Goal: Task Accomplishment & Management: Complete application form

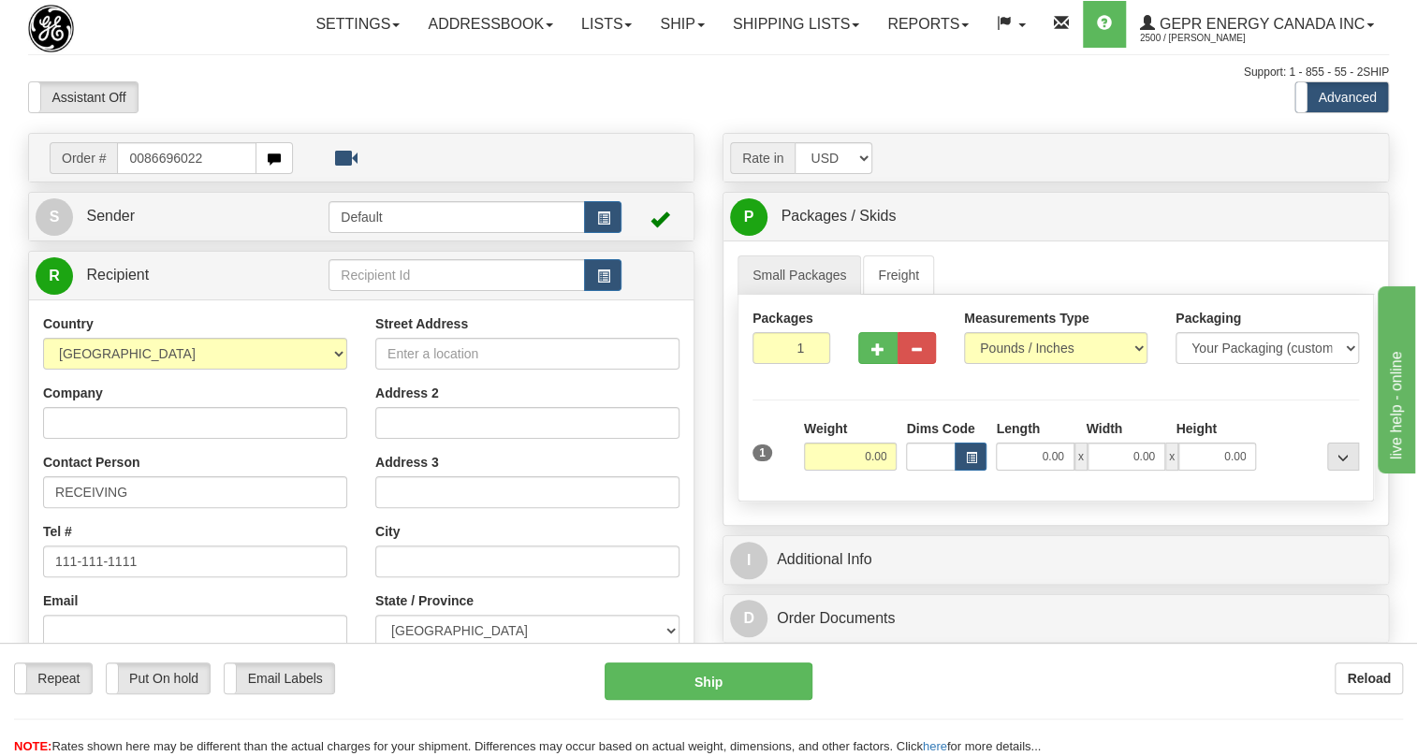
click at [143, 174] on input "0086696022" at bounding box center [186, 158] width 139 height 32
type input "86696022"
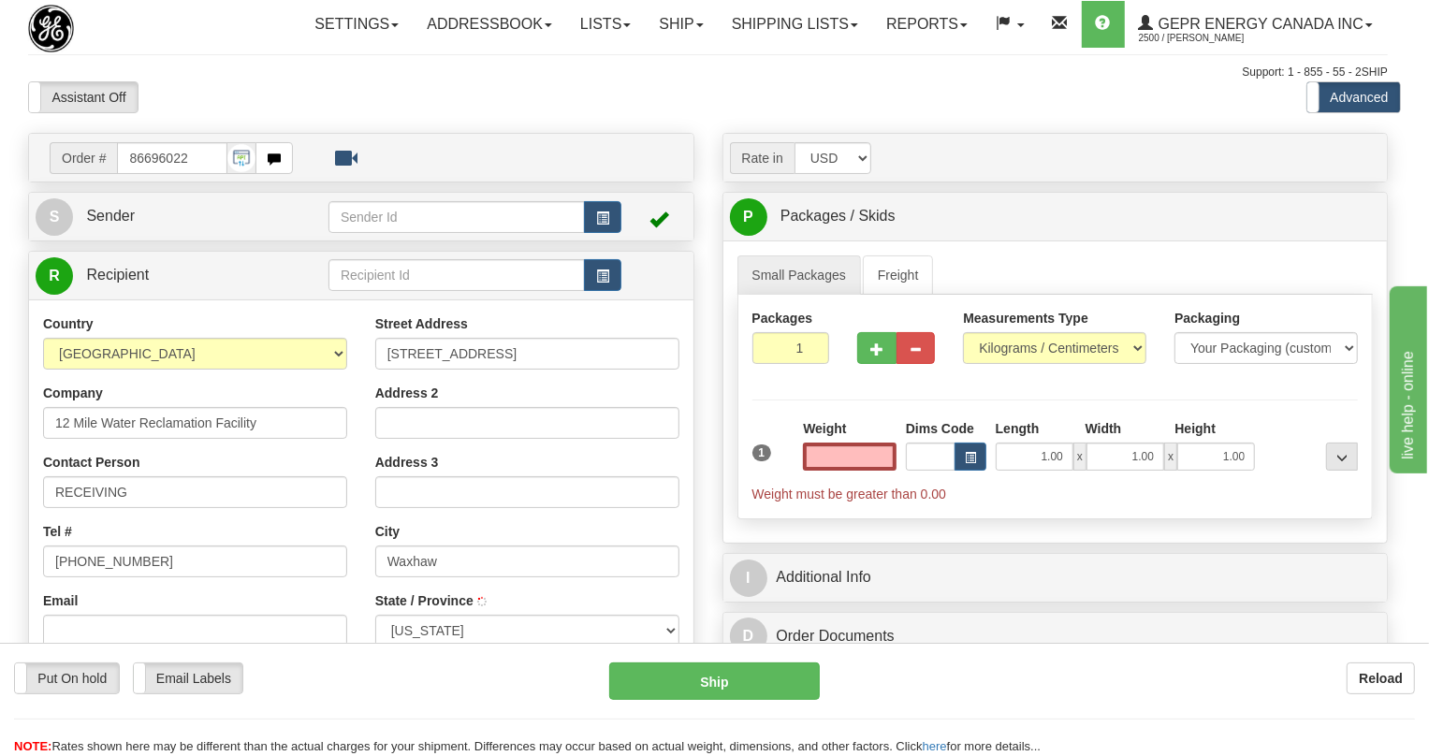
type input "WAXHAW"
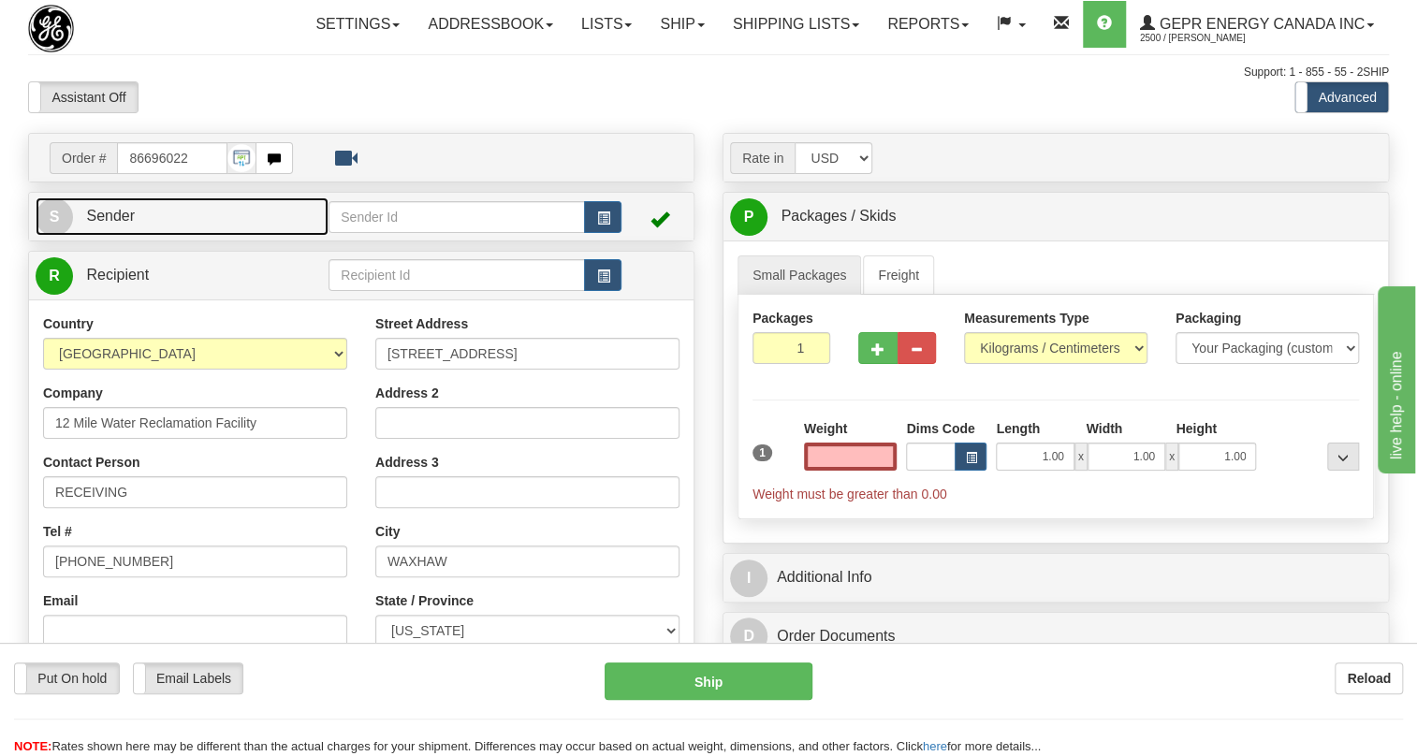
type input "0.00"
drag, startPoint x: 114, startPoint y: 261, endPoint x: 22, endPoint y: 287, distance: 96.3
click at [114, 224] on span "Sender" at bounding box center [110, 216] width 49 height 16
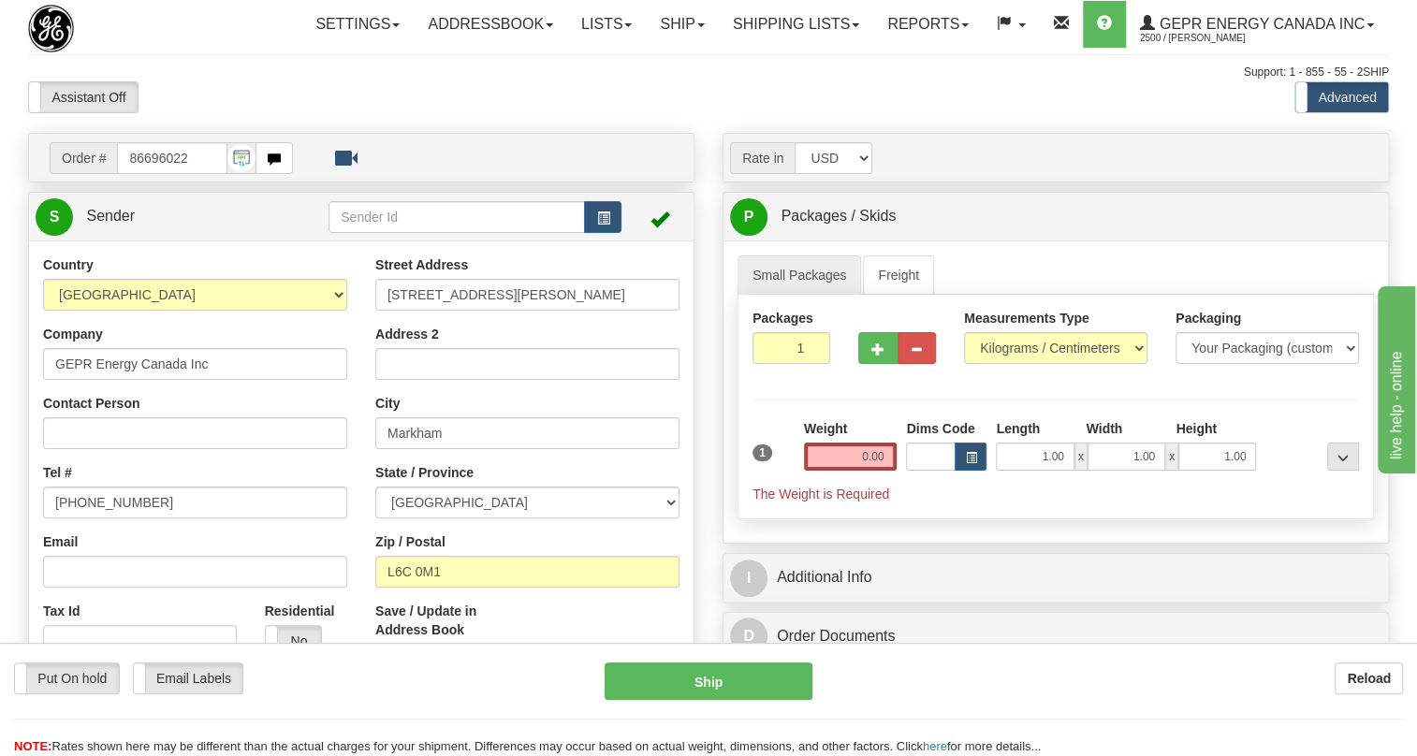
type input "MARKHAM"
click at [110, 518] on input "[PHONE_NUMBER]" at bounding box center [195, 503] width 304 height 32
paste input "[PHONE_NUMBER]"
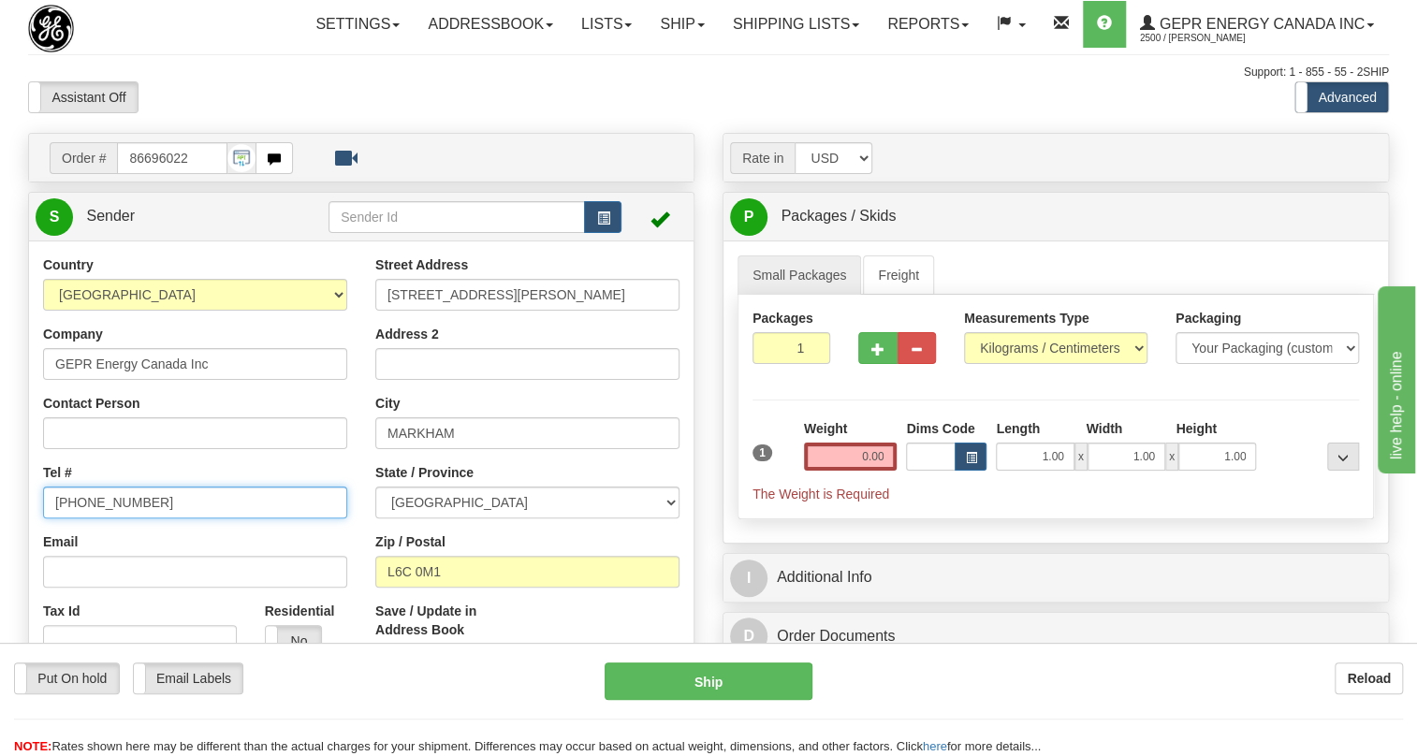
type input "[PHONE_NUMBER]"
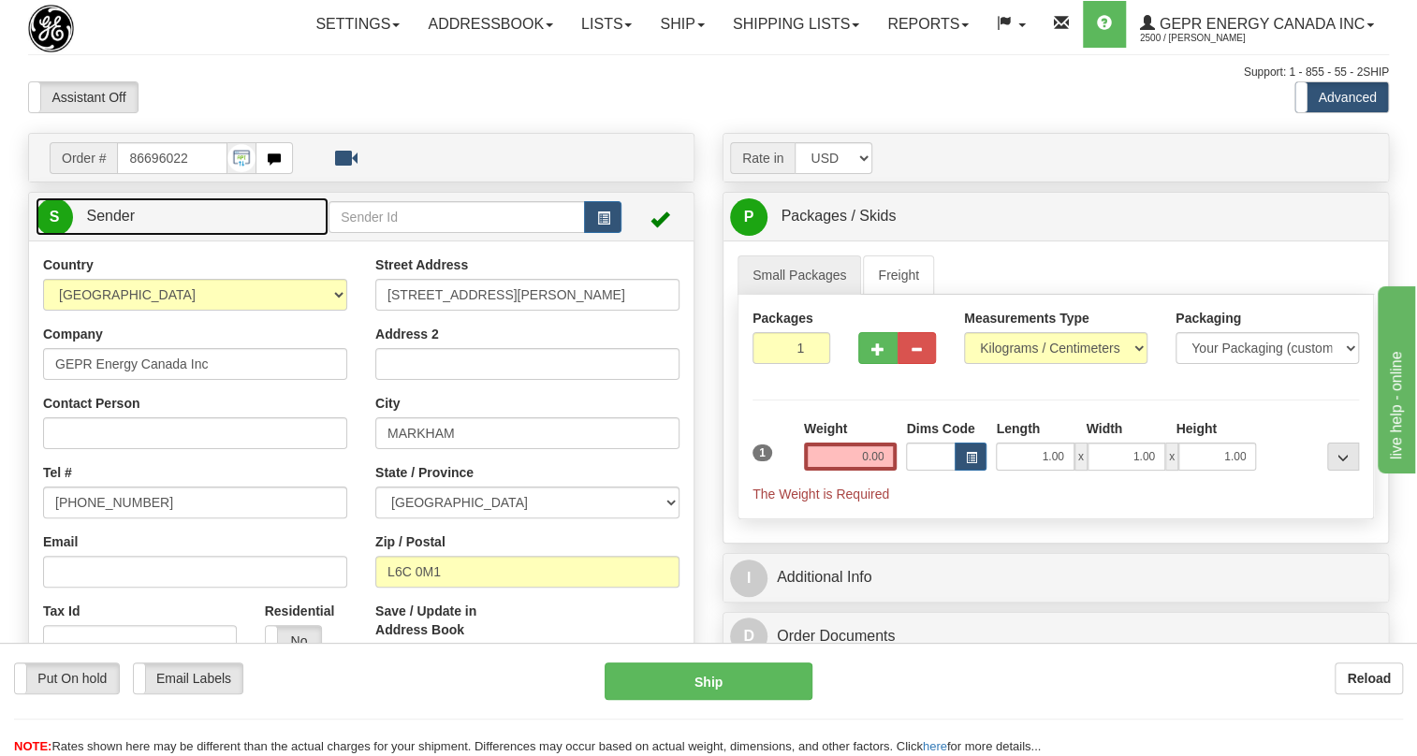
click at [117, 224] on span "Sender" at bounding box center [110, 216] width 49 height 16
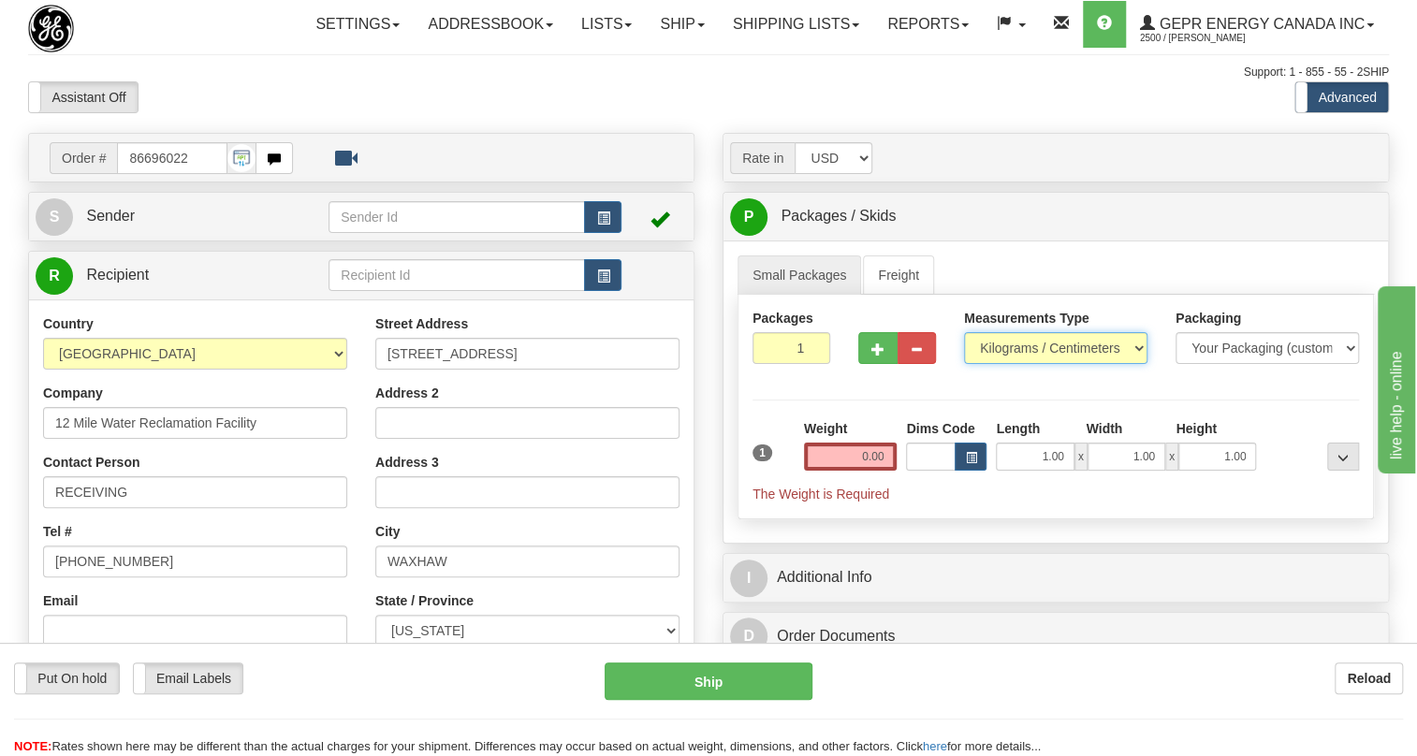
click at [1003, 364] on select "Pounds / Inches Kilograms / Centimeters" at bounding box center [1055, 348] width 183 height 32
select select "0"
click at [964, 364] on select "Pounds / Inches Kilograms / Centimeters" at bounding box center [1055, 348] width 183 height 32
click at [858, 471] on input "0.00" at bounding box center [851, 457] width 94 height 28
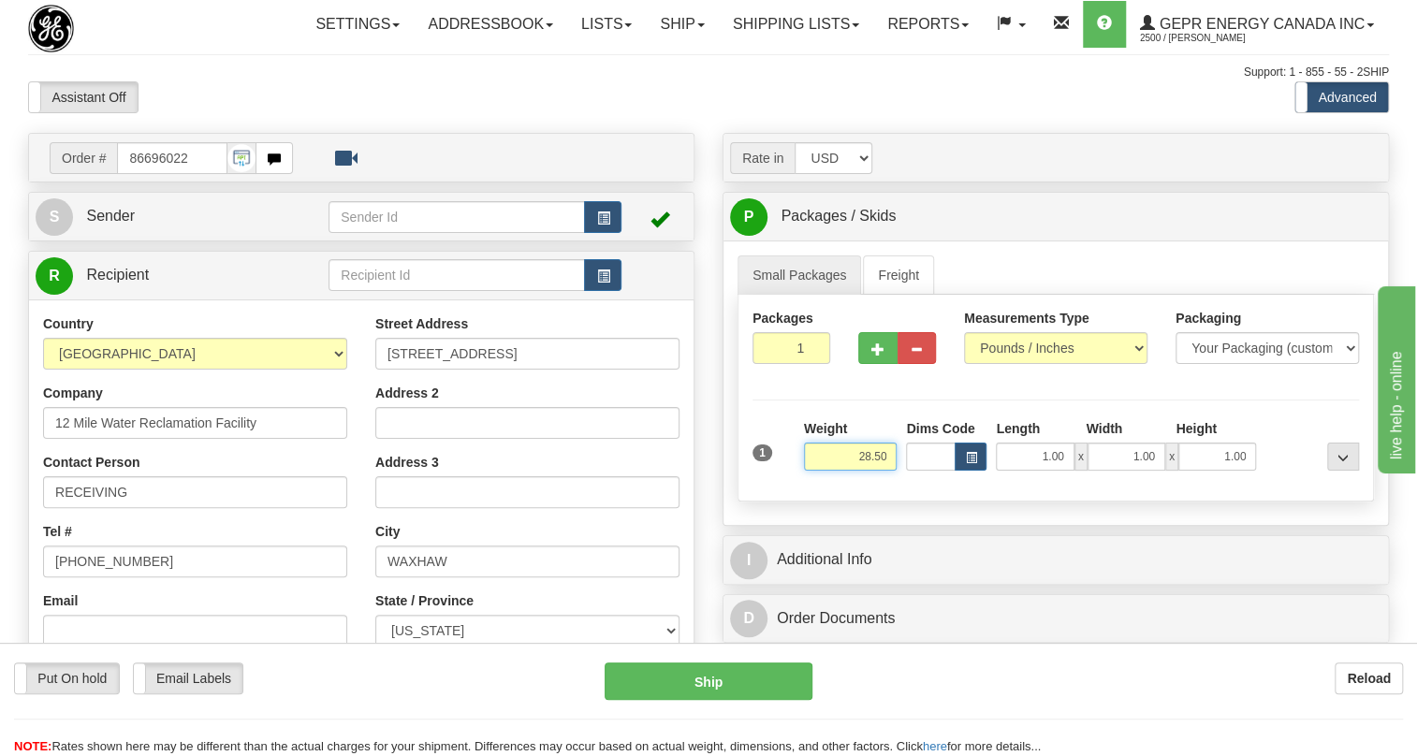
type input "28.50"
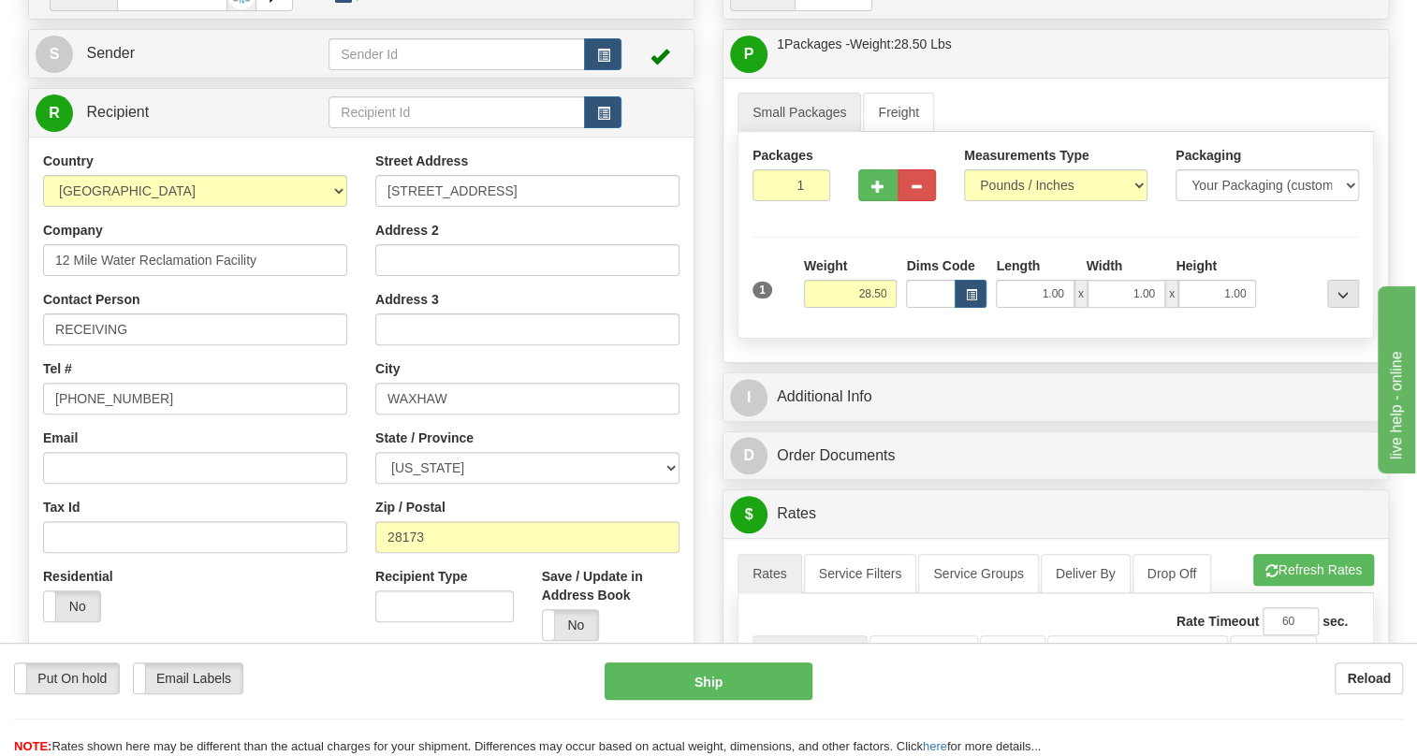
scroll to position [169, 0]
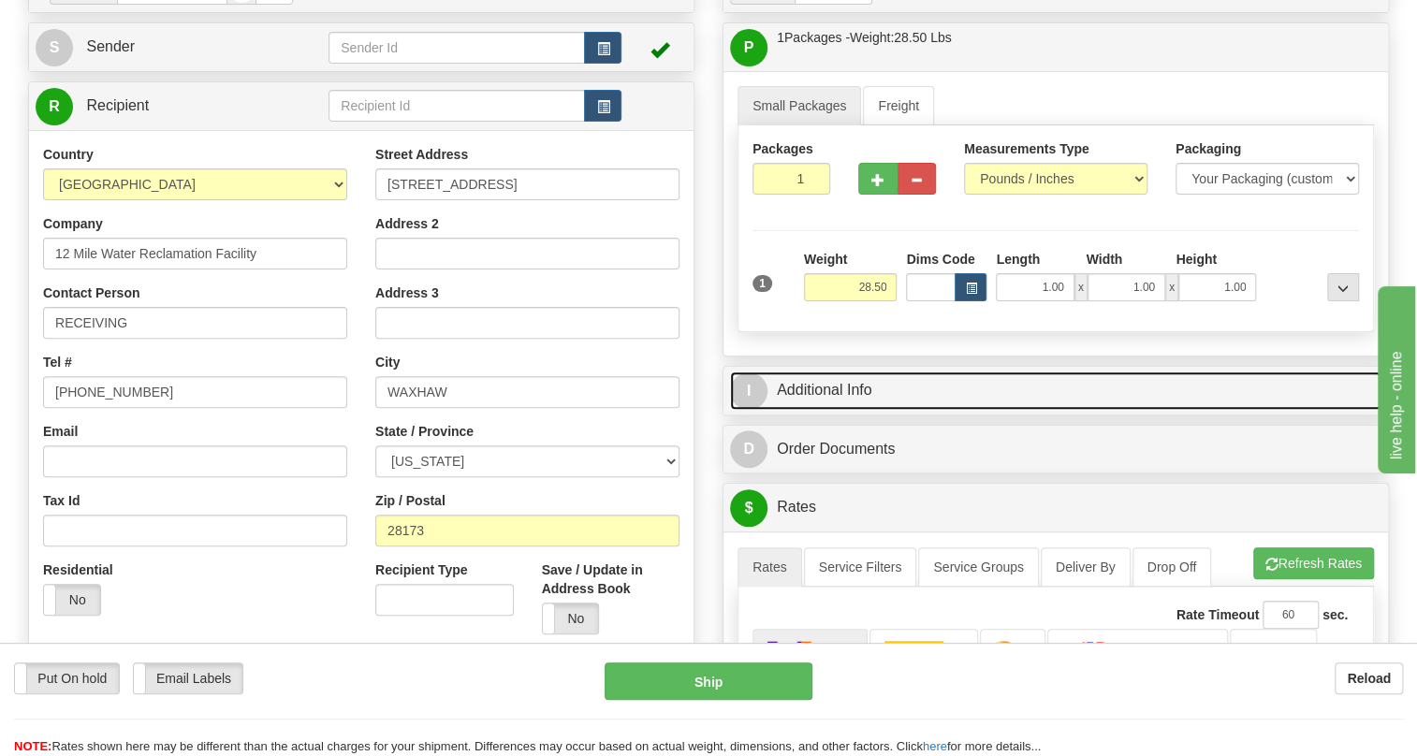
click at [840, 410] on link "I Additional Info" at bounding box center [1055, 391] width 651 height 38
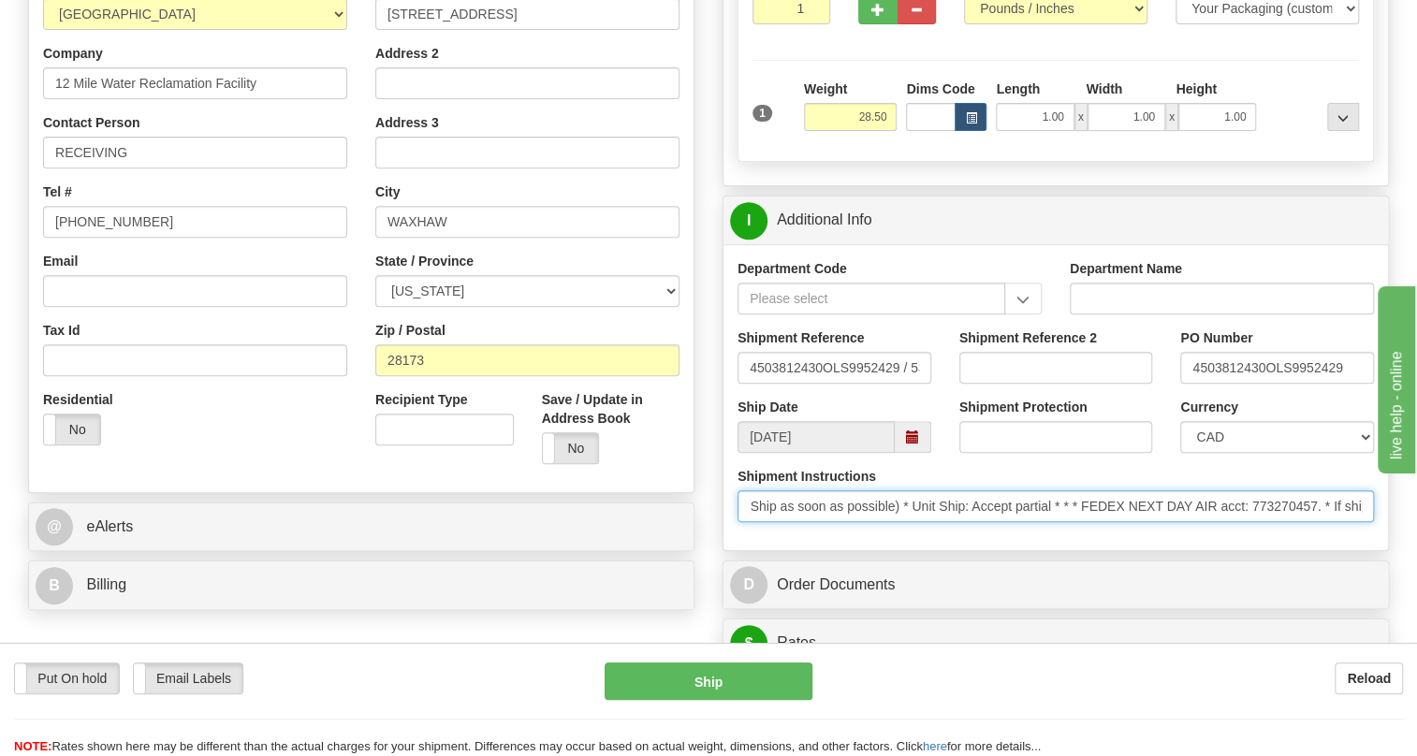
scroll to position [0, 0]
drag, startPoint x: 1230, startPoint y: 551, endPoint x: 847, endPoint y: 556, distance: 382.8
click at [847, 522] on input "* Control Ship Flag: M (Ship as soon as possible) * Unit Ship: Accept partial *…" at bounding box center [1055, 506] width 636 height 32
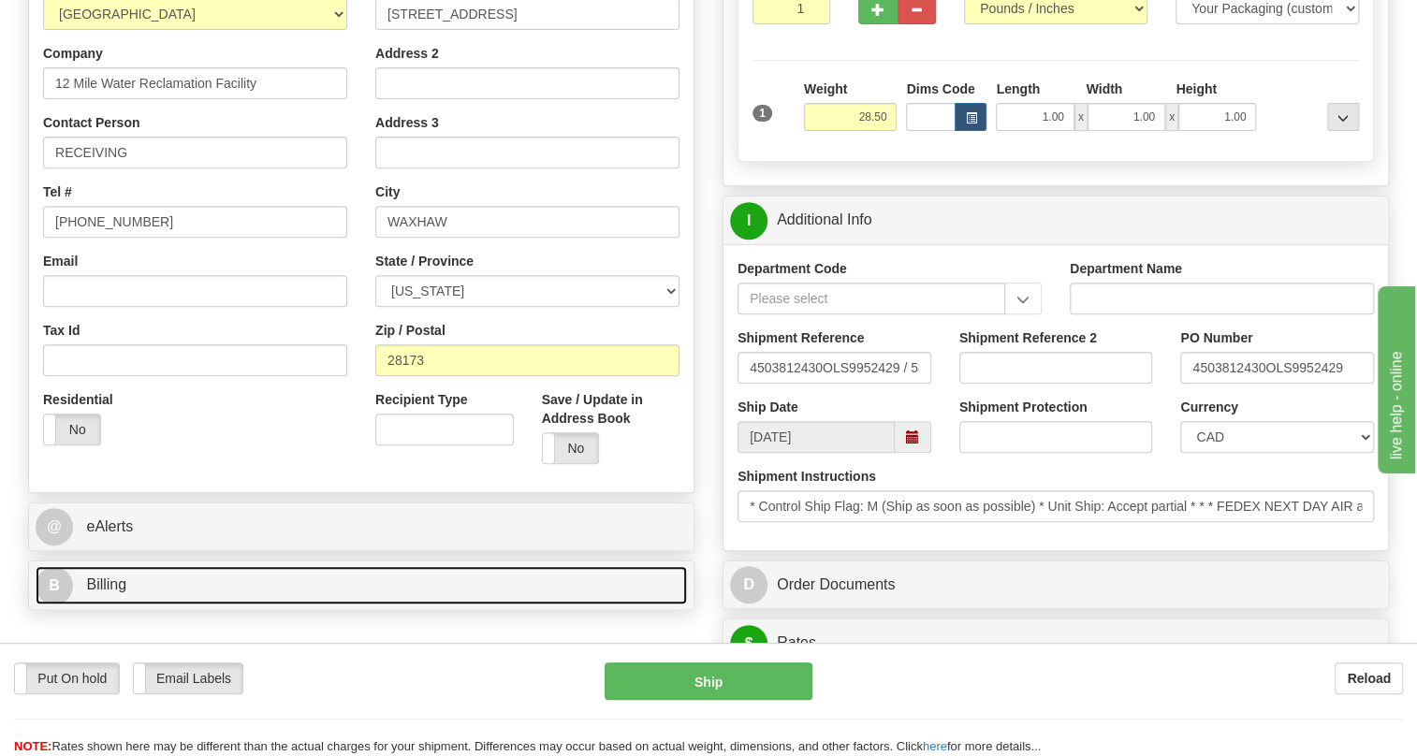
click at [116, 592] on span "Billing" at bounding box center [106, 584] width 40 height 16
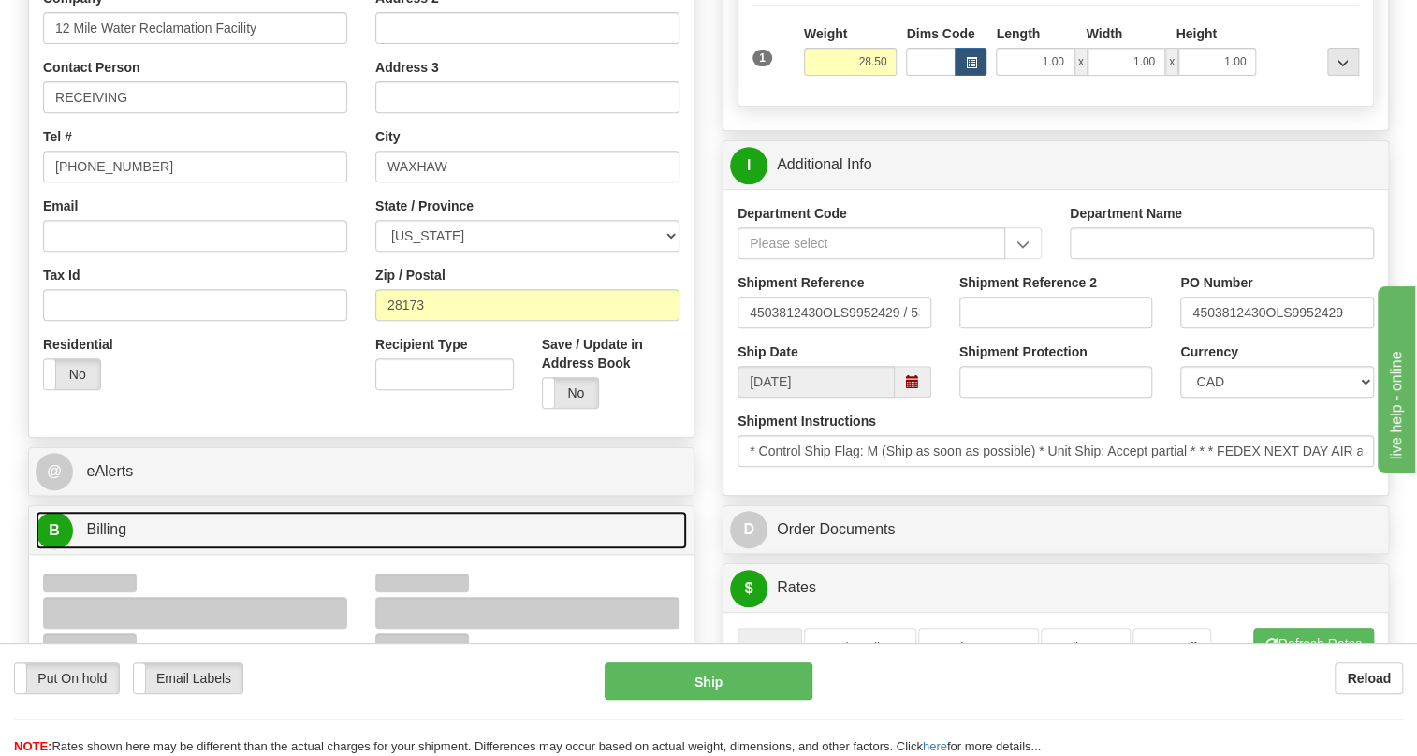
scroll to position [425, 0]
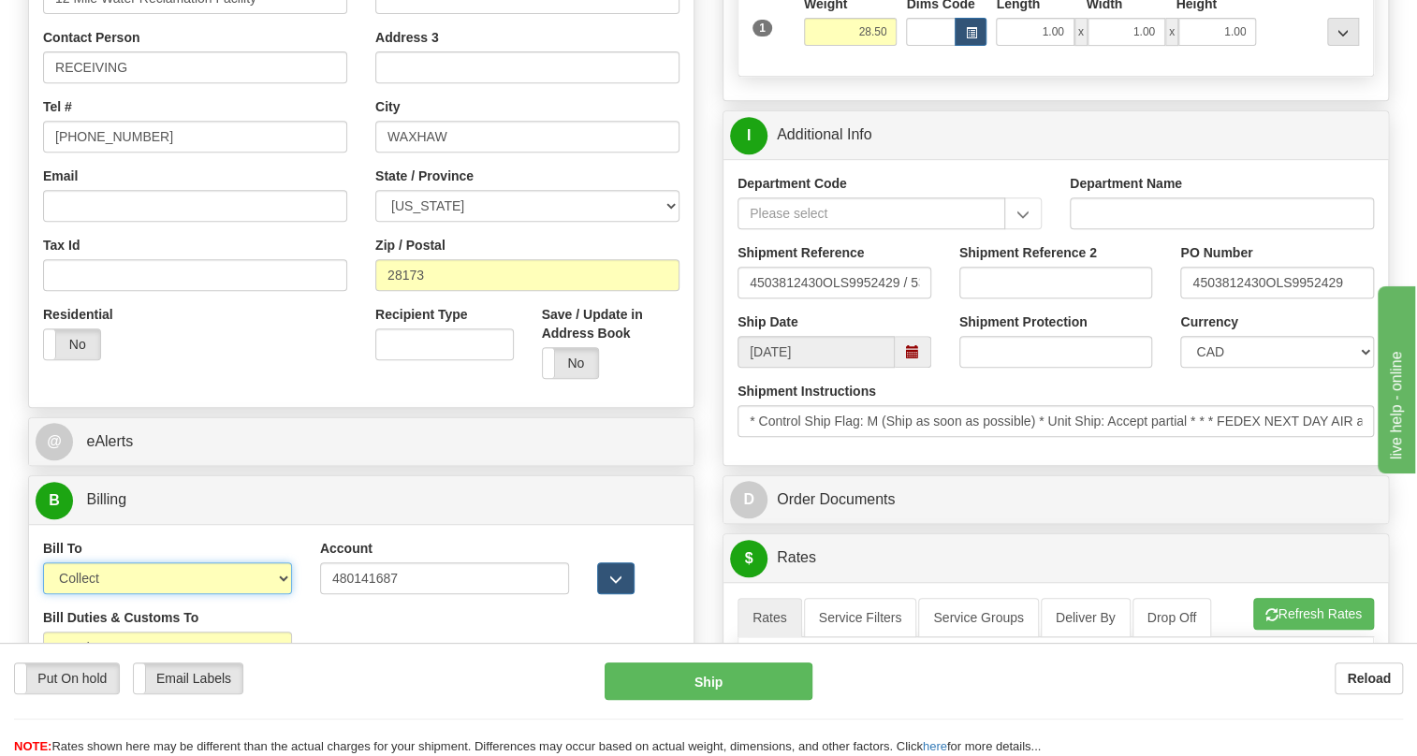
click at [159, 594] on select "Sender Recipient Third Party Collect" at bounding box center [167, 578] width 249 height 32
select select "2"
click at [43, 594] on select "Sender Recipient Third Party Collect" at bounding box center [167, 578] width 249 height 32
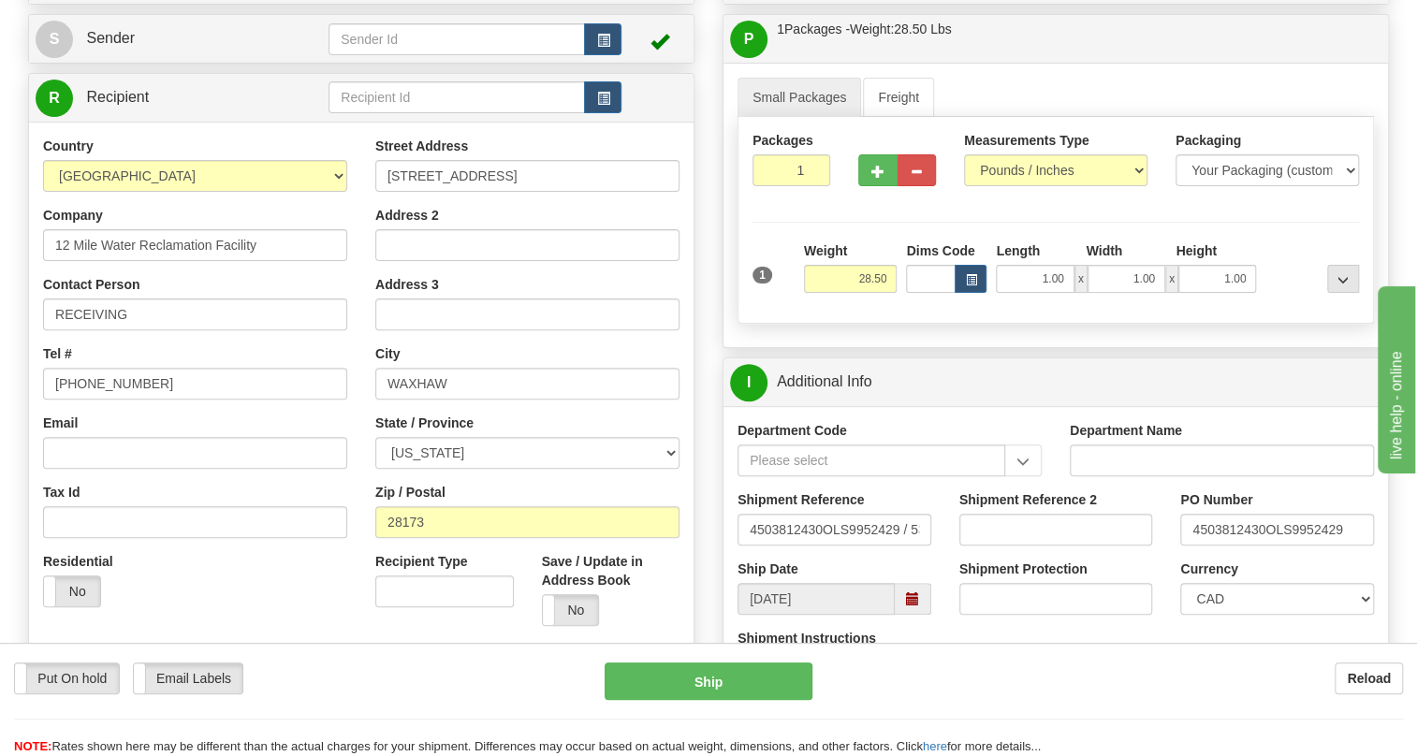
scroll to position [169, 0]
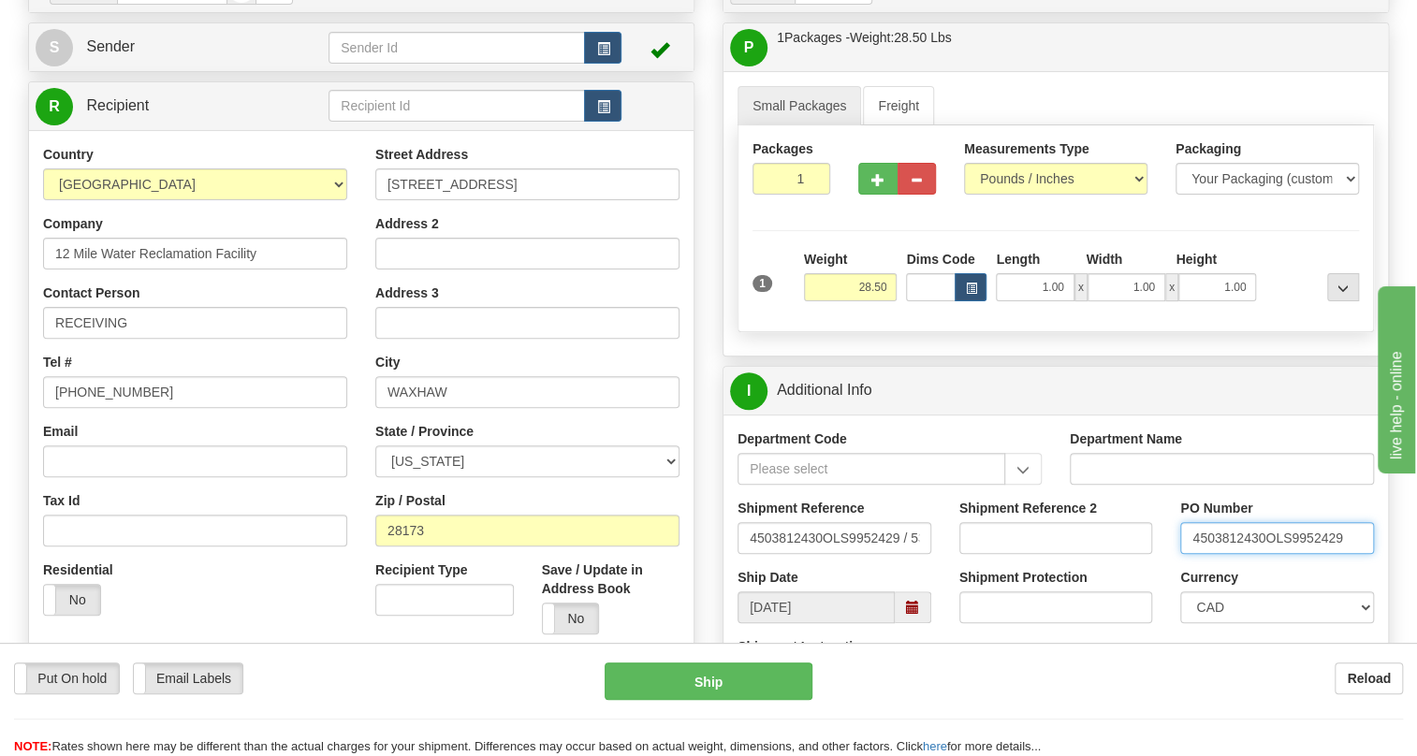
drag, startPoint x: 1265, startPoint y: 585, endPoint x: 1183, endPoint y: 593, distance: 82.8
click at [1183, 554] on input "4503812430OLS9952429" at bounding box center [1277, 538] width 194 height 32
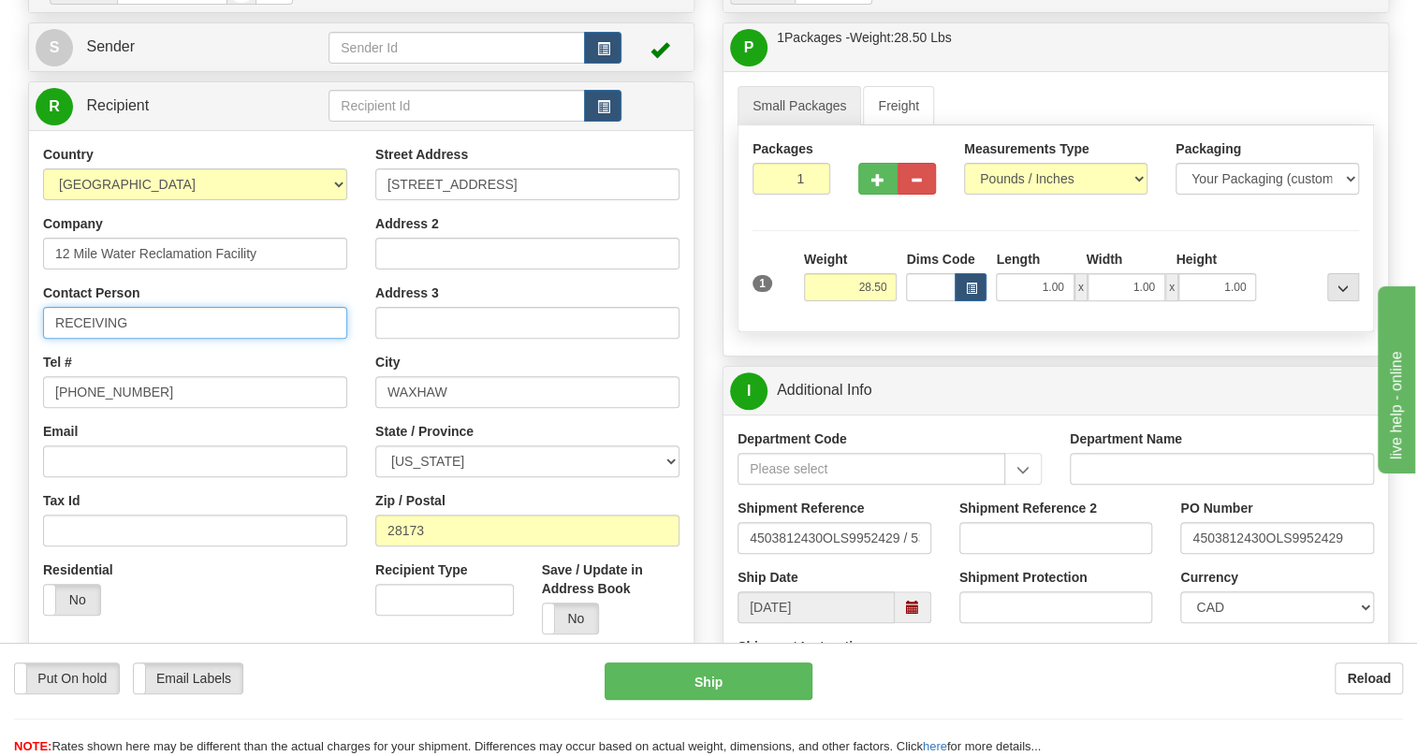
click at [145, 339] on input "RECEIVING" at bounding box center [195, 323] width 304 height 32
paste input "4503812430"
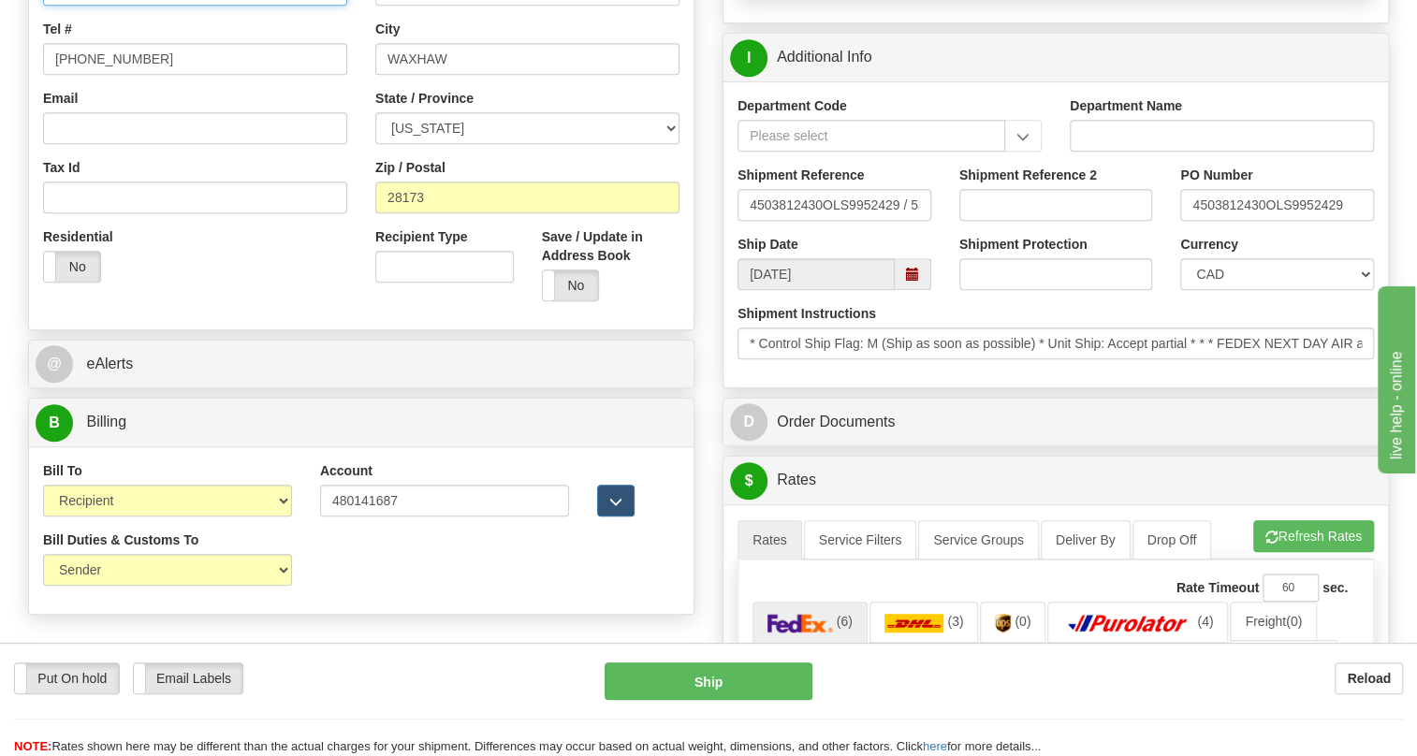
scroll to position [510, 0]
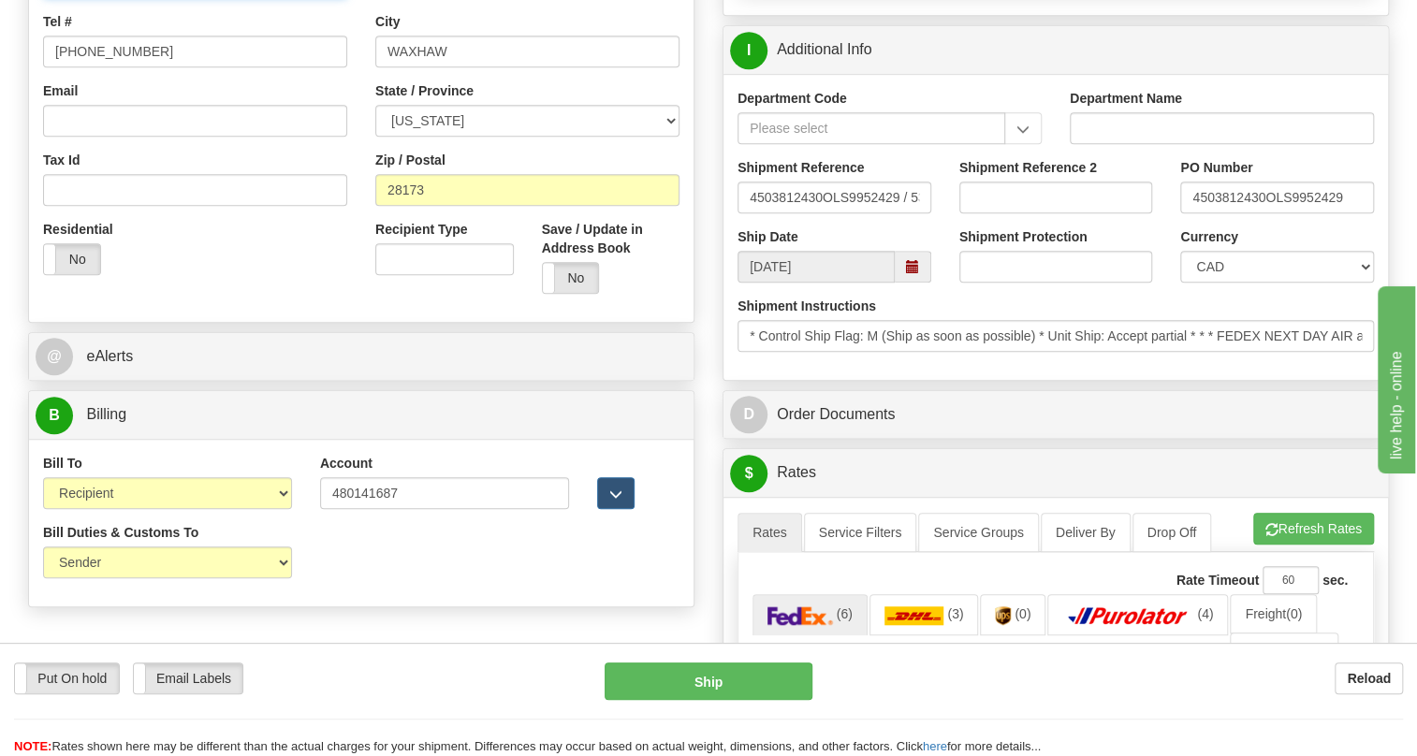
type input "RECEIVING / PO# 4503812430"
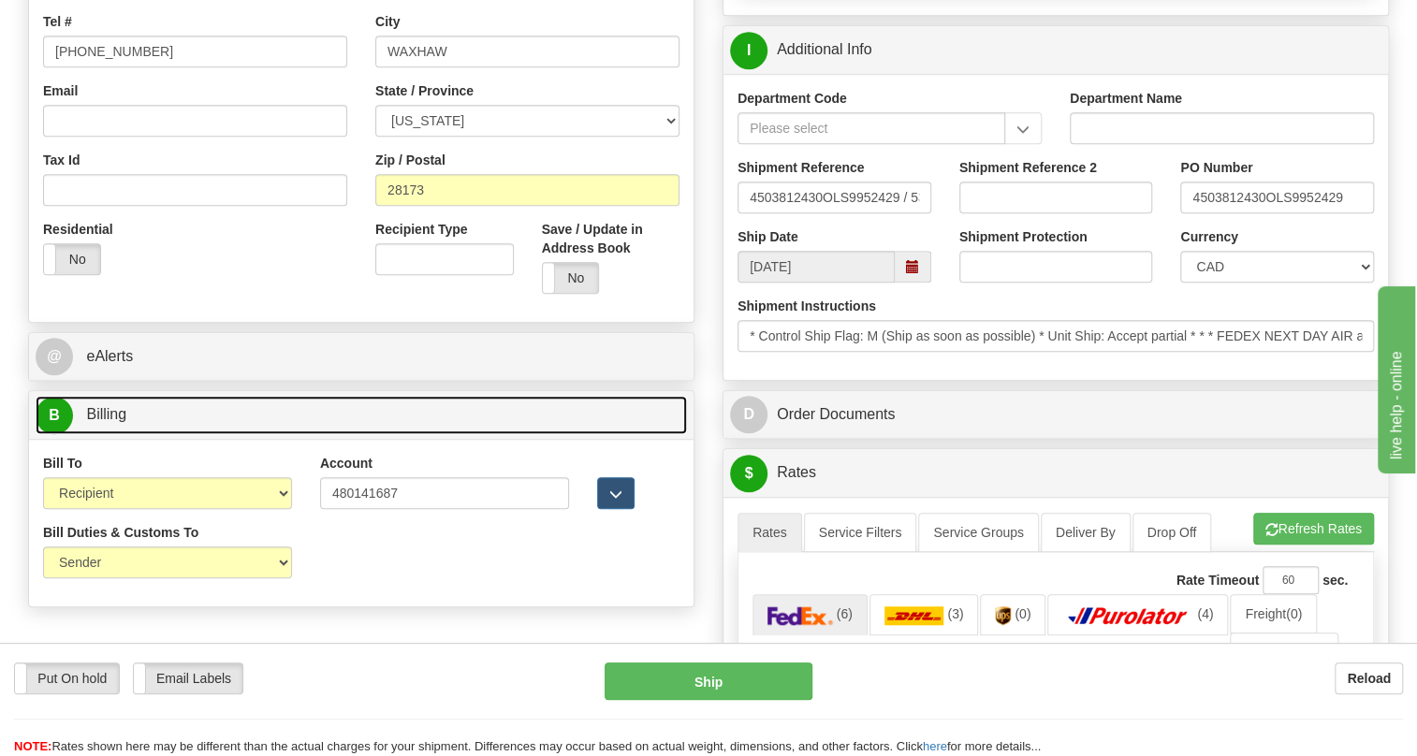
click at [104, 422] on span "Billing" at bounding box center [106, 414] width 40 height 16
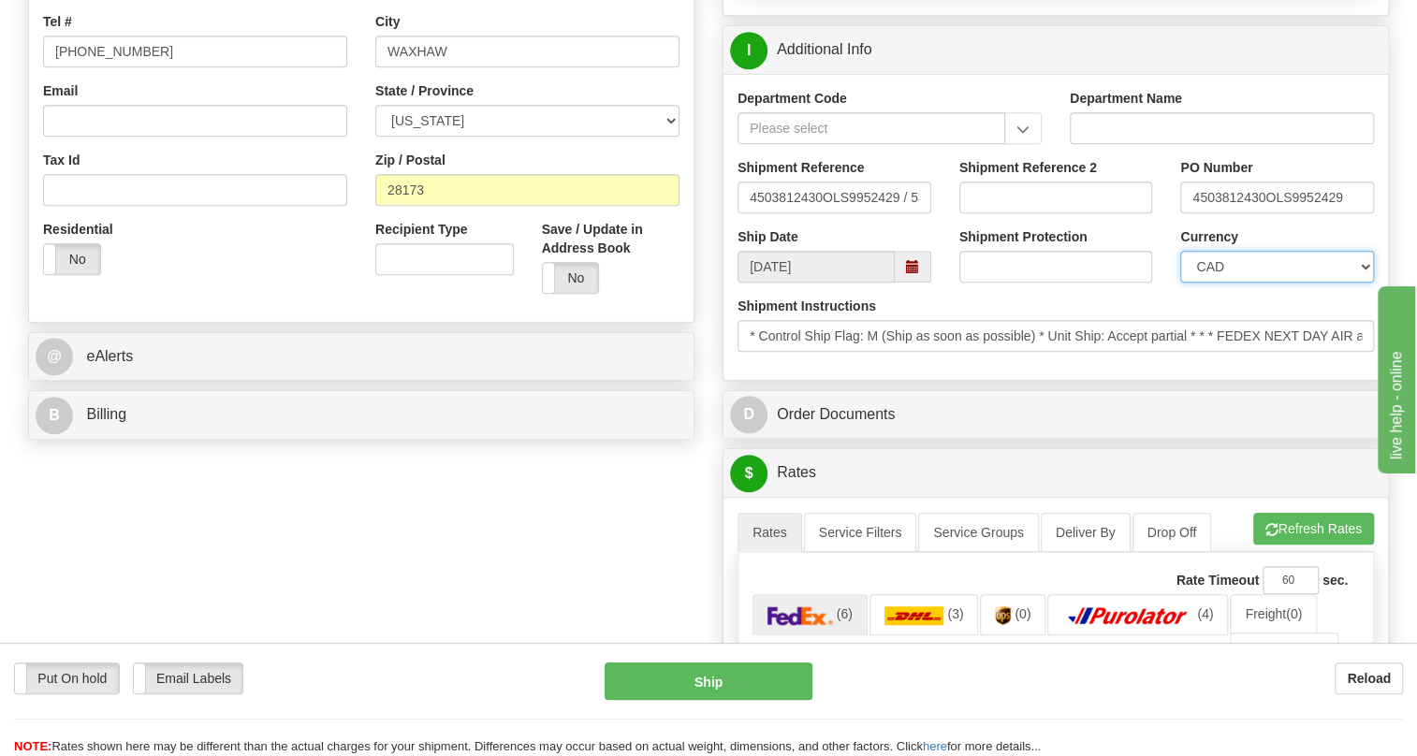
click at [1213, 283] on select "CAD USD EUR ZAR [PERSON_NAME] ARN AUD AUS AWG BBD BFR BGN BHD BMD BND BRC BRL C…" at bounding box center [1277, 267] width 194 height 32
select select "1"
click at [1180, 283] on select "CAD USD EUR ZAR [PERSON_NAME] ARN AUD AUS AWG BBD BFR BGN BHD BMD BND BRC BRL C…" at bounding box center [1277, 267] width 194 height 32
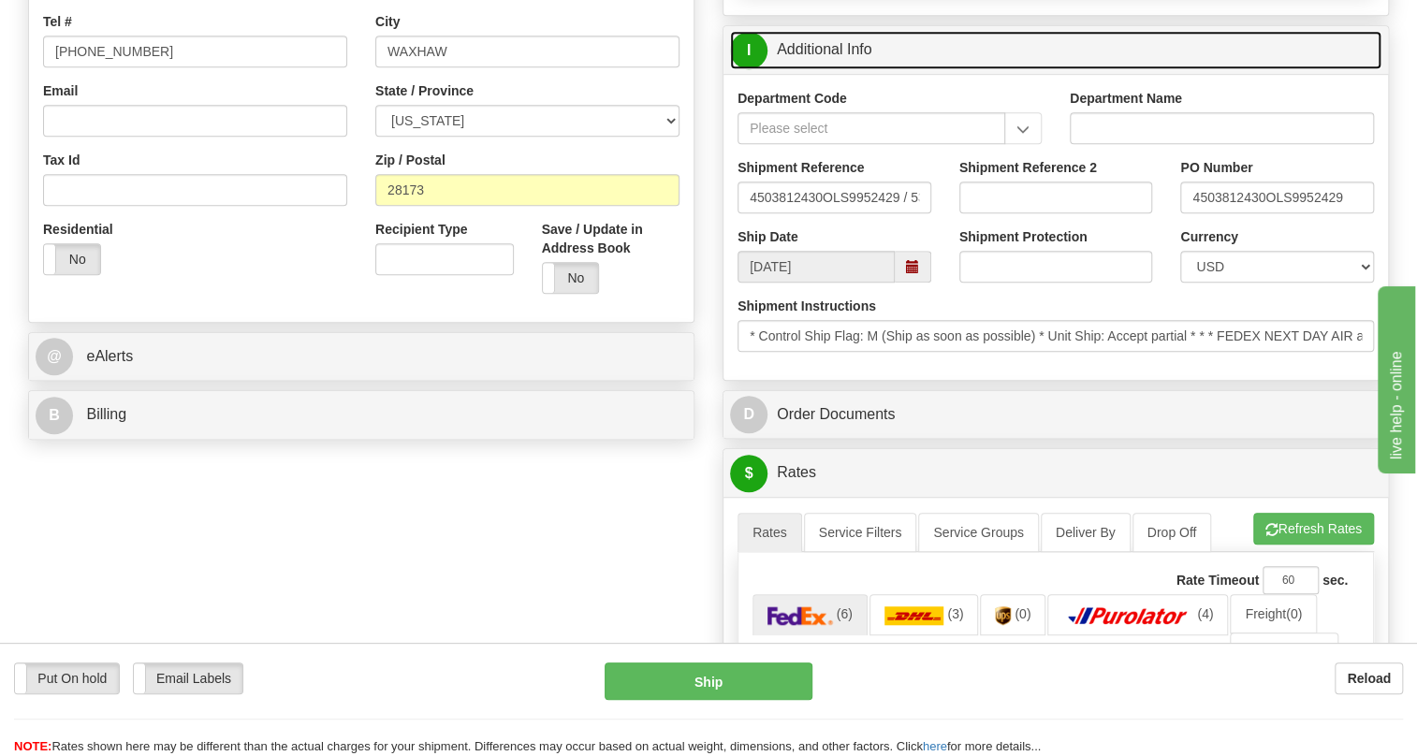
click at [817, 69] on link "I Additional Info" at bounding box center [1055, 50] width 651 height 38
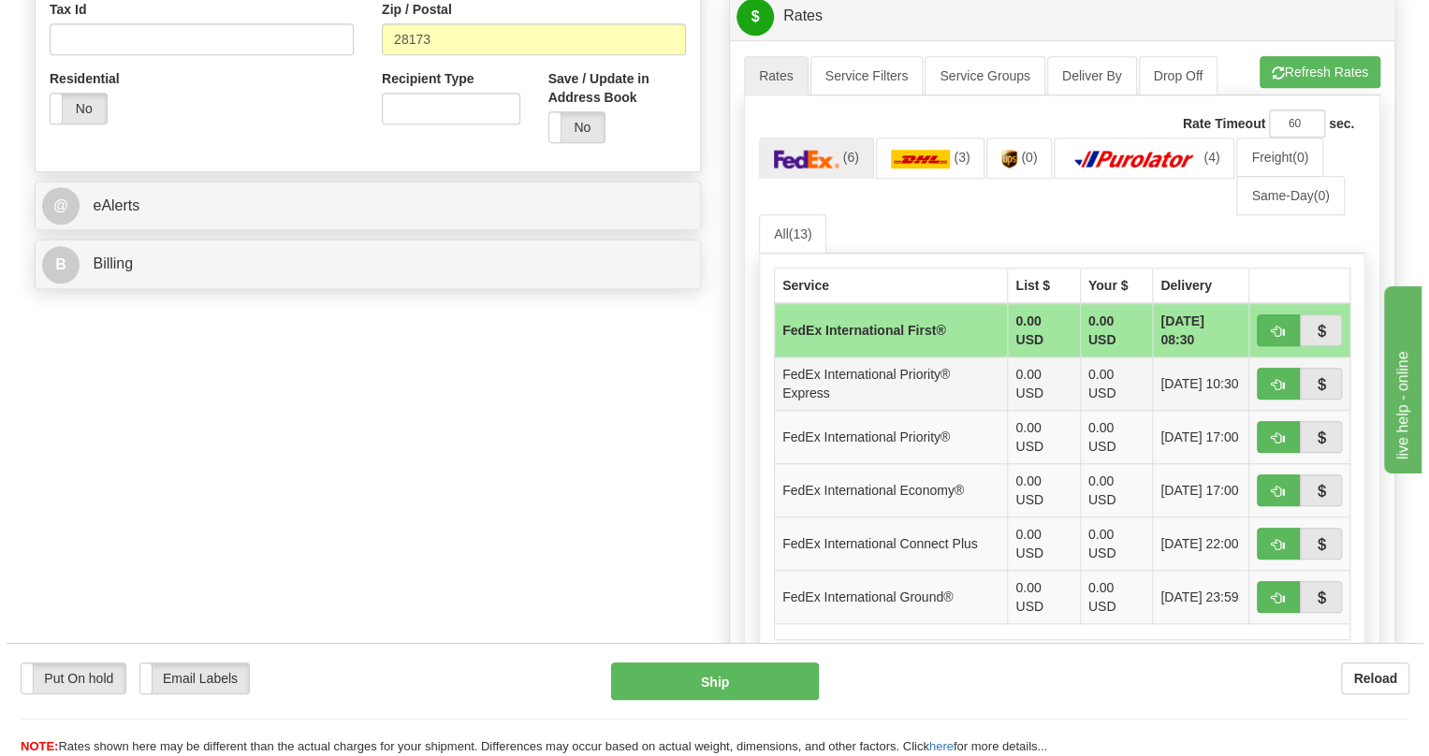
scroll to position [680, 0]
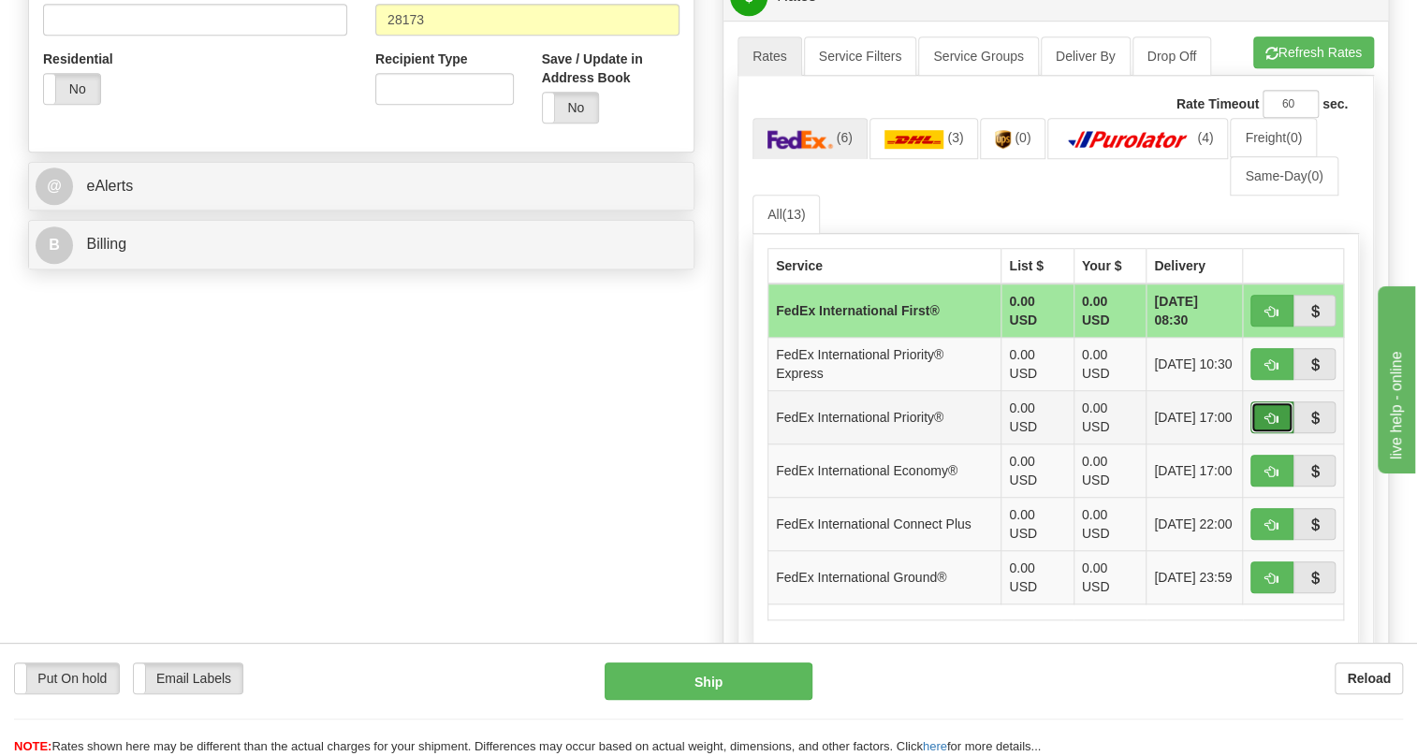
click at [1265, 425] on span "button" at bounding box center [1271, 419] width 13 height 12
type input "01"
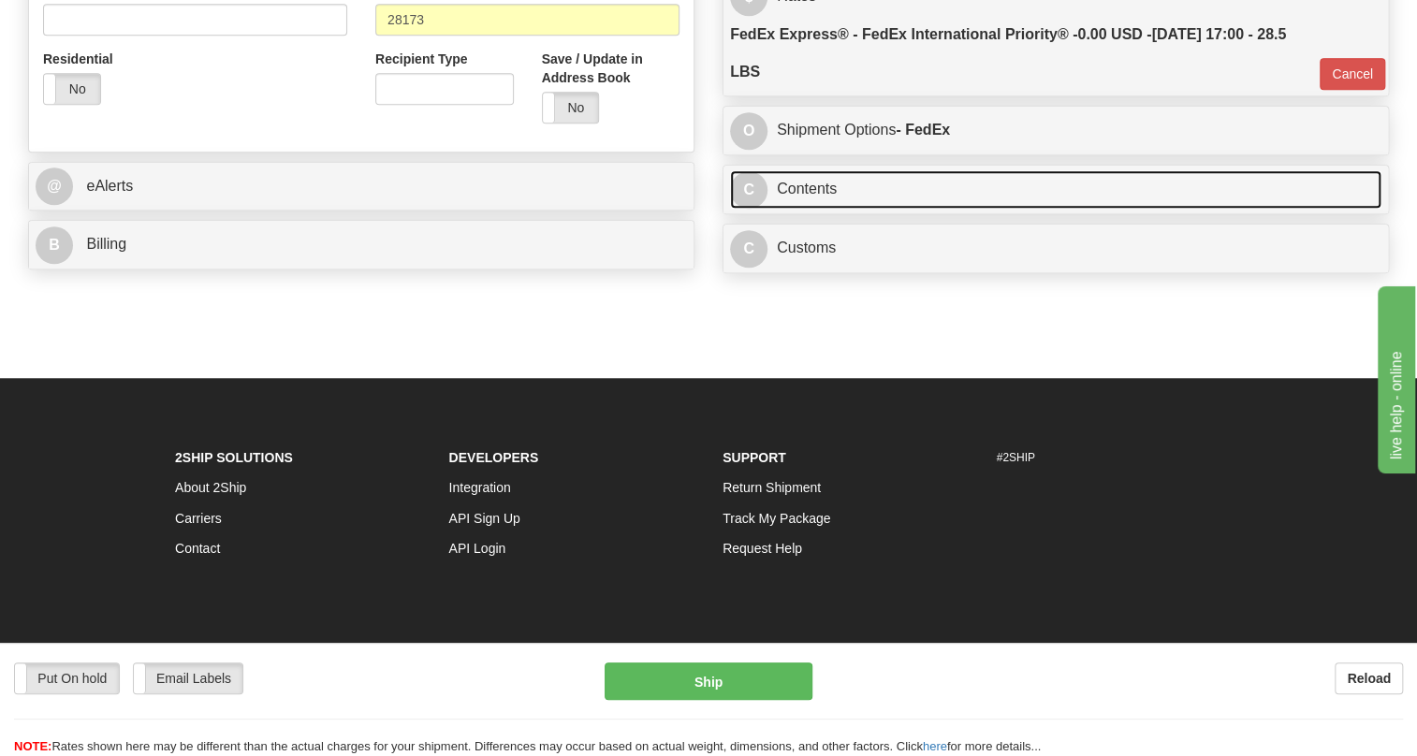
click at [815, 209] on link "C Contents" at bounding box center [1055, 189] width 651 height 38
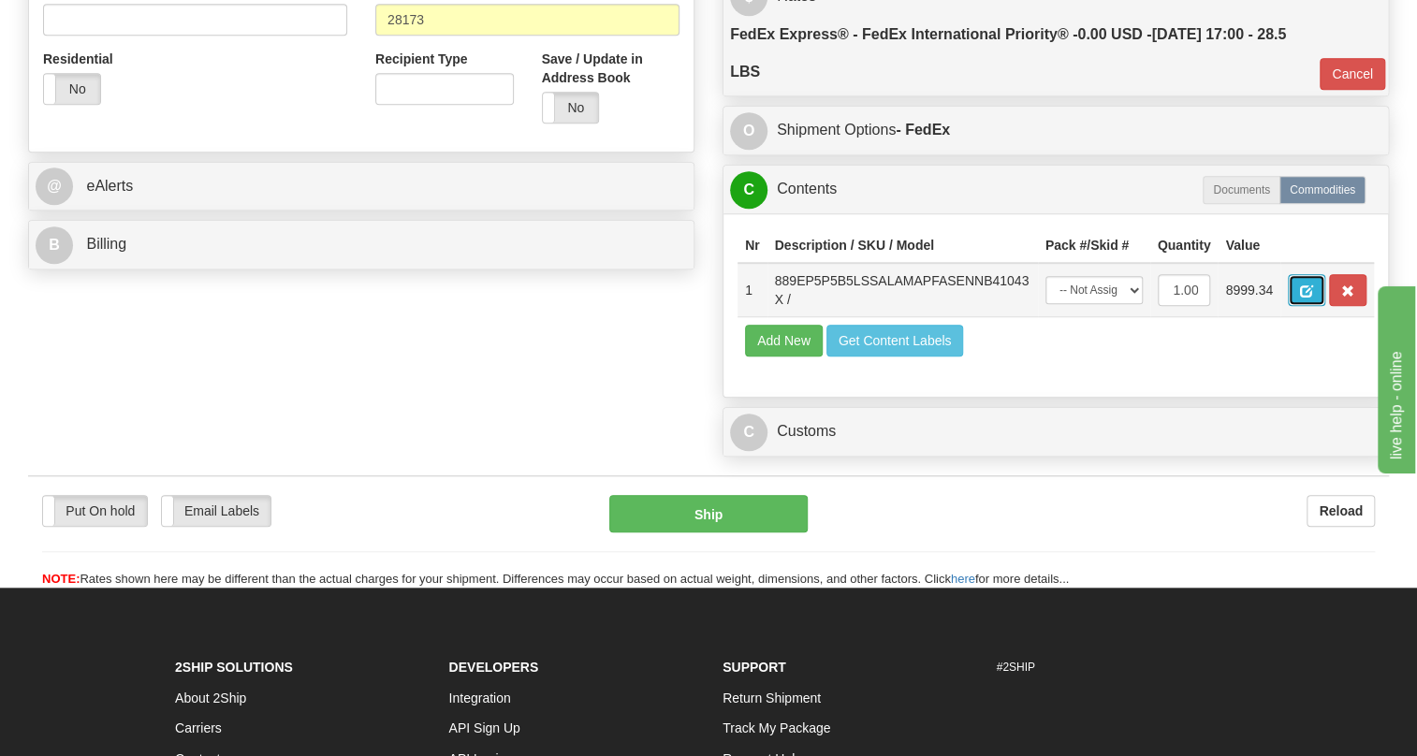
click at [1302, 298] on span "button" at bounding box center [1306, 291] width 13 height 12
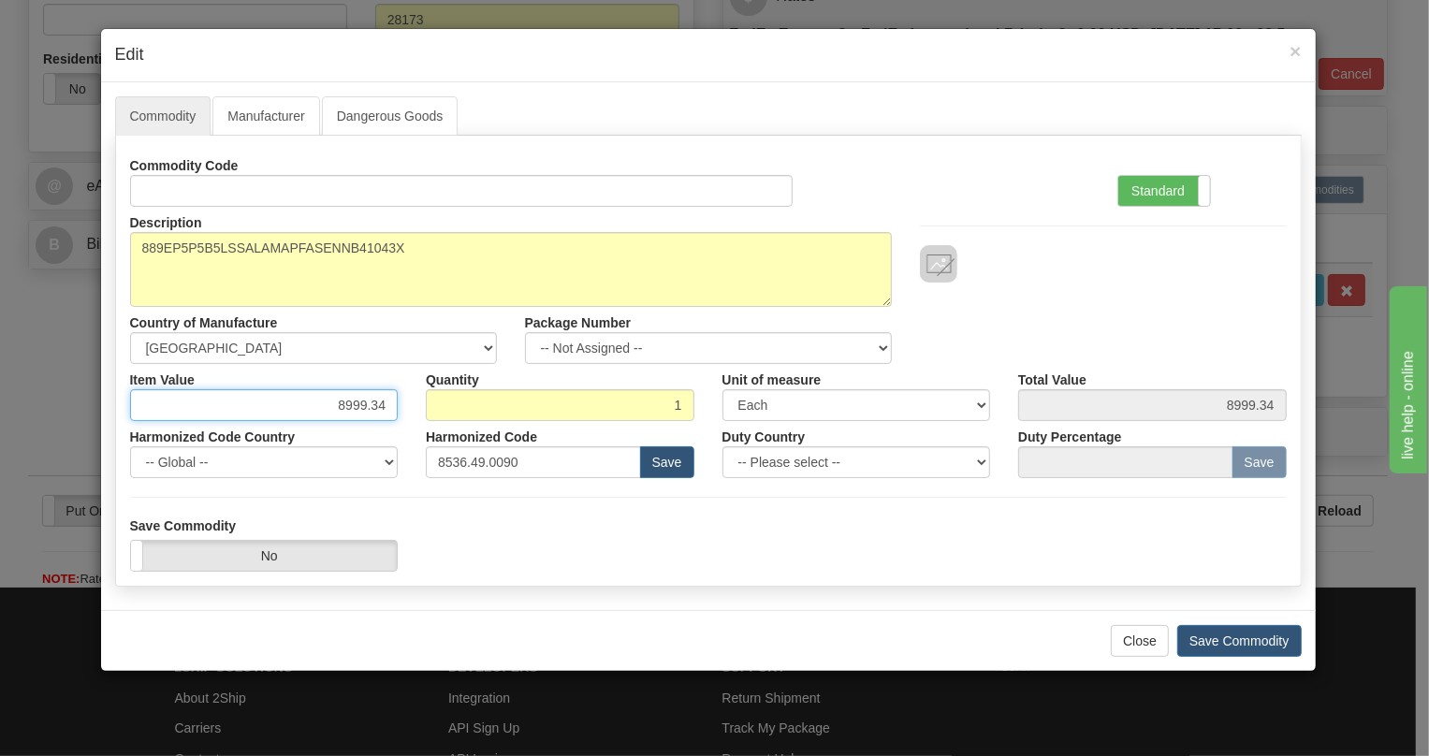
click at [371, 401] on input "8999.34" at bounding box center [264, 405] width 269 height 32
paste input "7.894,25"
click at [340, 406] on input "7.894,25" at bounding box center [264, 405] width 269 height 32
click at [372, 407] on input "7894,25" at bounding box center [264, 405] width 269 height 32
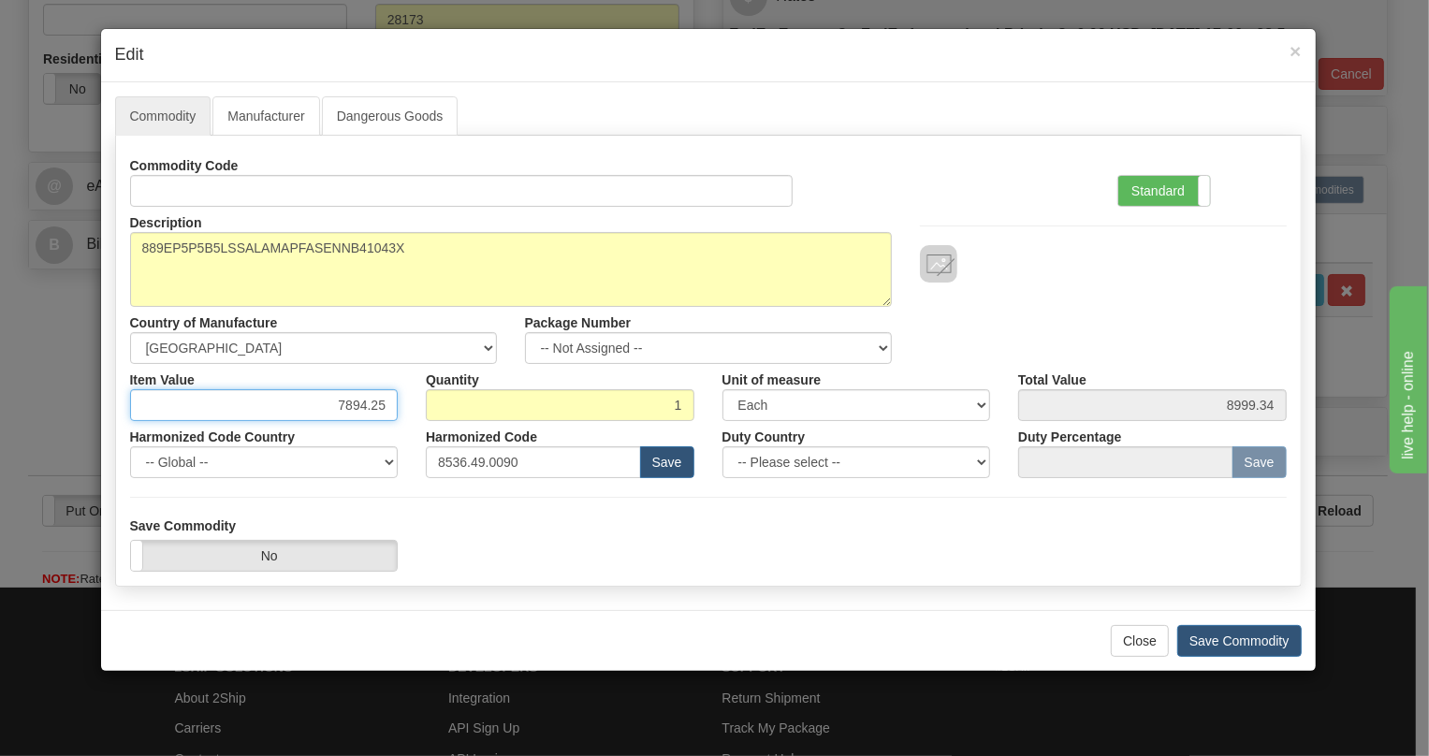
type input "7894.25"
click at [412, 437] on div "Harmonized Code 8536.49.0090 Save" at bounding box center [560, 449] width 297 height 57
click at [1142, 187] on label "Standard" at bounding box center [1164, 191] width 92 height 30
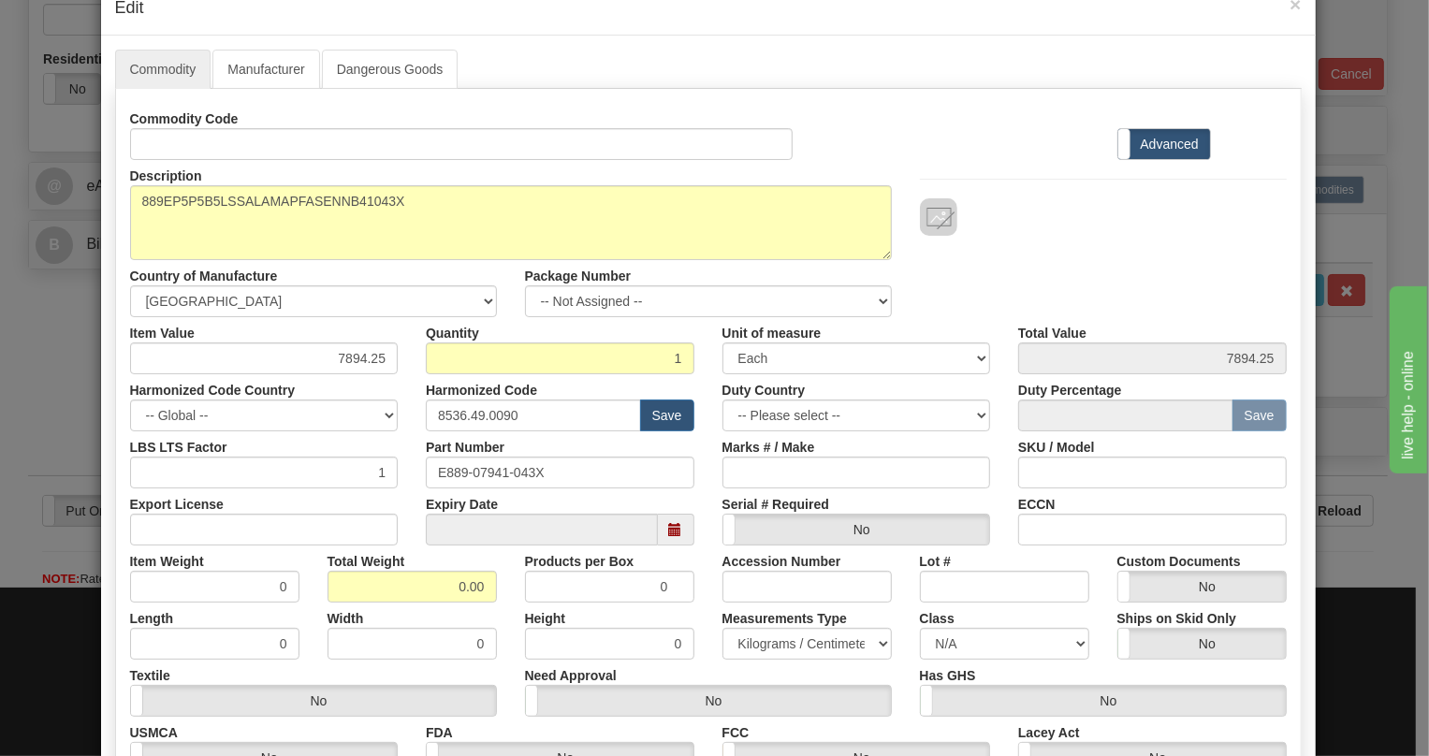
scroll to position [84, 0]
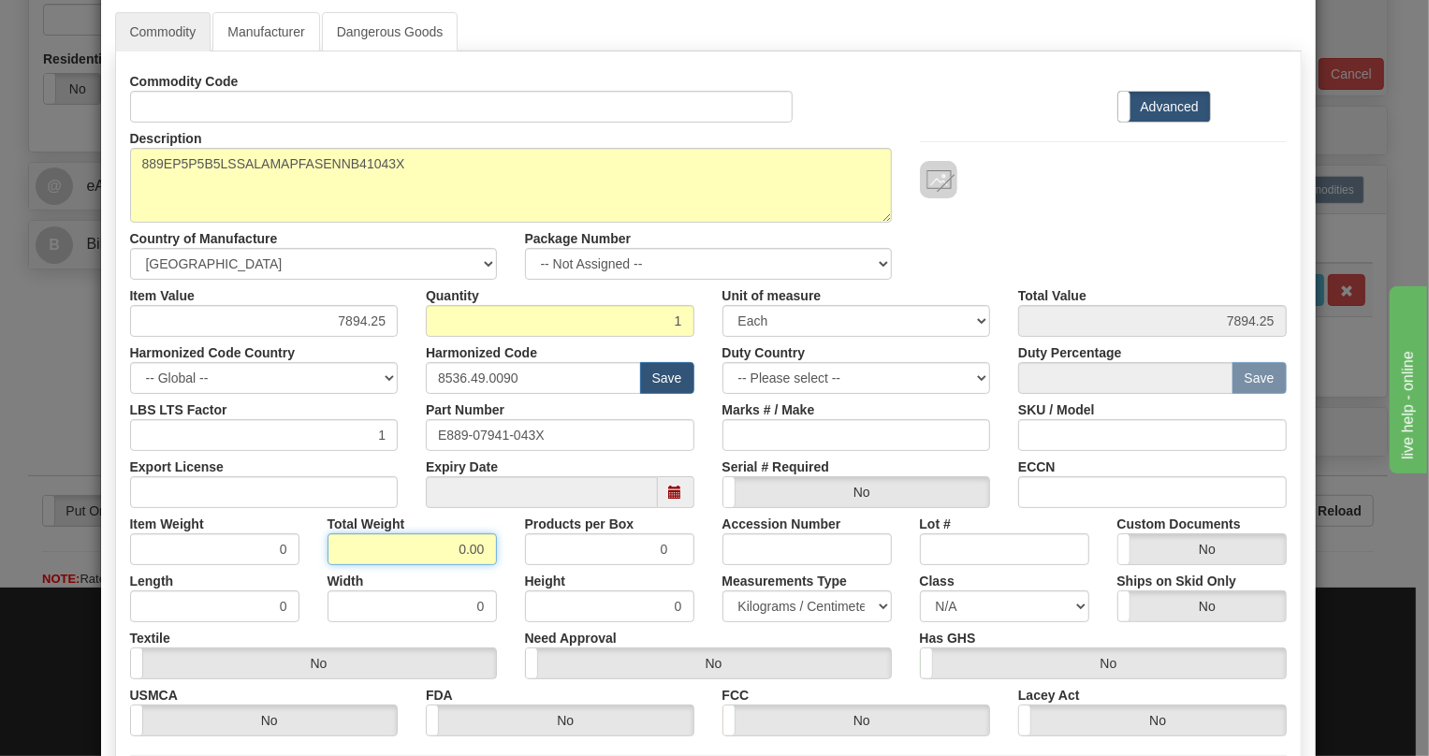
click at [447, 548] on input "0.00" at bounding box center [412, 549] width 169 height 32
type input "1.00"
type input "1.0000"
click at [788, 600] on select "Pounds / Inches Kilograms / Centimeters" at bounding box center [806, 607] width 169 height 32
select select "0"
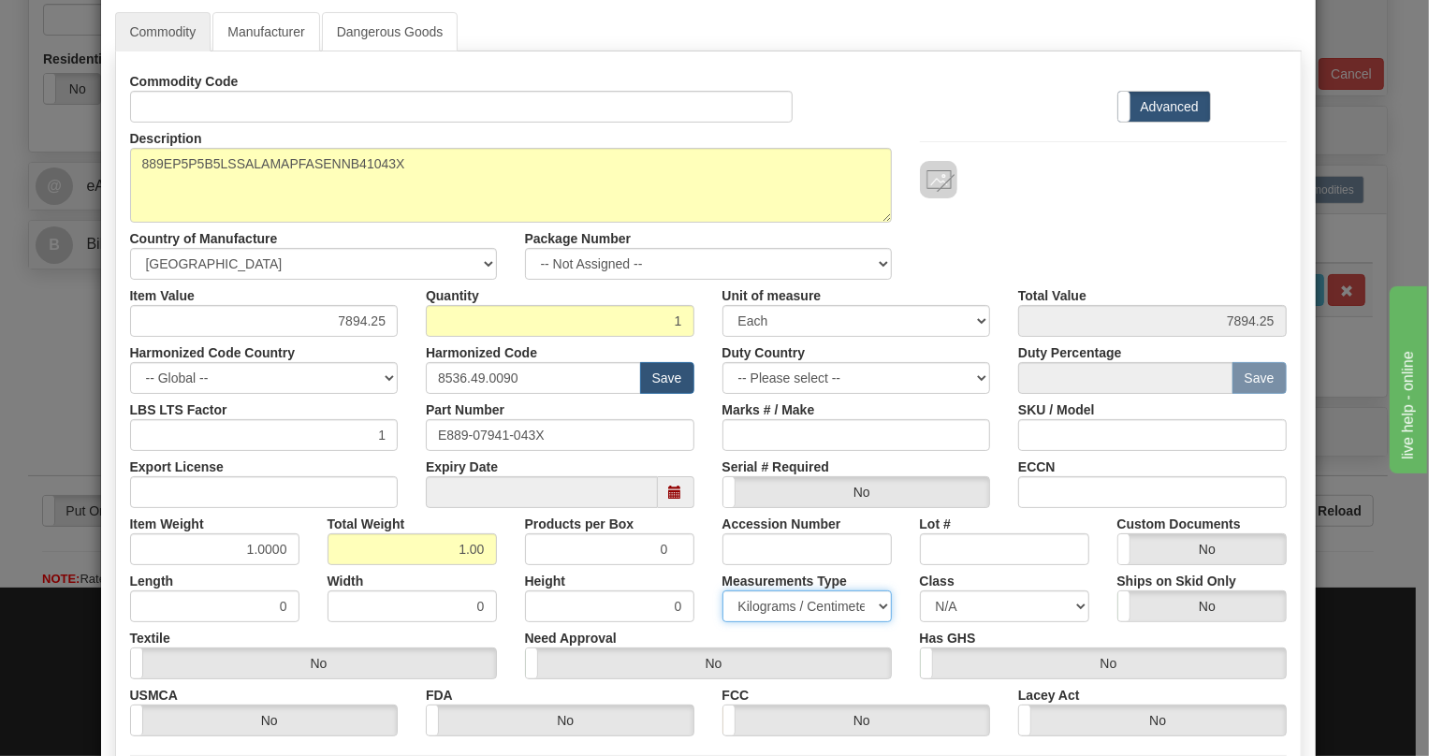
click at [722, 591] on select "Pounds / Inches Kilograms / Centimeters" at bounding box center [806, 607] width 169 height 32
drag, startPoint x: 702, startPoint y: 572, endPoint x: 982, endPoint y: 552, distance: 280.5
click at [708, 571] on div "Measurements Type Pounds / Inches Kilograms / Centimeters" at bounding box center [806, 593] width 197 height 57
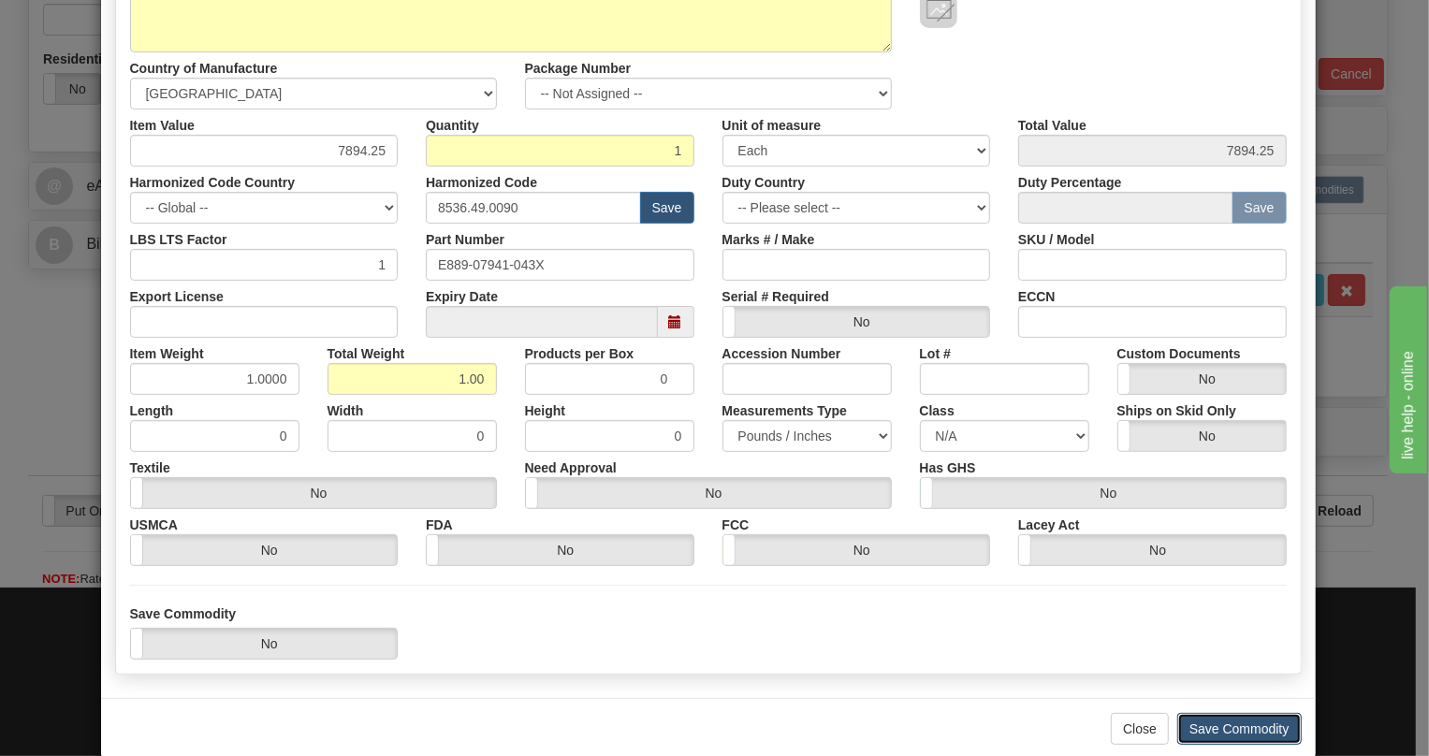
click at [1201, 727] on button "Save Commodity" at bounding box center [1239, 729] width 124 height 32
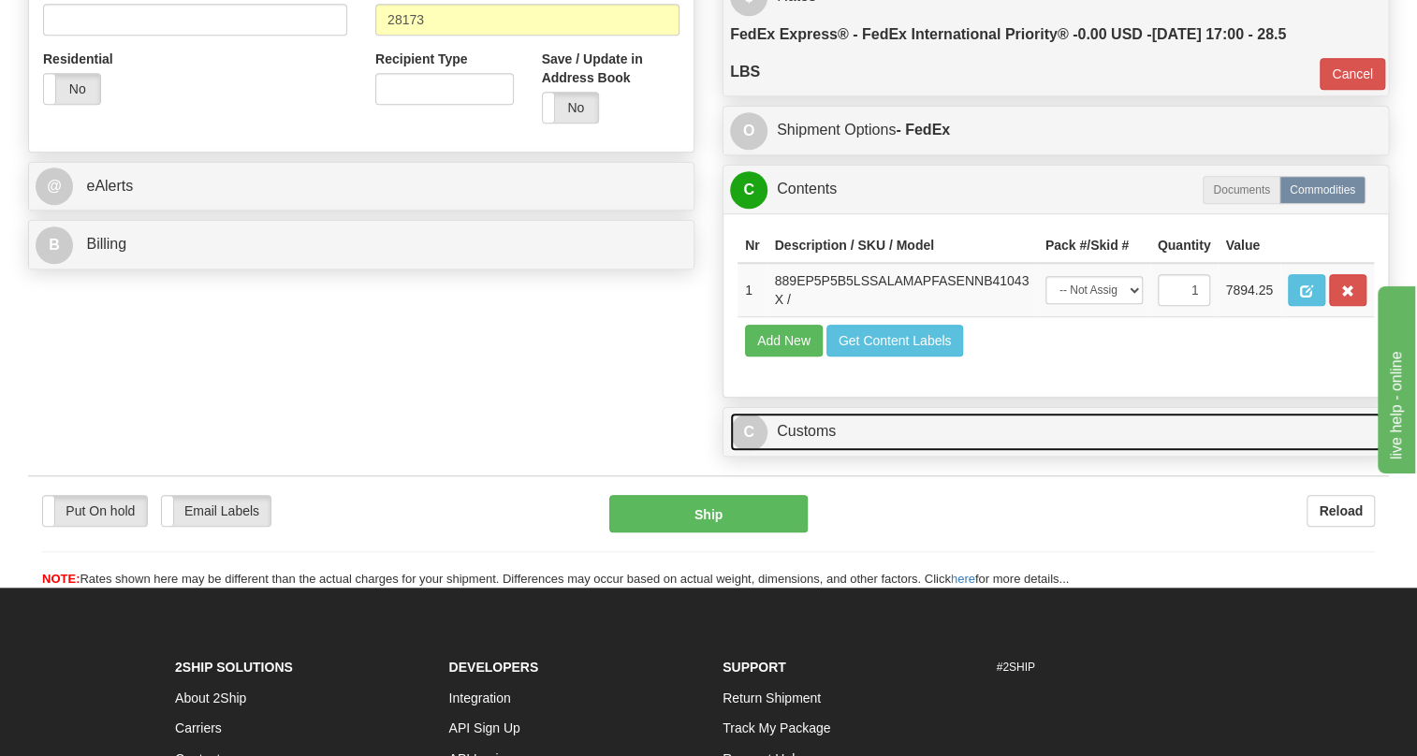
click at [822, 451] on link "C Customs" at bounding box center [1055, 432] width 651 height 38
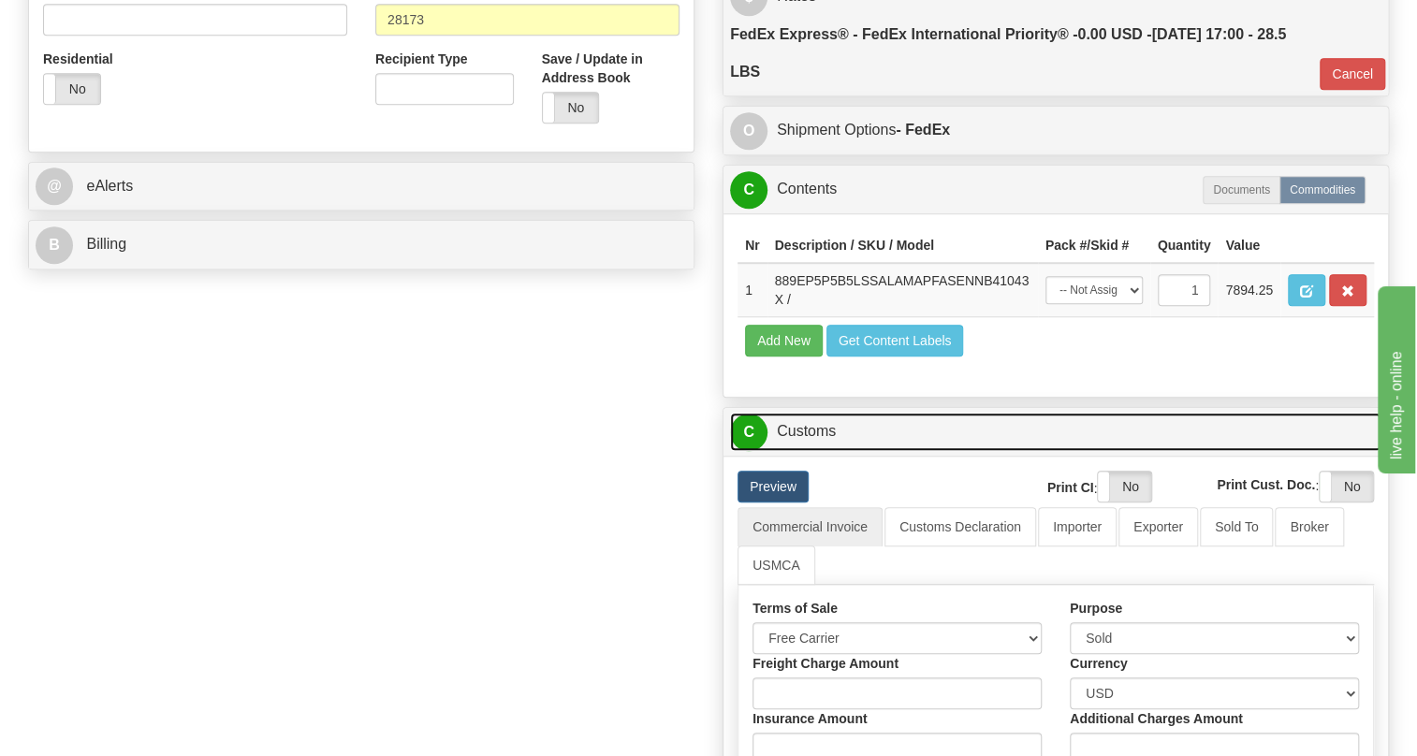
click at [822, 451] on link "C Customs" at bounding box center [1055, 432] width 651 height 38
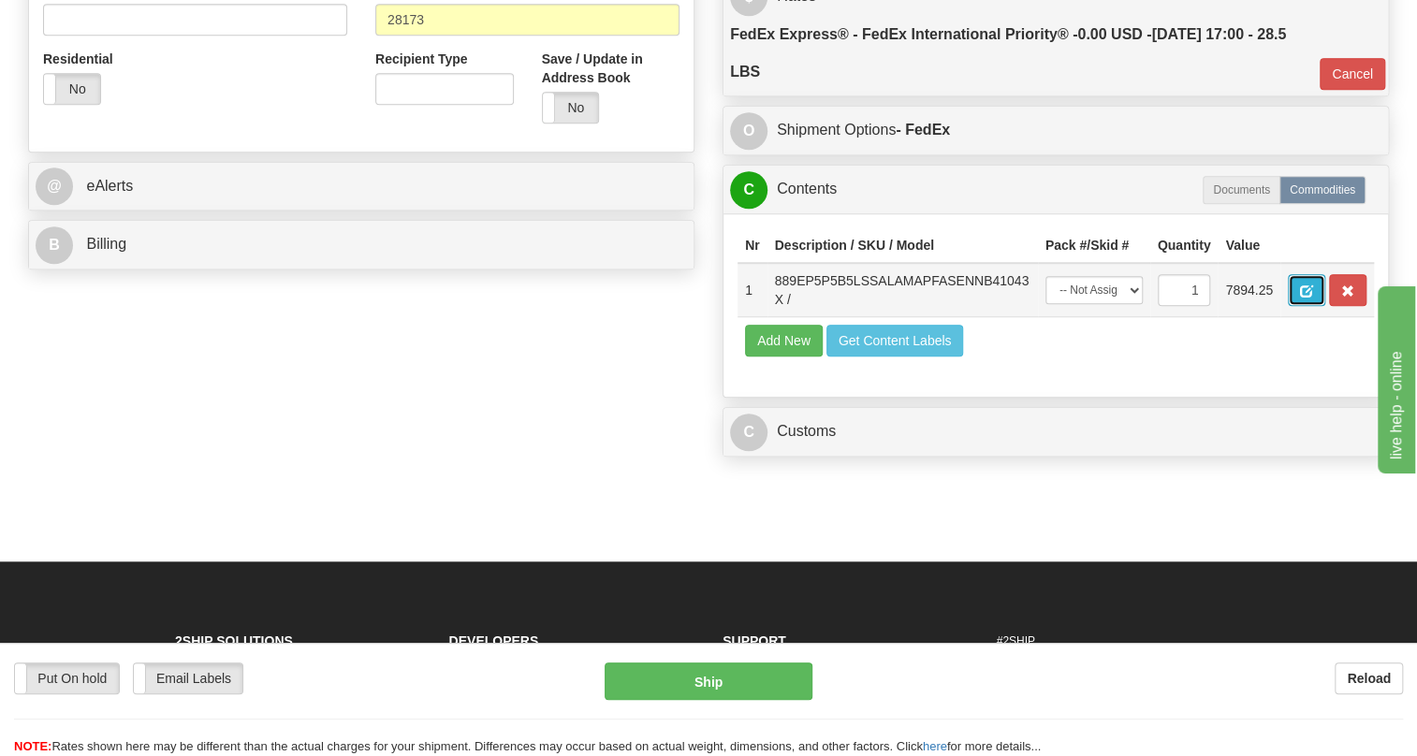
click at [1301, 298] on span "button" at bounding box center [1306, 291] width 13 height 12
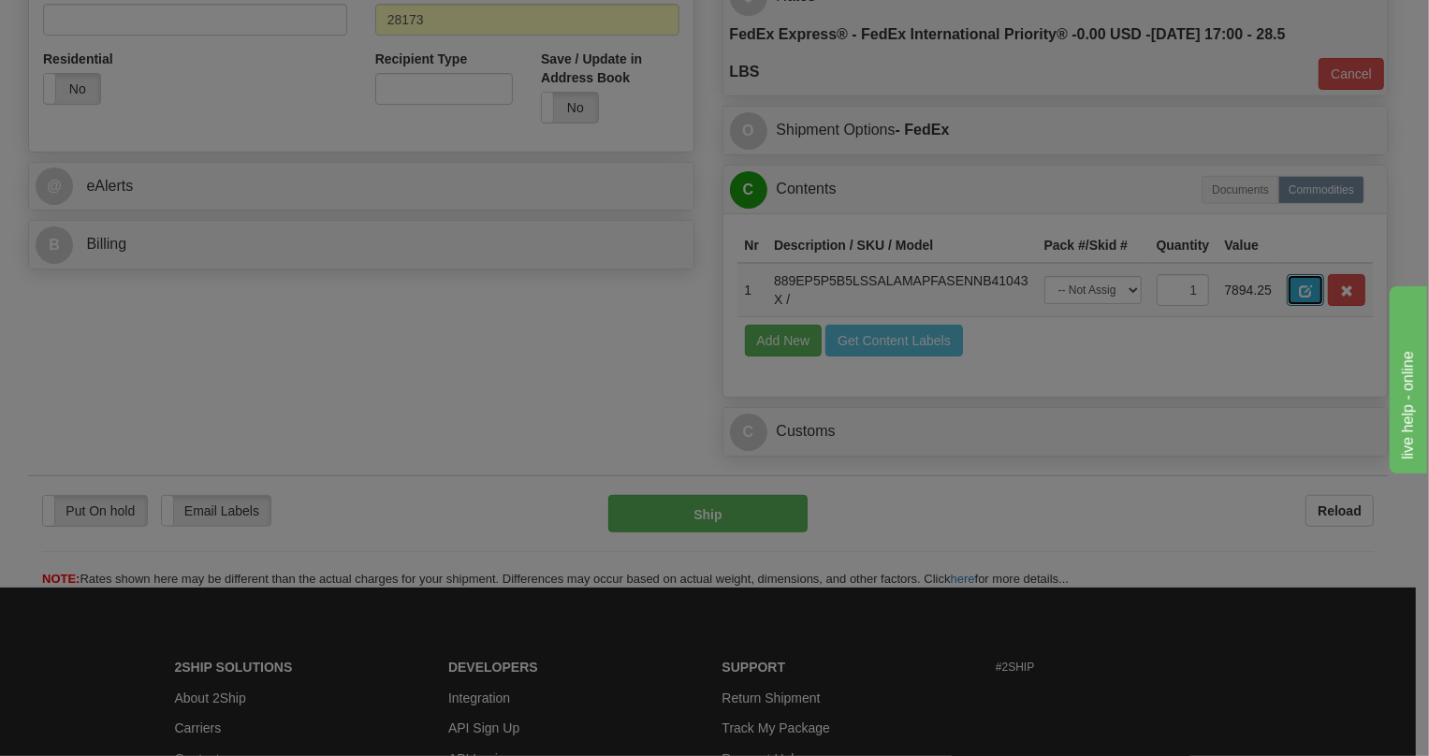
scroll to position [0, 0]
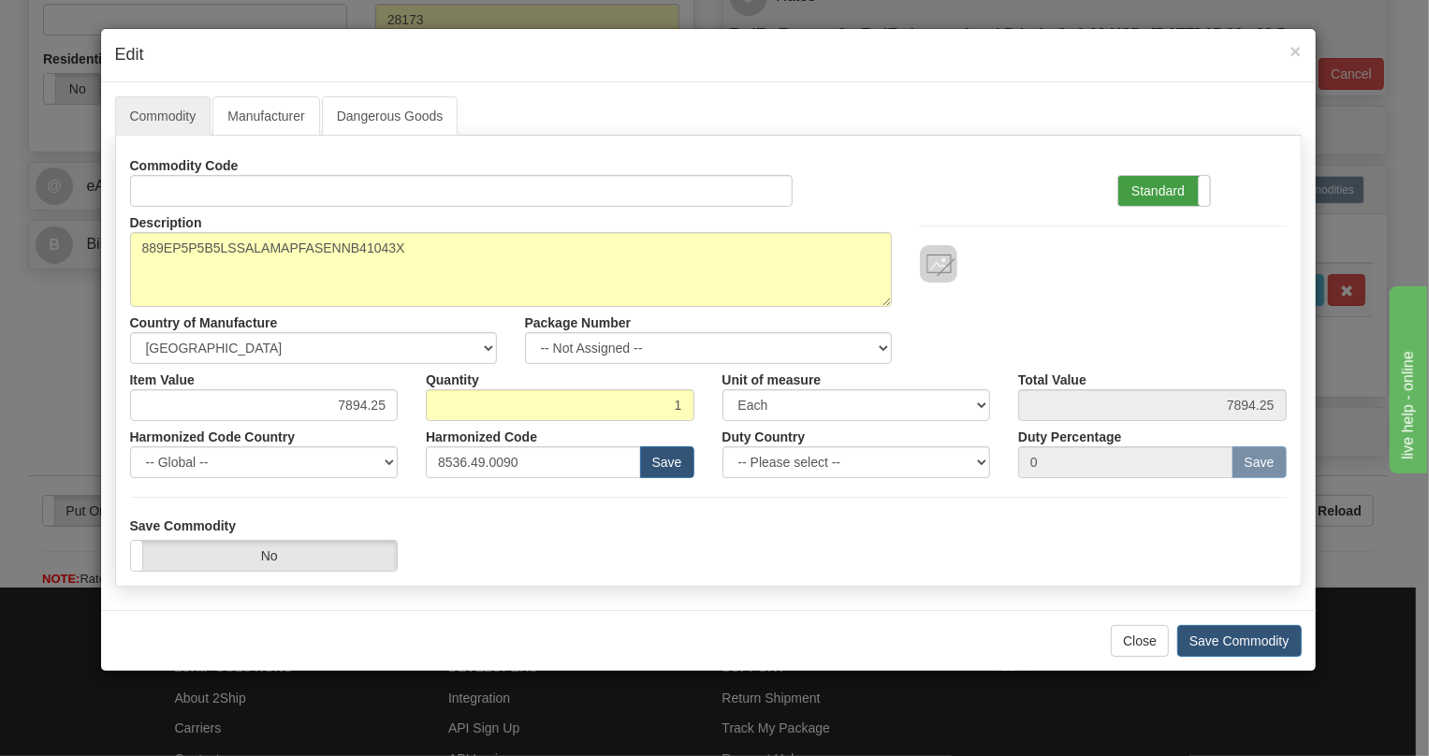
click at [1157, 194] on label "Standard" at bounding box center [1164, 191] width 92 height 30
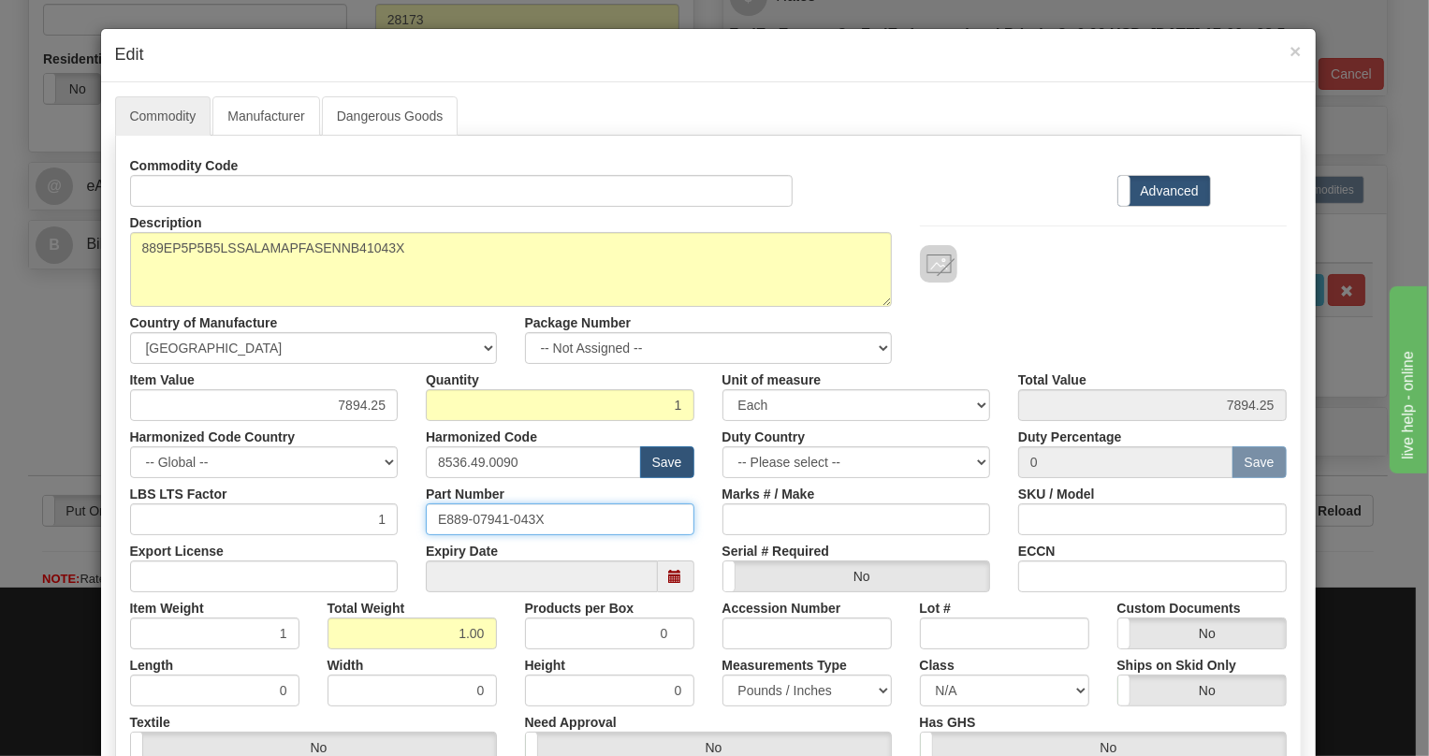
drag, startPoint x: 548, startPoint y: 517, endPoint x: 419, endPoint y: 524, distance: 129.4
click at [426, 524] on input "E889-07941-043X" at bounding box center [560, 519] width 269 height 32
click at [700, 547] on div "Expiry Date" at bounding box center [560, 563] width 297 height 57
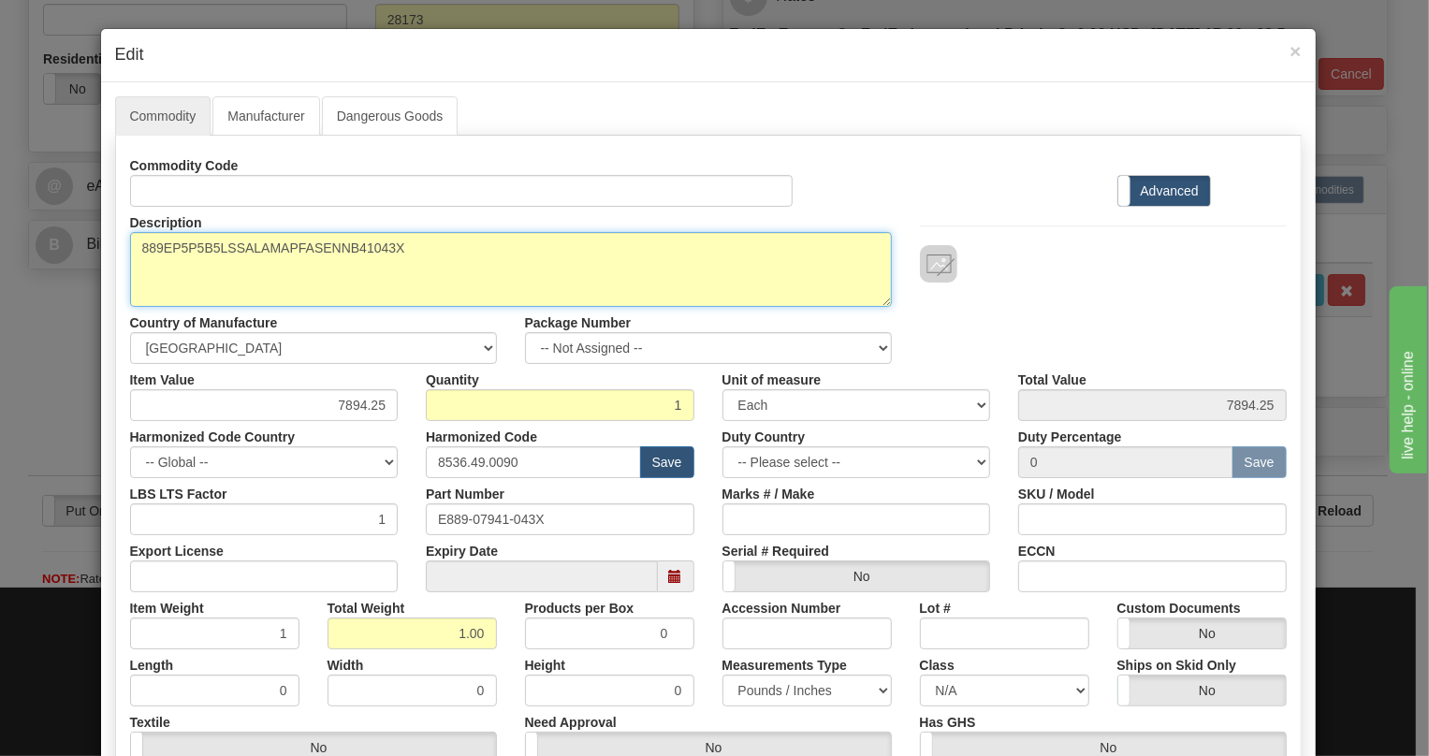
click at [294, 243] on textarea "889EP5P5B5LSSALAMAPFASENNB41043X" at bounding box center [511, 269] width 762 height 75
paste textarea
type textarea "889EP5P5B5LSSALAMAPFASENNB41"
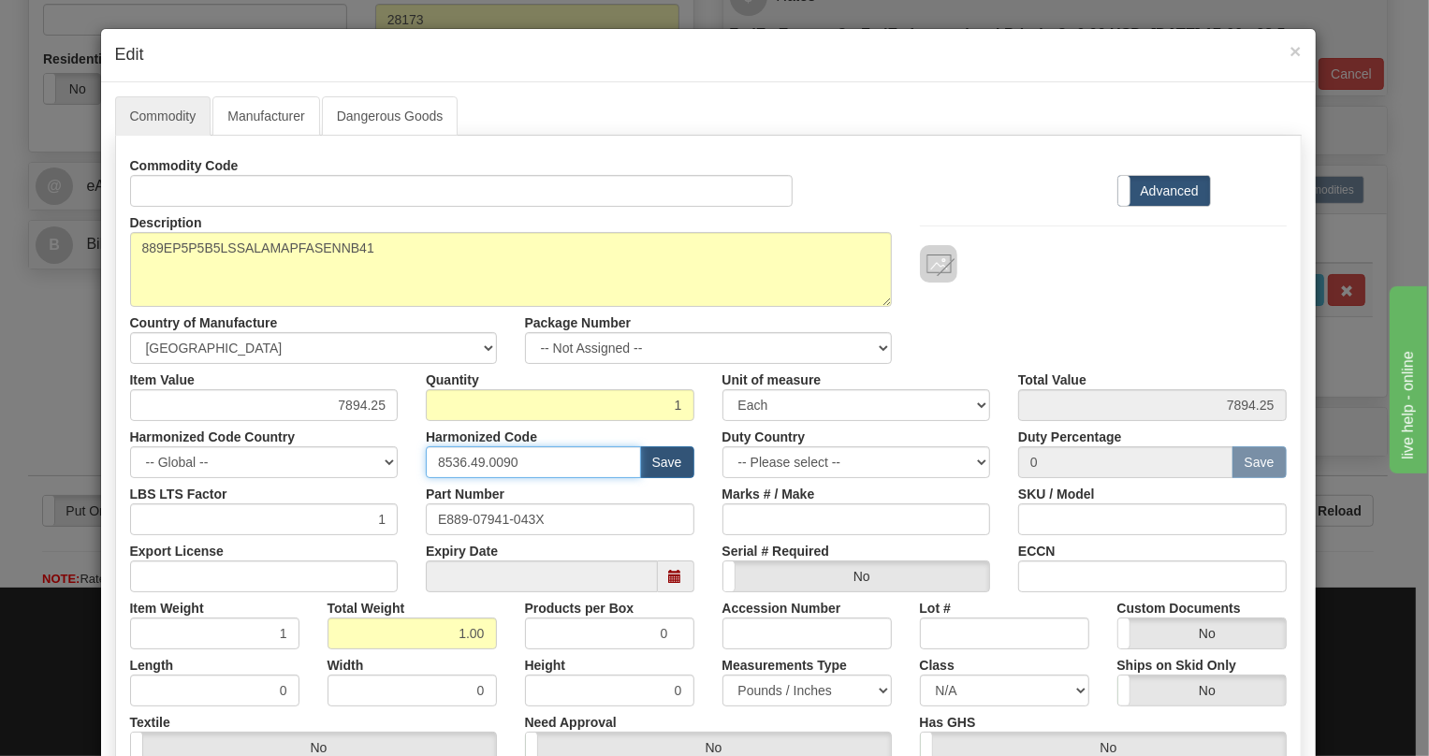
click at [485, 458] on input "8536.49.0090" at bounding box center [533, 462] width 215 height 32
paste input "7.10.916"
type input "8537.10.9160"
click at [412, 375] on div "Quantity 1" at bounding box center [560, 392] width 297 height 57
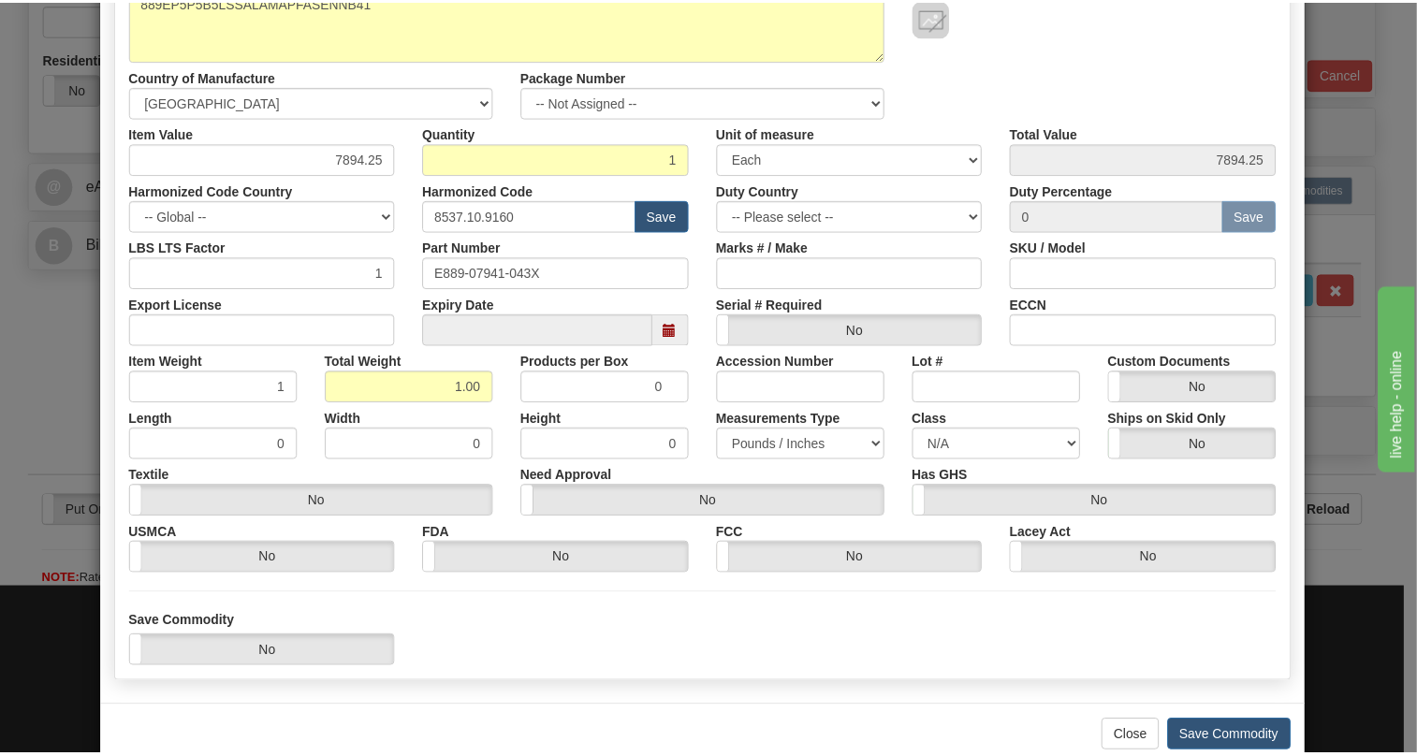
scroll to position [255, 0]
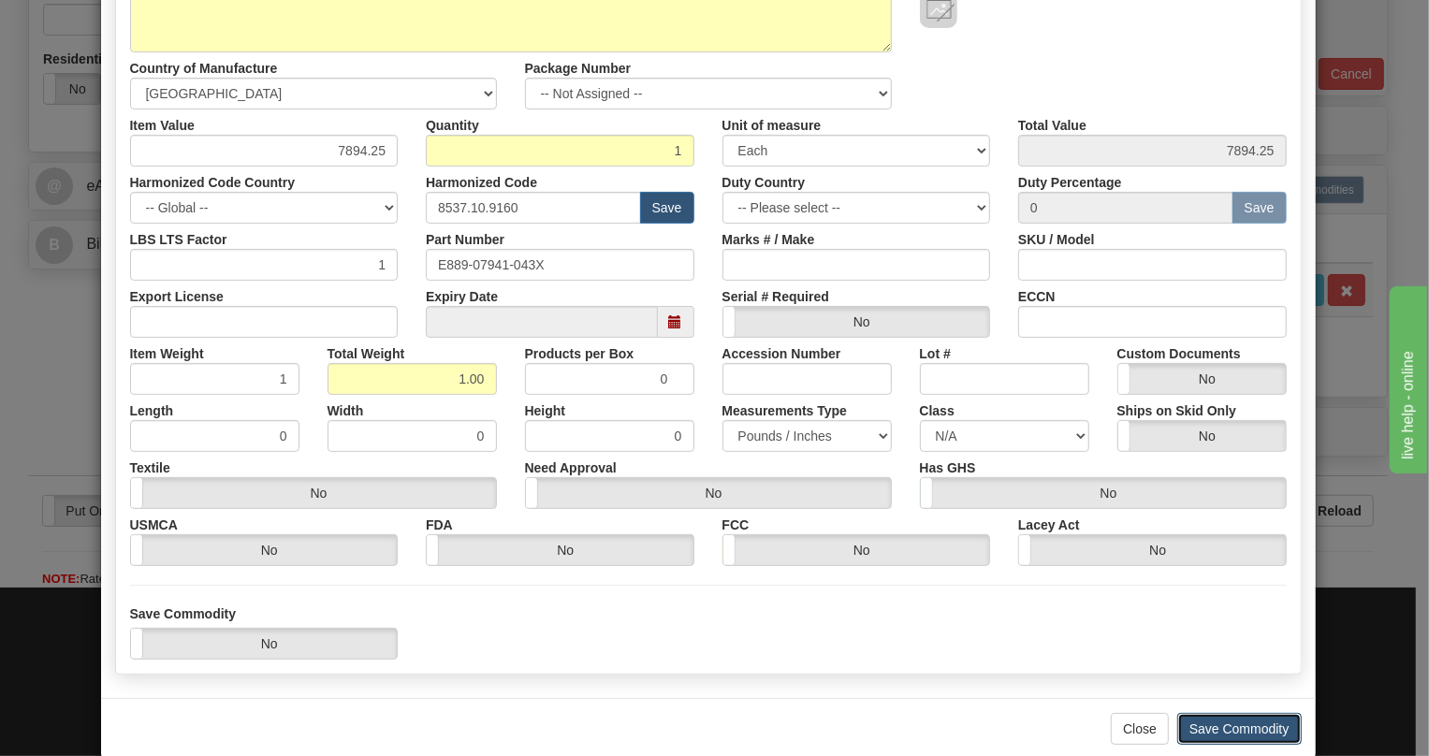
click at [1231, 722] on button "Save Commodity" at bounding box center [1239, 729] width 124 height 32
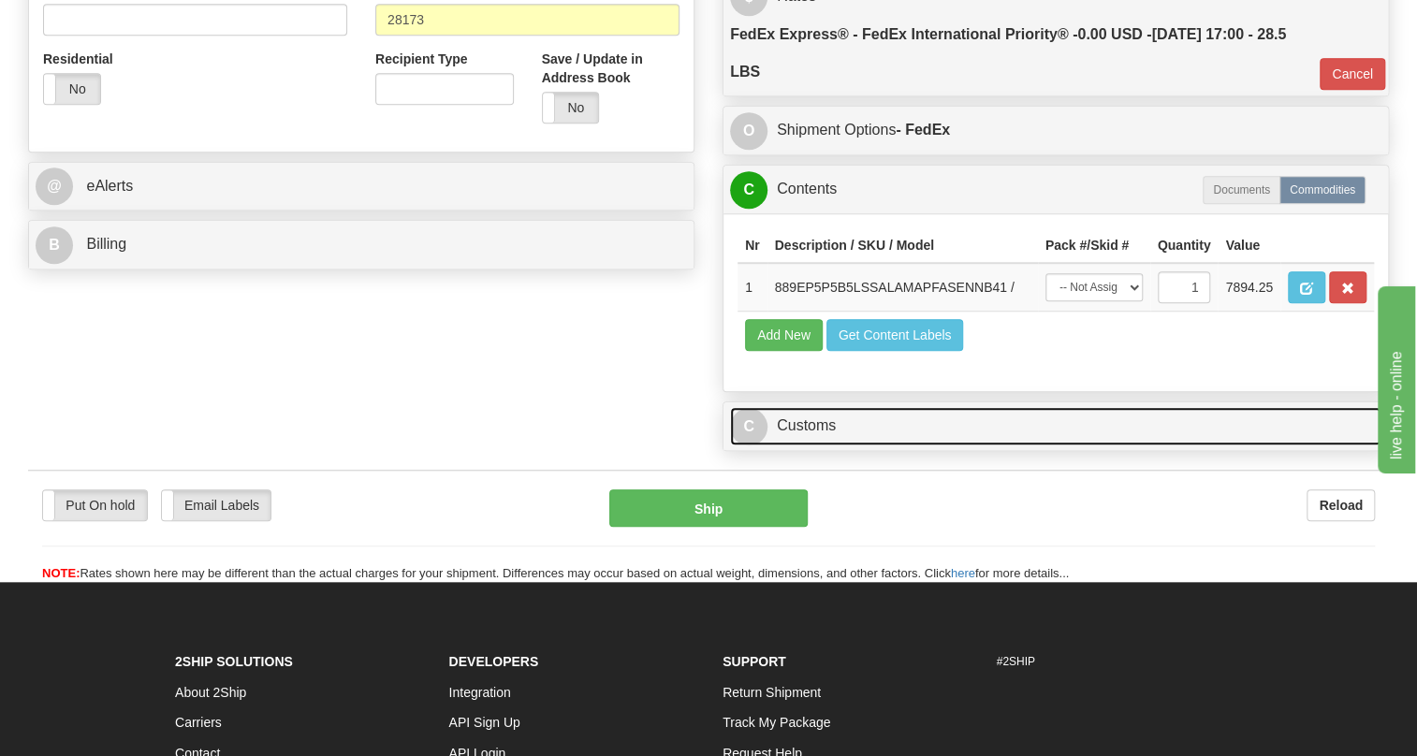
click at [809, 445] on link "C Customs" at bounding box center [1055, 426] width 651 height 38
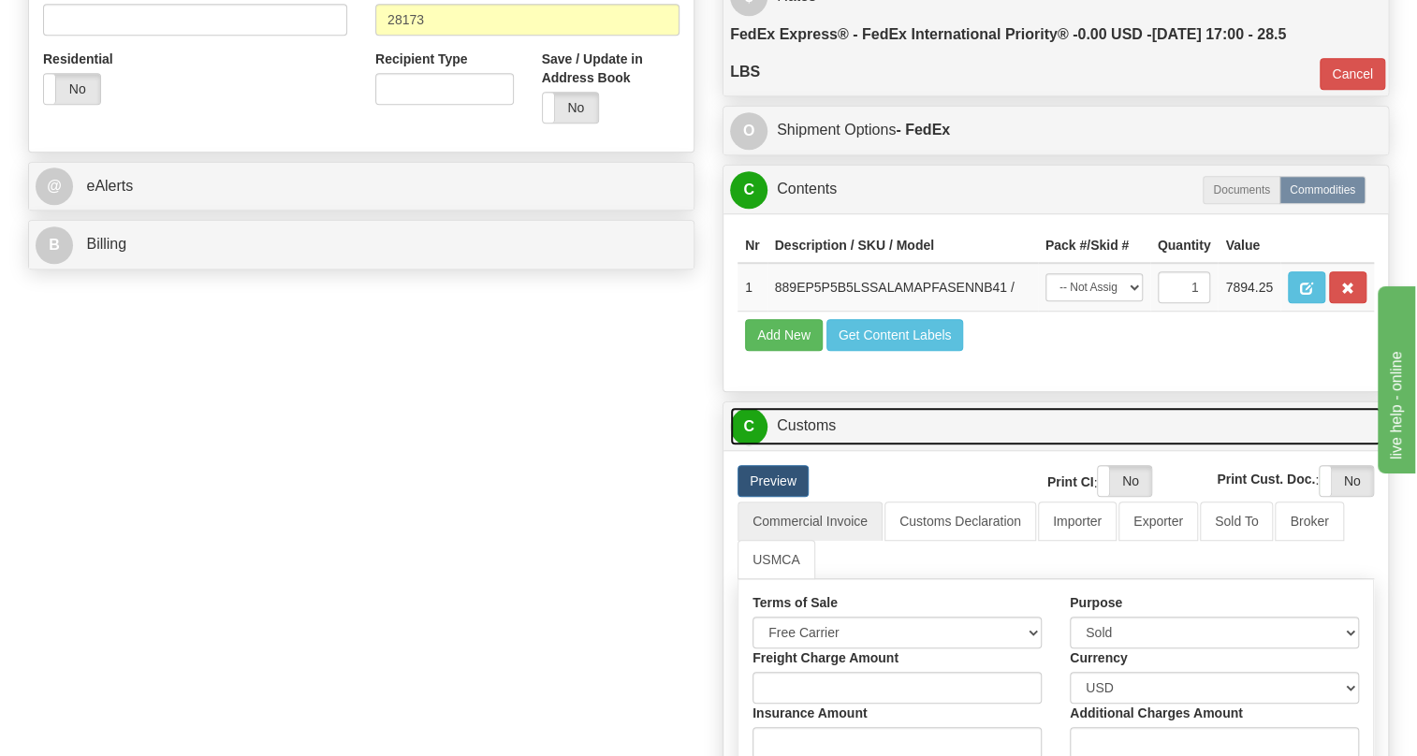
click at [809, 445] on link "C Customs" at bounding box center [1055, 426] width 651 height 38
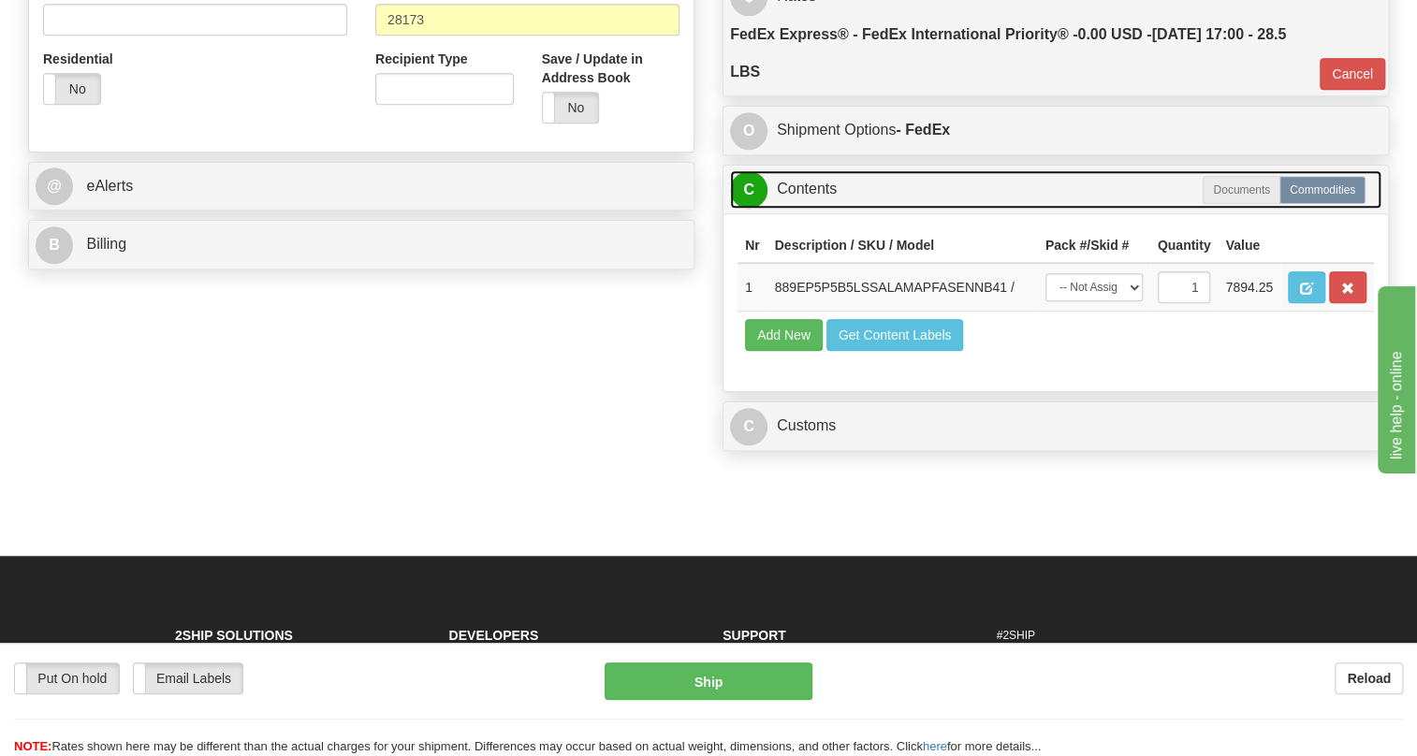
click at [815, 209] on link "C Contents" at bounding box center [1055, 189] width 651 height 38
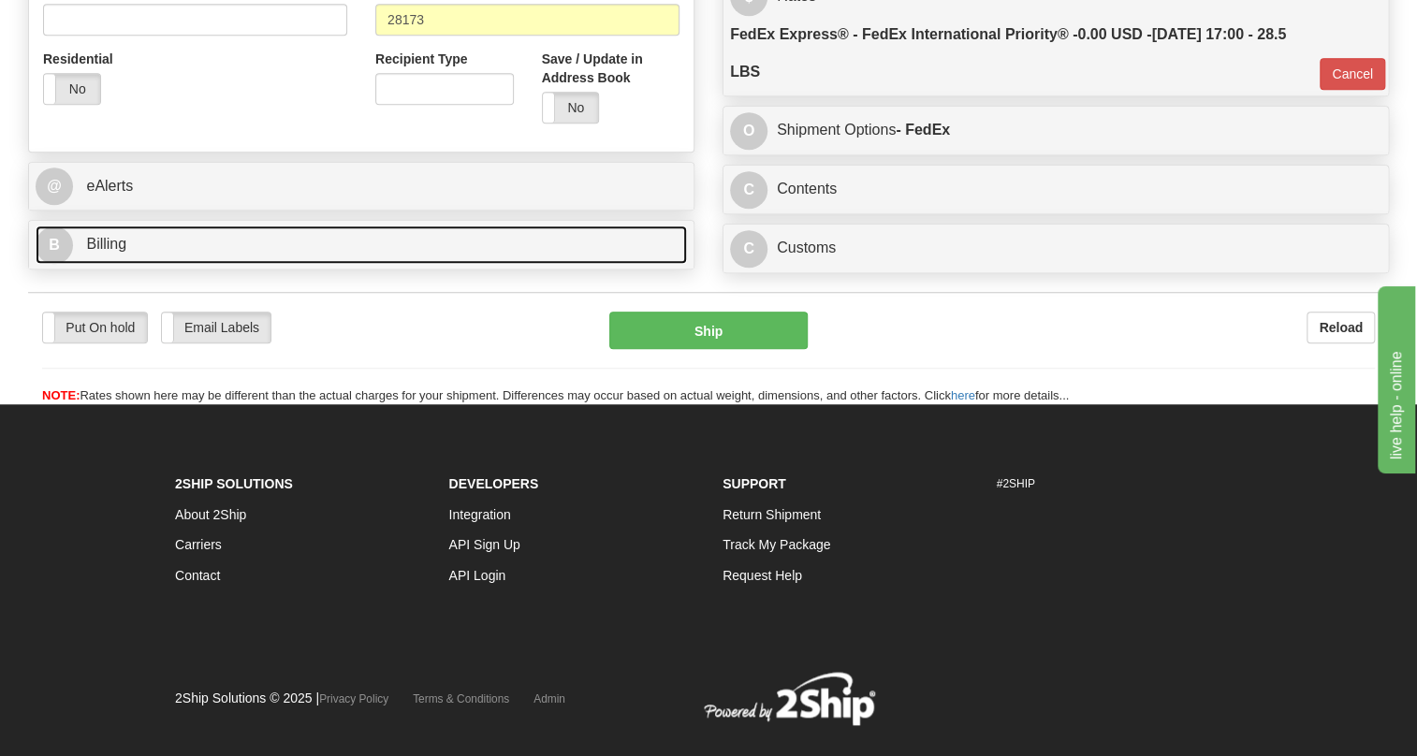
click at [106, 252] on span "Billing" at bounding box center [106, 244] width 40 height 16
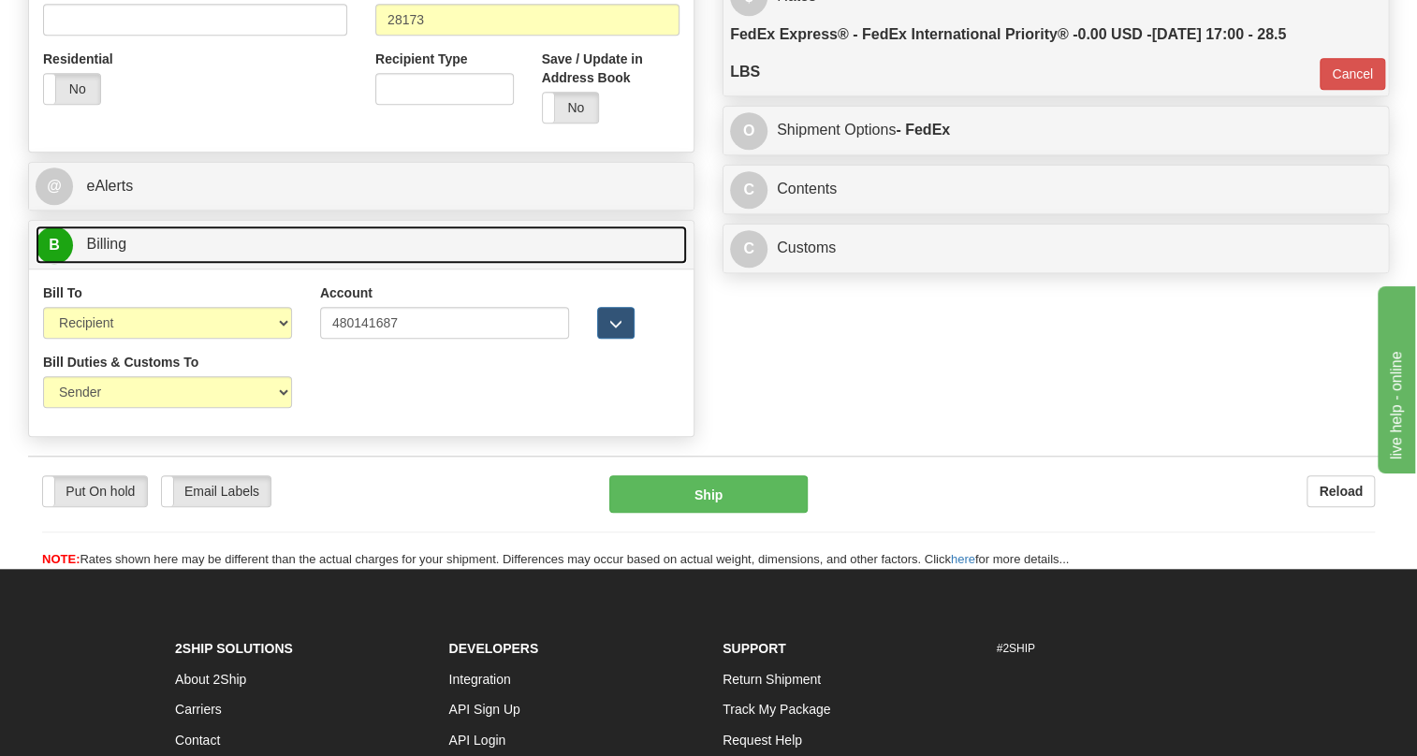
click at [106, 252] on span "Billing" at bounding box center [106, 244] width 40 height 16
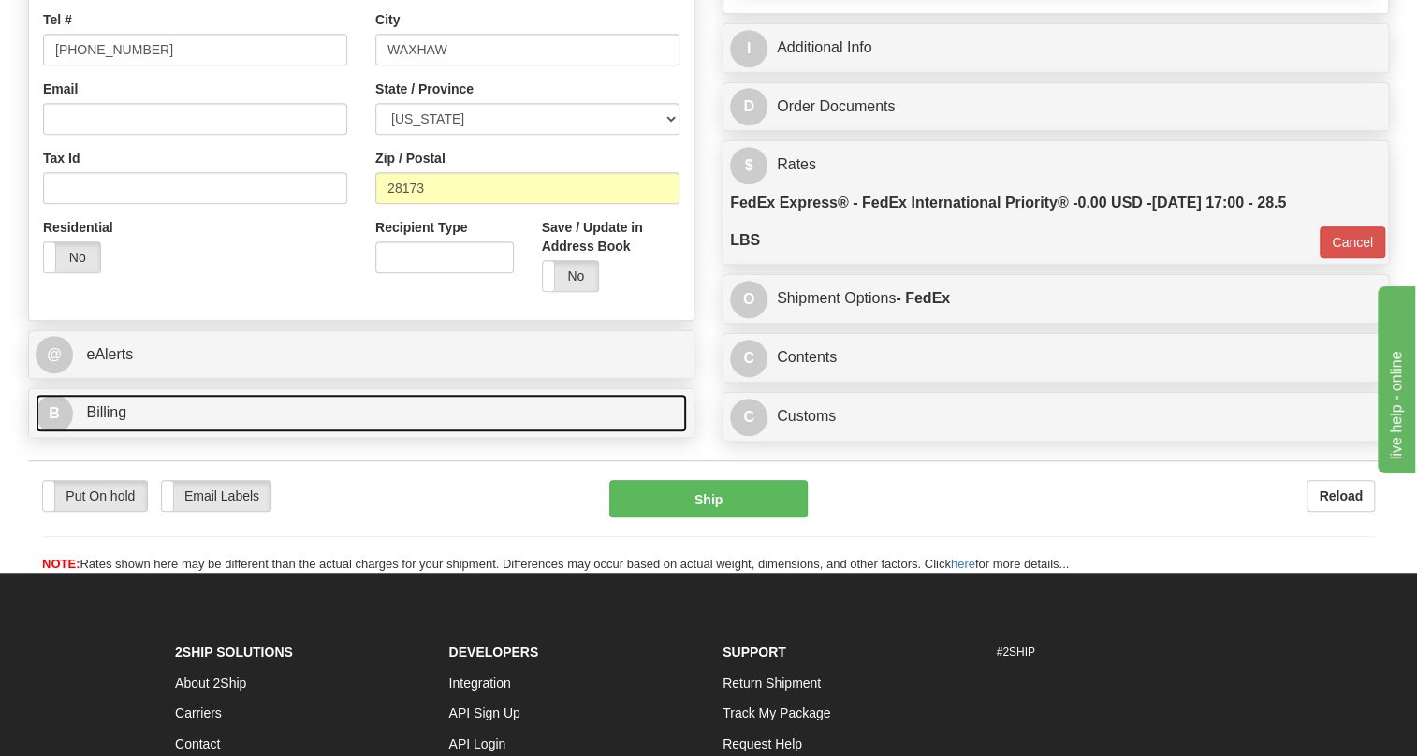
scroll to position [510, 0]
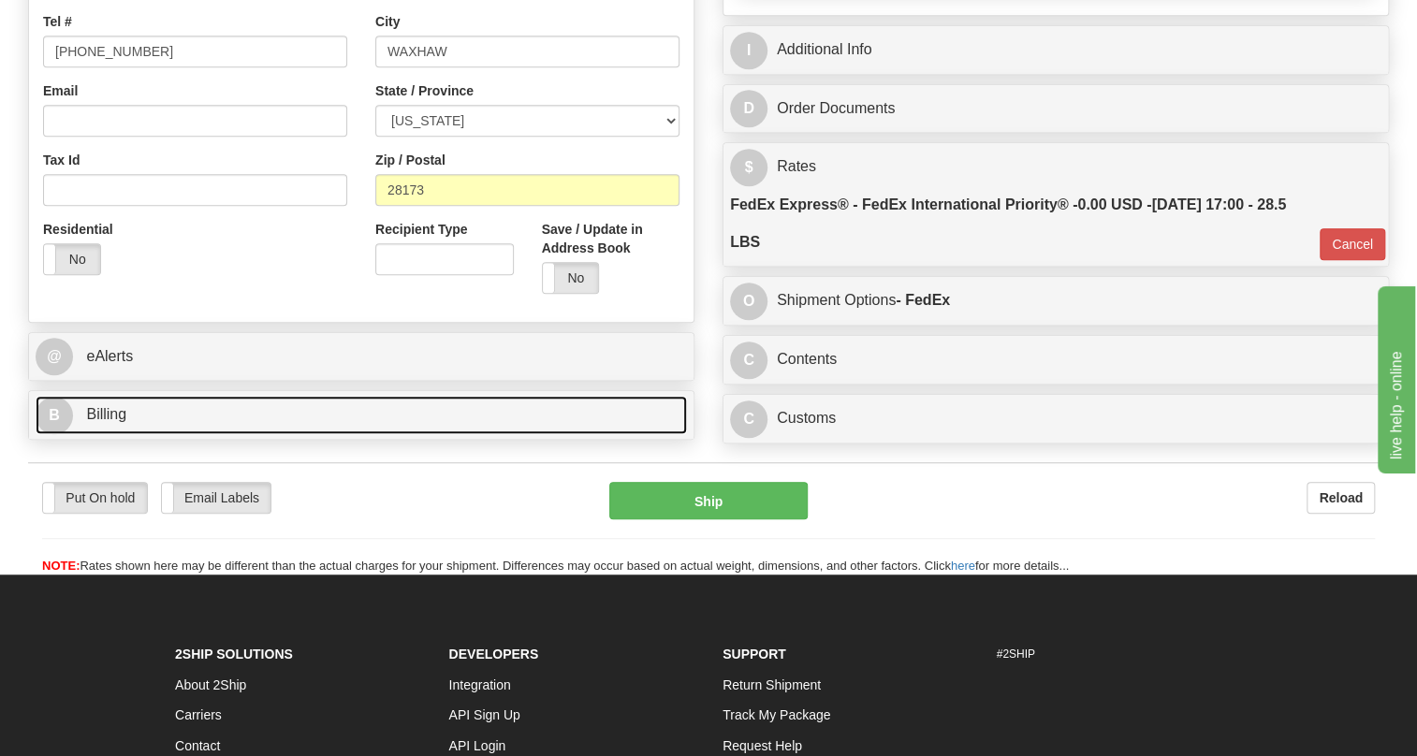
click at [109, 422] on span "Billing" at bounding box center [106, 414] width 40 height 16
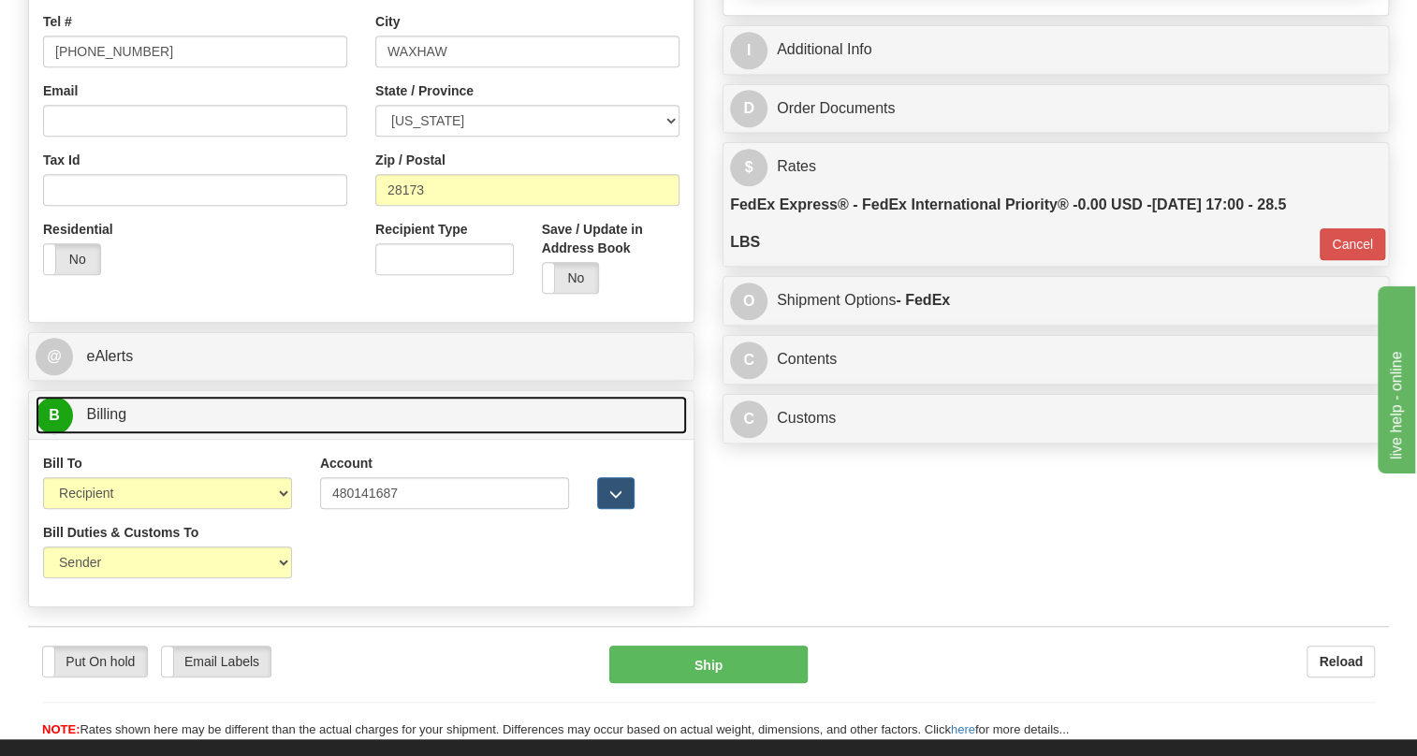
click at [109, 422] on span "Billing" at bounding box center [106, 414] width 40 height 16
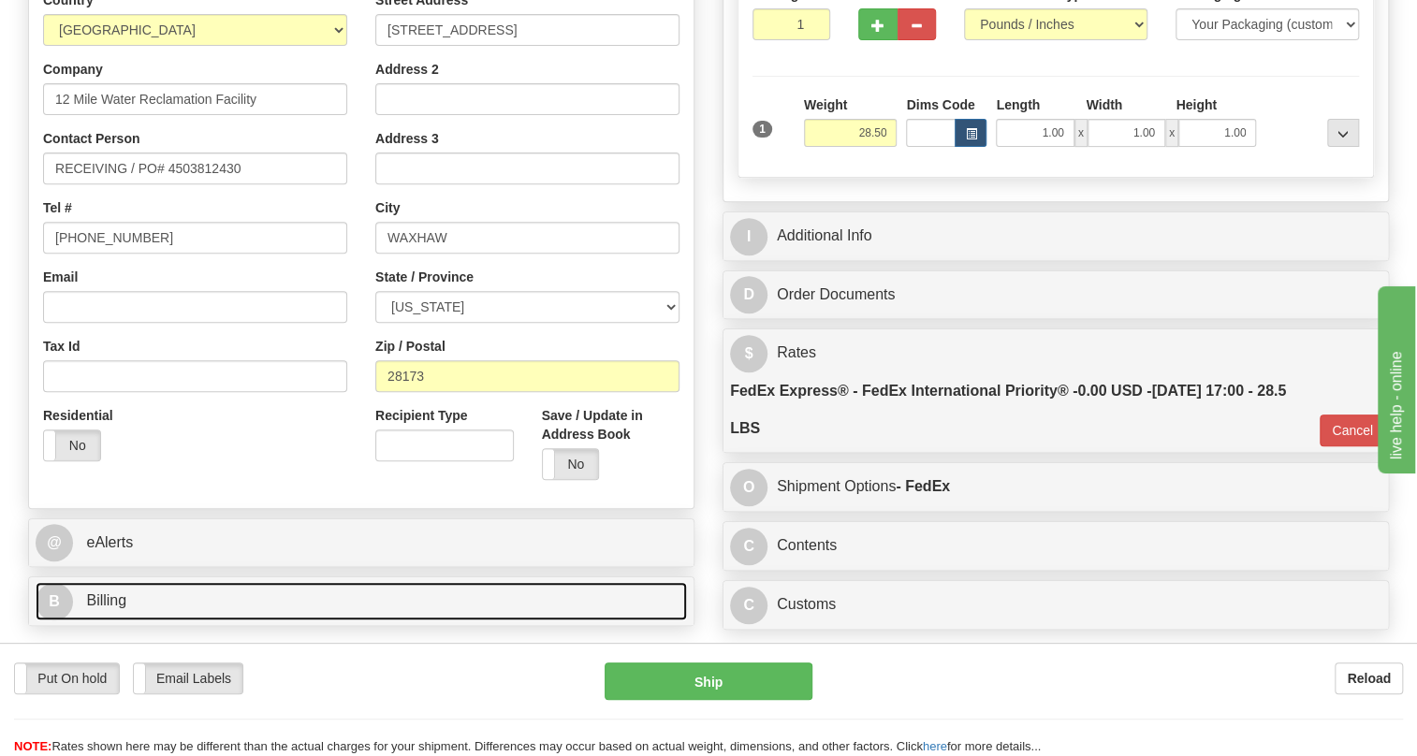
scroll to position [255, 0]
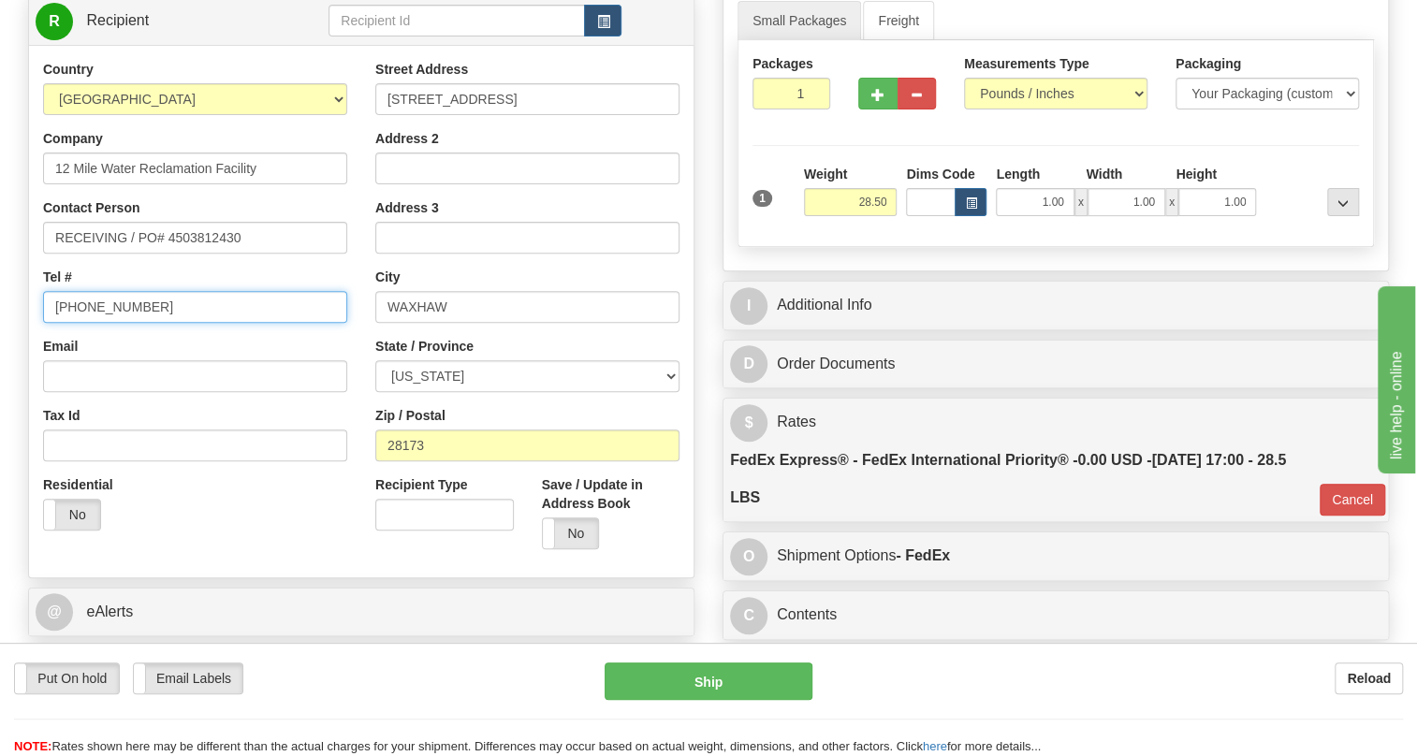
click at [103, 323] on input "[PHONE_NUMBER]" at bounding box center [195, 307] width 304 height 32
type input "111-111-1111"
click at [346, 374] on div "Country [GEOGRAPHIC_DATA] [GEOGRAPHIC_DATA] [GEOGRAPHIC_DATA] [GEOGRAPHIC_DATA]…" at bounding box center [195, 302] width 332 height 485
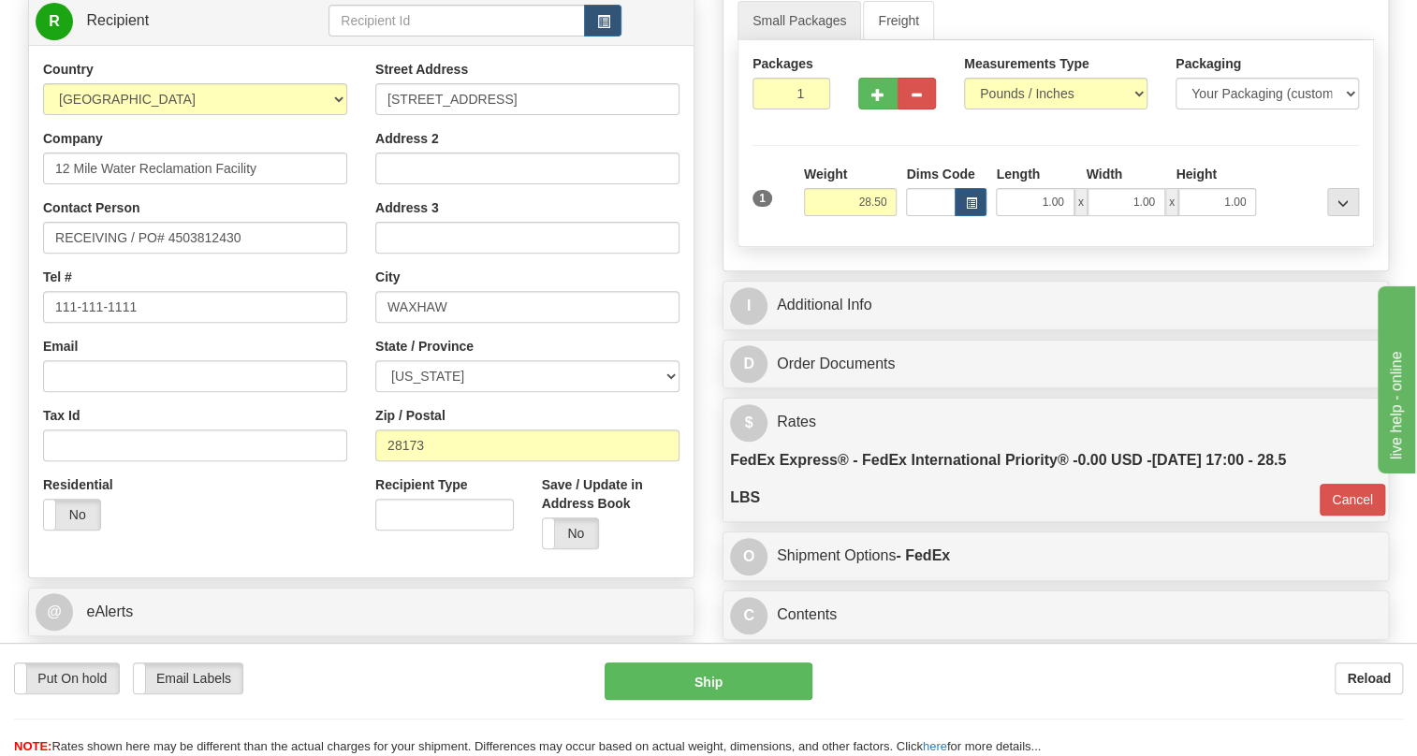
click at [328, 389] on div "Email" at bounding box center [195, 364] width 304 height 55
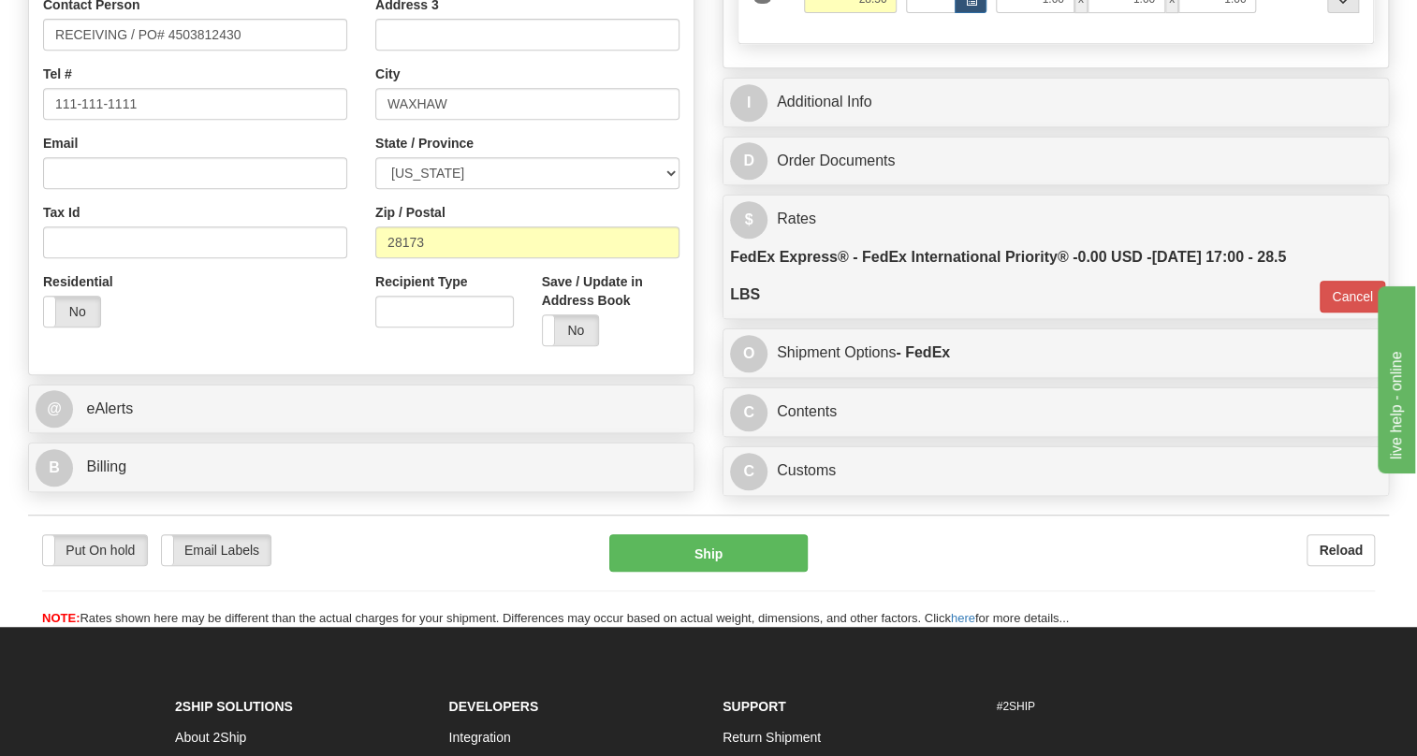
scroll to position [510, 0]
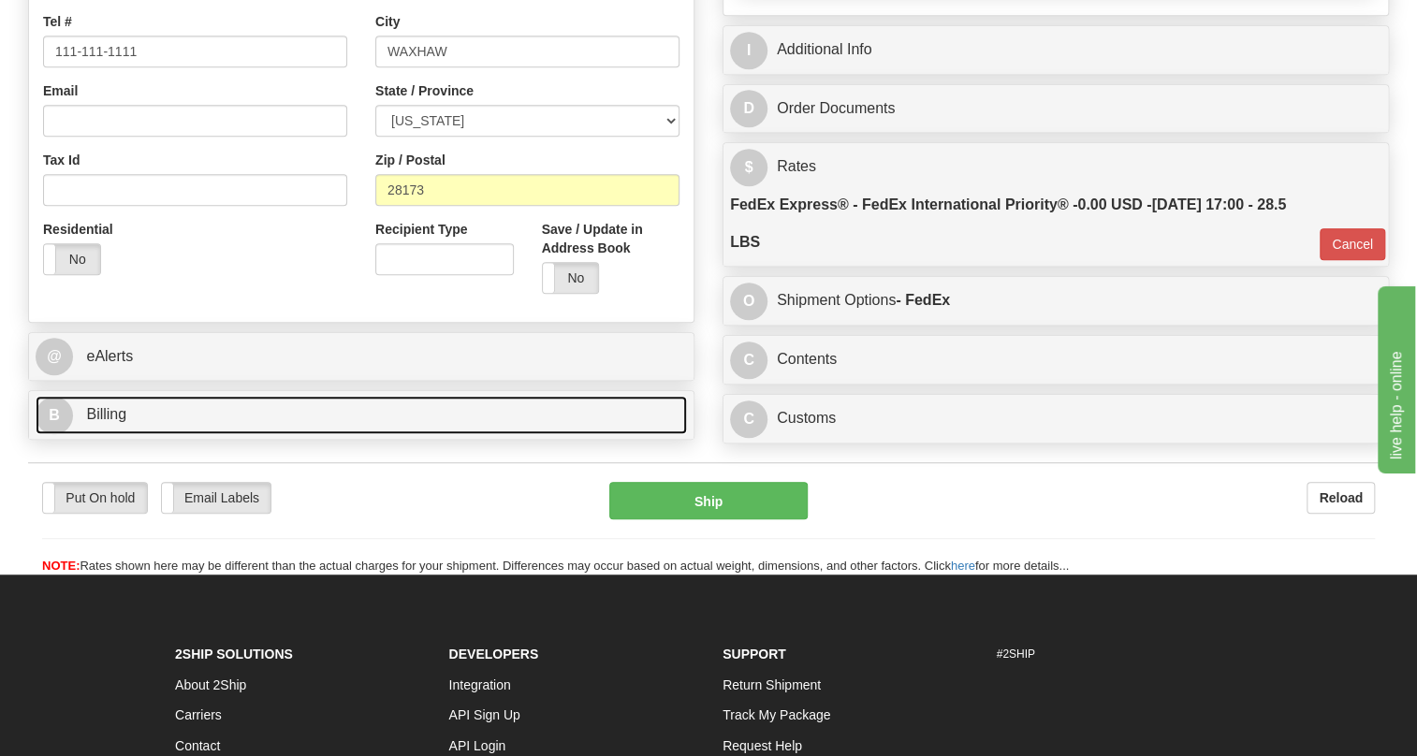
click at [104, 422] on span "Billing" at bounding box center [106, 414] width 40 height 16
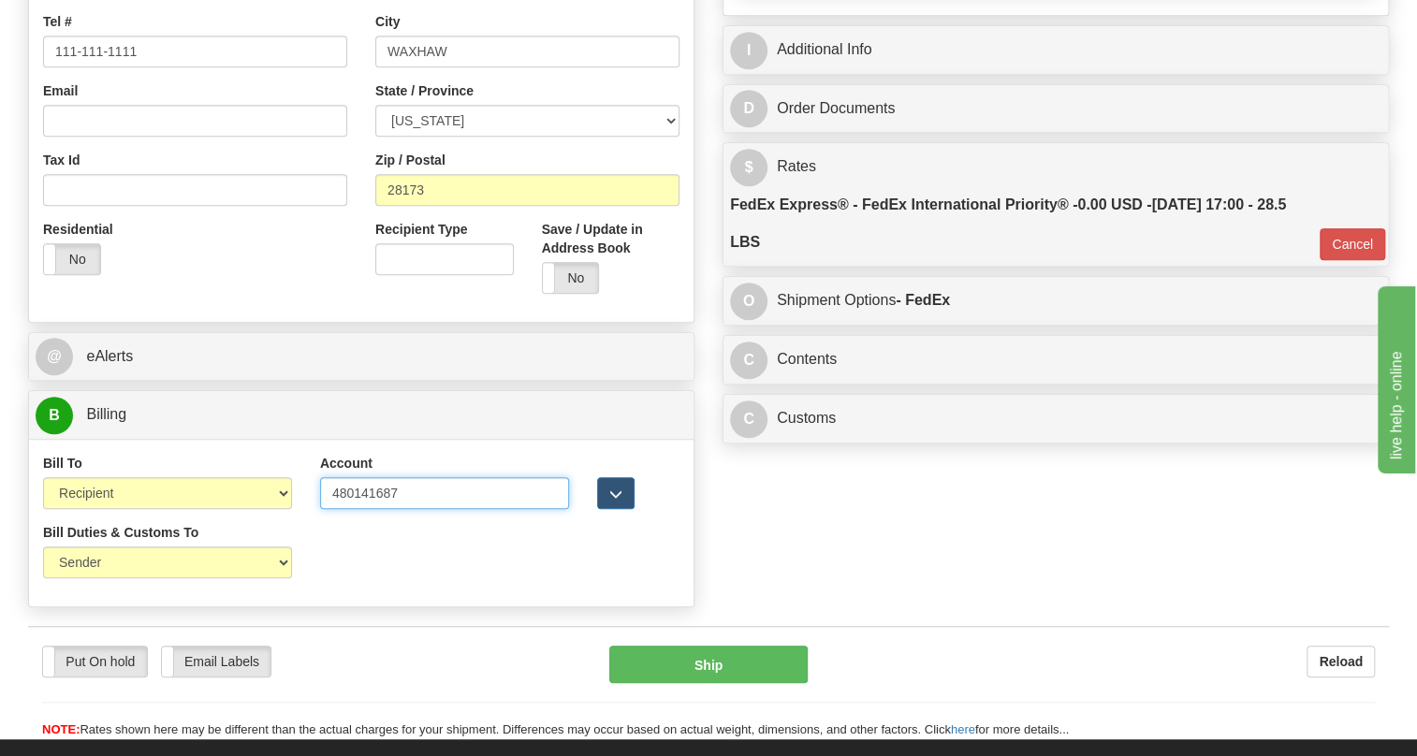
drag, startPoint x: 398, startPoint y: 536, endPoint x: 318, endPoint y: 539, distance: 79.6
click at [320, 509] on input "480141687" at bounding box center [444, 493] width 249 height 32
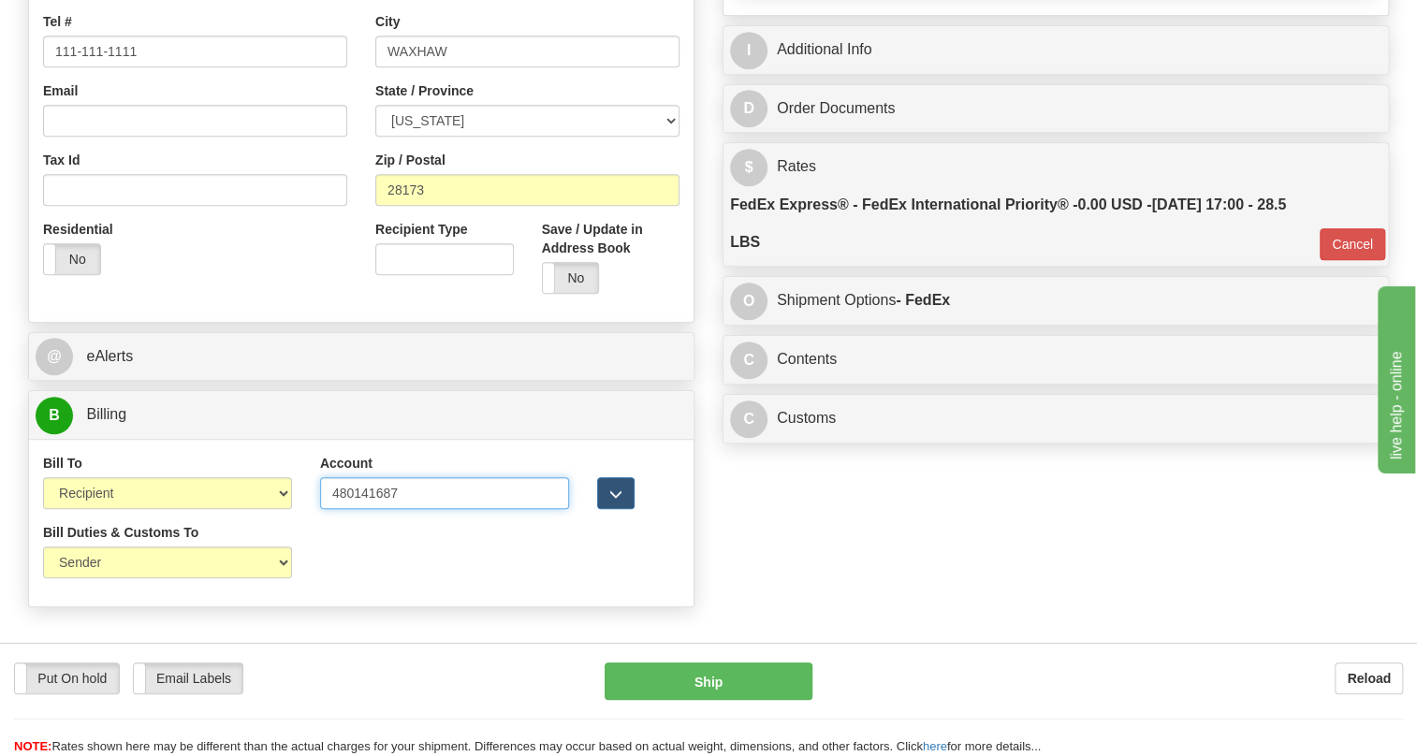
paste input "77327045"
type input "773270457"
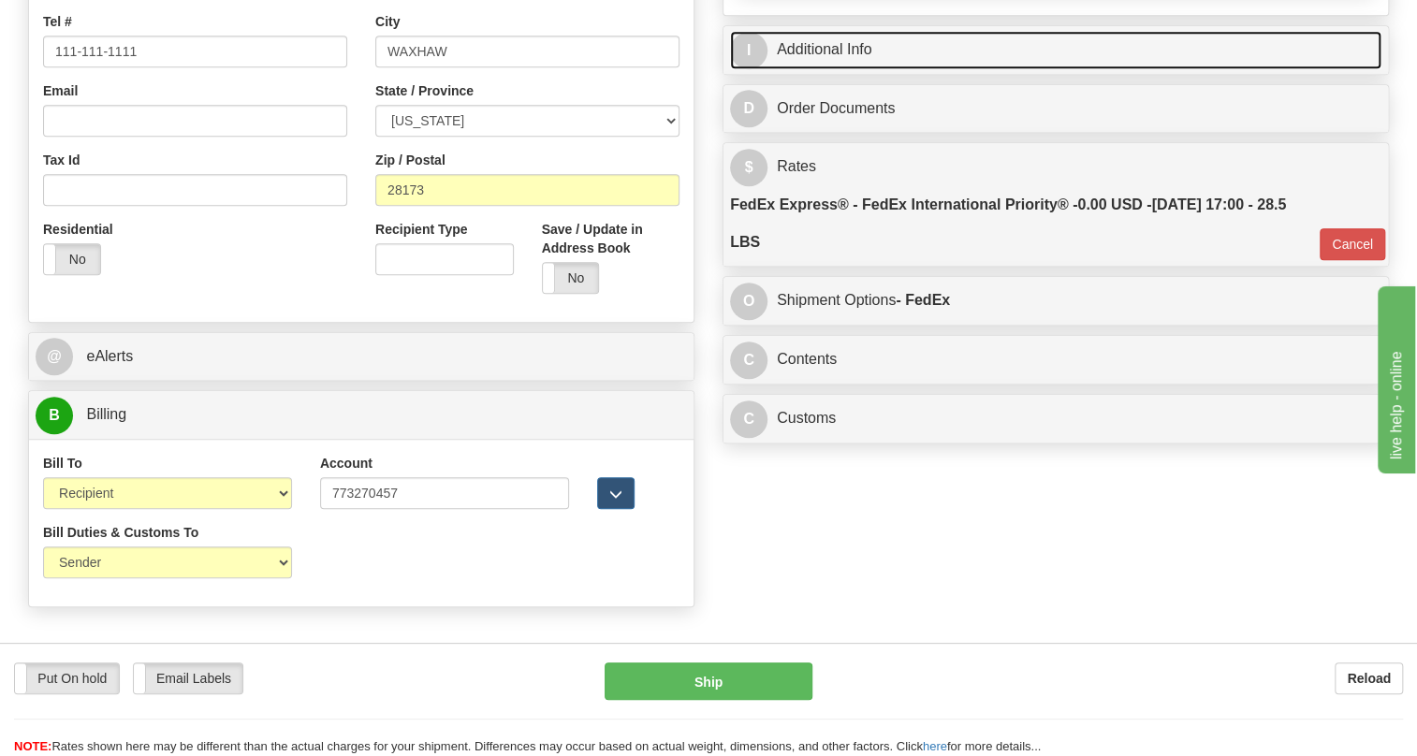
click at [835, 69] on link "I Additional Info" at bounding box center [1055, 50] width 651 height 38
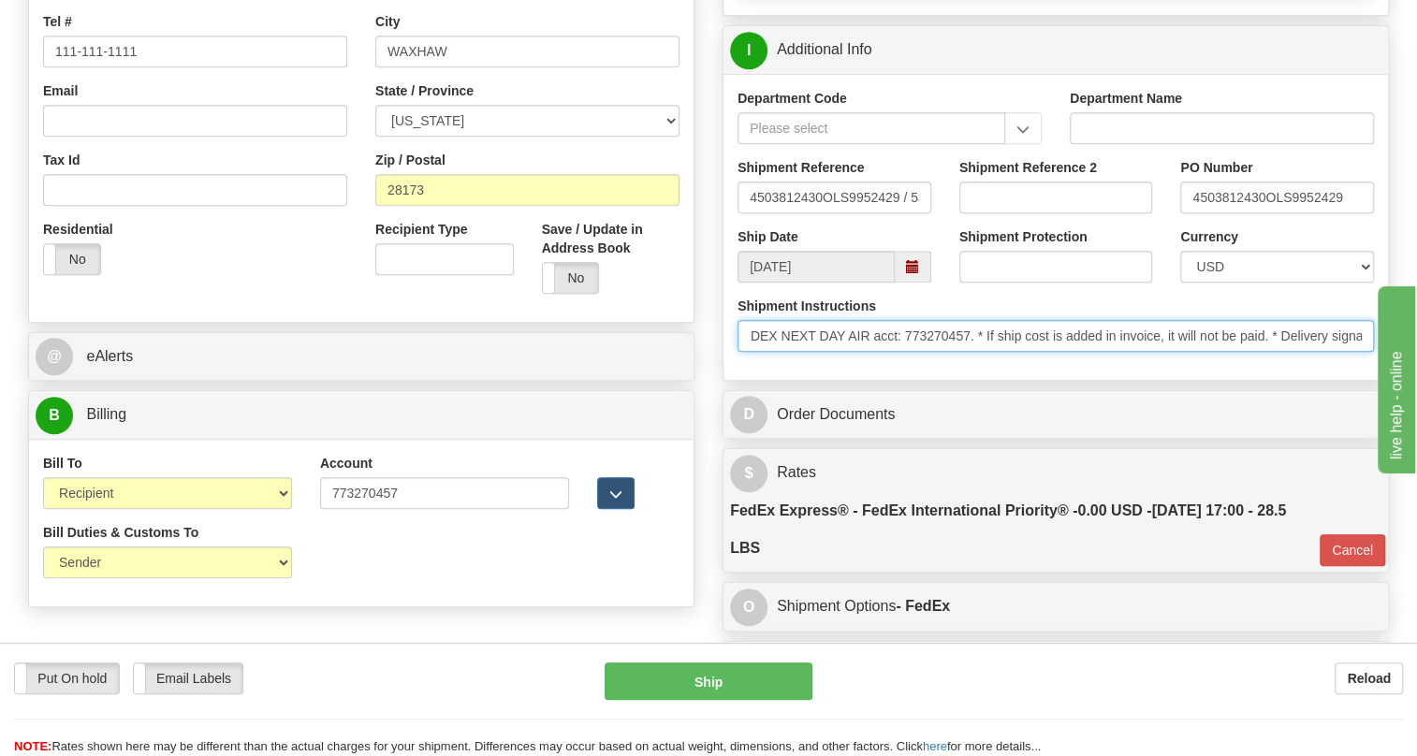
scroll to position [0, 514]
drag, startPoint x: 1275, startPoint y: 382, endPoint x: 1189, endPoint y: 401, distance: 87.2
click at [1189, 366] on div "Shipment Instructions * Control Ship Flag: M (Ship as soon as possible) * Unit …" at bounding box center [1055, 331] width 664 height 69
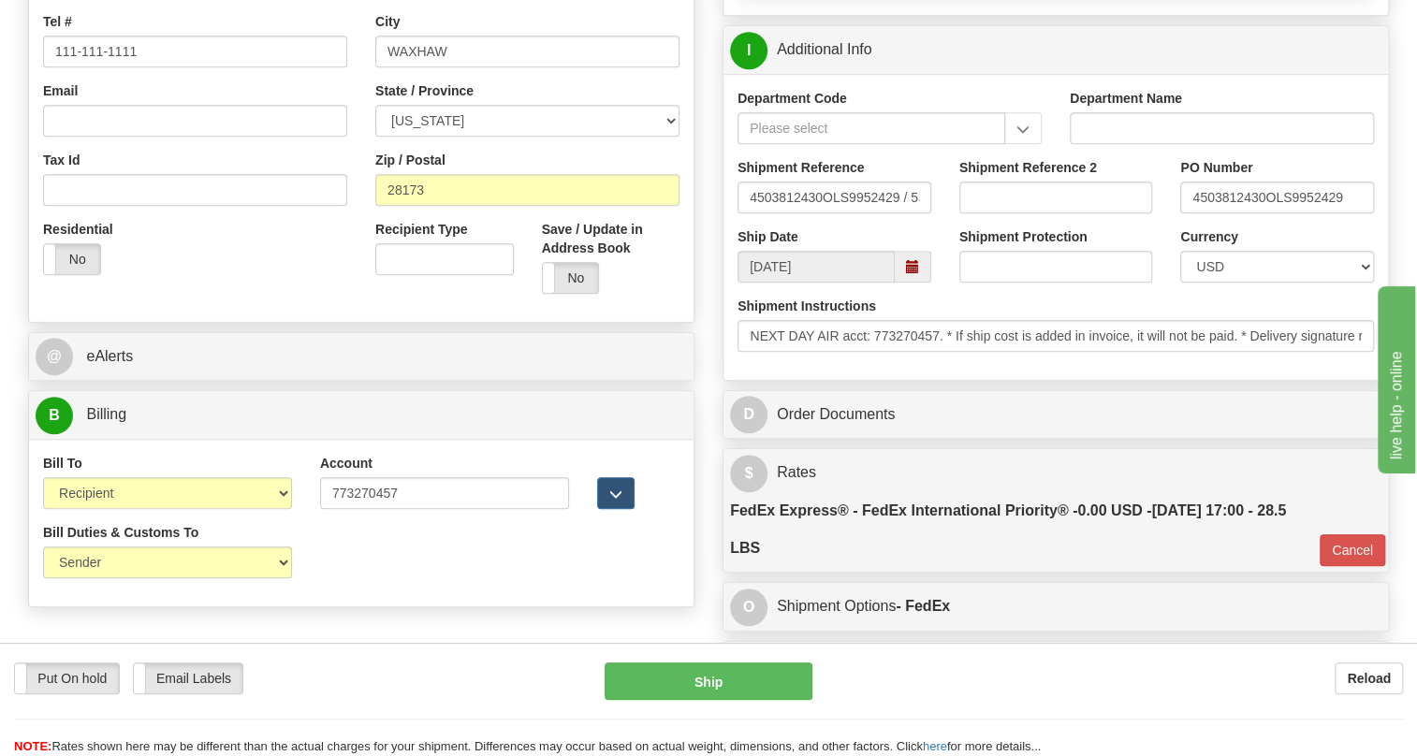
scroll to position [0, 0]
click at [753, 380] on div "Department Code Department Name Shipment Reference 4503812430OLS9952429 / 53141…" at bounding box center [1055, 227] width 664 height 306
click at [328, 509] on input "773270457" at bounding box center [444, 493] width 249 height 32
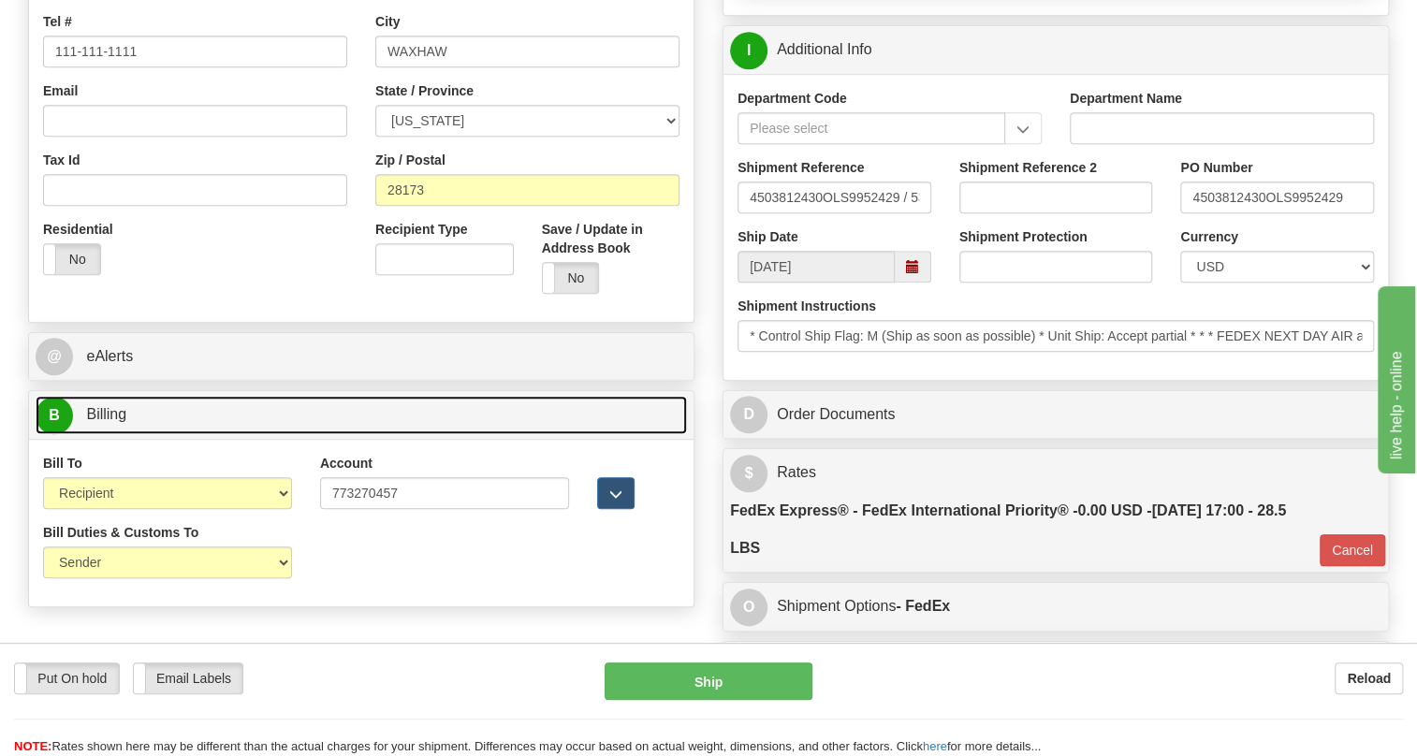
click at [98, 422] on span "Billing" at bounding box center [106, 414] width 40 height 16
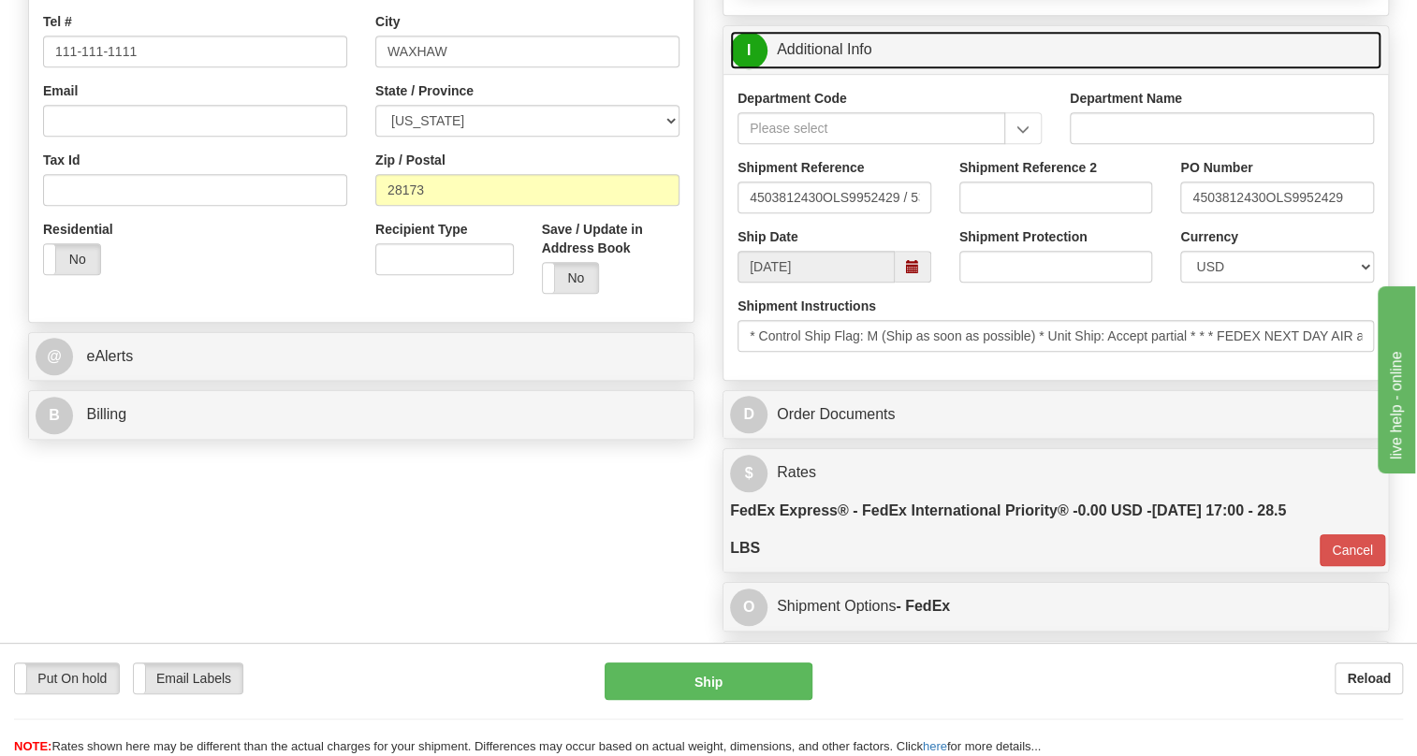
click at [829, 69] on link "I Additional Info" at bounding box center [1055, 50] width 651 height 38
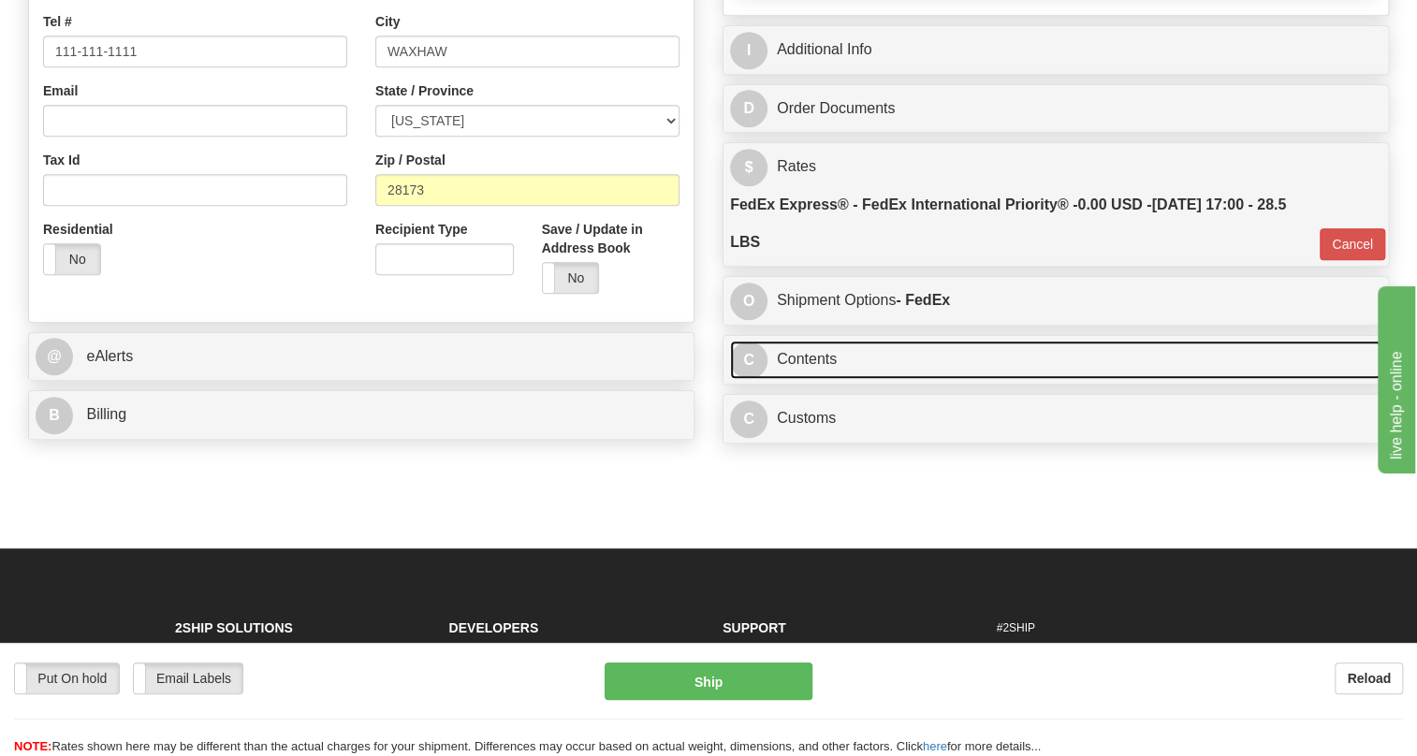
click at [831, 379] on link "C Contents" at bounding box center [1055, 360] width 651 height 38
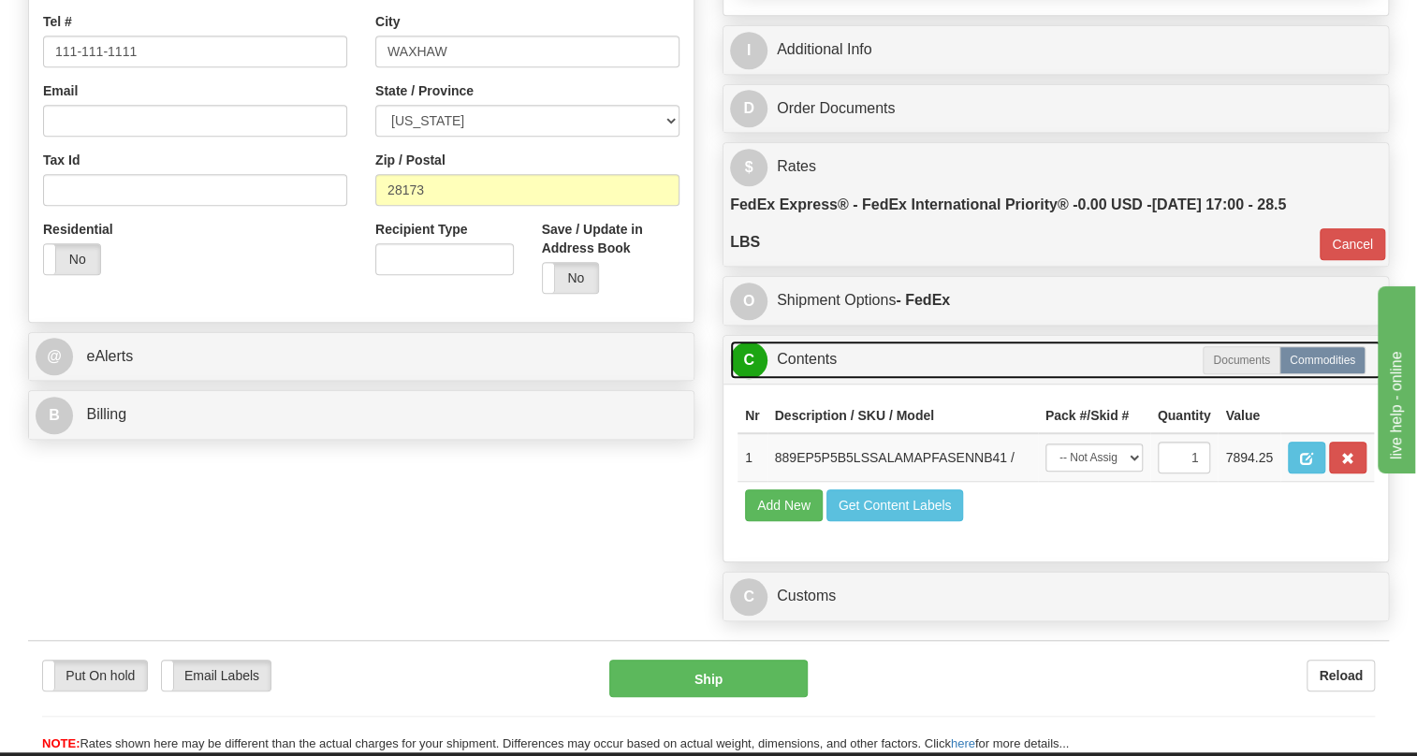
click at [831, 379] on link "C Contents" at bounding box center [1055, 360] width 651 height 38
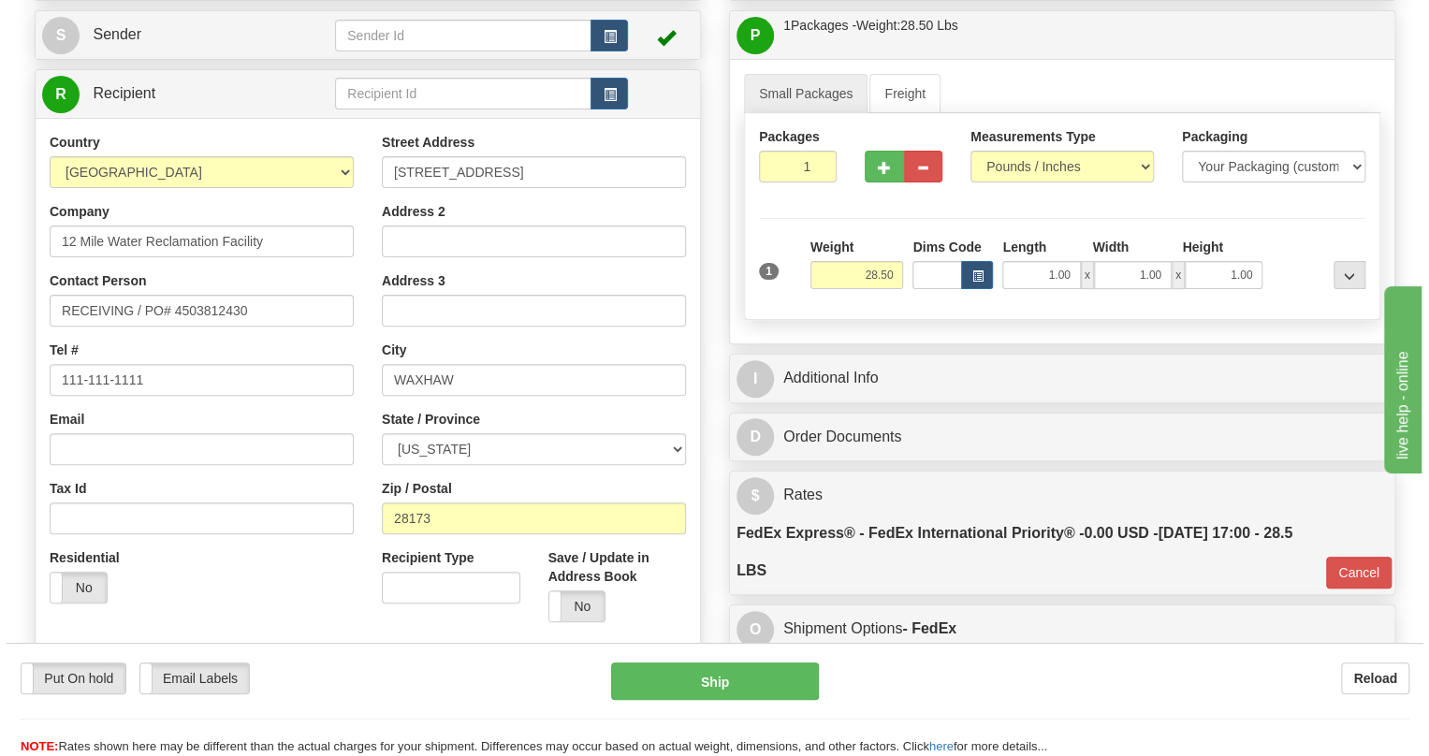
scroll to position [595, 0]
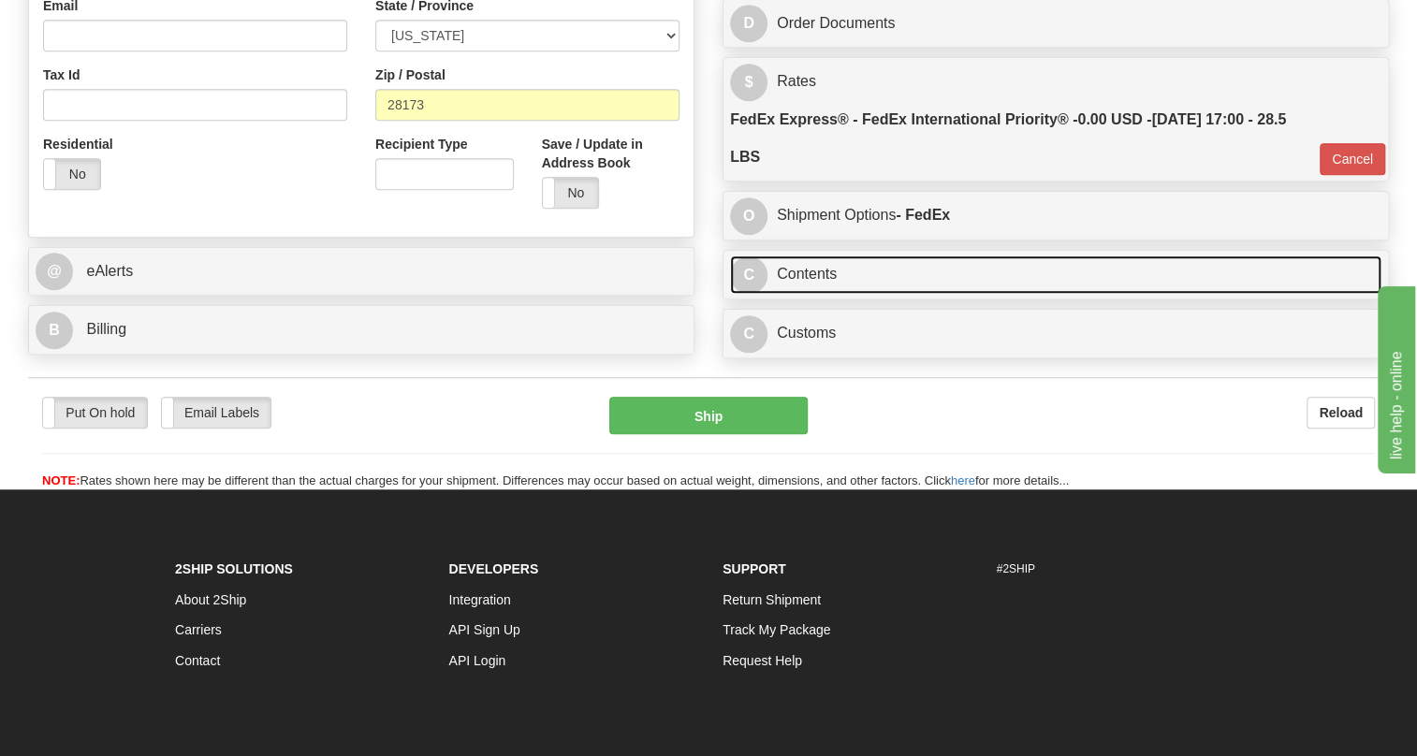
click at [821, 294] on link "C Contents" at bounding box center [1055, 274] width 651 height 38
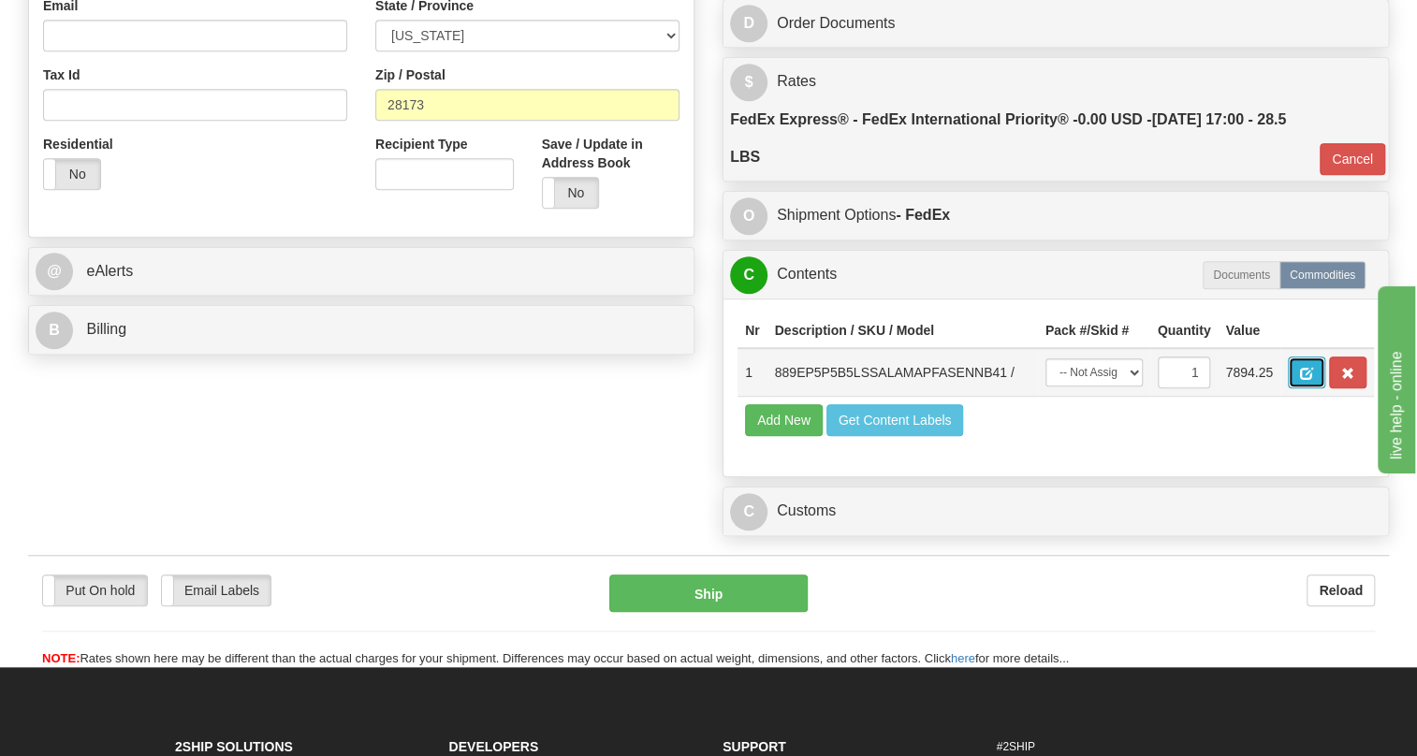
click at [1301, 380] on span "button" at bounding box center [1306, 374] width 13 height 12
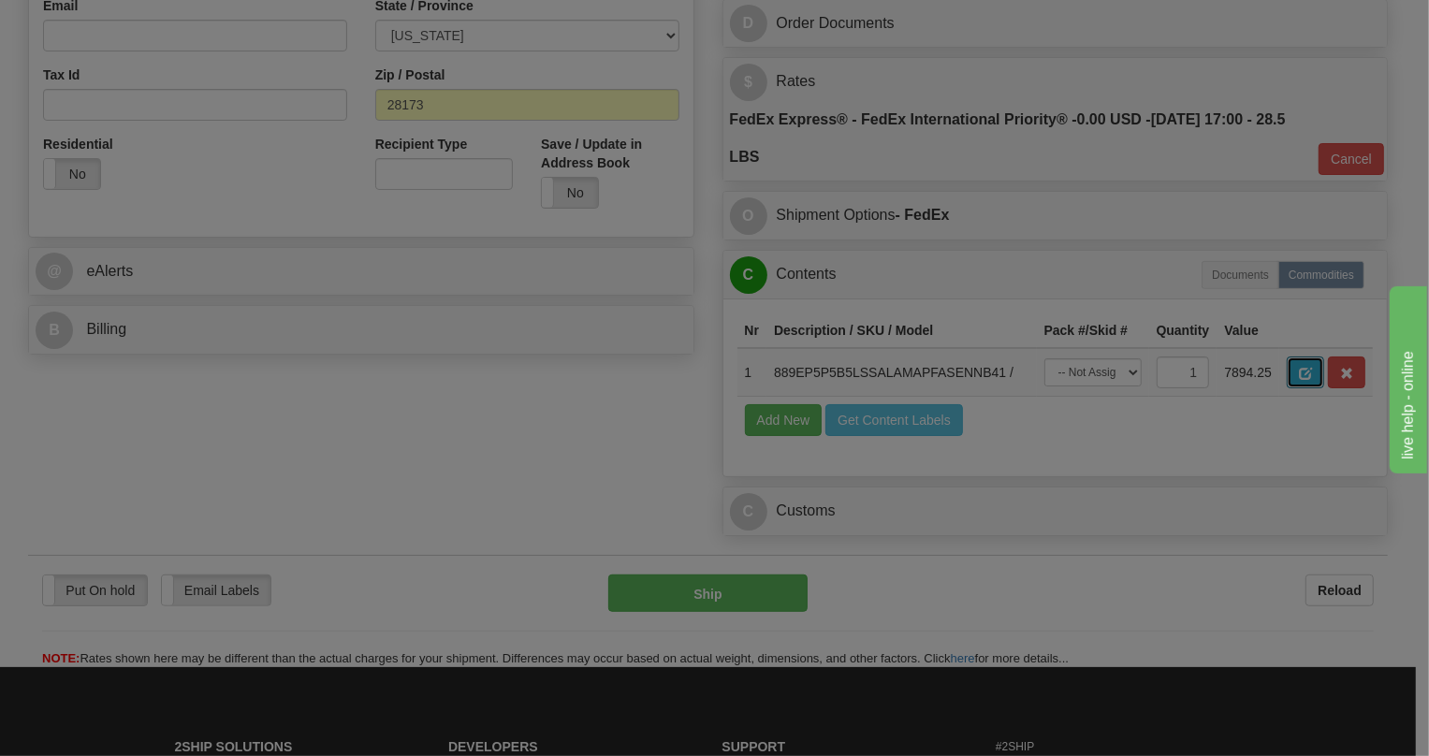
scroll to position [0, 0]
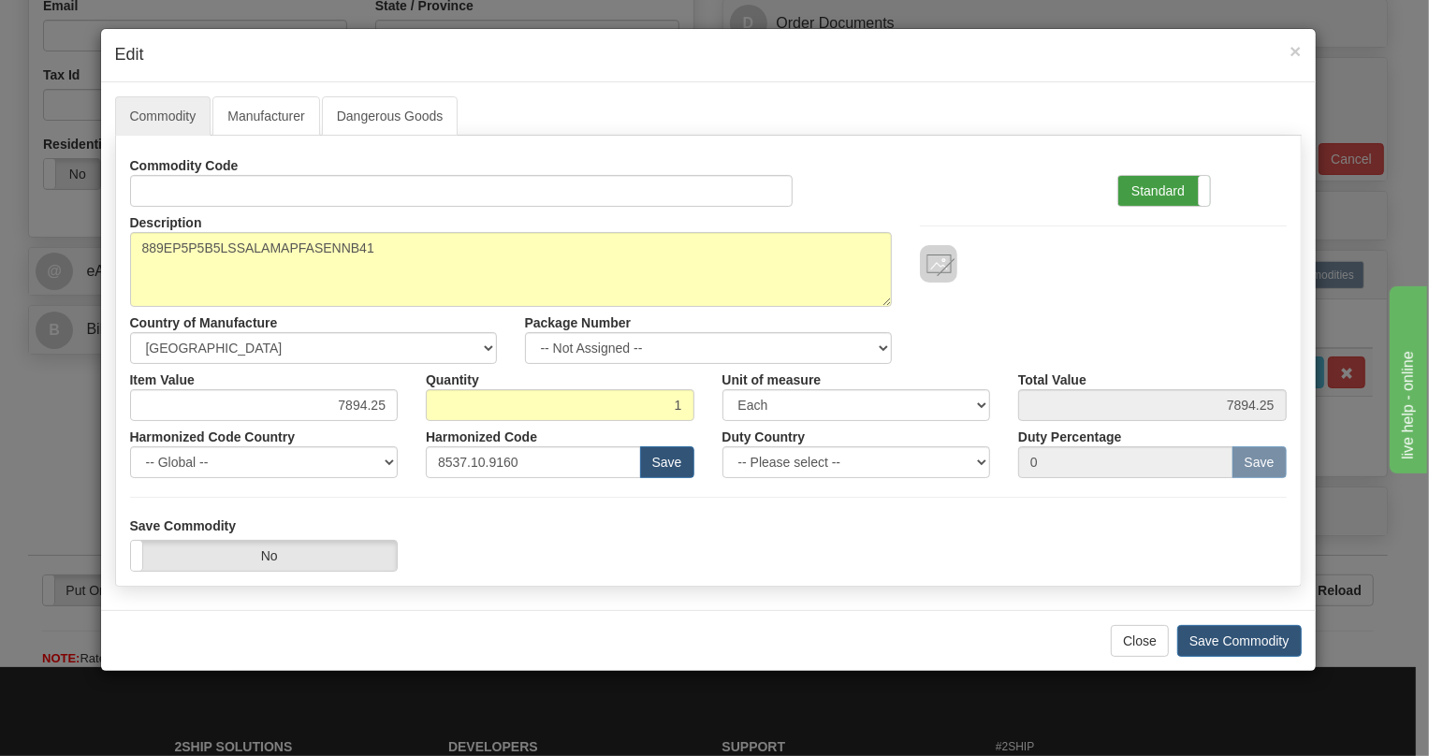
click at [1159, 183] on label "Standard" at bounding box center [1164, 191] width 92 height 30
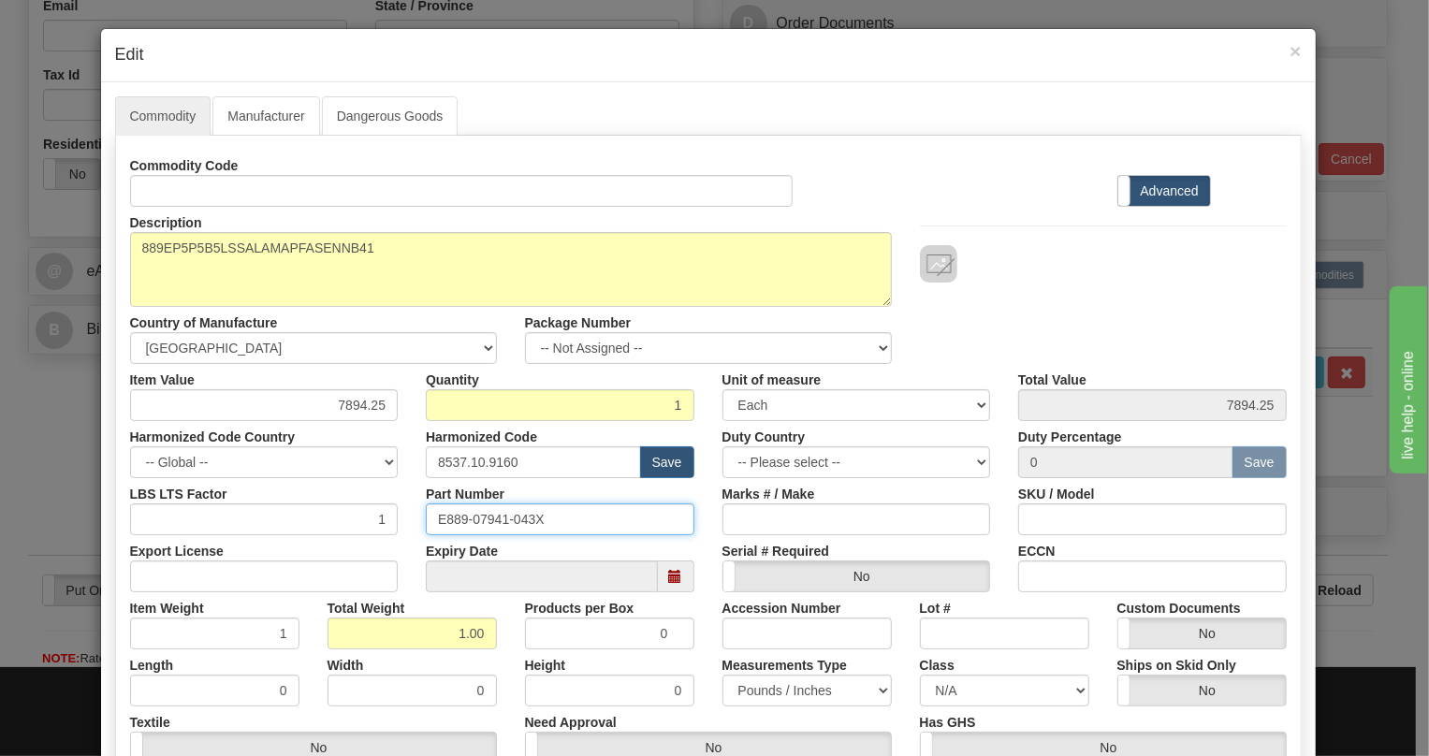
drag, startPoint x: 540, startPoint y: 516, endPoint x: 411, endPoint y: 516, distance: 129.1
click at [412, 516] on div "Part Number E889-07941-043X" at bounding box center [560, 506] width 297 height 57
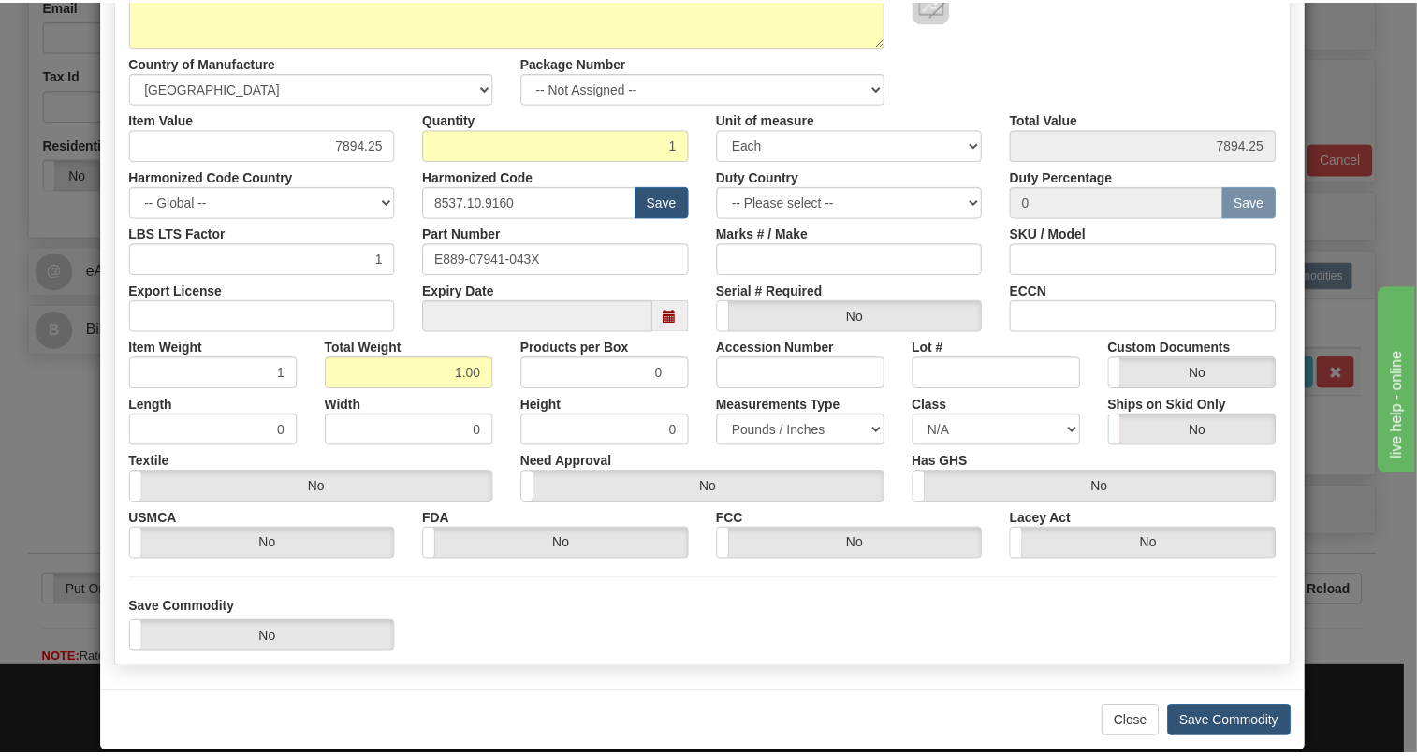
scroll to position [284, 0]
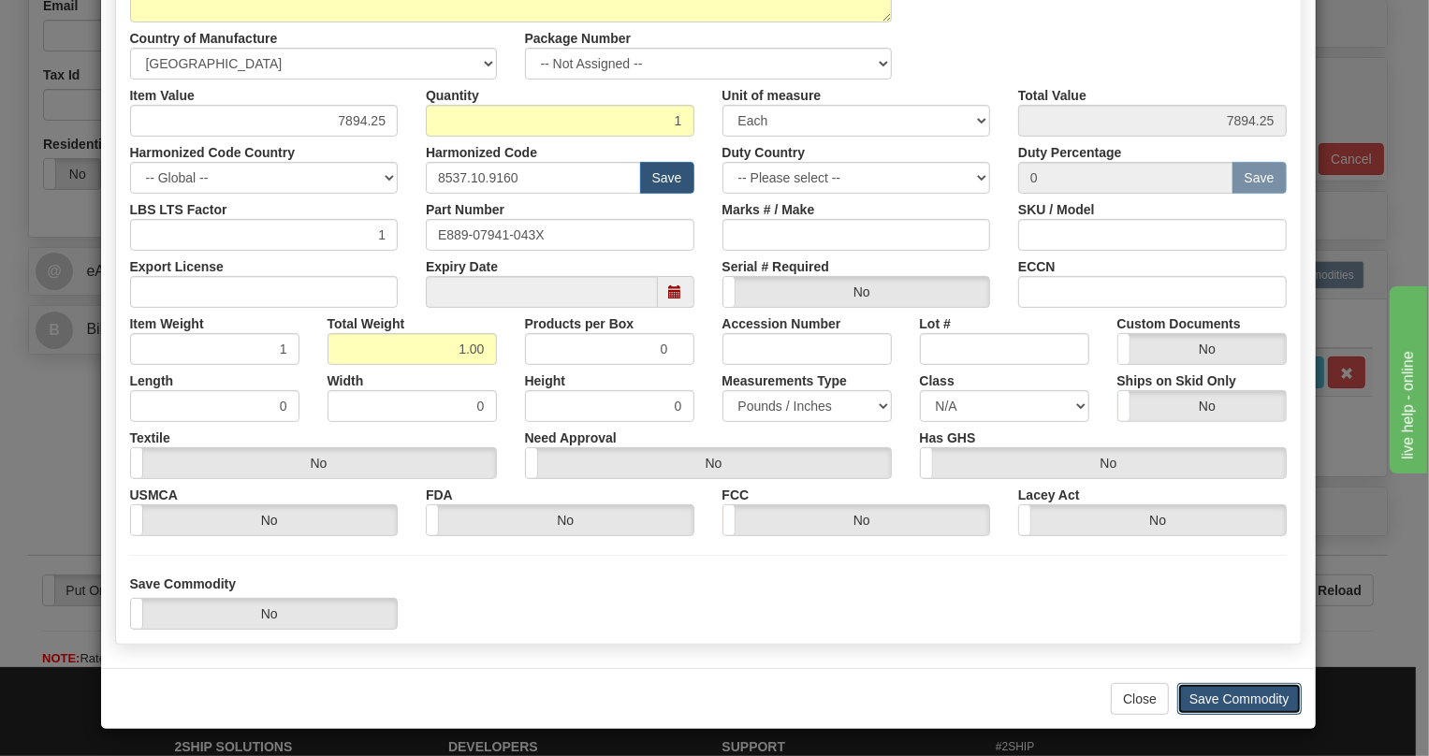
click at [1214, 693] on button "Save Commodity" at bounding box center [1239, 699] width 124 height 32
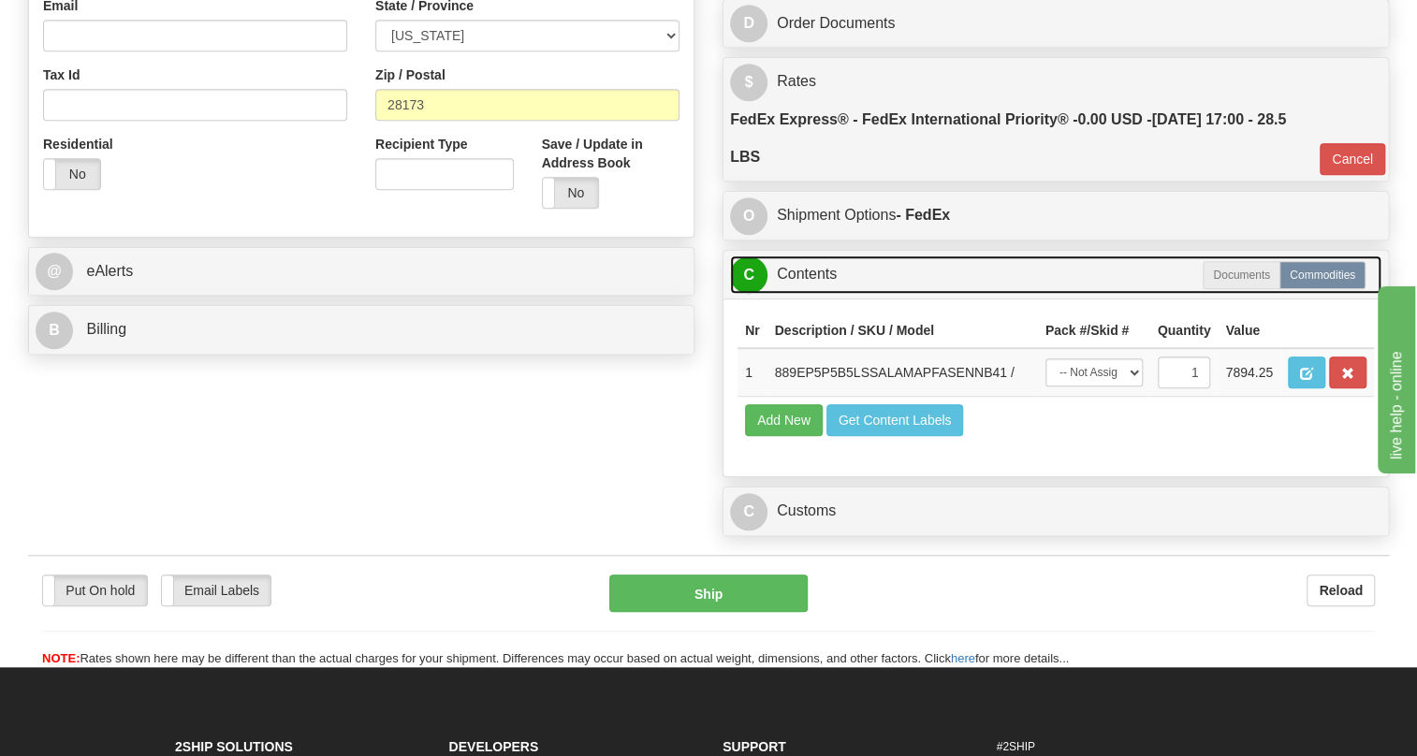
click at [813, 294] on link "C Contents" at bounding box center [1055, 274] width 651 height 38
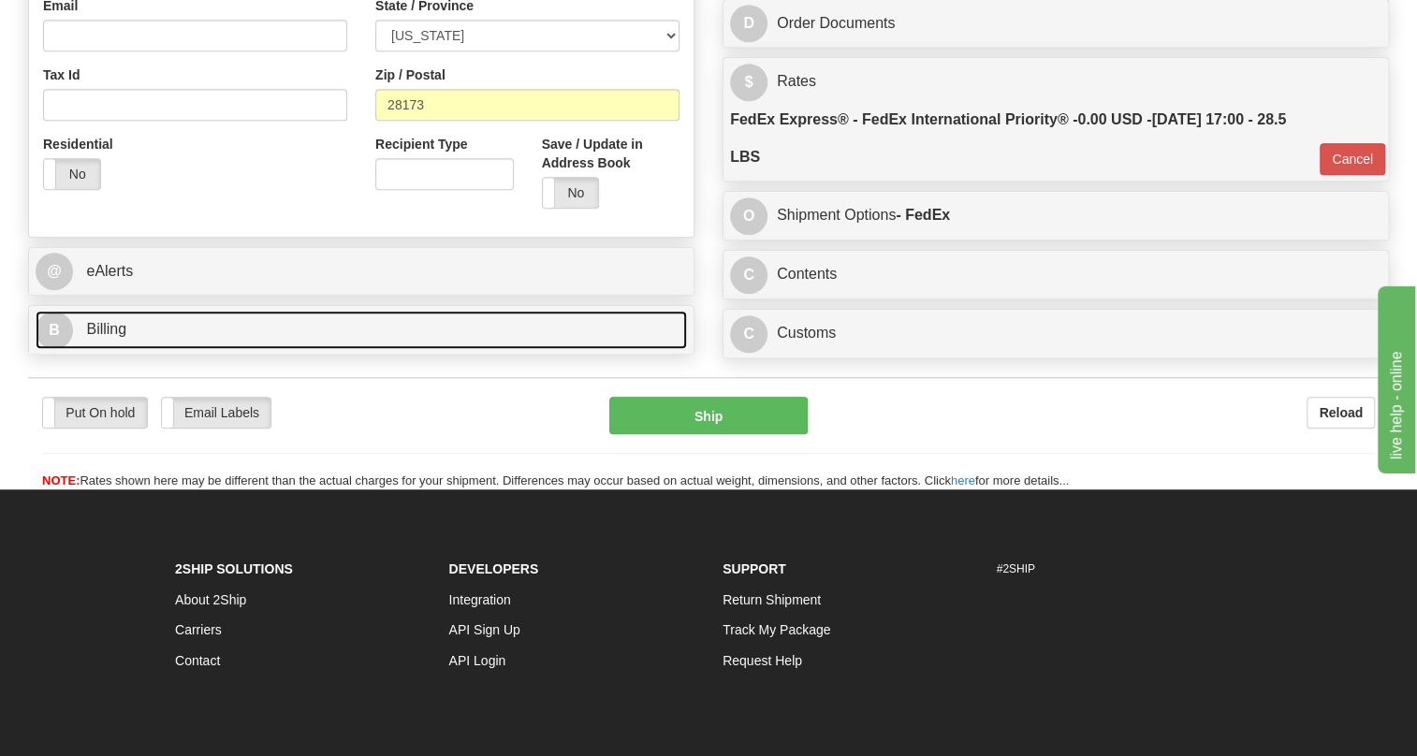
click at [102, 337] on span "Billing" at bounding box center [106, 329] width 40 height 16
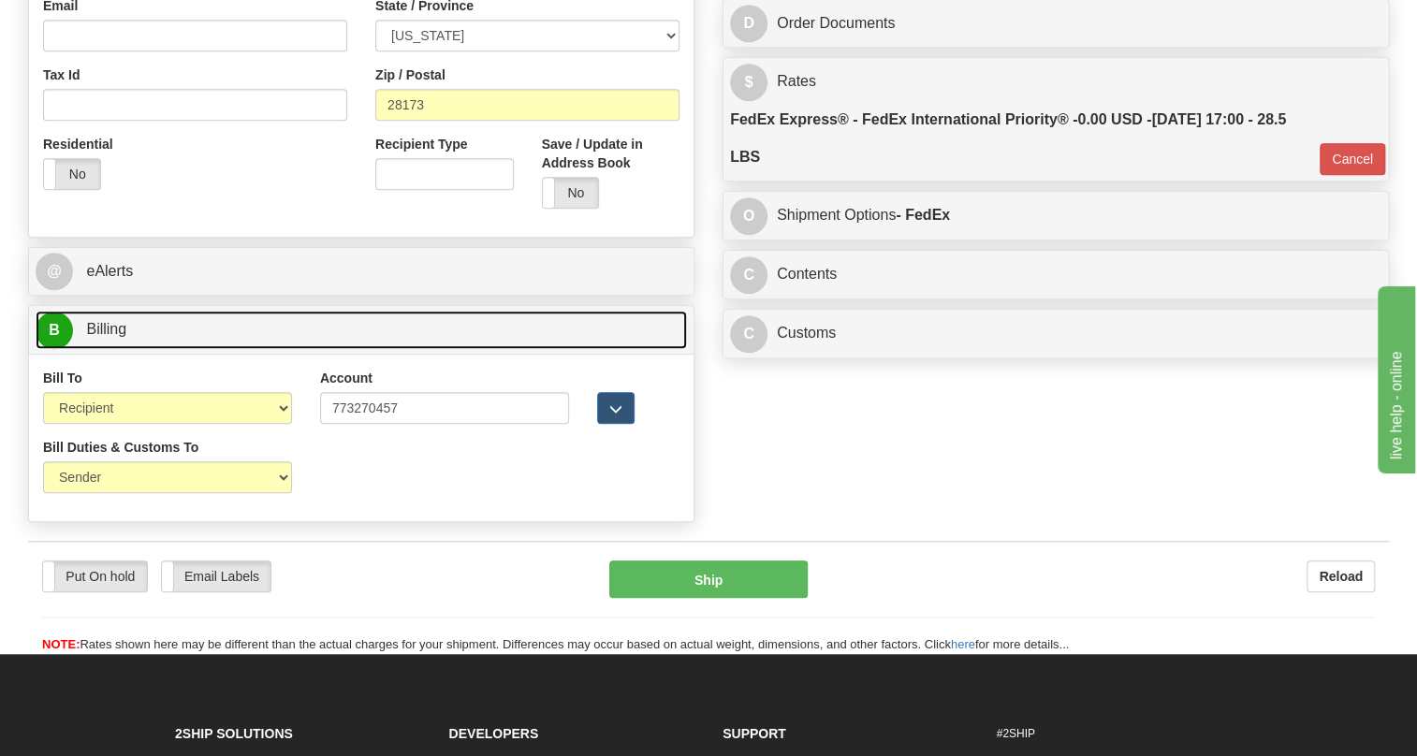
click at [102, 337] on span "Billing" at bounding box center [106, 329] width 40 height 16
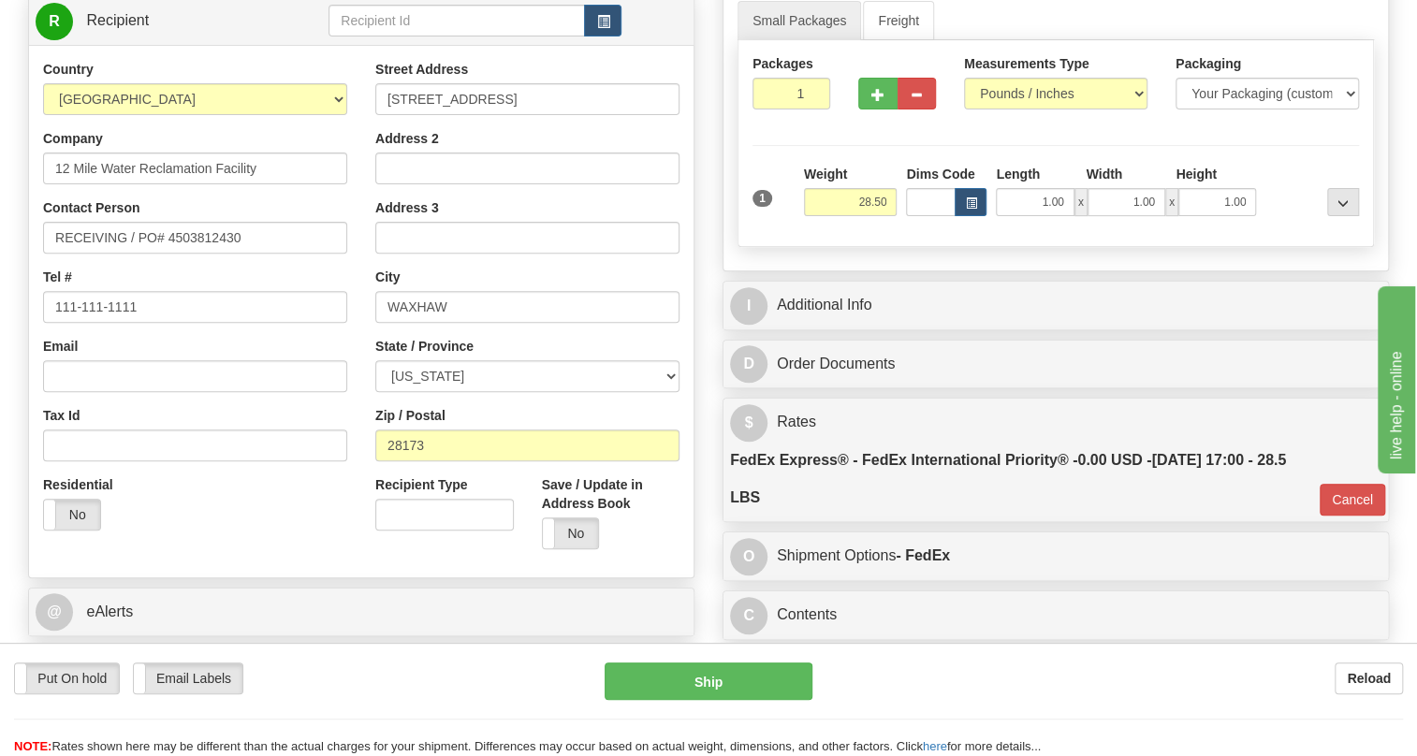
scroll to position [169, 0]
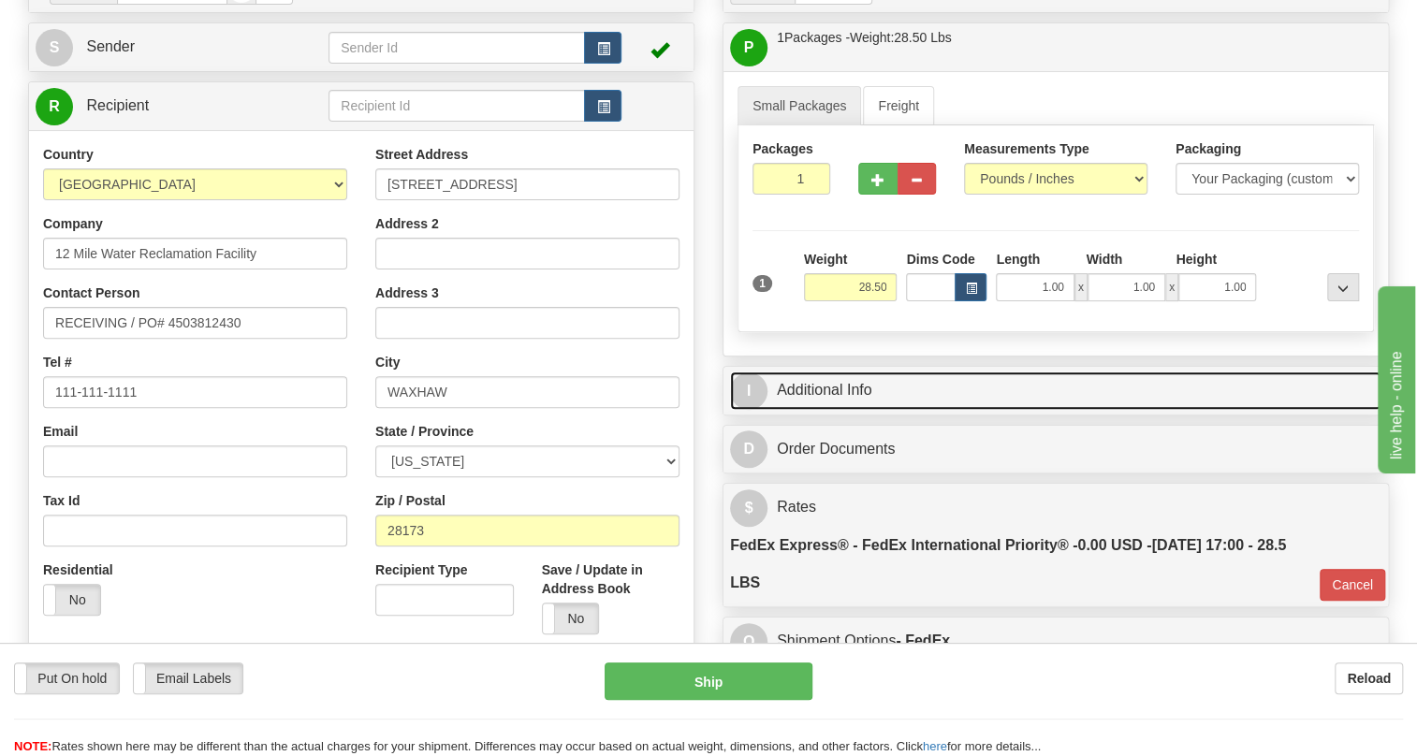
click at [837, 410] on link "I Additional Info" at bounding box center [1055, 391] width 651 height 38
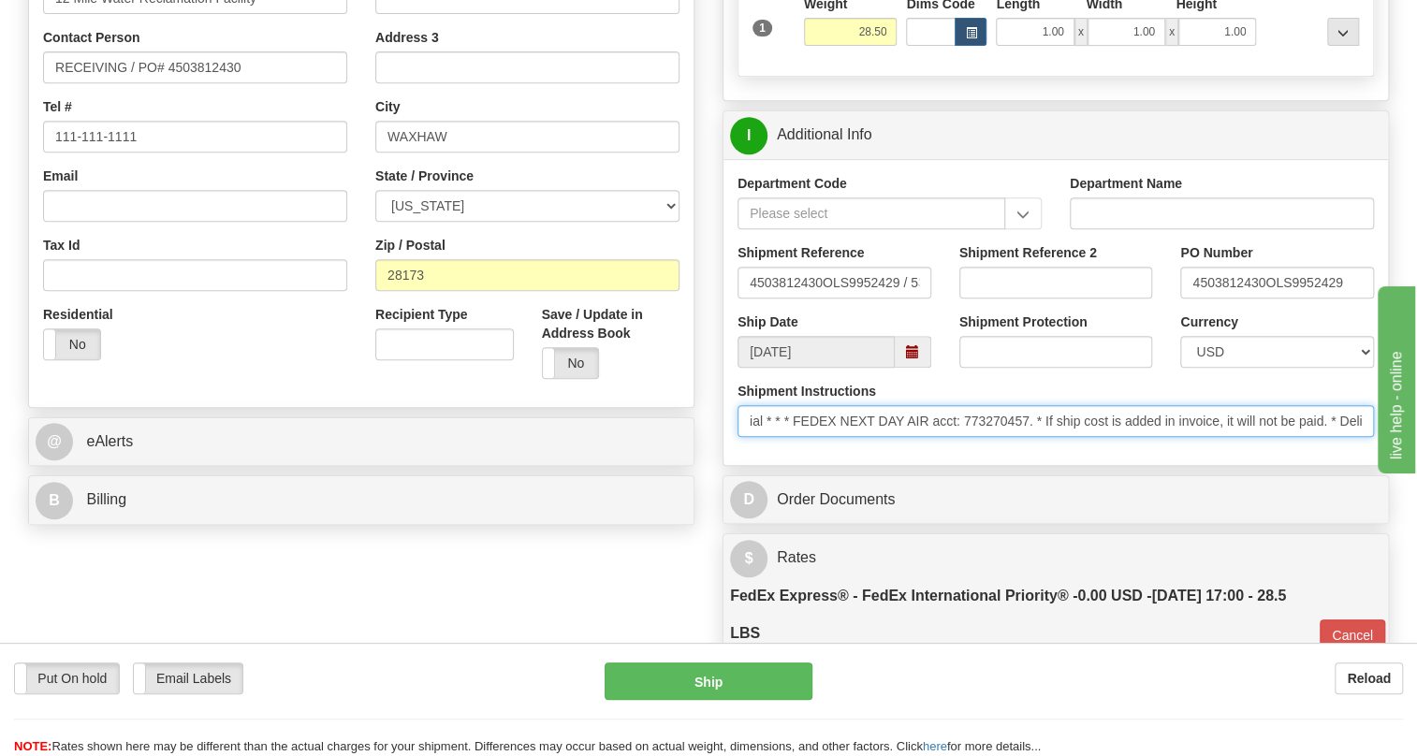
scroll to position [0, 926]
drag, startPoint x: 1131, startPoint y: 471, endPoint x: 1371, endPoint y: 474, distance: 239.6
click at [1371, 437] on input "* Control Ship Flag: M (Ship as soon as possible) * Unit Ship: Accept partial *…" at bounding box center [1055, 421] width 636 height 32
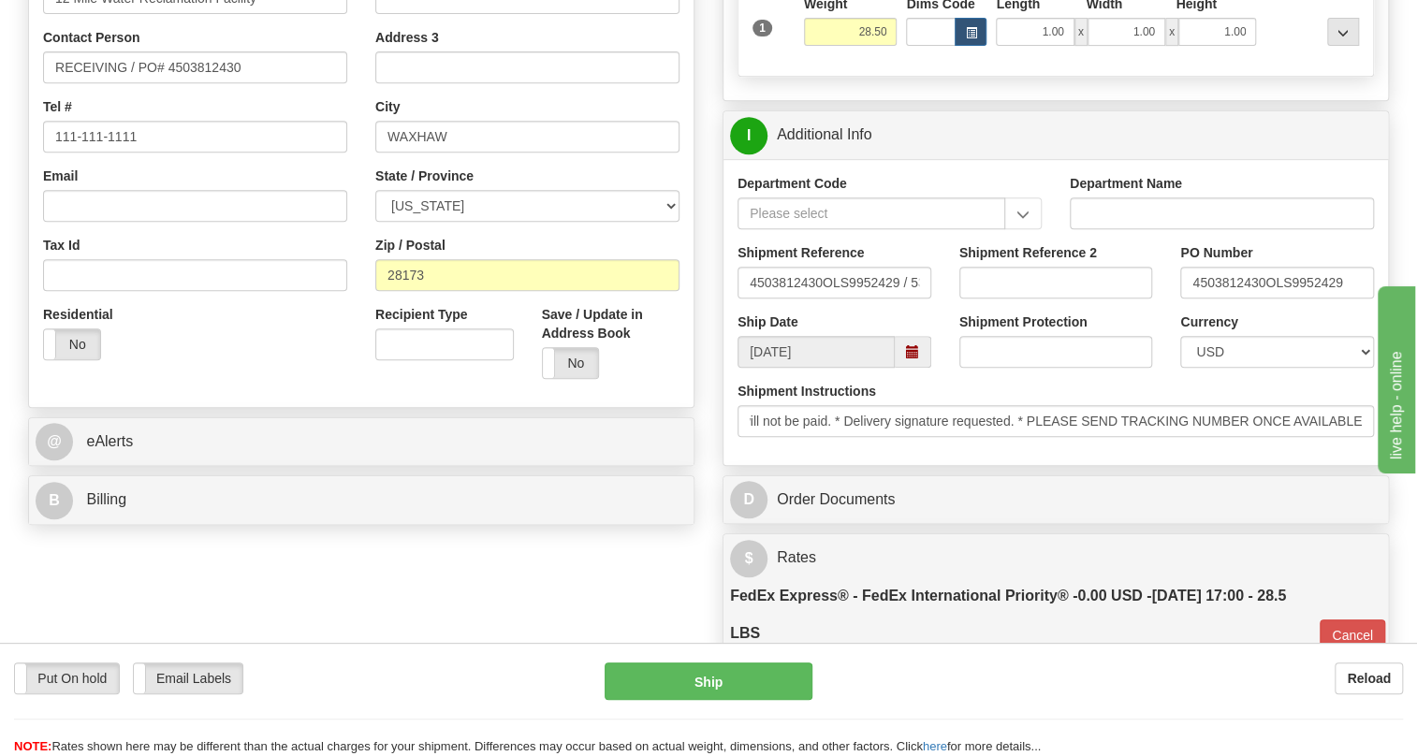
scroll to position [0, 0]
click at [1102, 465] on div "Department Code Department Name Shipment Reference 4503812430OLS9952429 / 53141…" at bounding box center [1055, 312] width 664 height 306
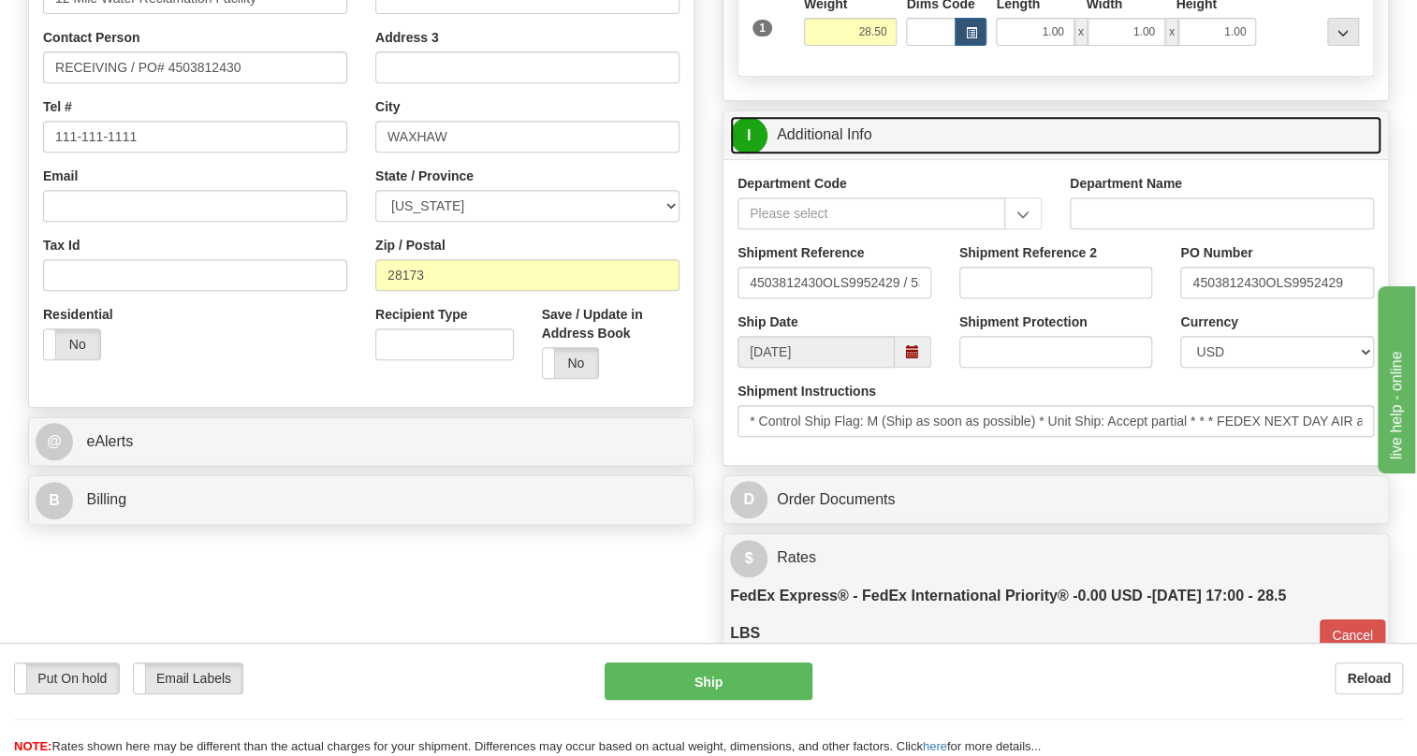
click at [839, 154] on link "I Additional Info" at bounding box center [1055, 135] width 651 height 38
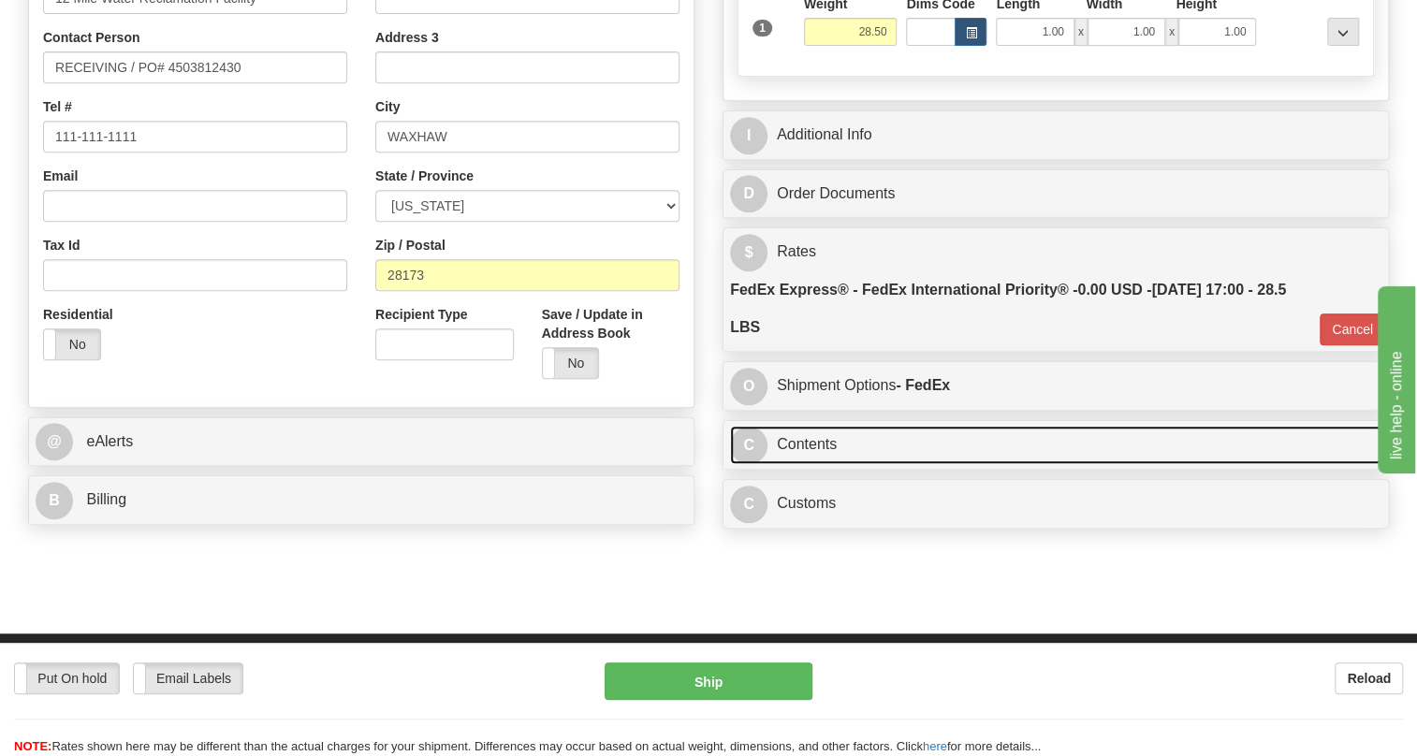
click at [805, 464] on link "C Contents" at bounding box center [1055, 445] width 651 height 38
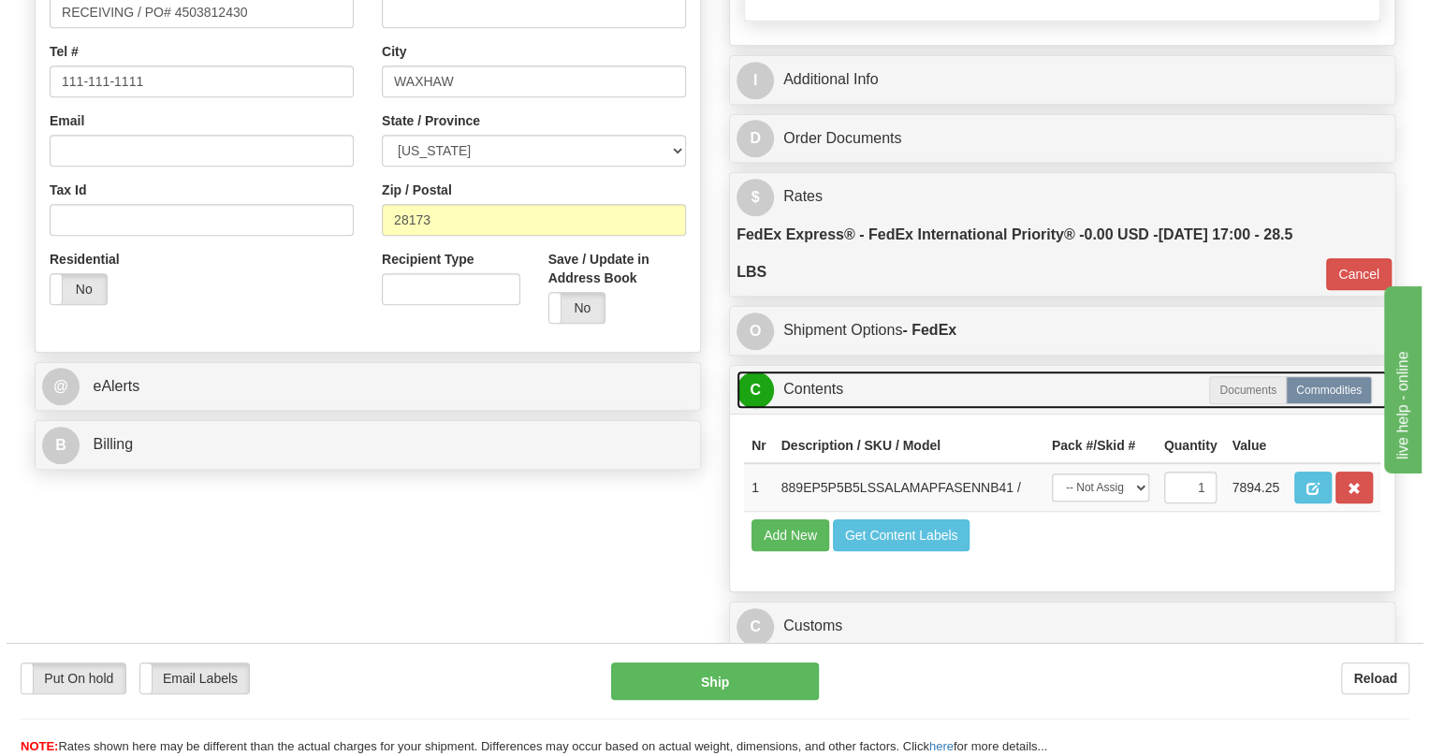
scroll to position [510, 0]
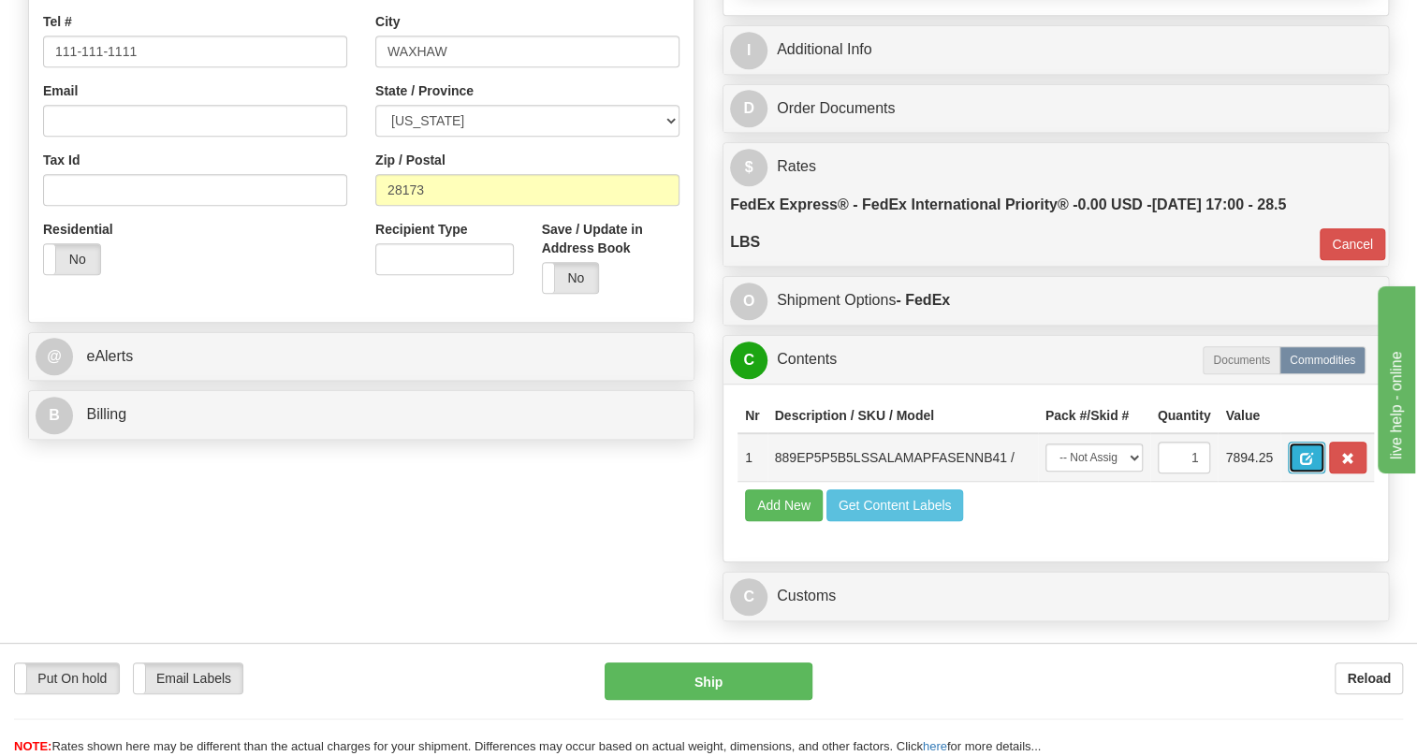
click at [1303, 465] on span "button" at bounding box center [1306, 459] width 13 height 12
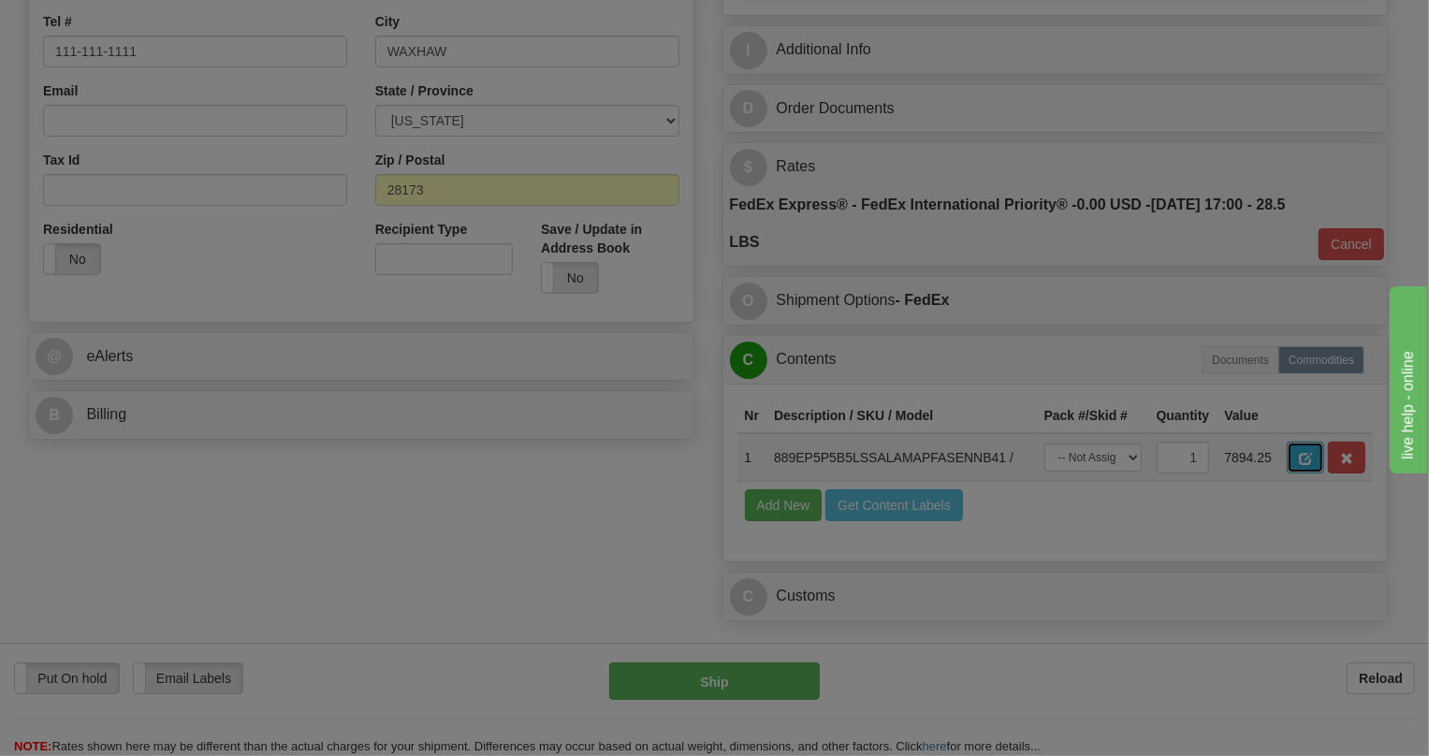
scroll to position [0, 0]
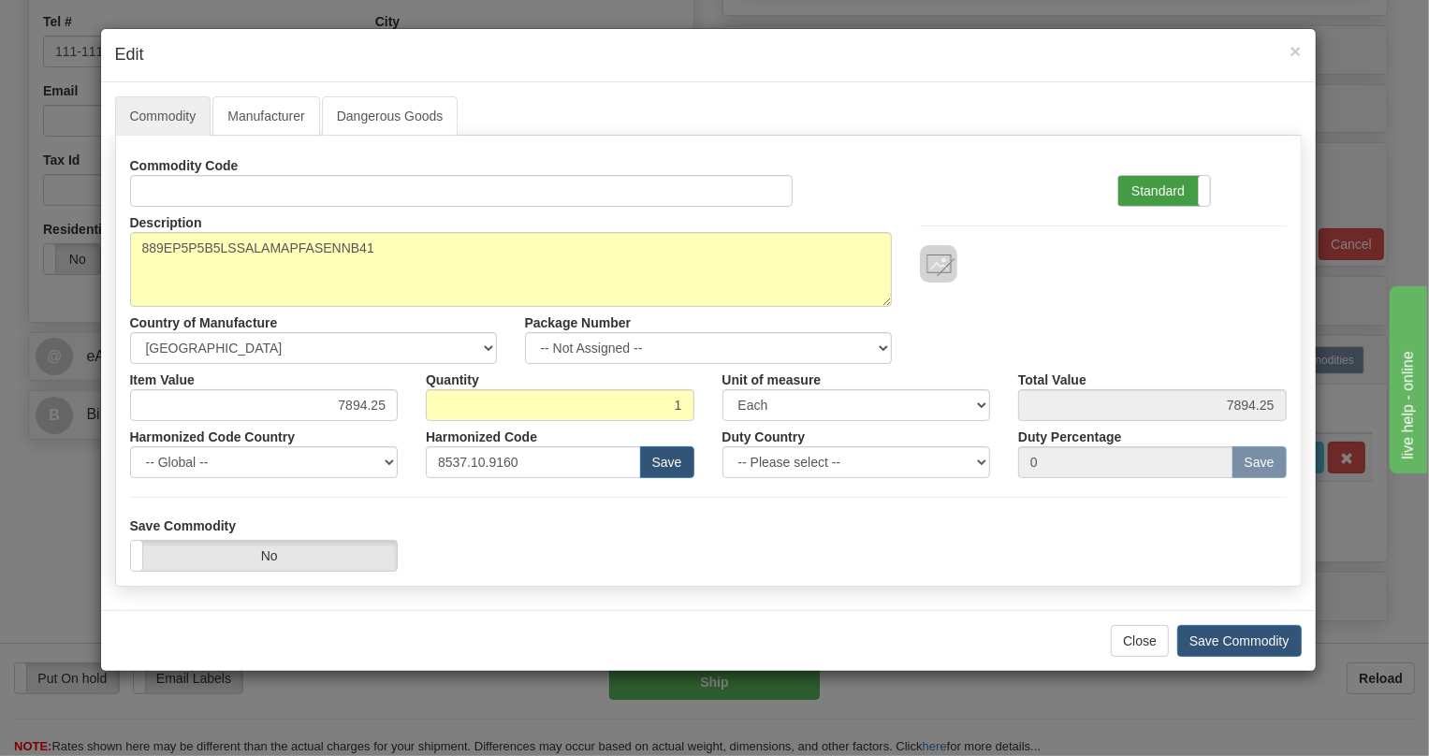
click at [1145, 197] on label "Standard" at bounding box center [1164, 191] width 92 height 30
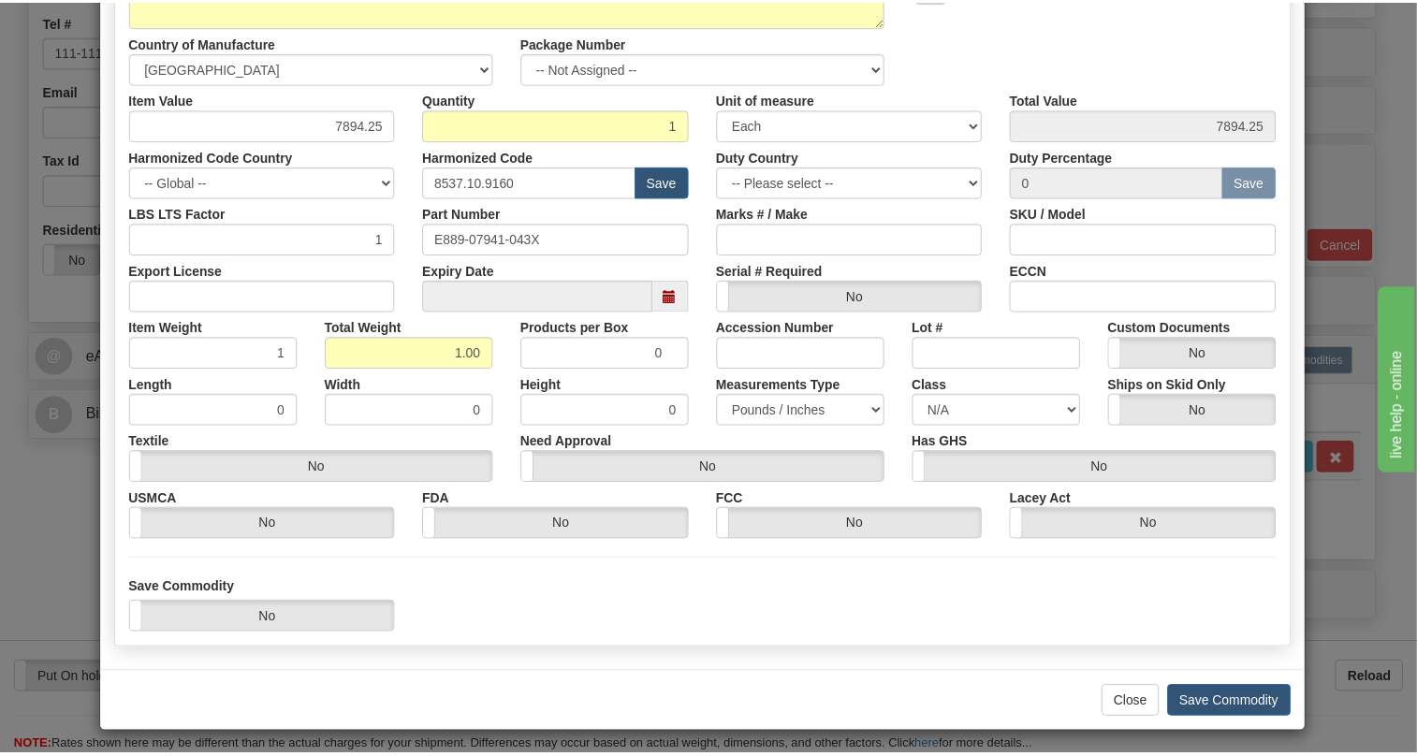
scroll to position [284, 0]
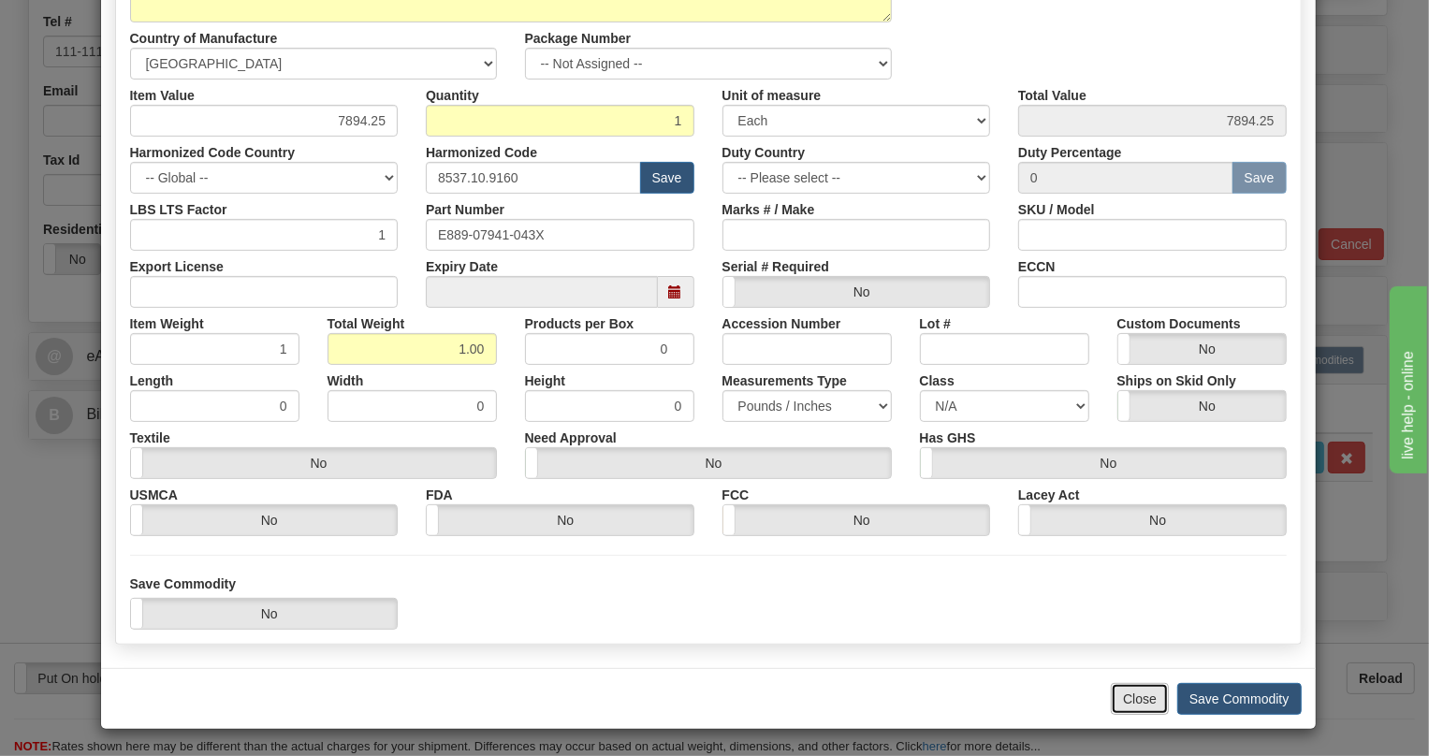
click at [1132, 700] on button "Close" at bounding box center [1140, 699] width 58 height 32
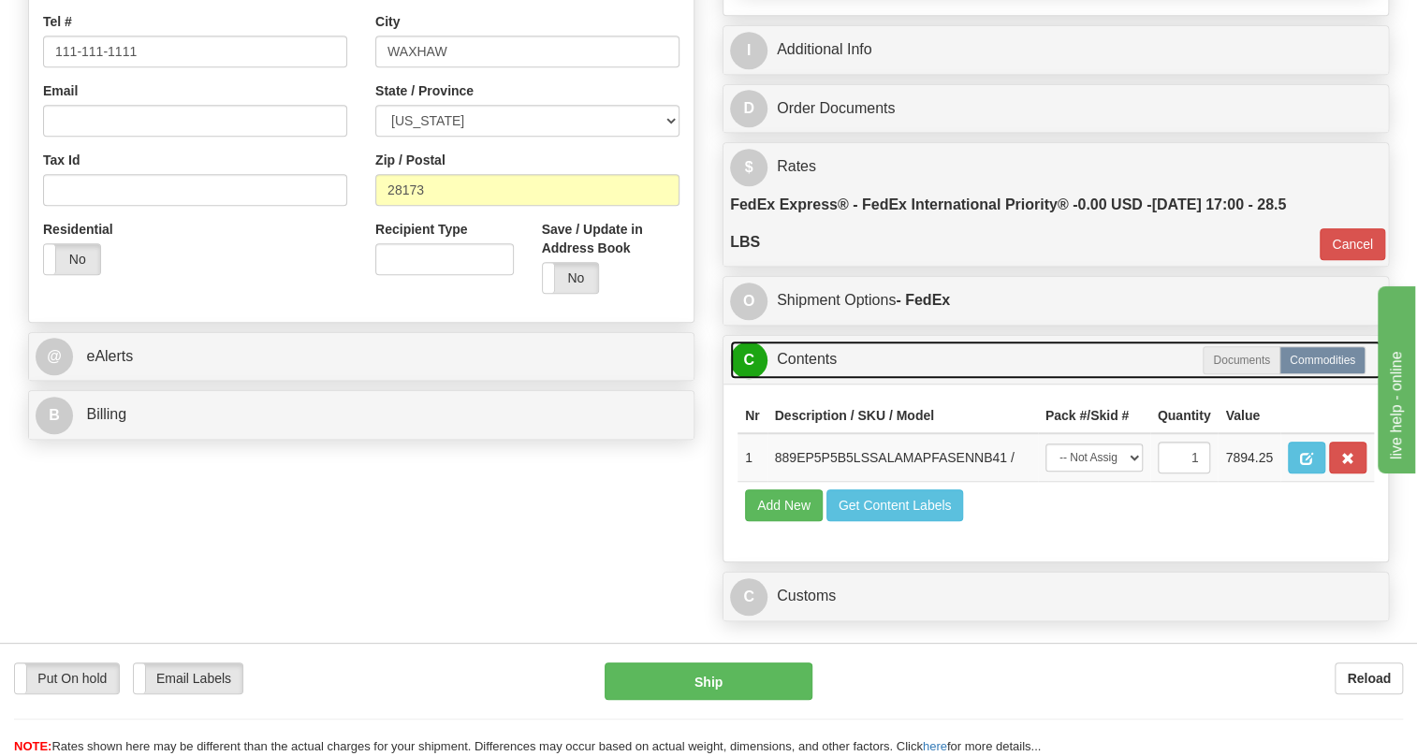
click at [814, 379] on link "C Contents" at bounding box center [1055, 360] width 651 height 38
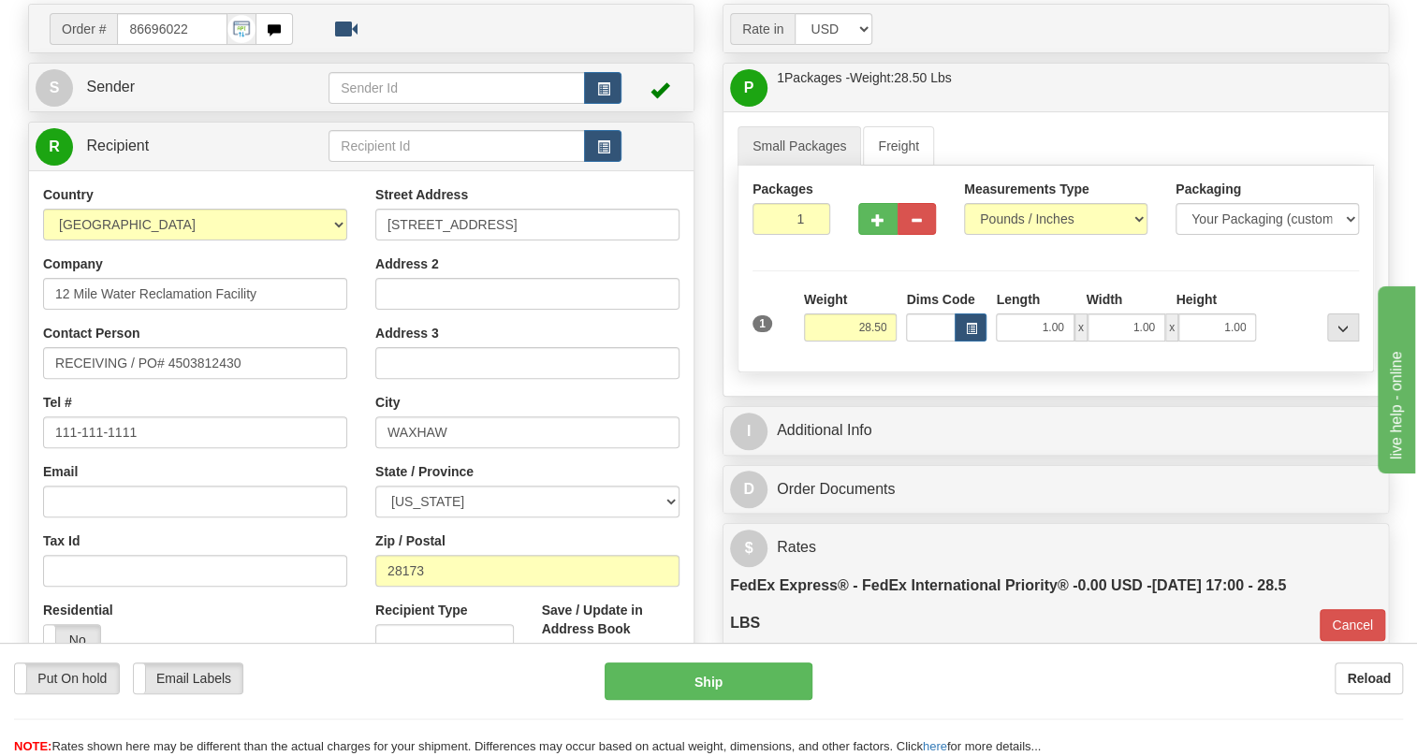
scroll to position [169, 0]
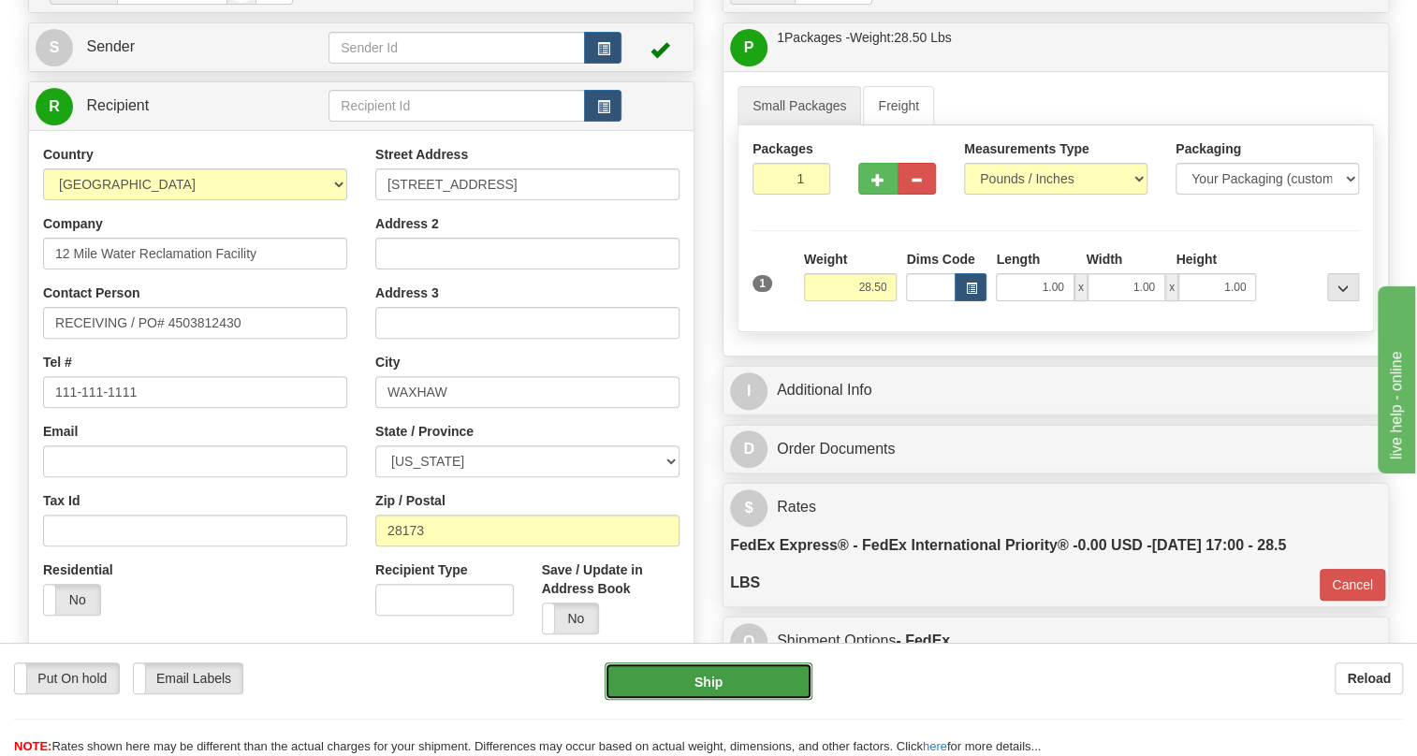
click at [718, 690] on button "Ship" at bounding box center [709, 681] width 208 height 37
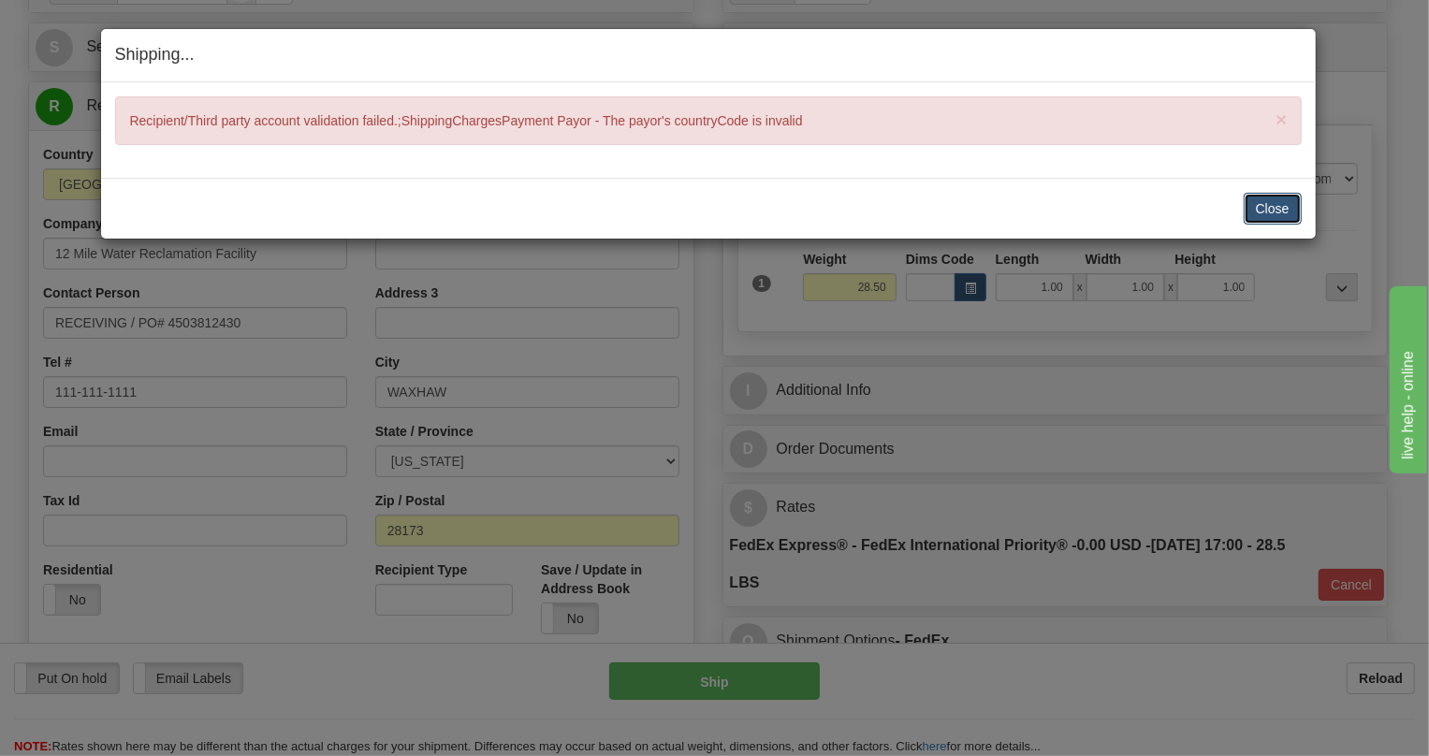
click at [1261, 203] on button "Close" at bounding box center [1273, 209] width 58 height 32
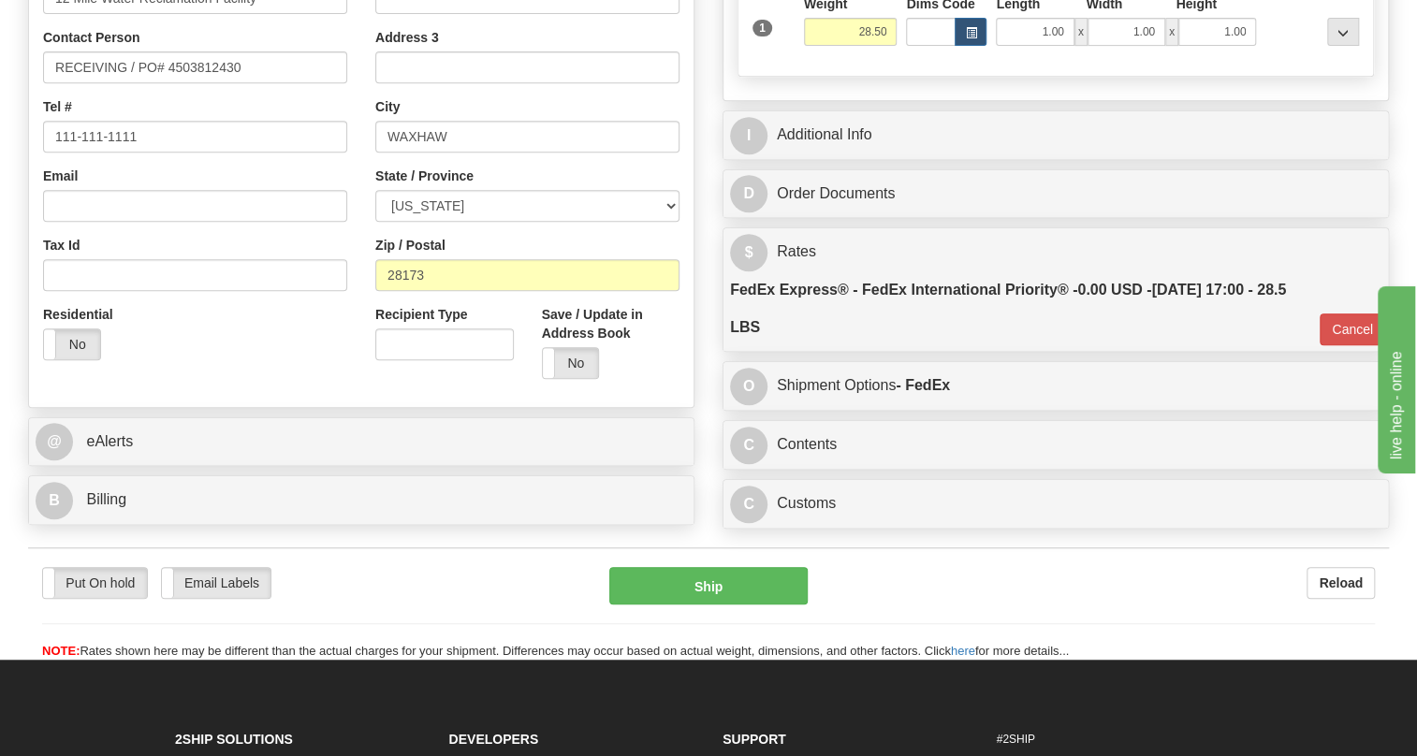
scroll to position [510, 0]
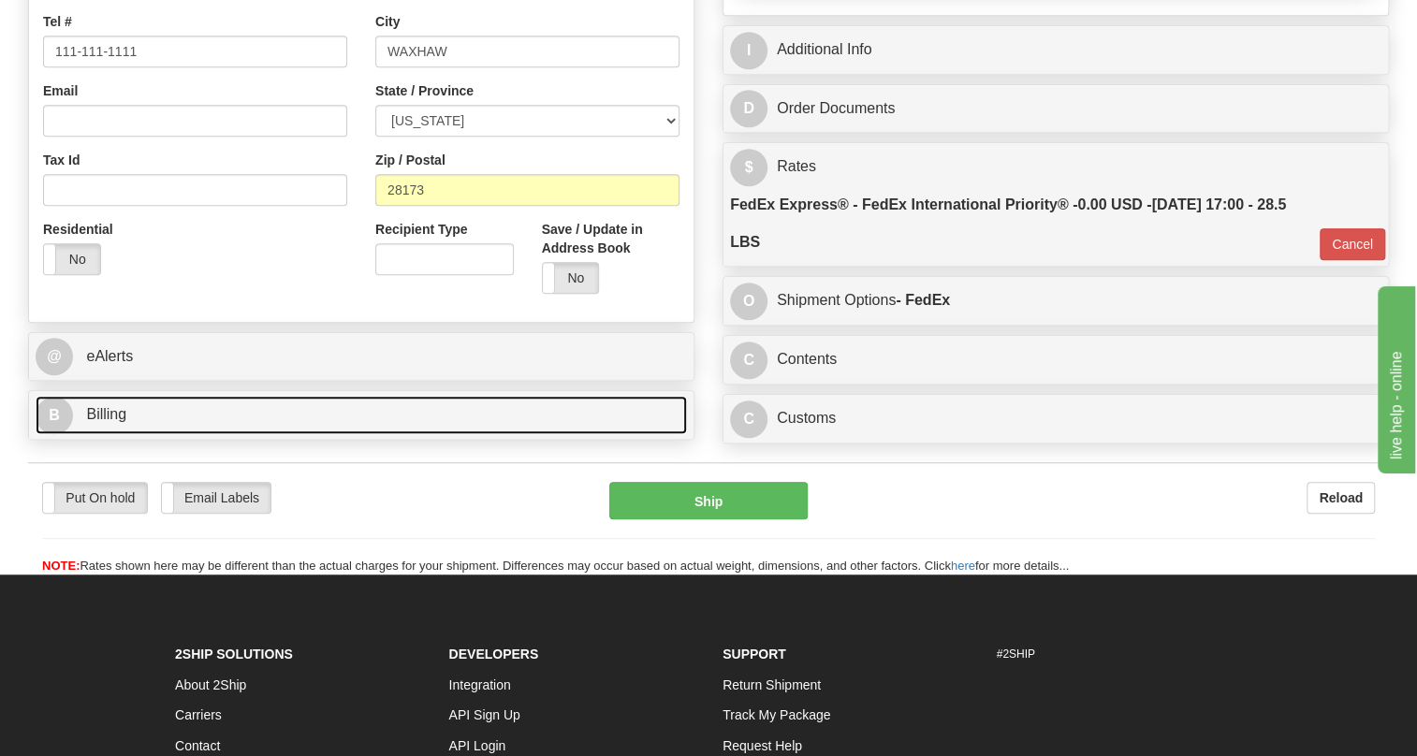
click at [104, 422] on span "Billing" at bounding box center [106, 414] width 40 height 16
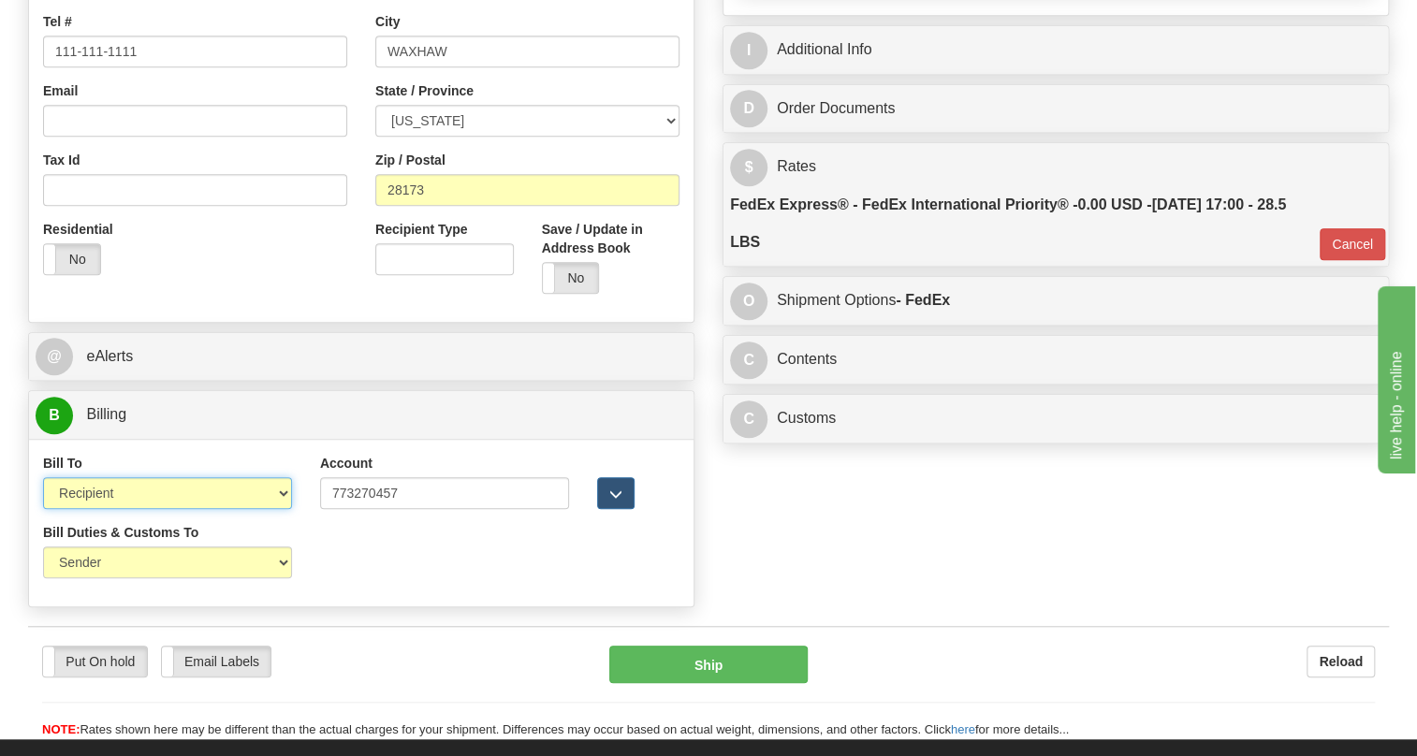
click at [159, 509] on select "Sender Recipient Third Party Collect" at bounding box center [167, 493] width 249 height 32
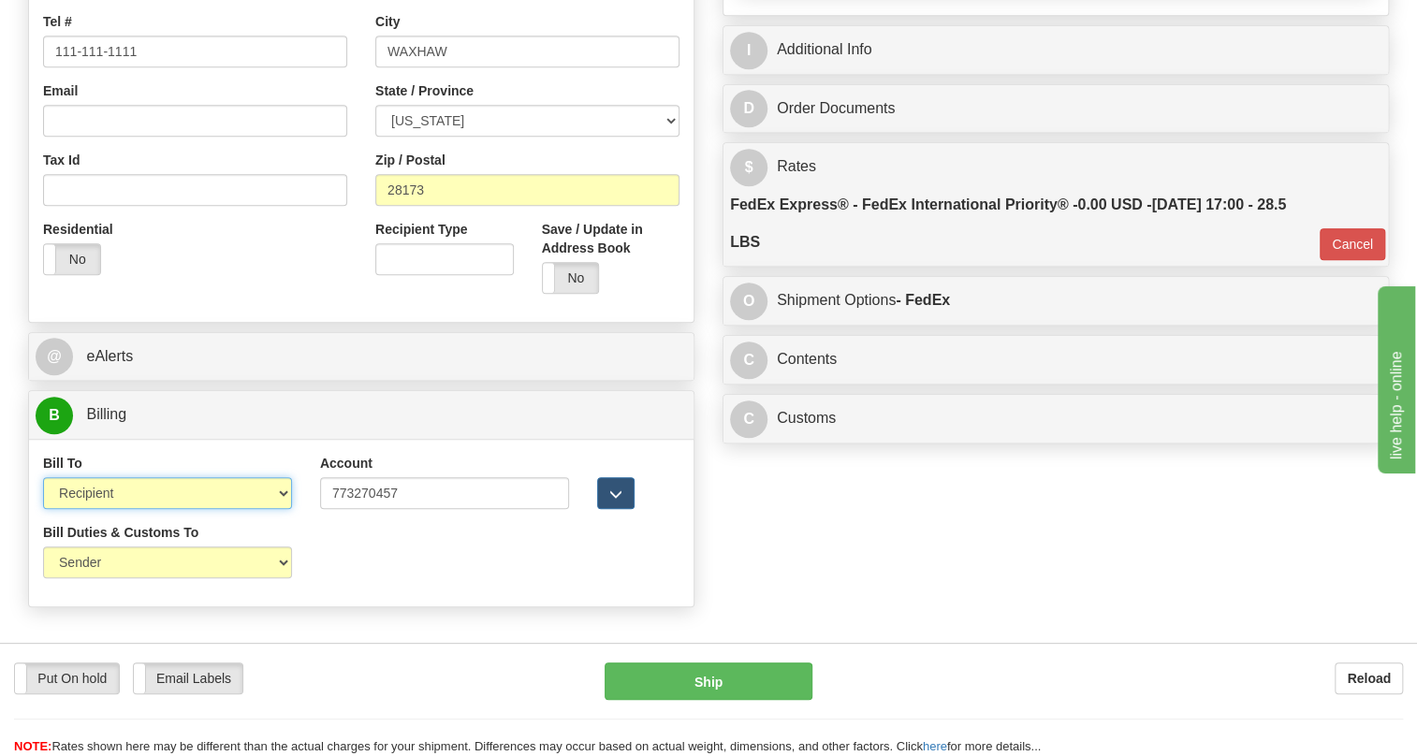
select select "4"
click at [43, 509] on select "Sender Recipient Third Party Collect" at bounding box center [167, 493] width 249 height 32
type input "01"
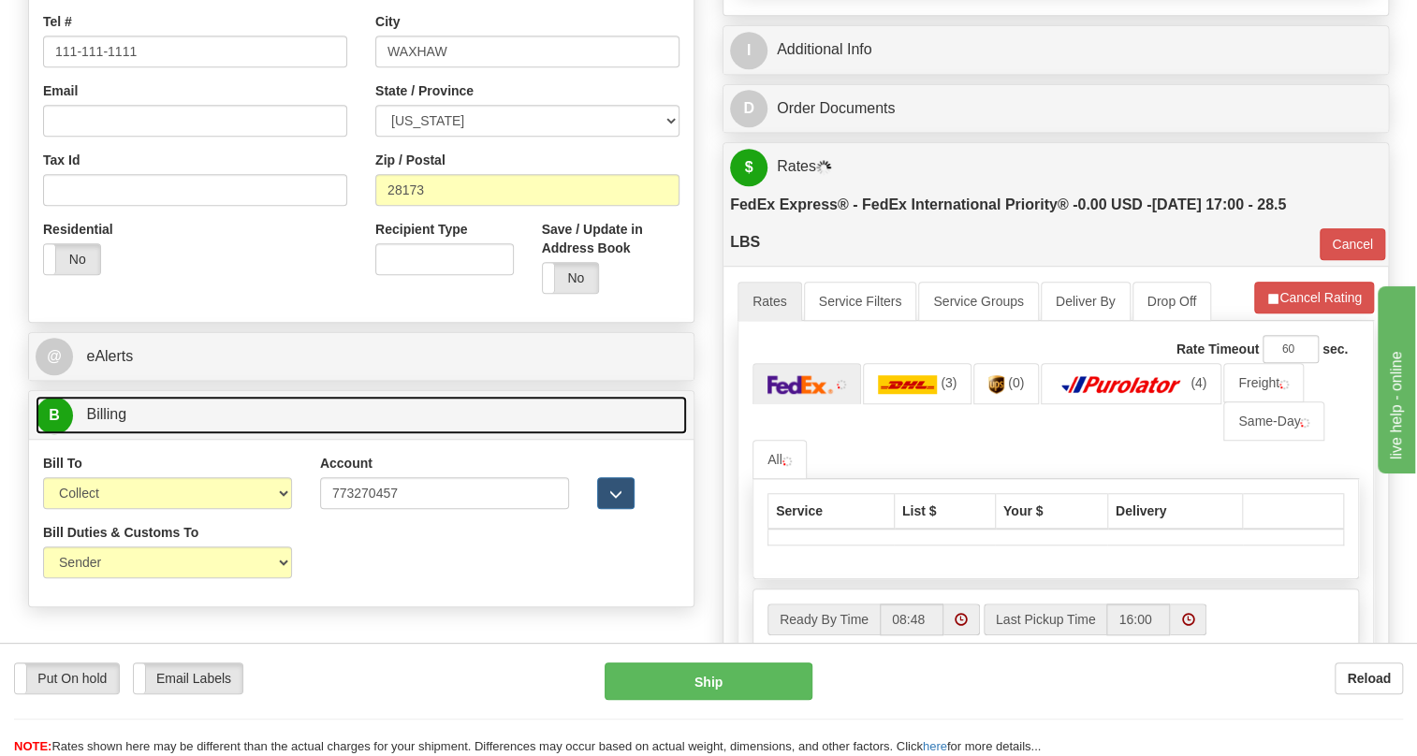
click at [122, 422] on span "Billing" at bounding box center [106, 414] width 40 height 16
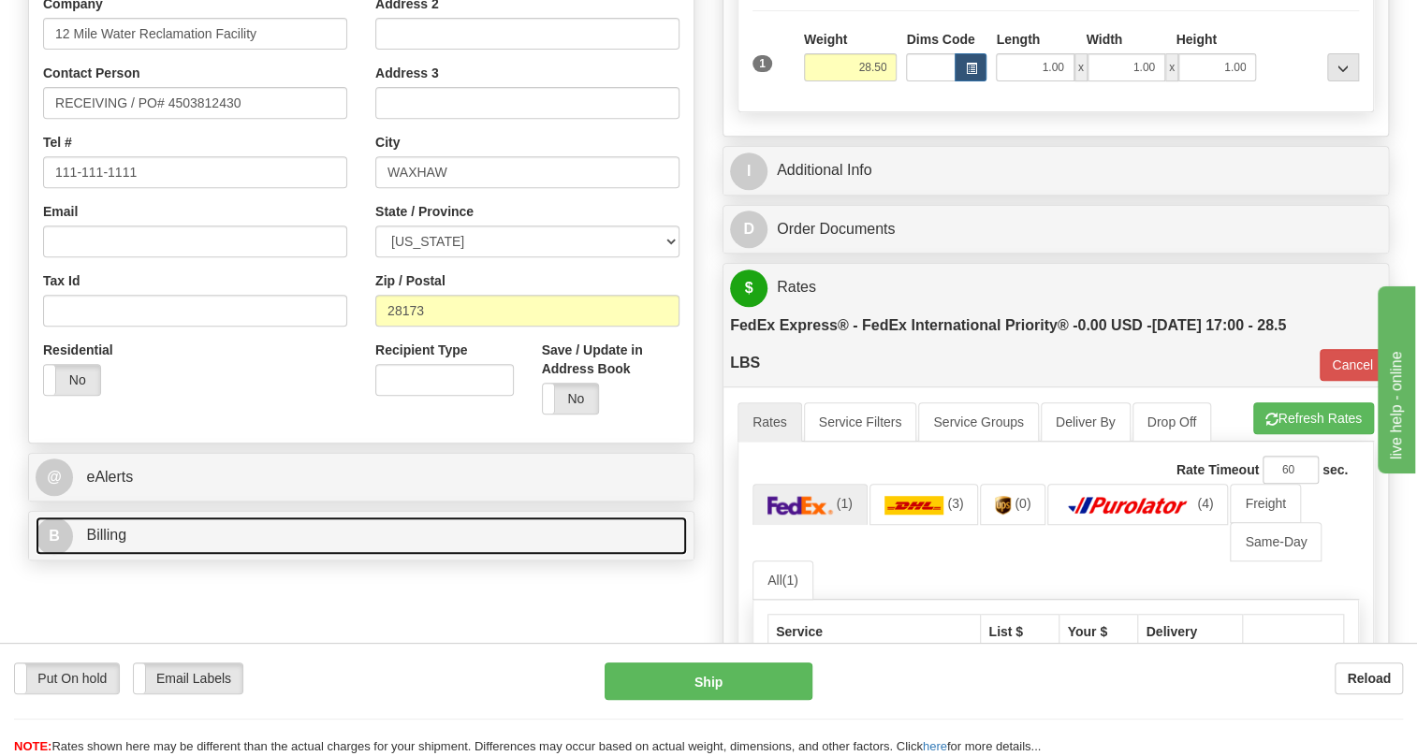
scroll to position [255, 0]
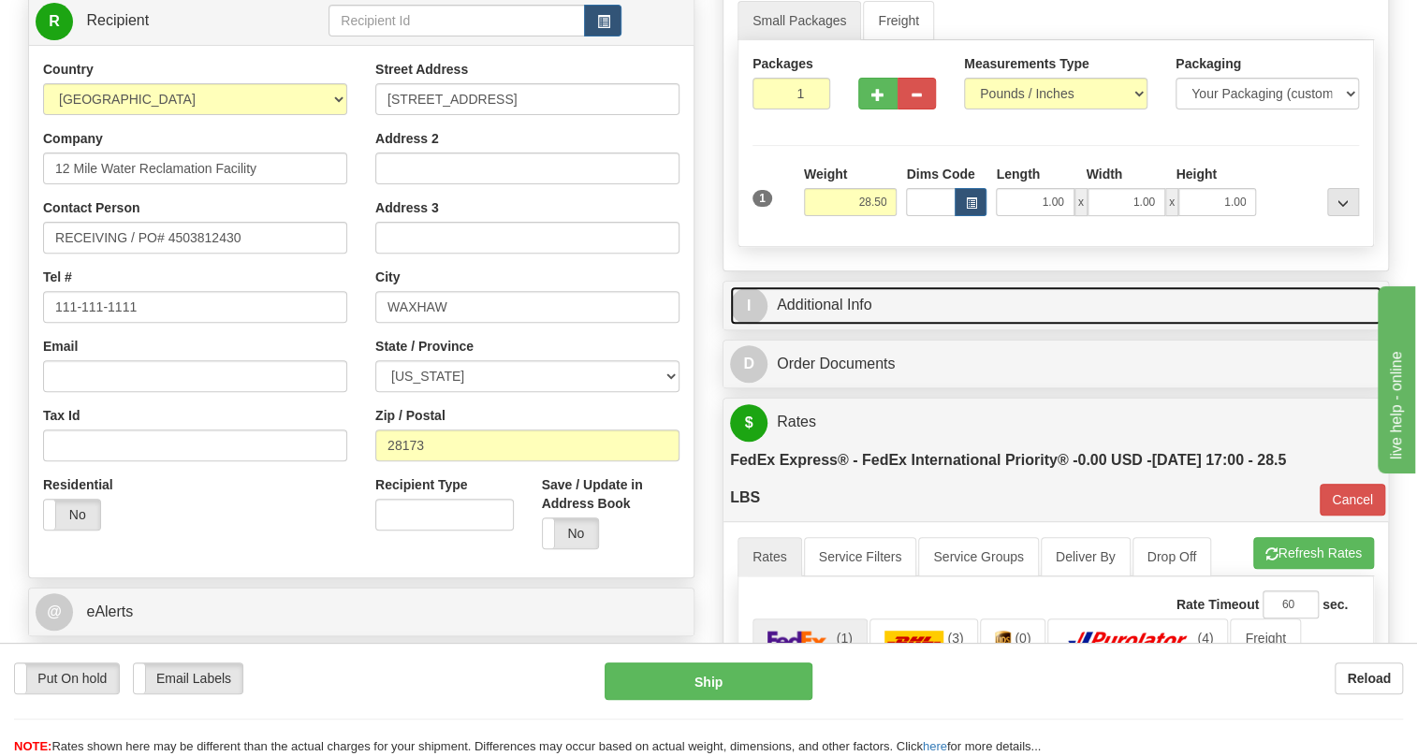
click at [835, 325] on link "I Additional Info" at bounding box center [1055, 305] width 651 height 38
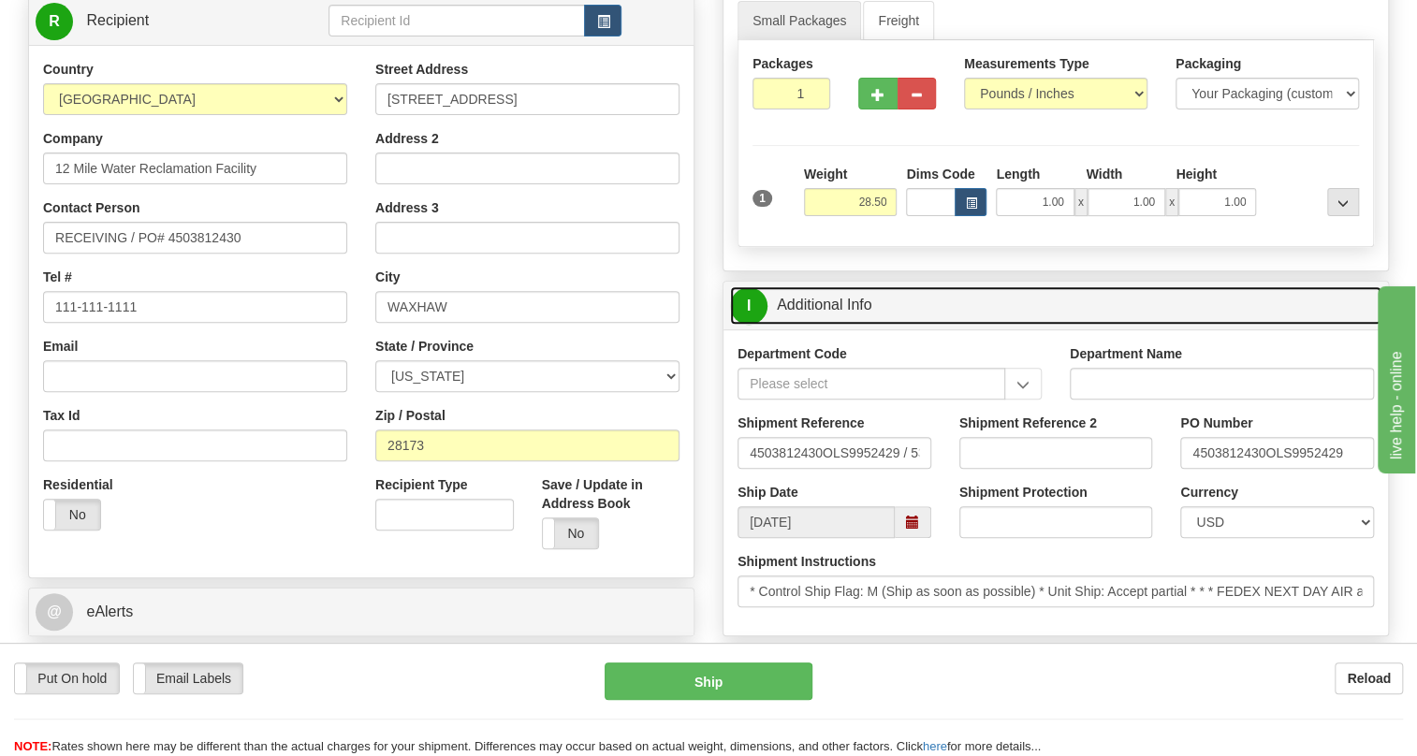
scroll to position [340, 0]
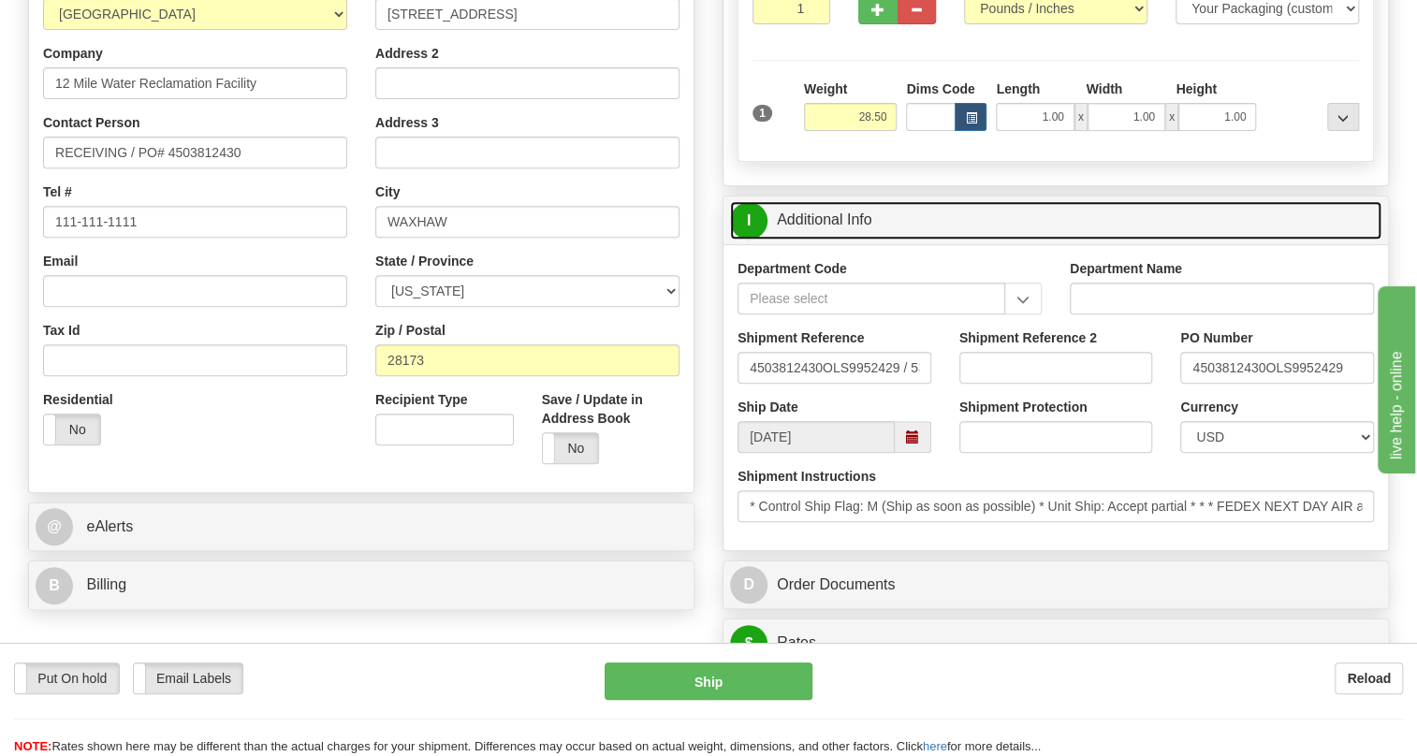
click at [825, 240] on link "I Additional Info" at bounding box center [1055, 220] width 651 height 38
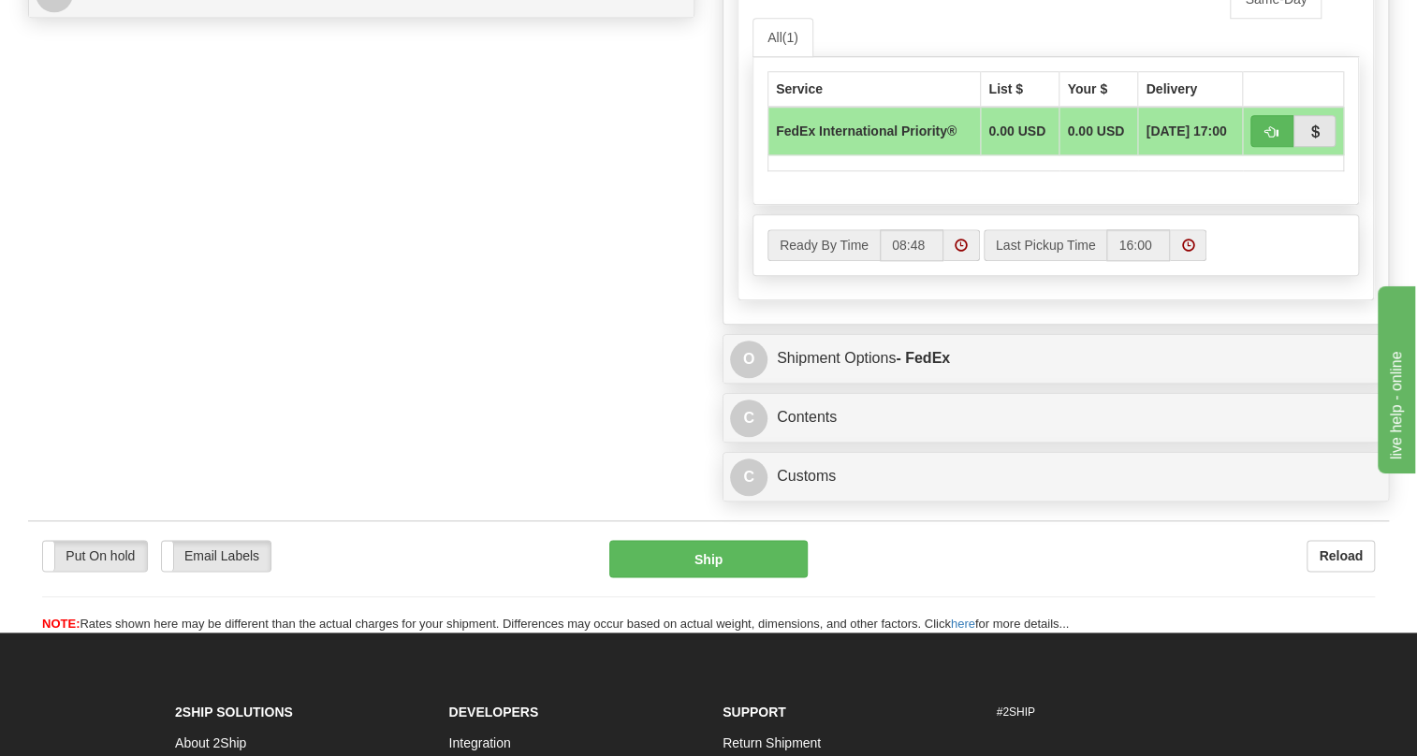
scroll to position [936, 0]
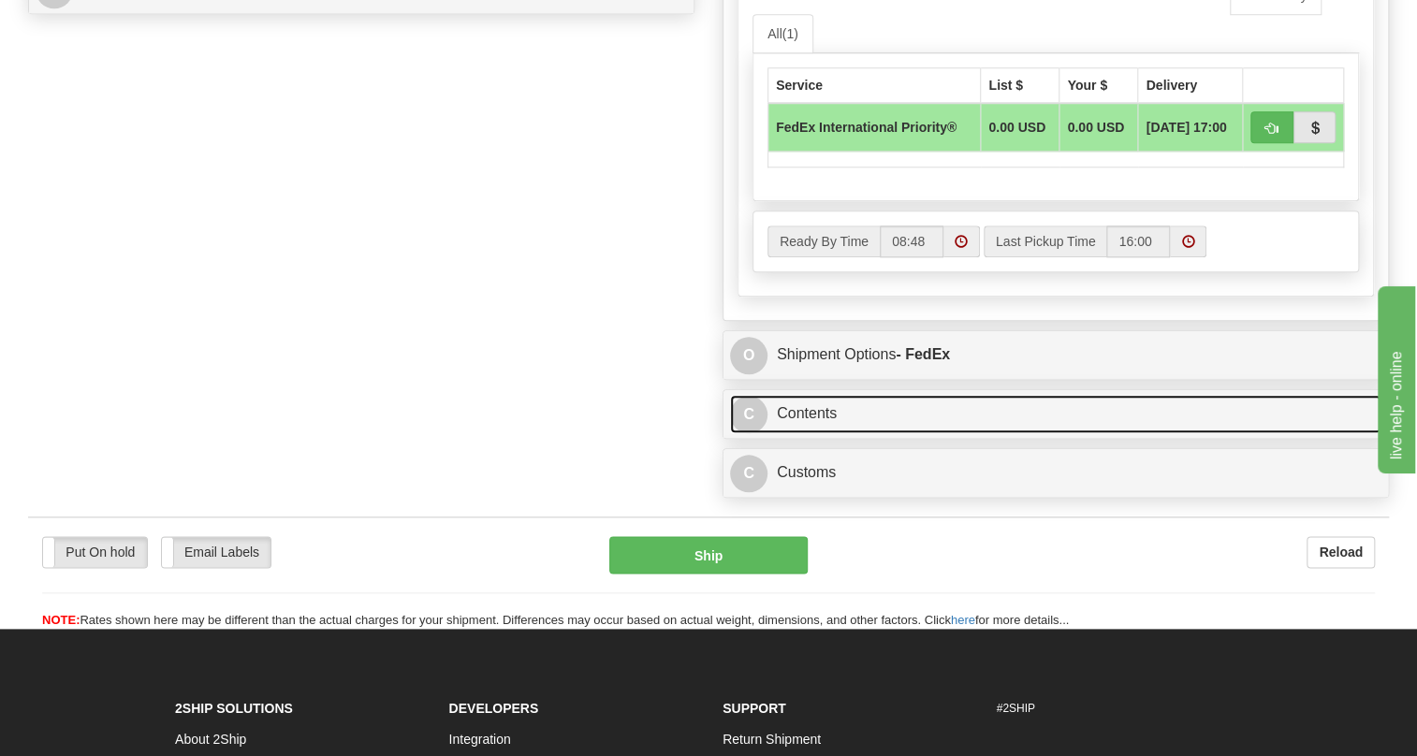
click at [815, 433] on link "C Contents" at bounding box center [1055, 414] width 651 height 38
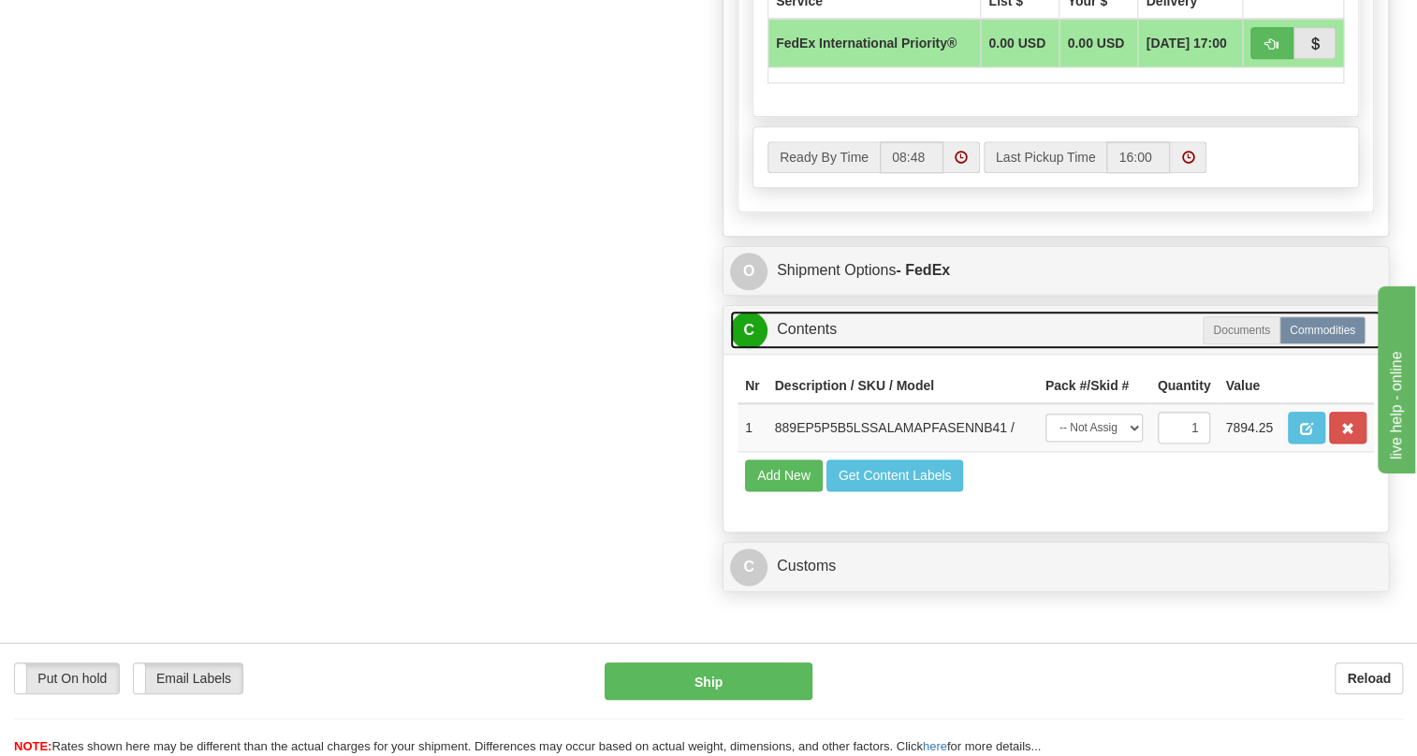
scroll to position [1020, 0]
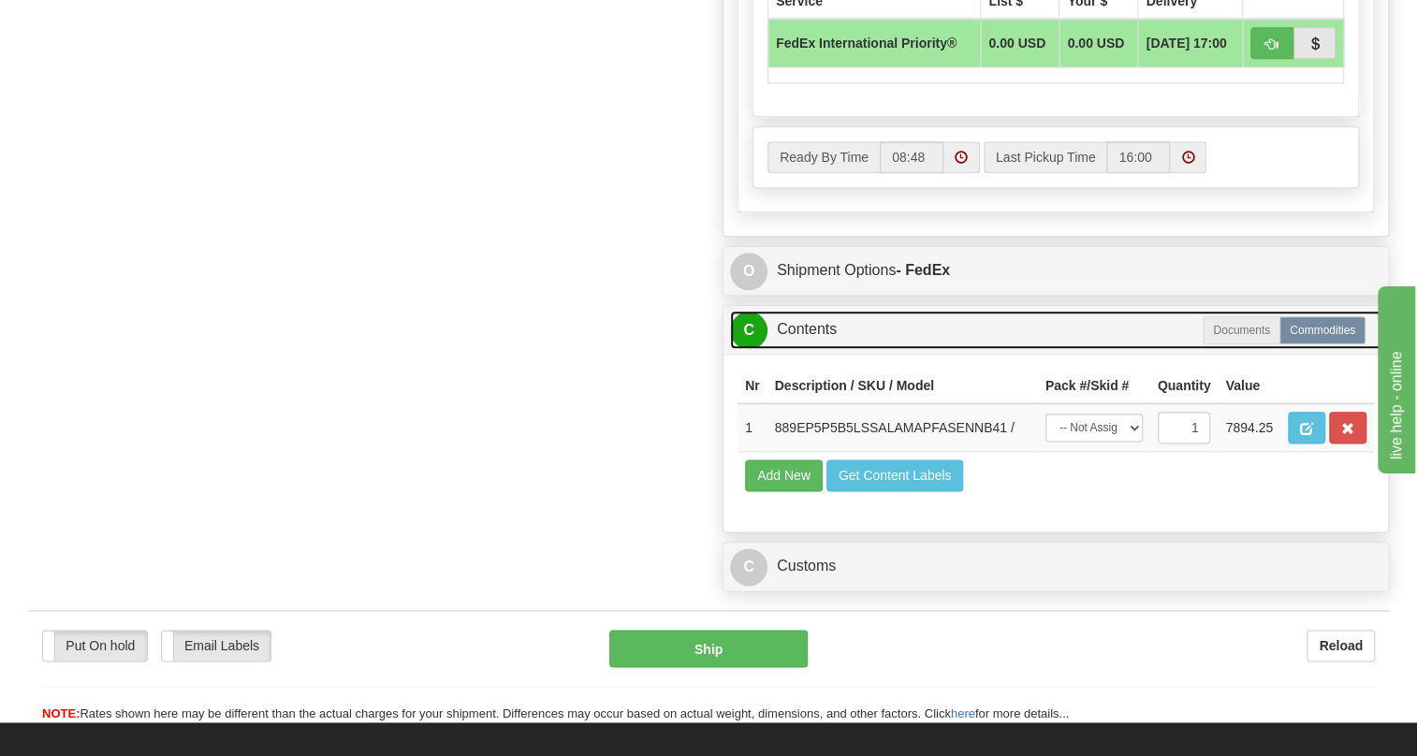
click at [821, 349] on link "C Contents" at bounding box center [1055, 330] width 651 height 38
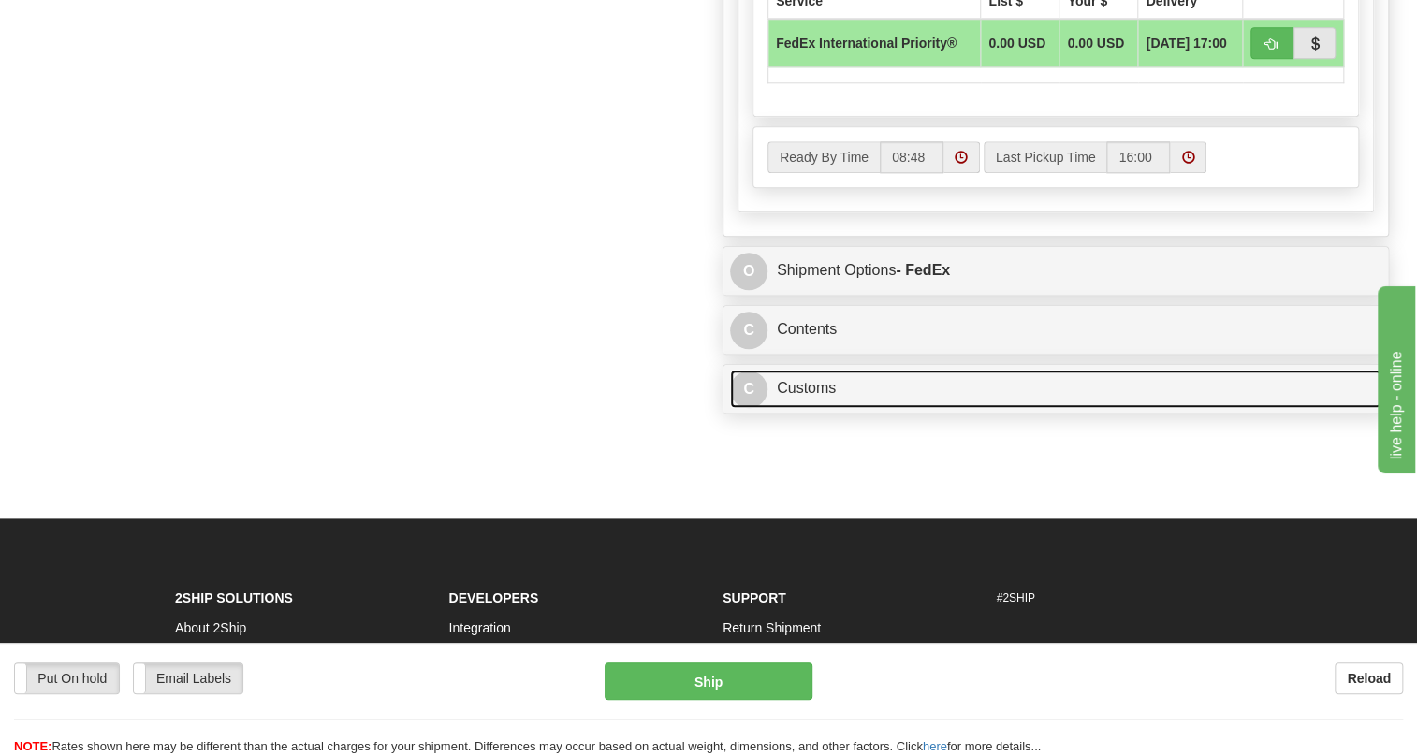
click at [800, 408] on link "C Customs" at bounding box center [1055, 389] width 651 height 38
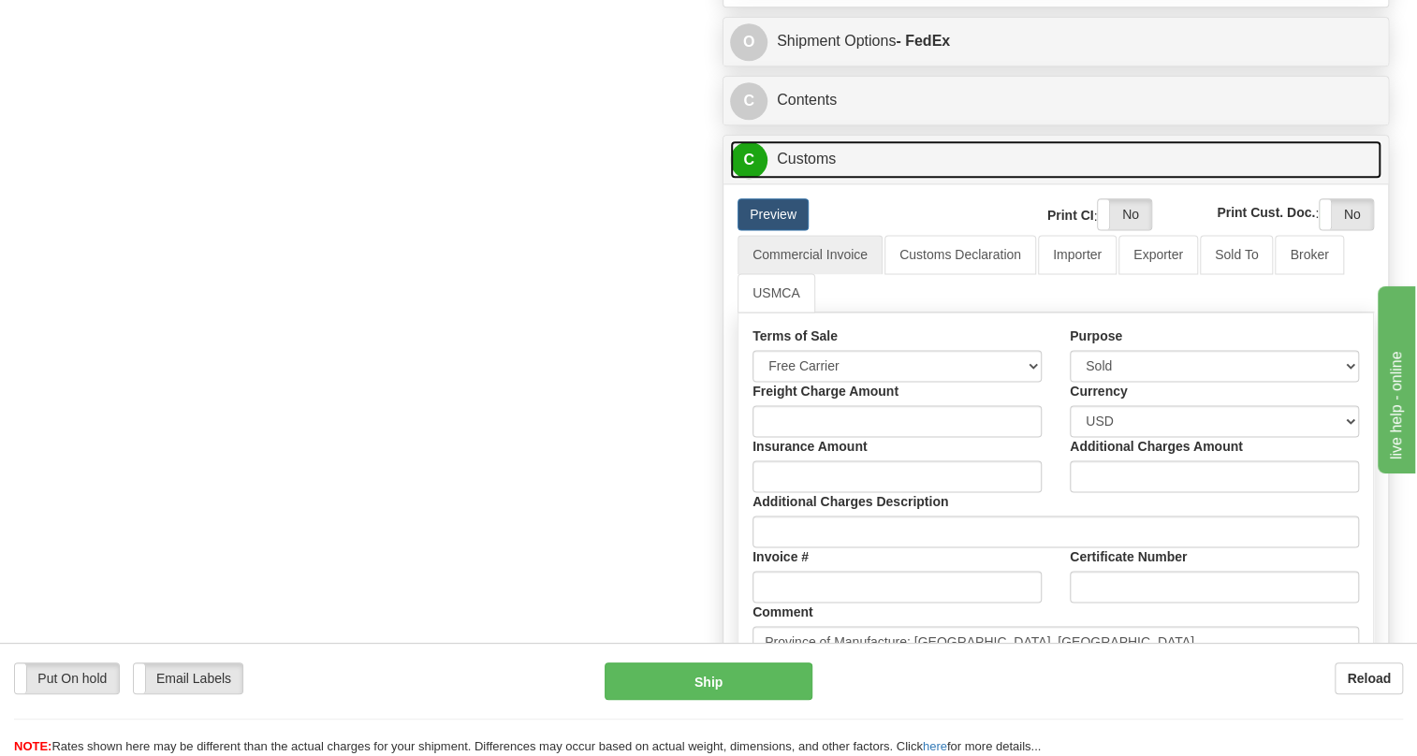
scroll to position [1105, 0]
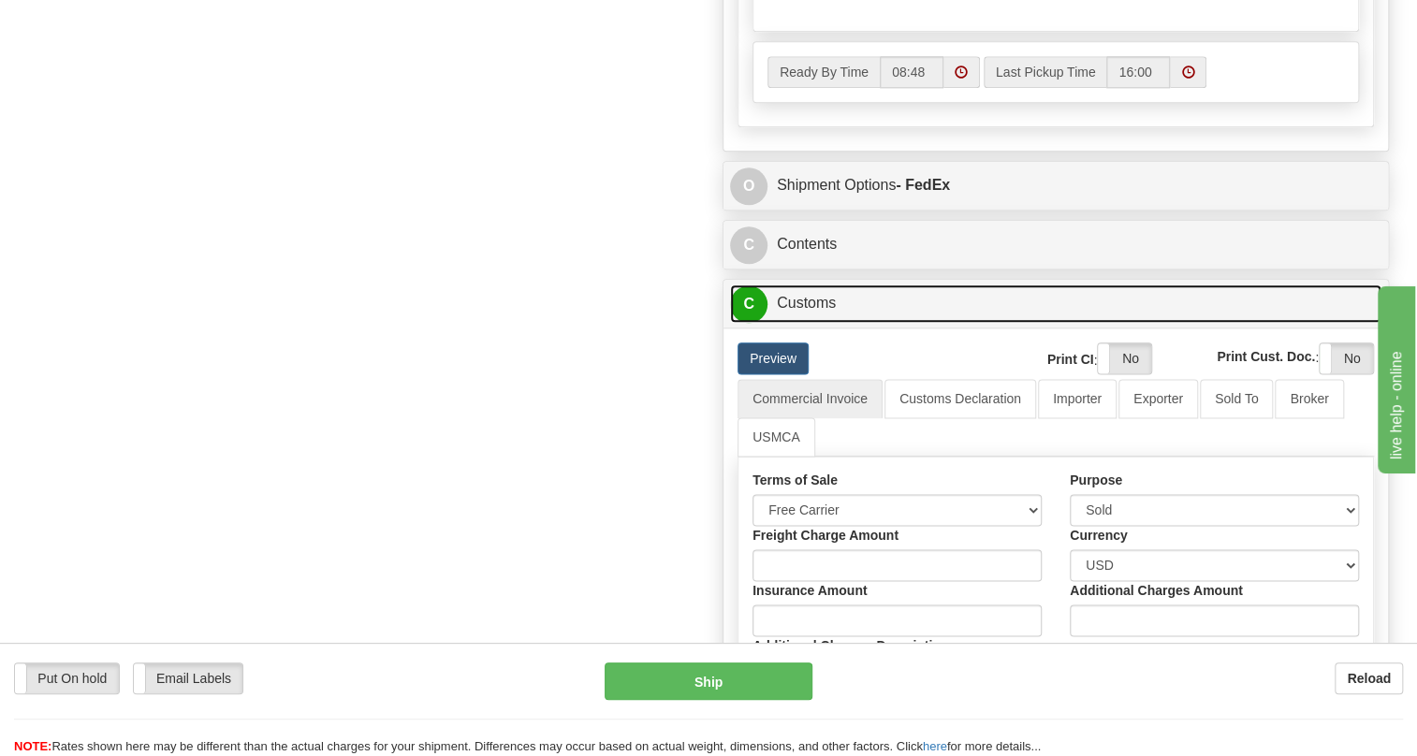
click at [812, 323] on link "C Customs" at bounding box center [1055, 303] width 651 height 38
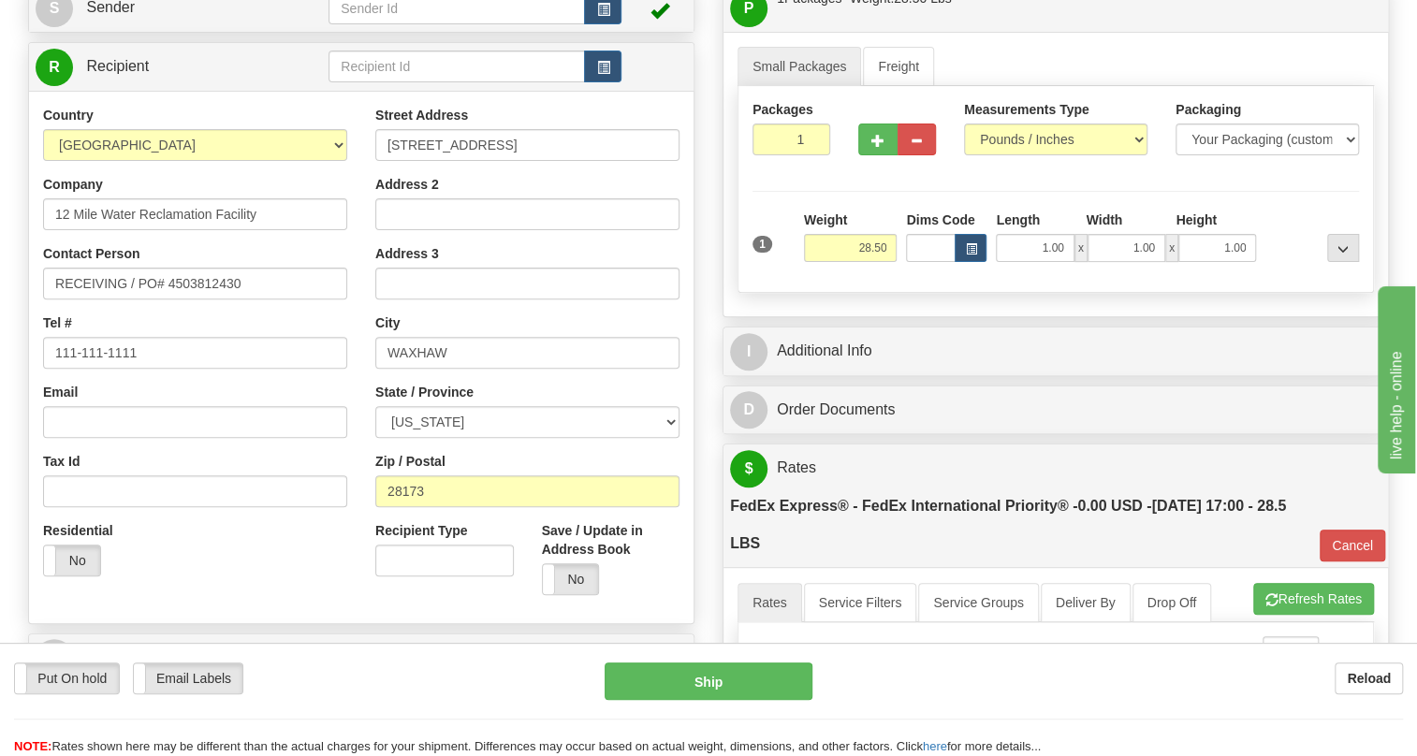
scroll to position [169, 0]
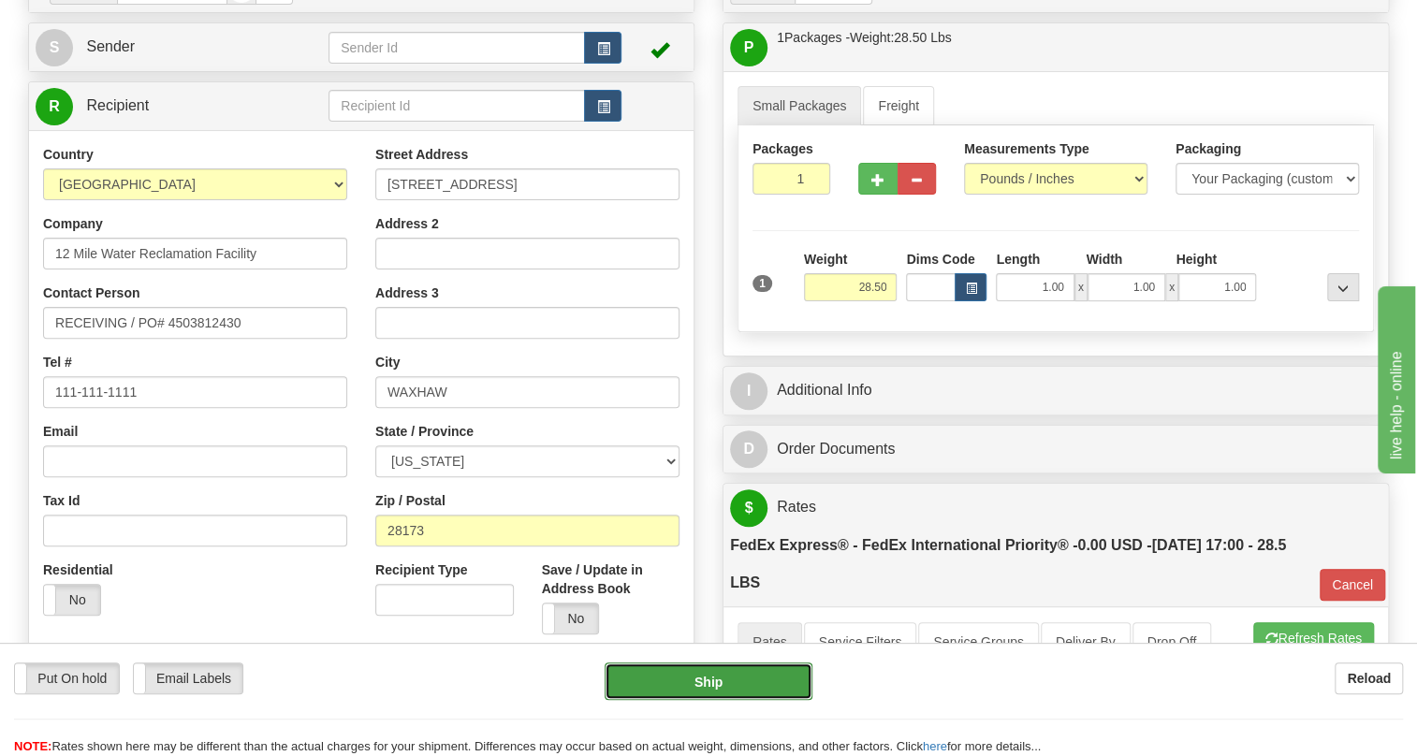
click at [714, 683] on button "Ship" at bounding box center [709, 681] width 208 height 37
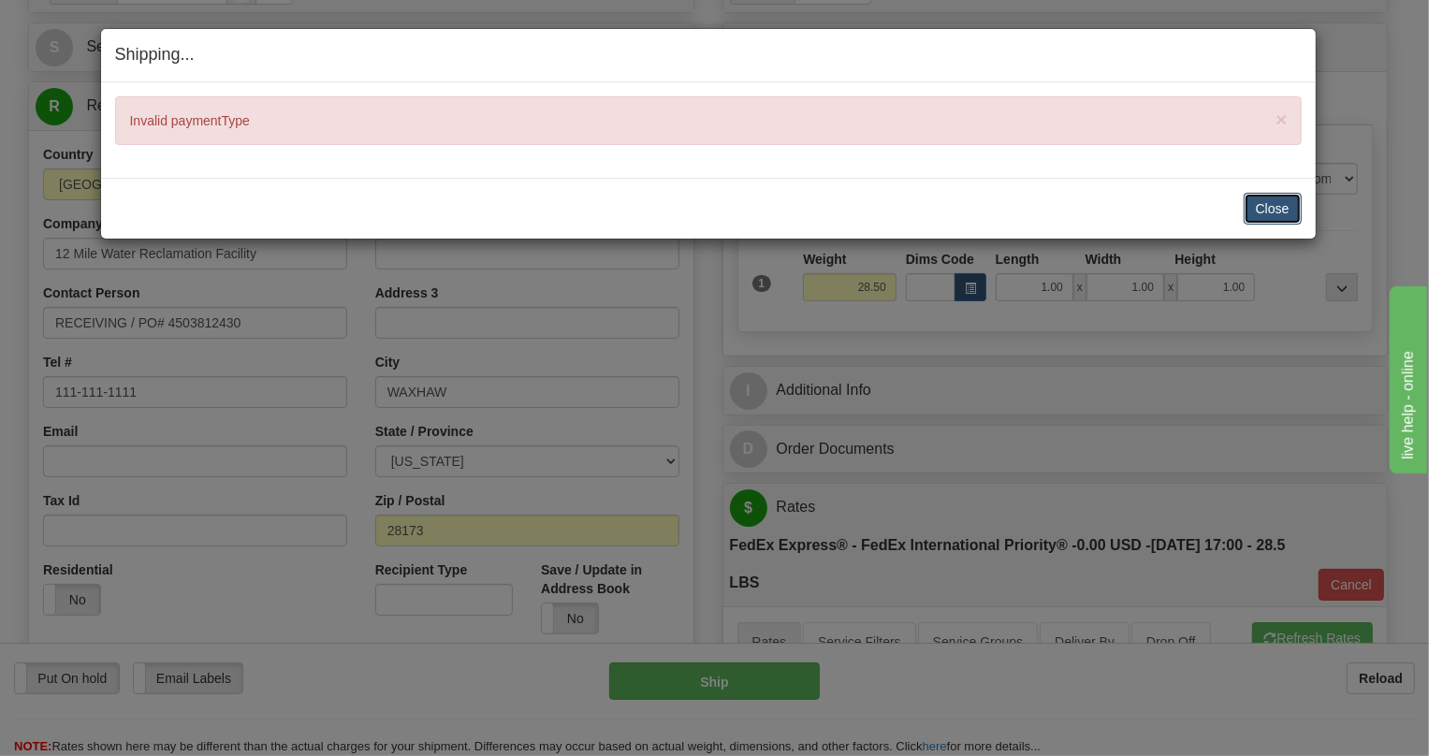
click at [1273, 209] on button "Close" at bounding box center [1273, 209] width 58 height 32
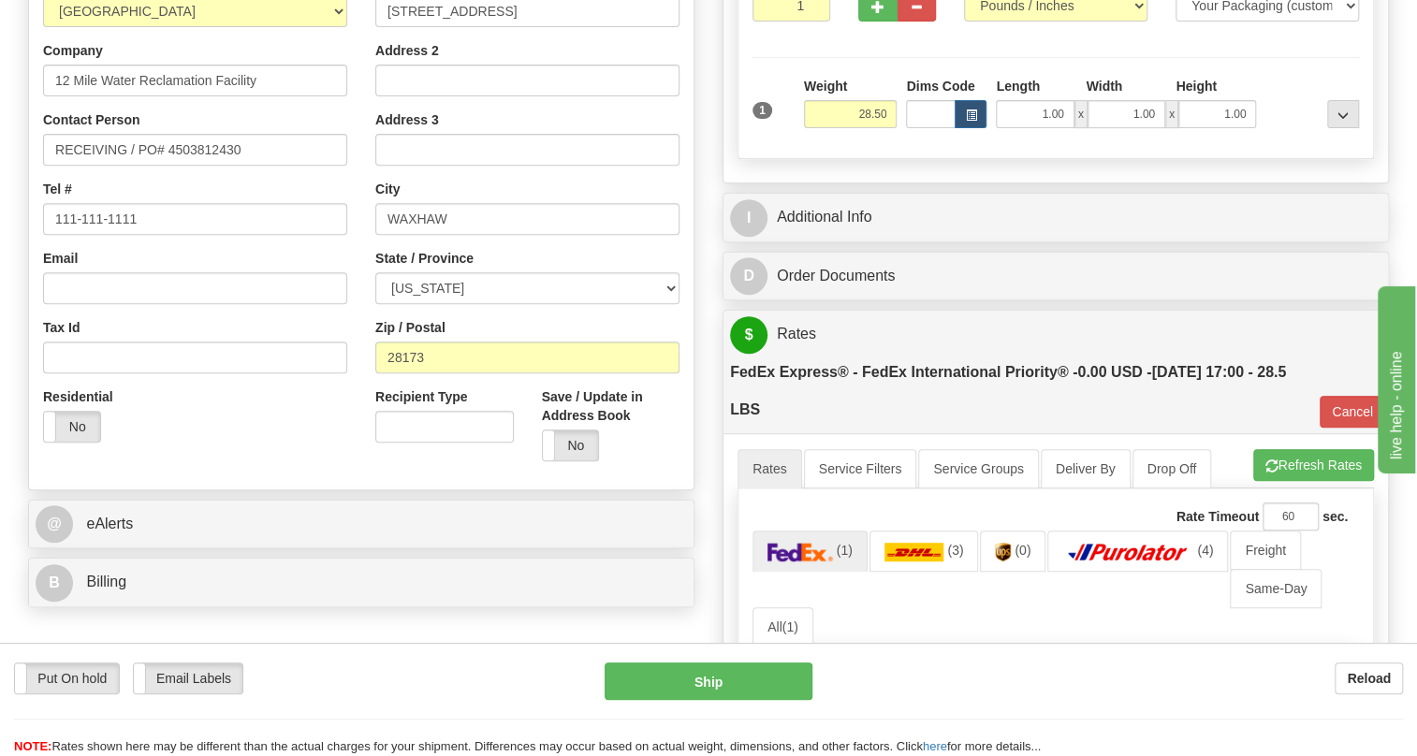
scroll to position [510, 0]
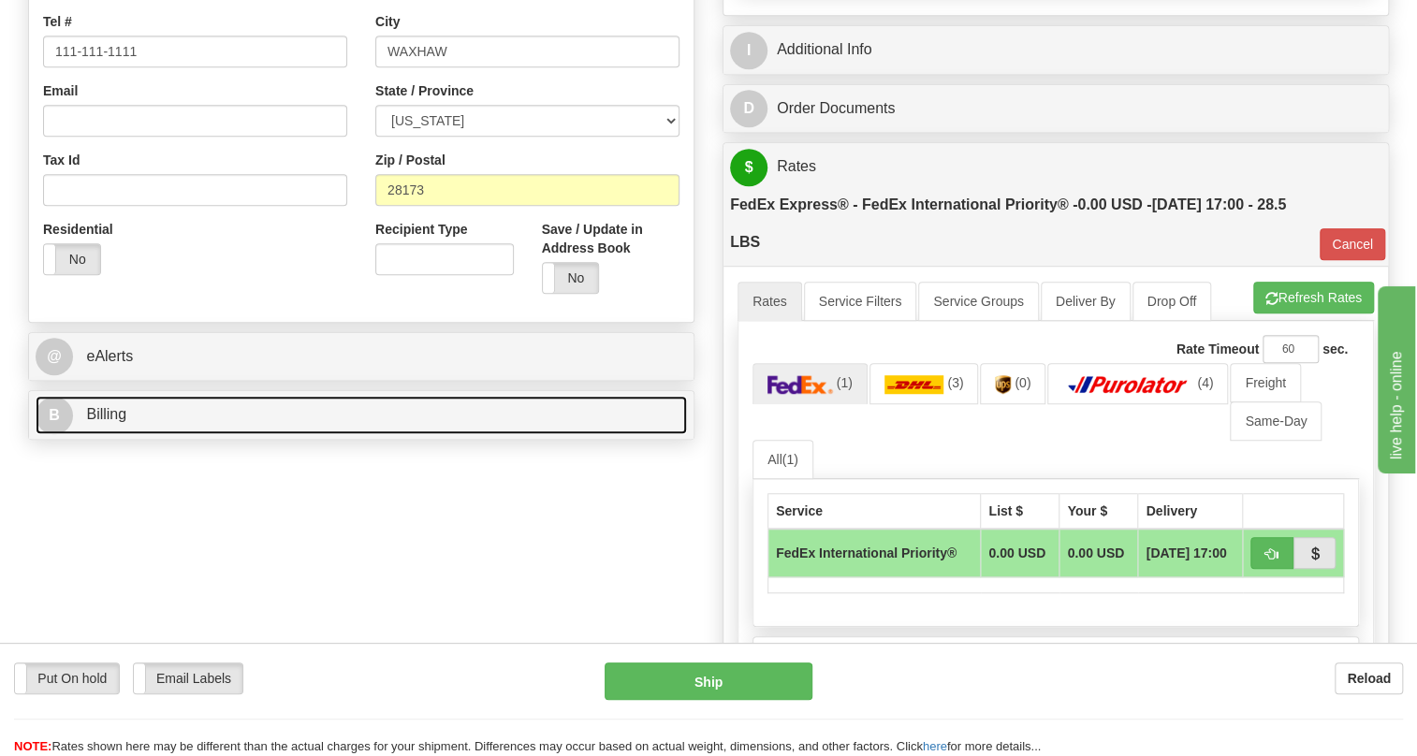
click at [109, 422] on span "Billing" at bounding box center [106, 414] width 40 height 16
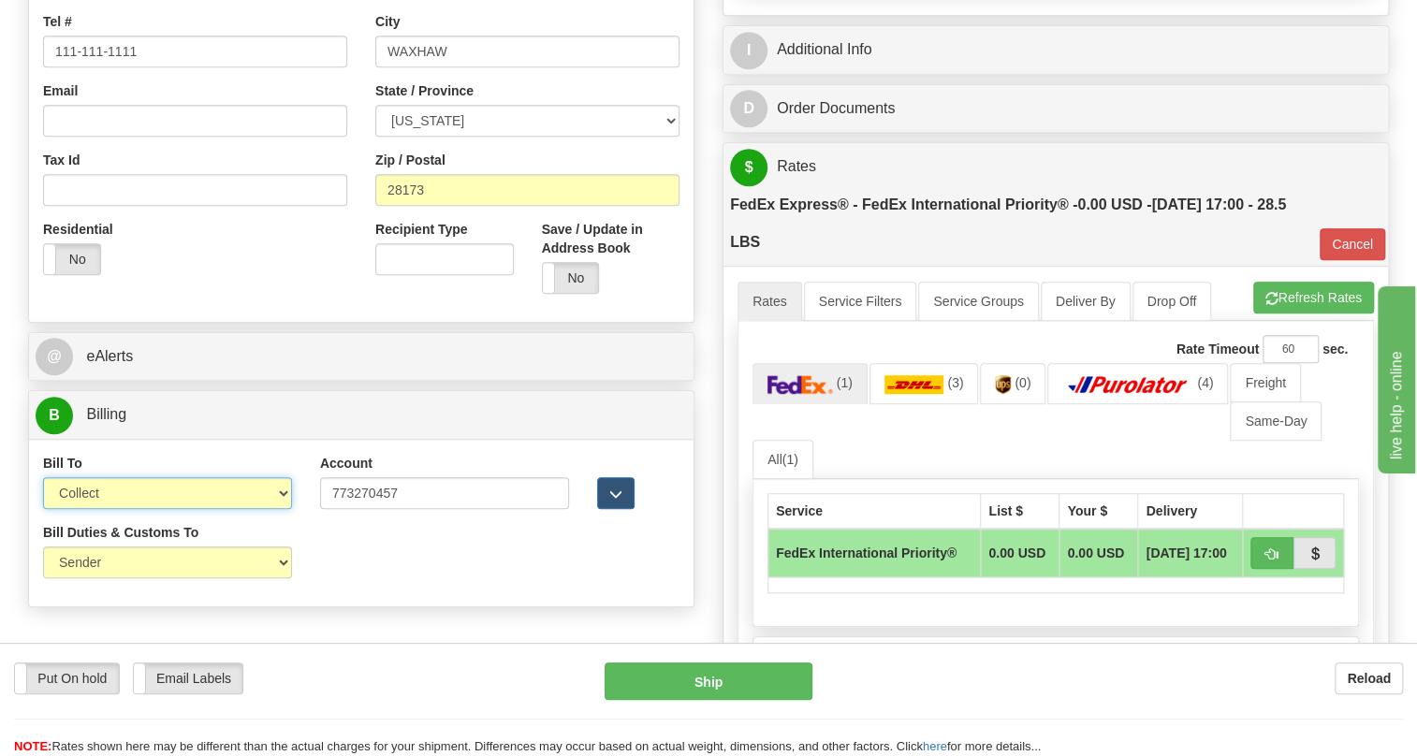
click at [209, 509] on select "Sender Recipient Third Party Collect" at bounding box center [167, 493] width 249 height 32
select select "2"
click at [43, 509] on select "Sender Recipient Third Party Collect" at bounding box center [167, 493] width 249 height 32
type input "01"
click at [359, 509] on input "773270457" at bounding box center [444, 493] width 249 height 32
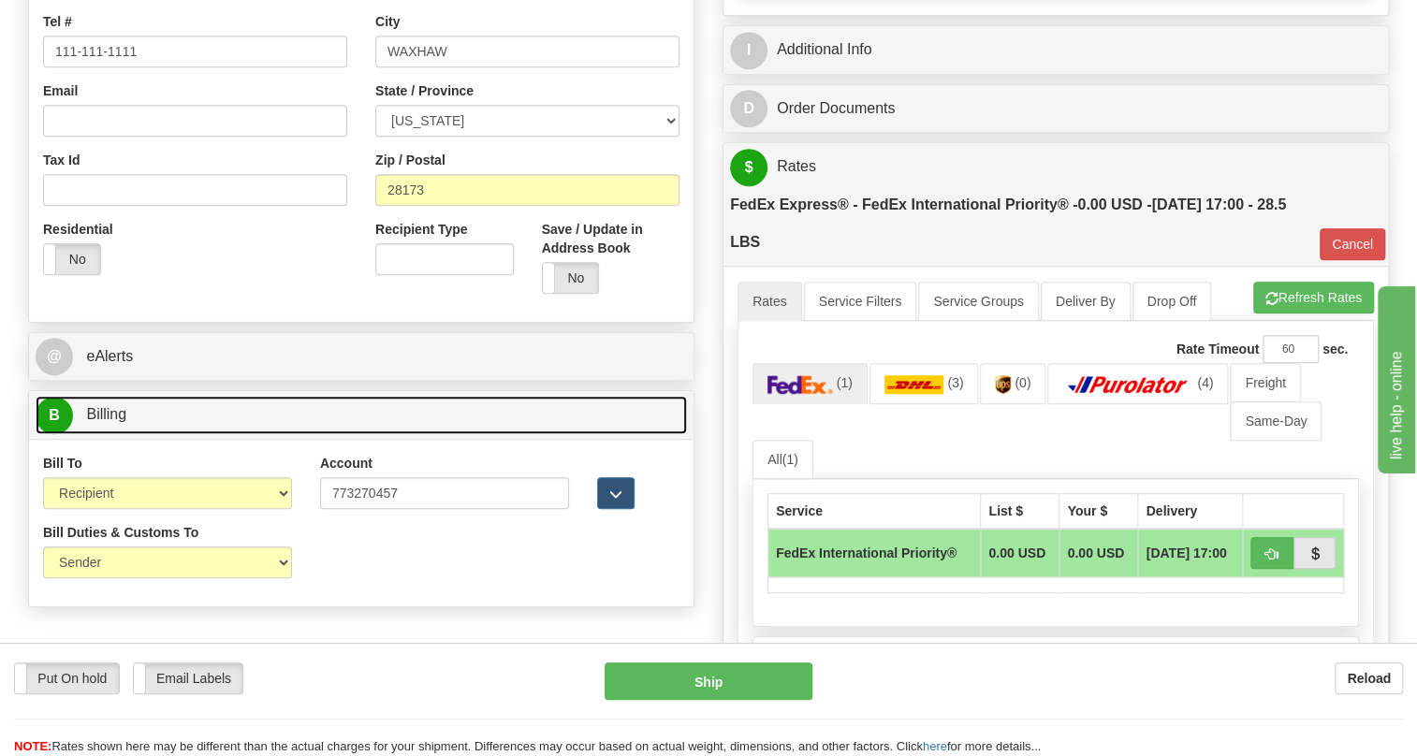
click at [120, 422] on span "Billing" at bounding box center [106, 414] width 40 height 16
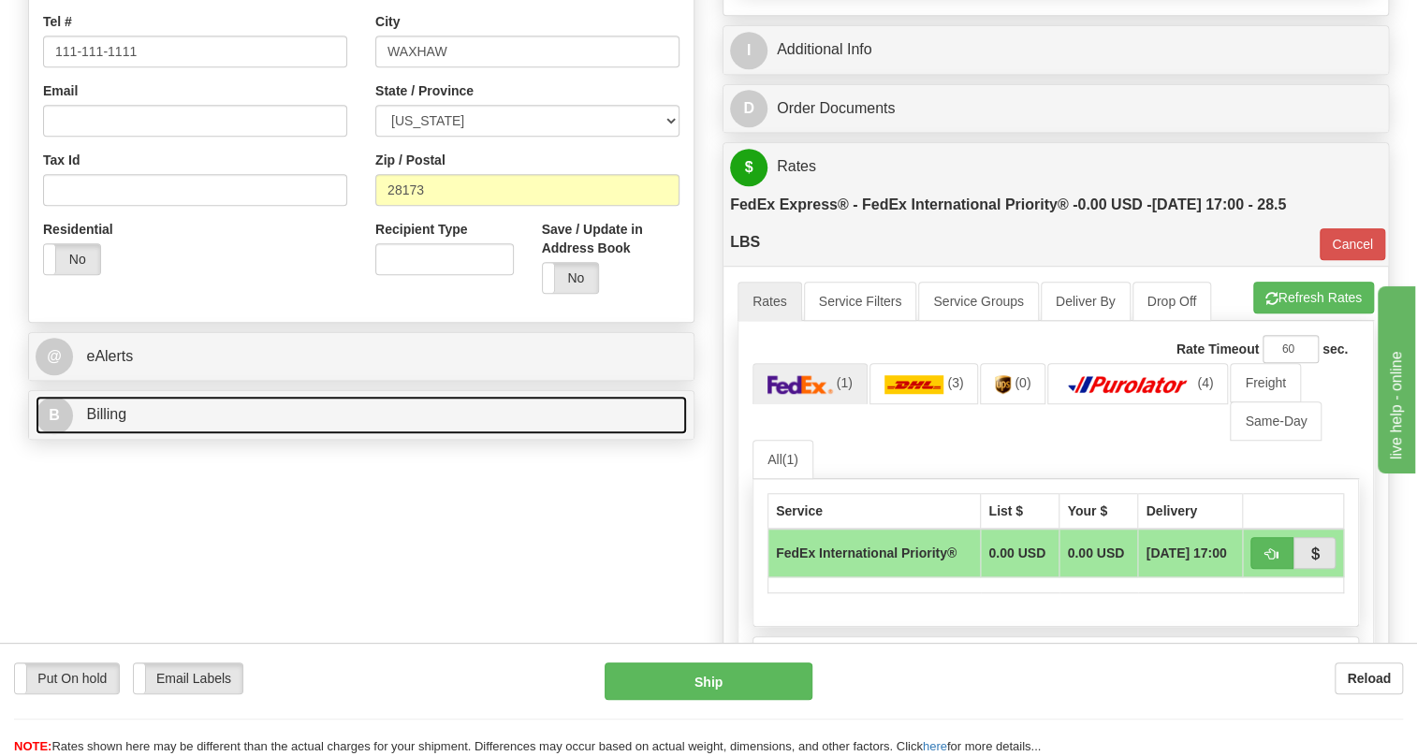
click at [120, 422] on span "Billing" at bounding box center [106, 414] width 40 height 16
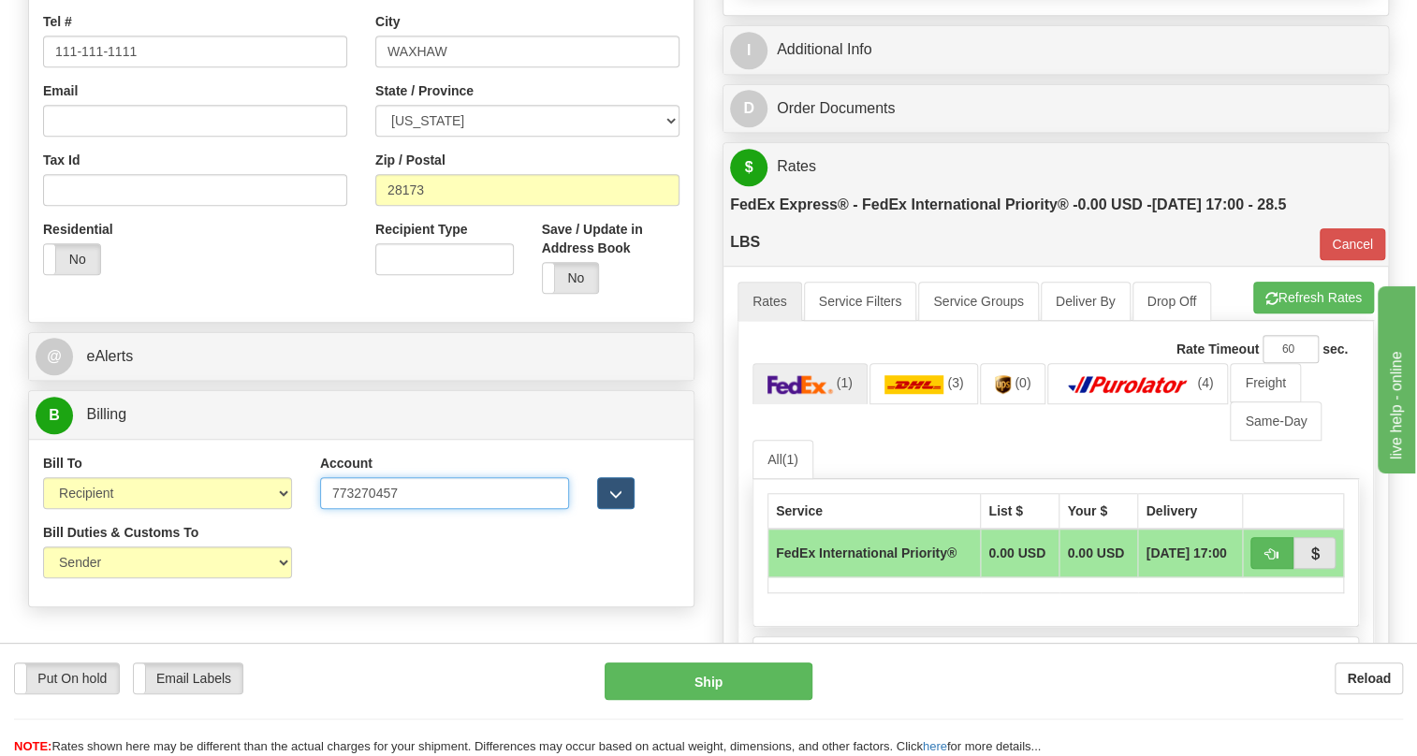
click at [376, 509] on input "773270457" at bounding box center [444, 493] width 249 height 32
paste input "48014168"
type input "480141687"
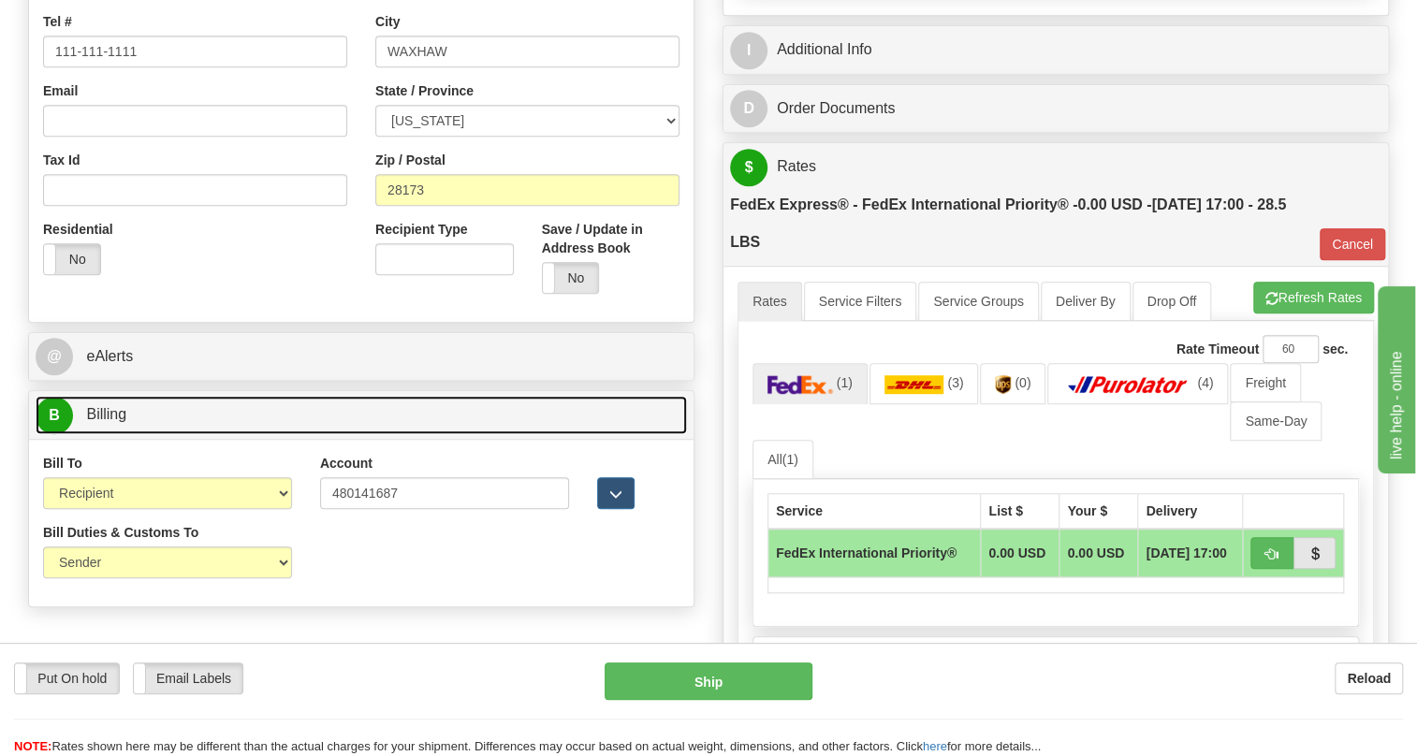
click at [112, 422] on span "Billing" at bounding box center [106, 414] width 40 height 16
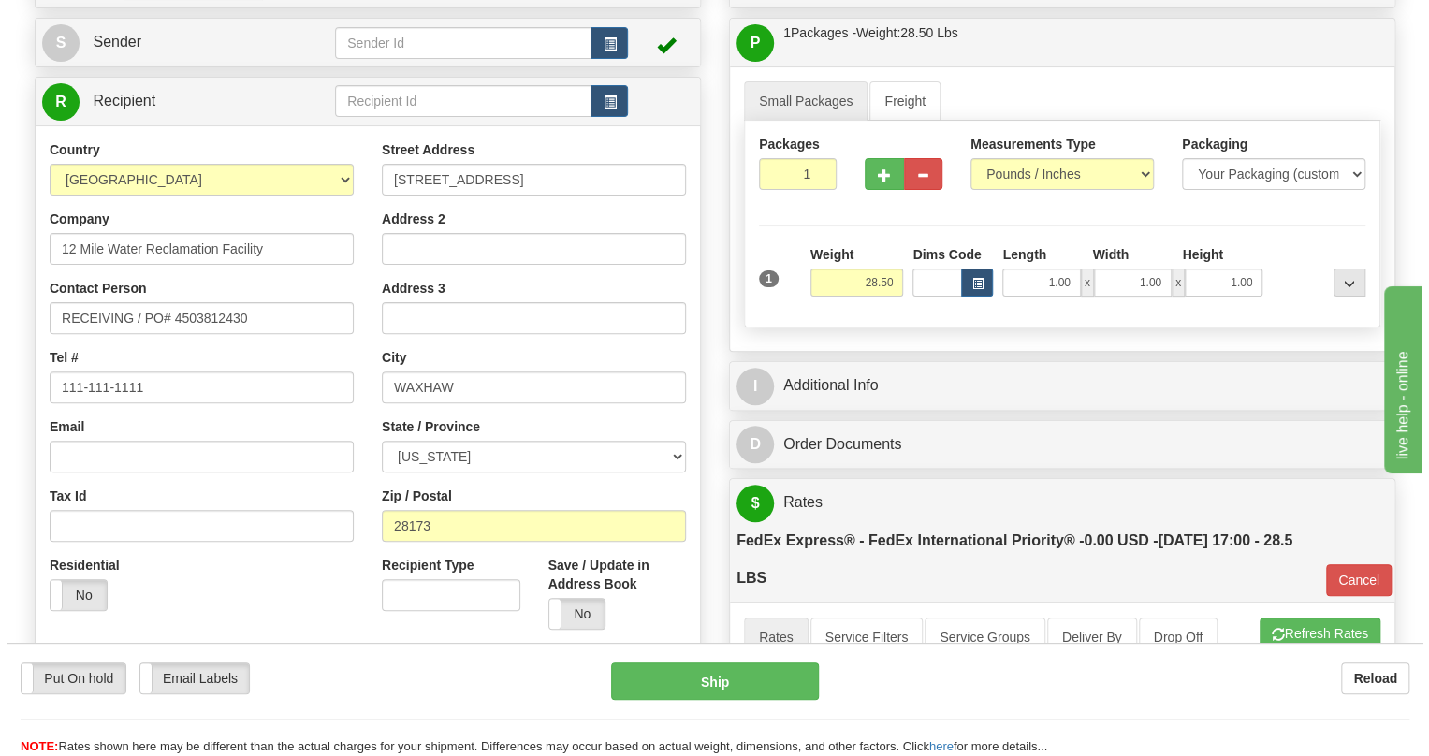
scroll to position [169, 0]
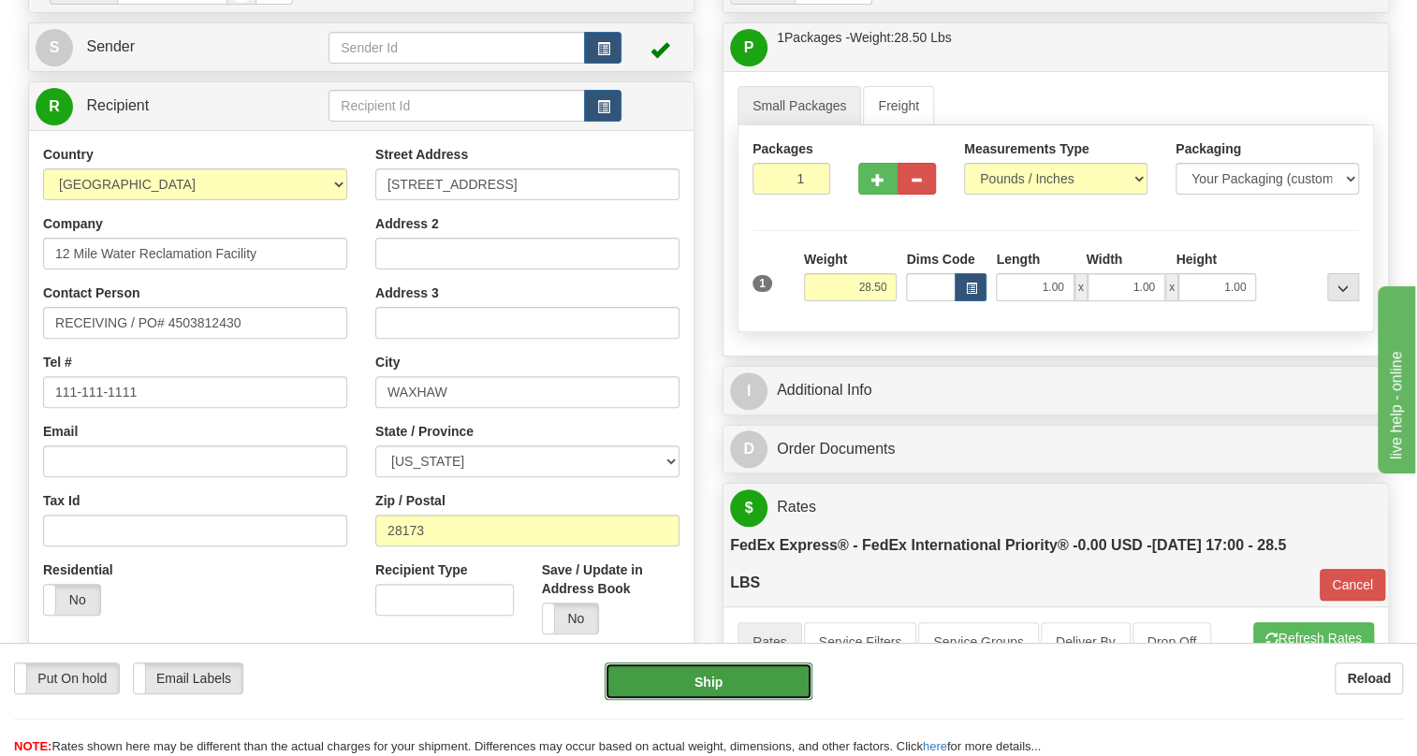
click at [710, 687] on button "Ship" at bounding box center [709, 681] width 208 height 37
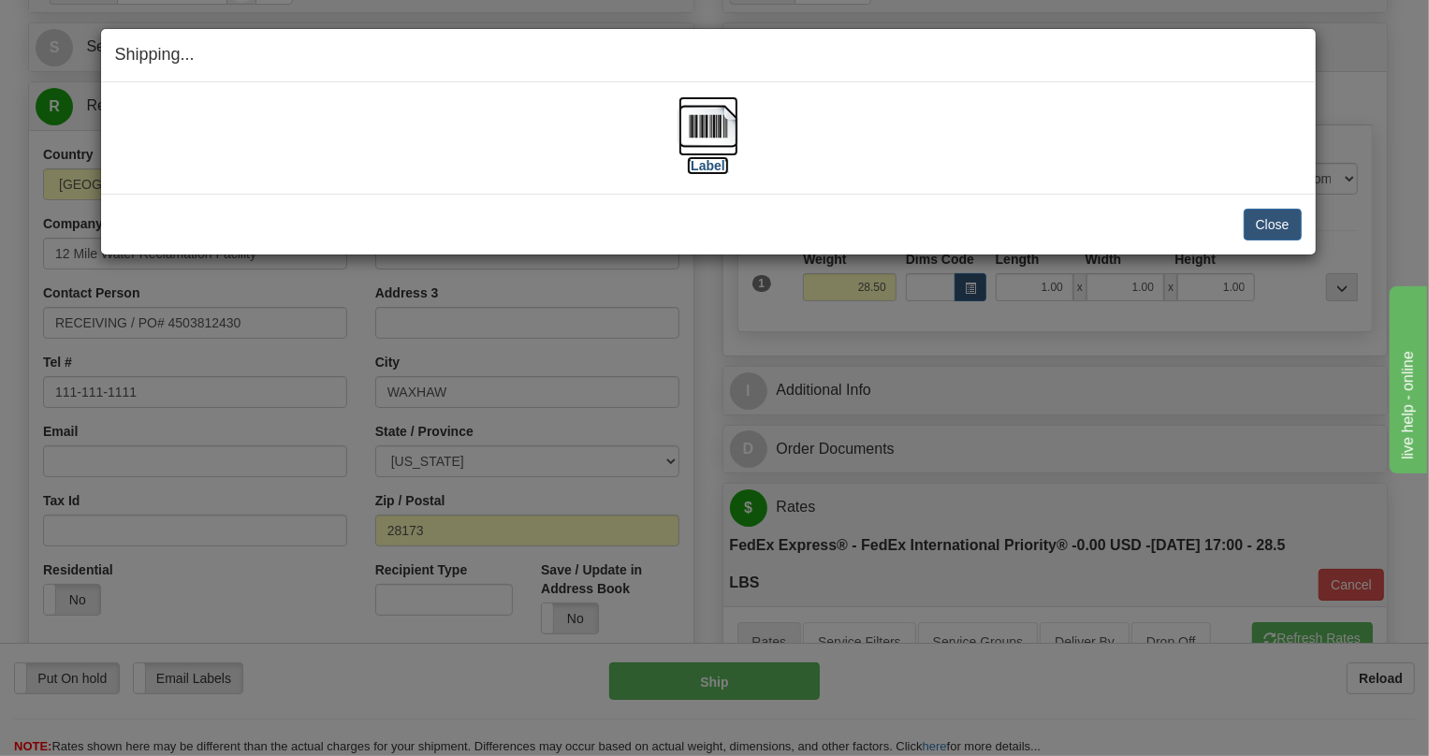
click at [715, 122] on img at bounding box center [708, 126] width 60 height 60
click at [1261, 226] on button "Close" at bounding box center [1273, 225] width 58 height 32
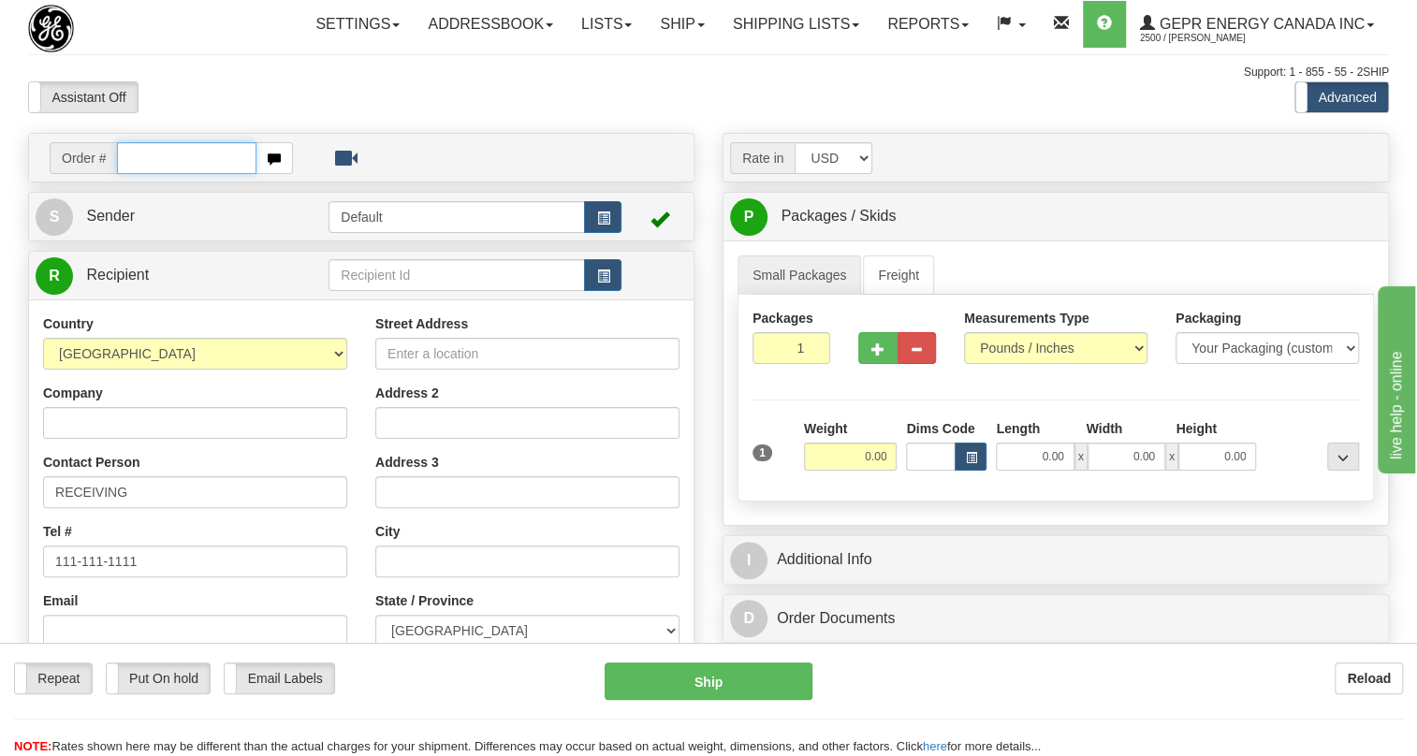
click at [137, 174] on input "text" at bounding box center [186, 158] width 139 height 32
paste input "0086696689"
drag, startPoint x: 146, startPoint y: 201, endPoint x: 138, endPoint y: 208, distance: 10.7
click at [145, 174] on input "0086696689" at bounding box center [186, 158] width 139 height 32
type input "86696689"
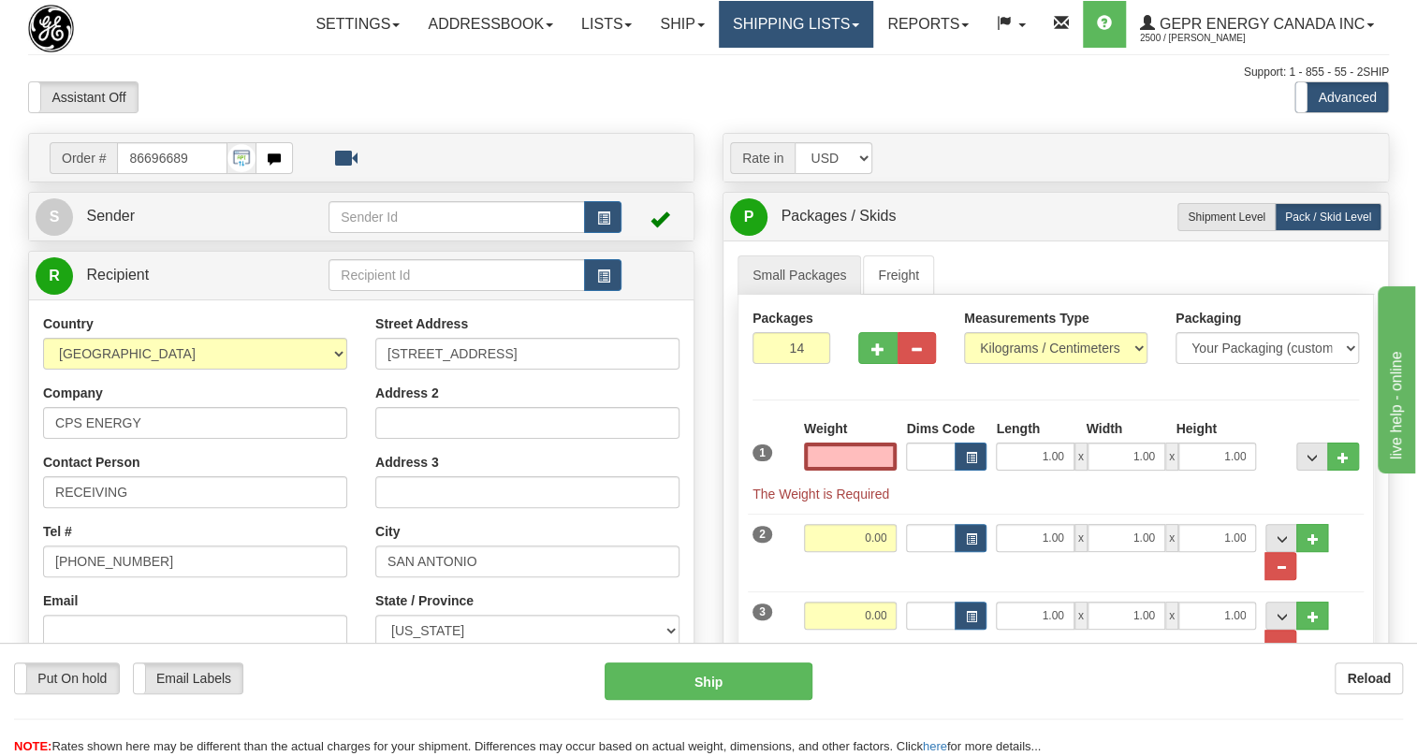
type input "0.00"
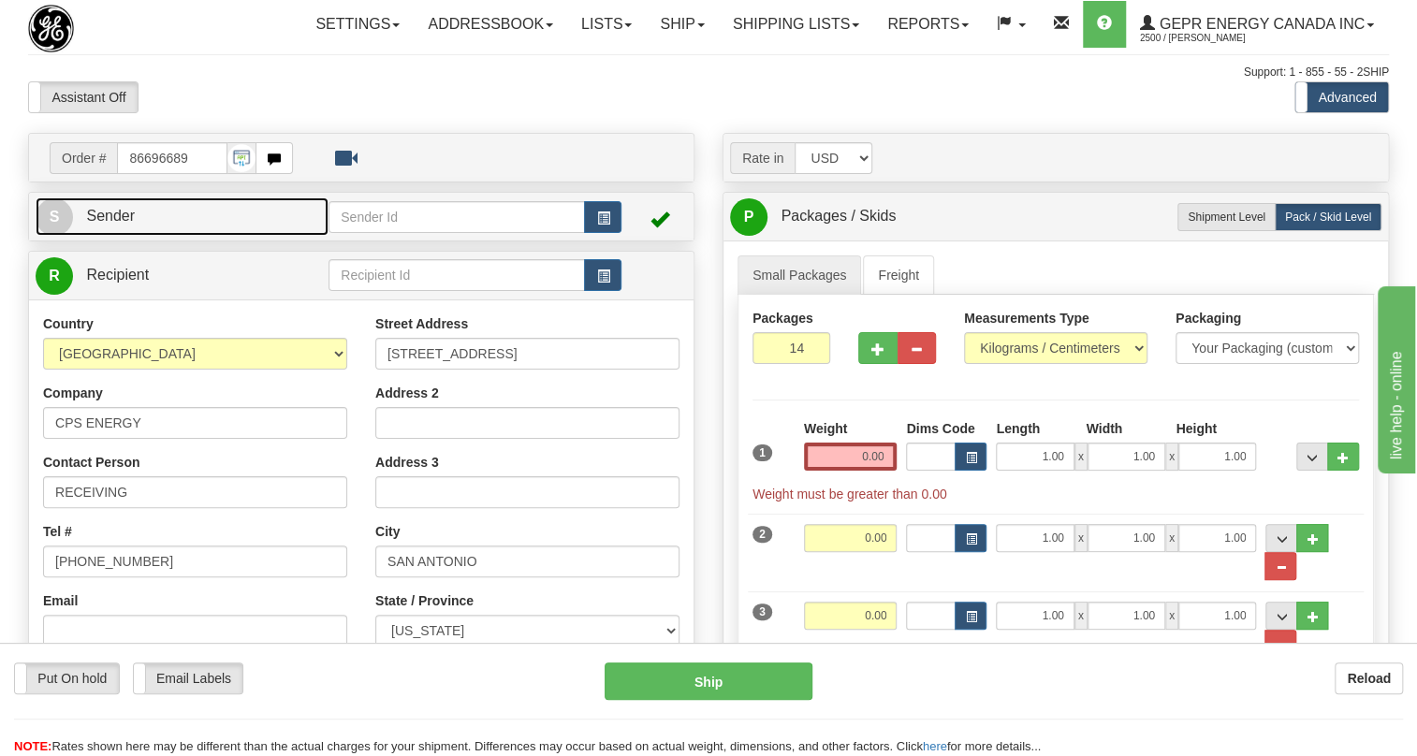
click at [94, 224] on span "Sender" at bounding box center [110, 216] width 49 height 16
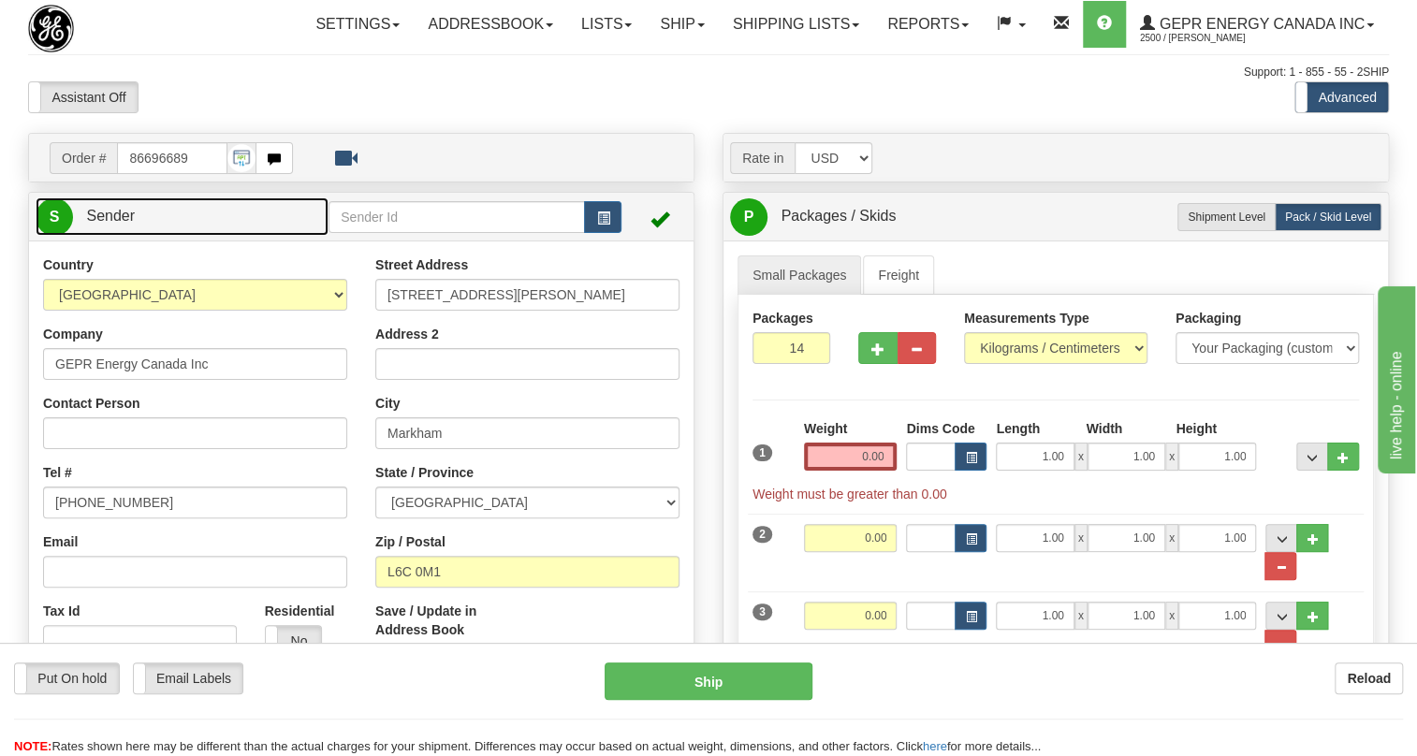
type input "MARKHAM"
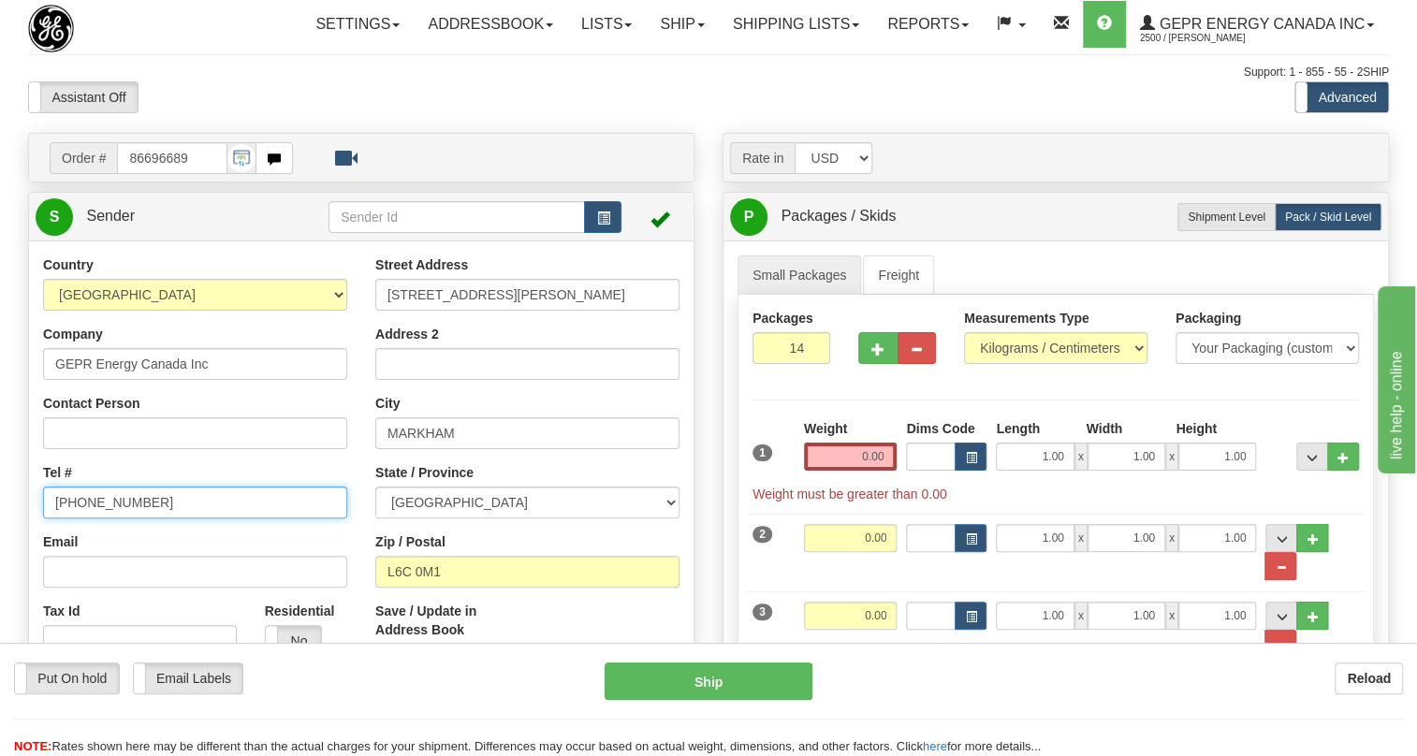
click at [121, 518] on input "[PHONE_NUMBER]" at bounding box center [195, 503] width 304 height 32
paste input "[PHONE_NUMBER]"
type input "[PHONE_NUMBER]"
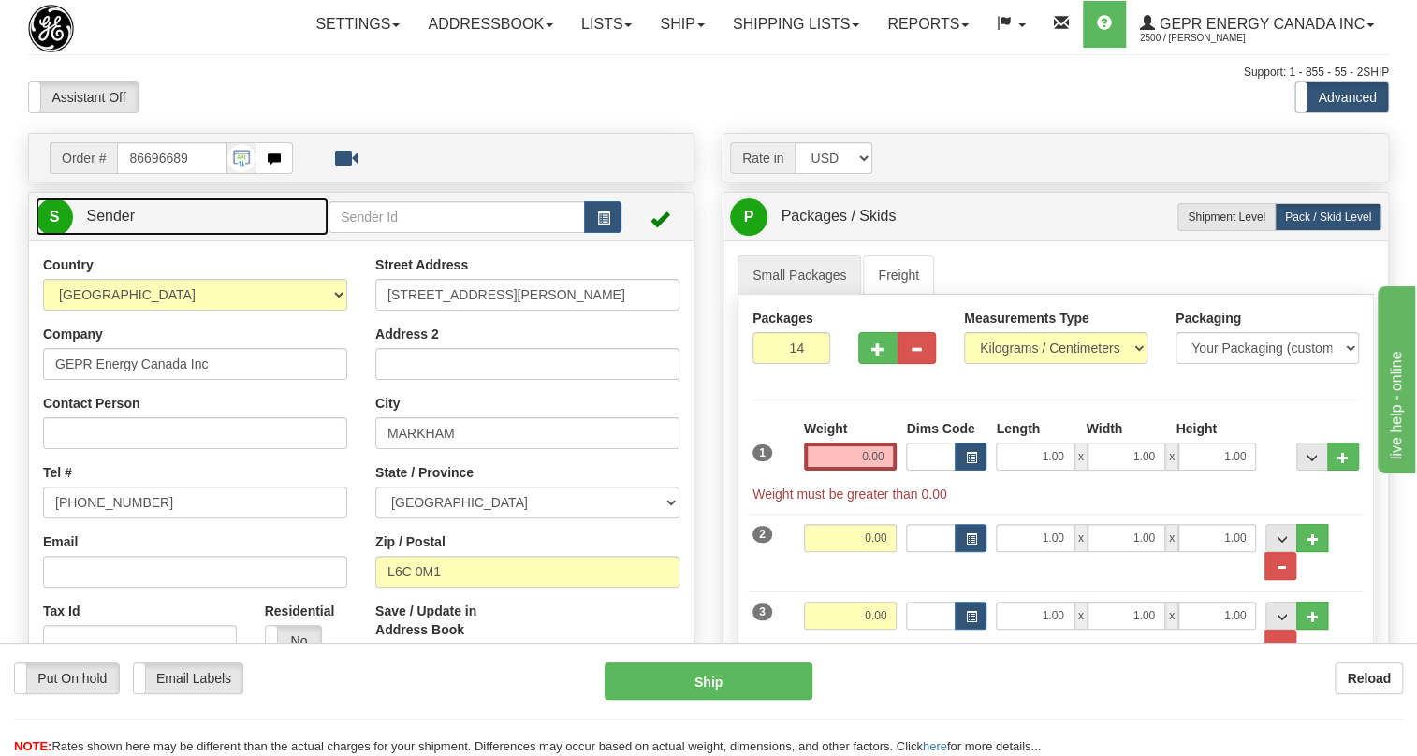
drag, startPoint x: 112, startPoint y: 260, endPoint x: 229, endPoint y: 281, distance: 118.8
click at [112, 224] on span "Sender" at bounding box center [110, 216] width 49 height 16
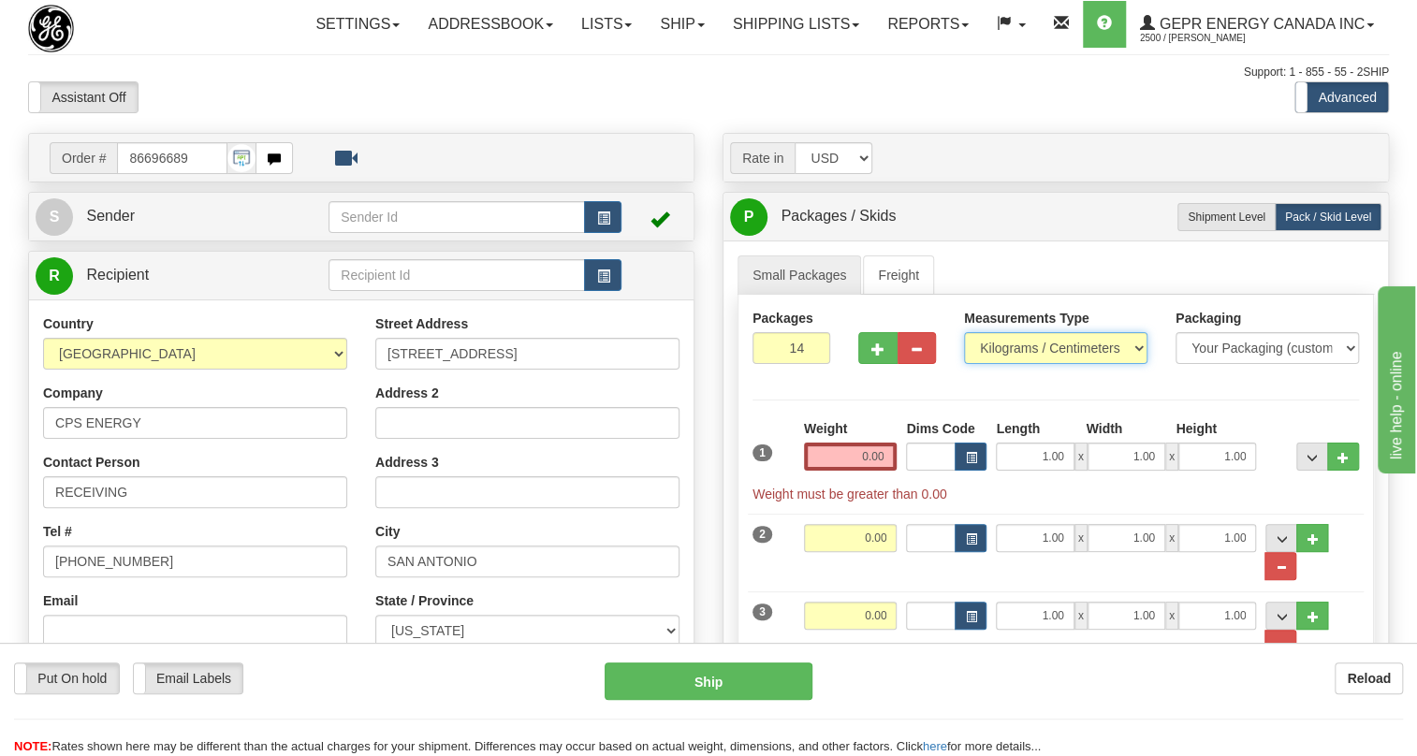
click at [1032, 364] on select "Pounds / Inches Kilograms / Centimeters" at bounding box center [1055, 348] width 183 height 32
select select "0"
click at [964, 364] on select "Pounds / Inches Kilograms / Centimeters" at bounding box center [1055, 348] width 183 height 32
click at [858, 471] on div "Weight 0.00" at bounding box center [851, 444] width 94 height 51
click at [852, 471] on input "0.00" at bounding box center [851, 457] width 94 height 28
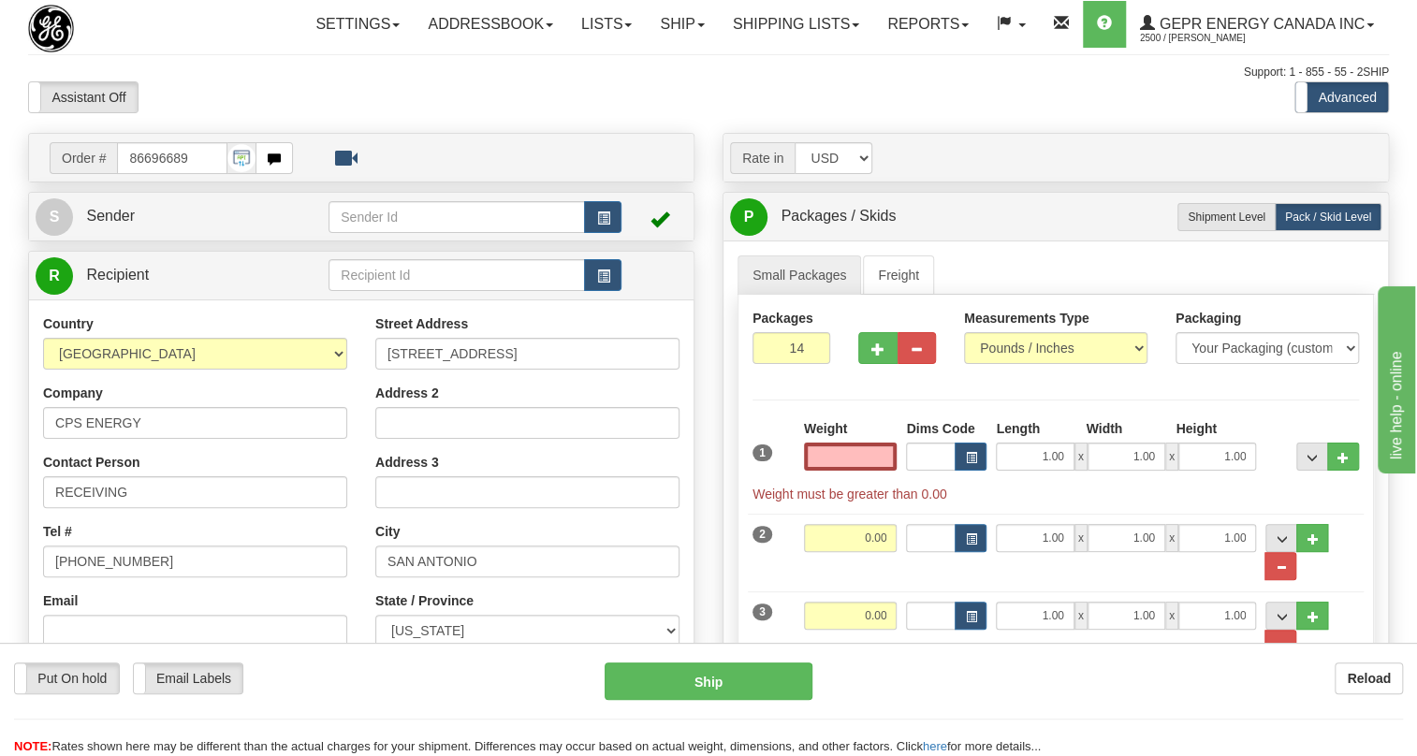
type input "0.00"
click at [856, 471] on input "0.00" at bounding box center [851, 457] width 94 height 28
type input "0.00"
click at [926, 381] on div at bounding box center [897, 345] width 106 height 72
click at [864, 471] on input "0.00" at bounding box center [851, 457] width 94 height 28
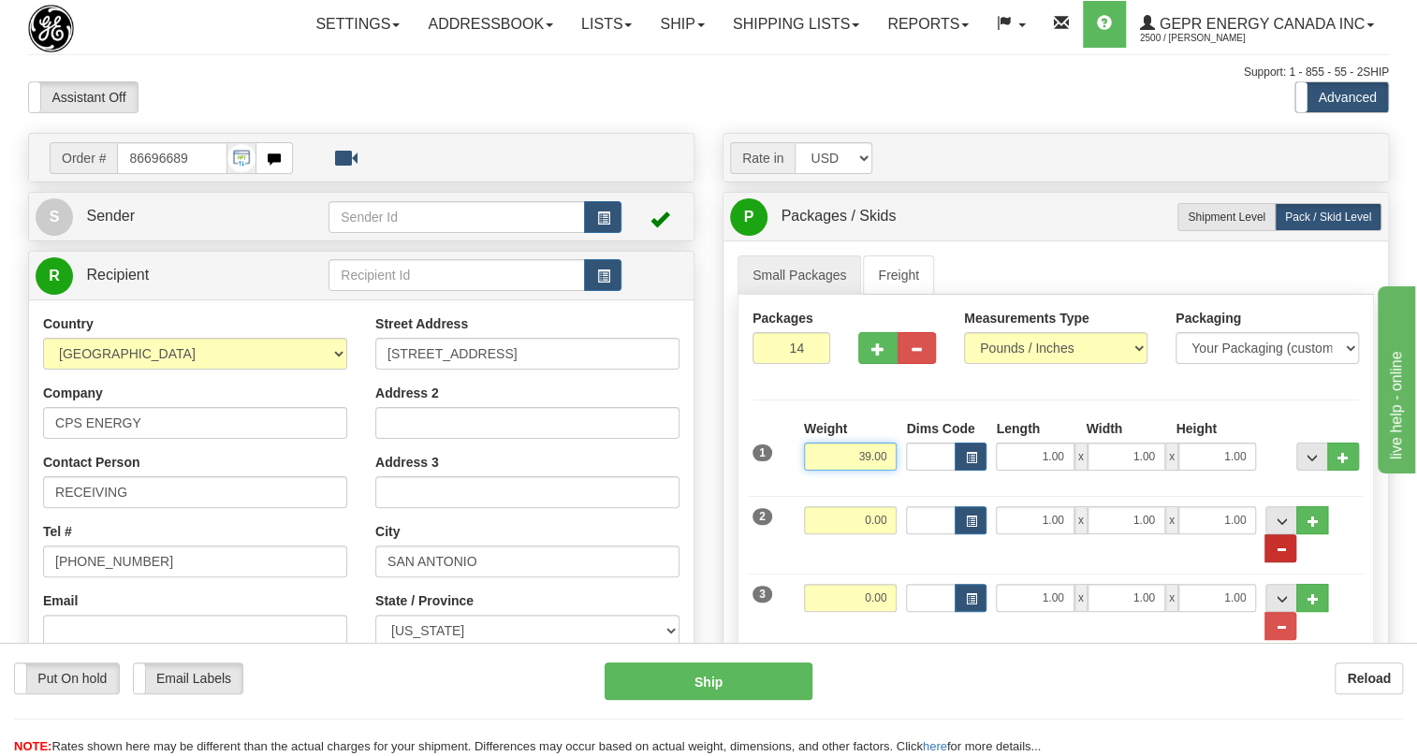
type input "39.00"
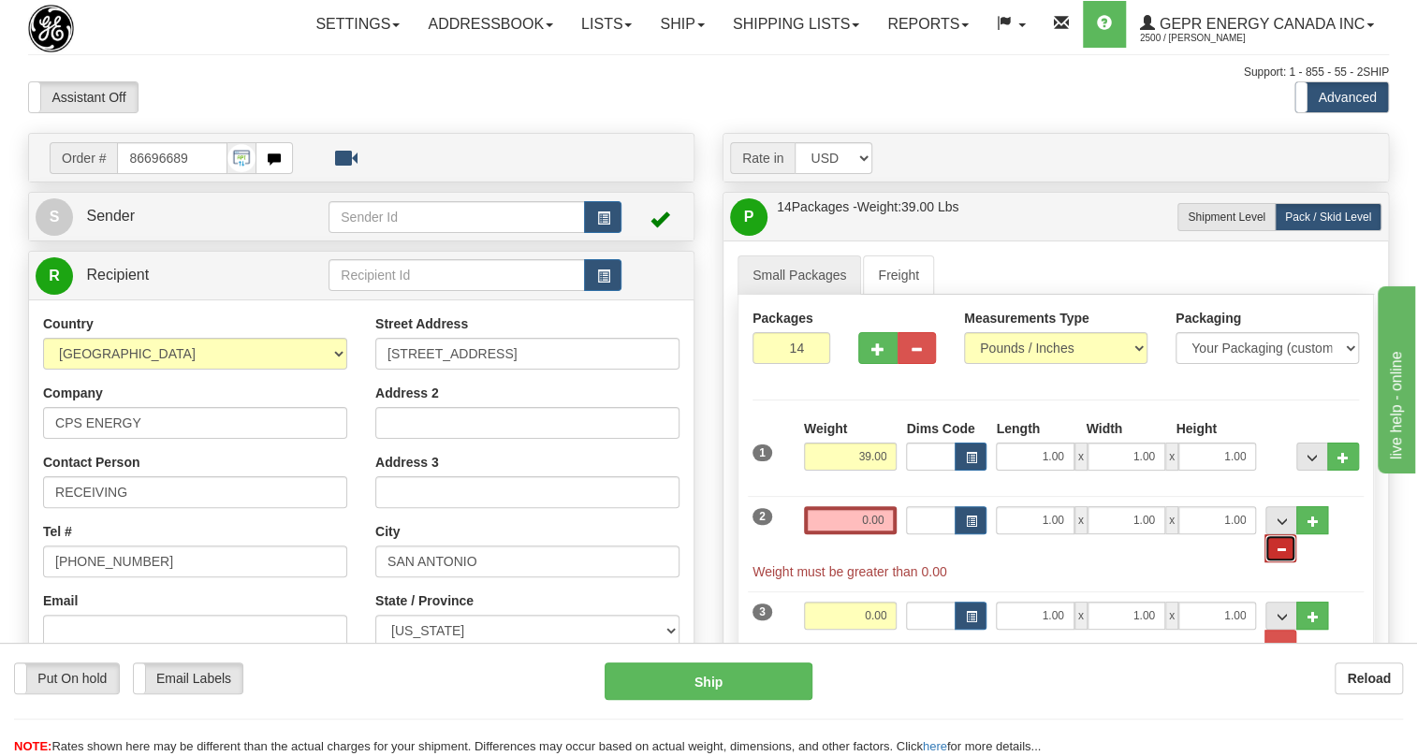
click at [1286, 555] on span "..." at bounding box center [1280, 550] width 11 height 10
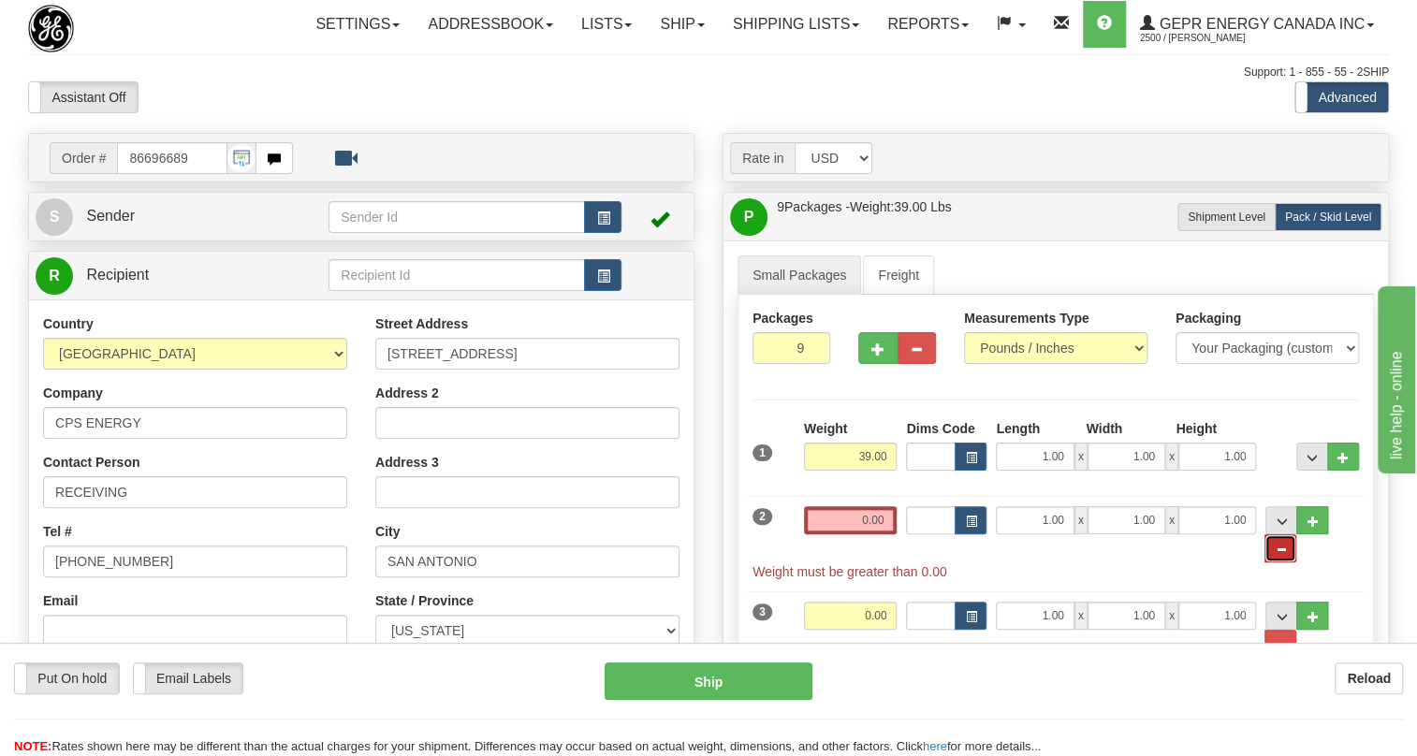
click at [1286, 555] on span "..." at bounding box center [1280, 550] width 11 height 10
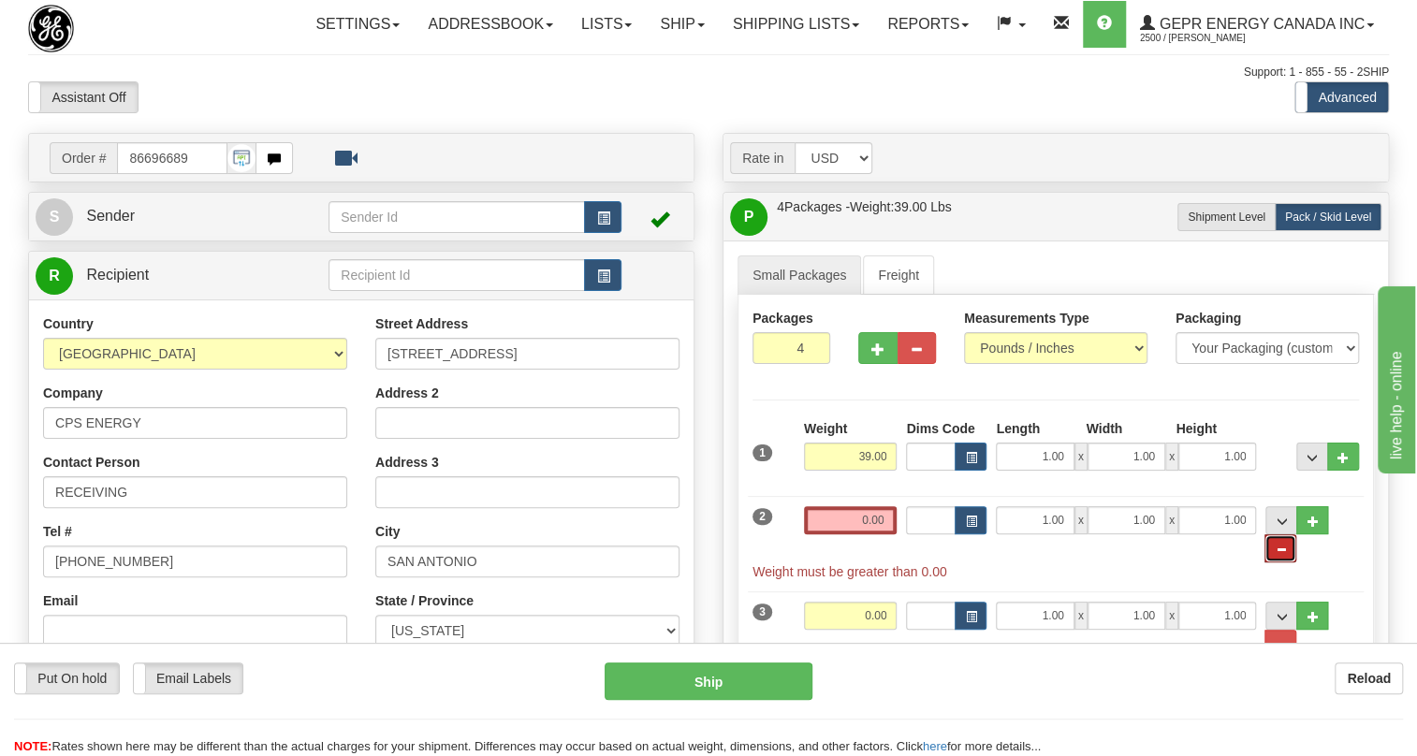
click at [1286, 555] on span "..." at bounding box center [1280, 550] width 11 height 10
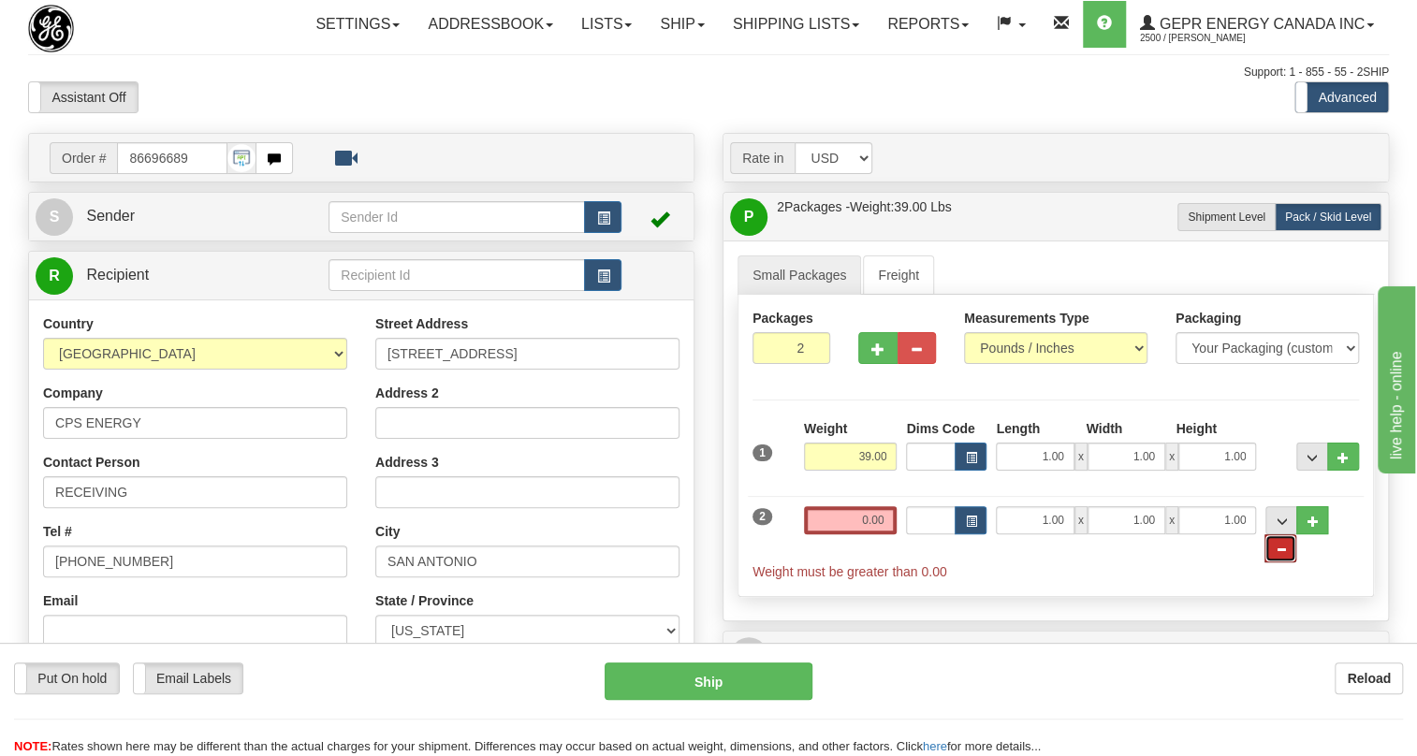
click at [1286, 555] on span "..." at bounding box center [1280, 550] width 11 height 10
type input "1"
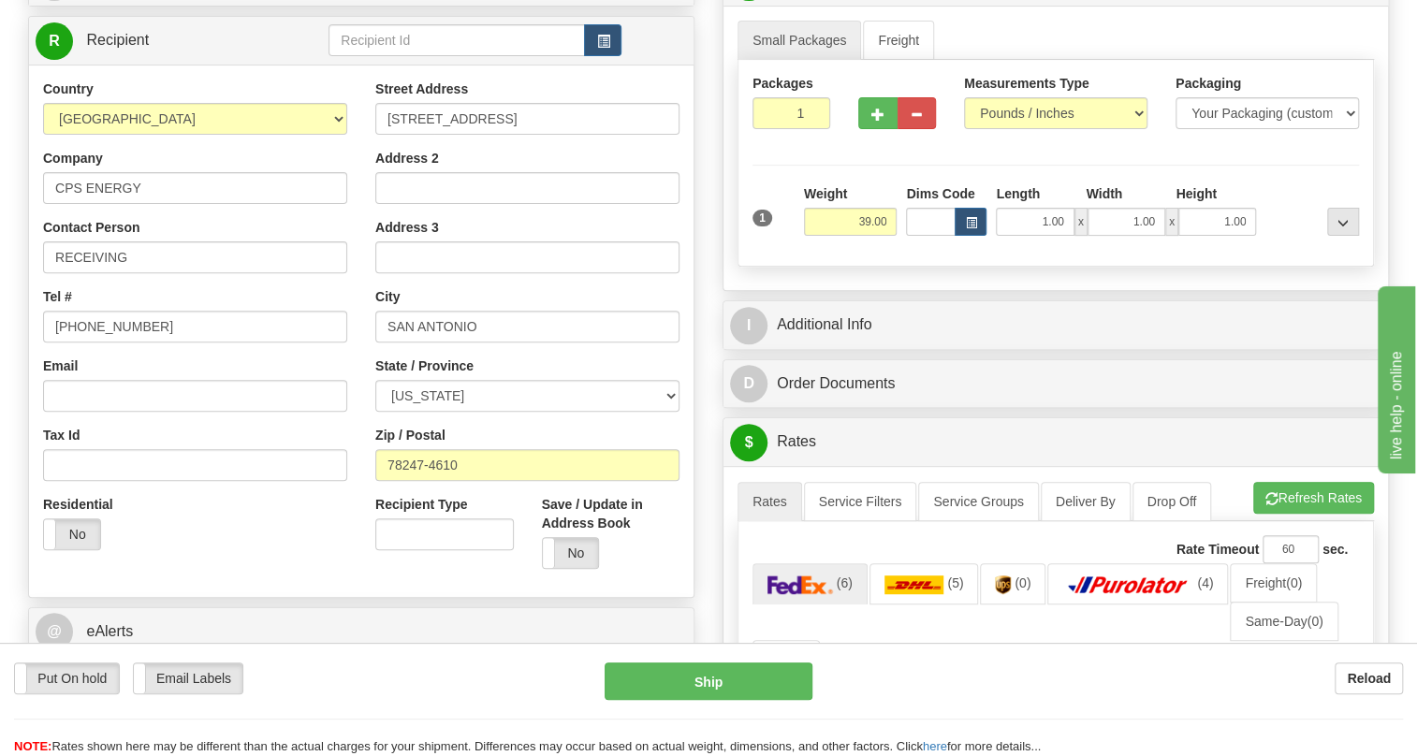
scroll to position [255, 0]
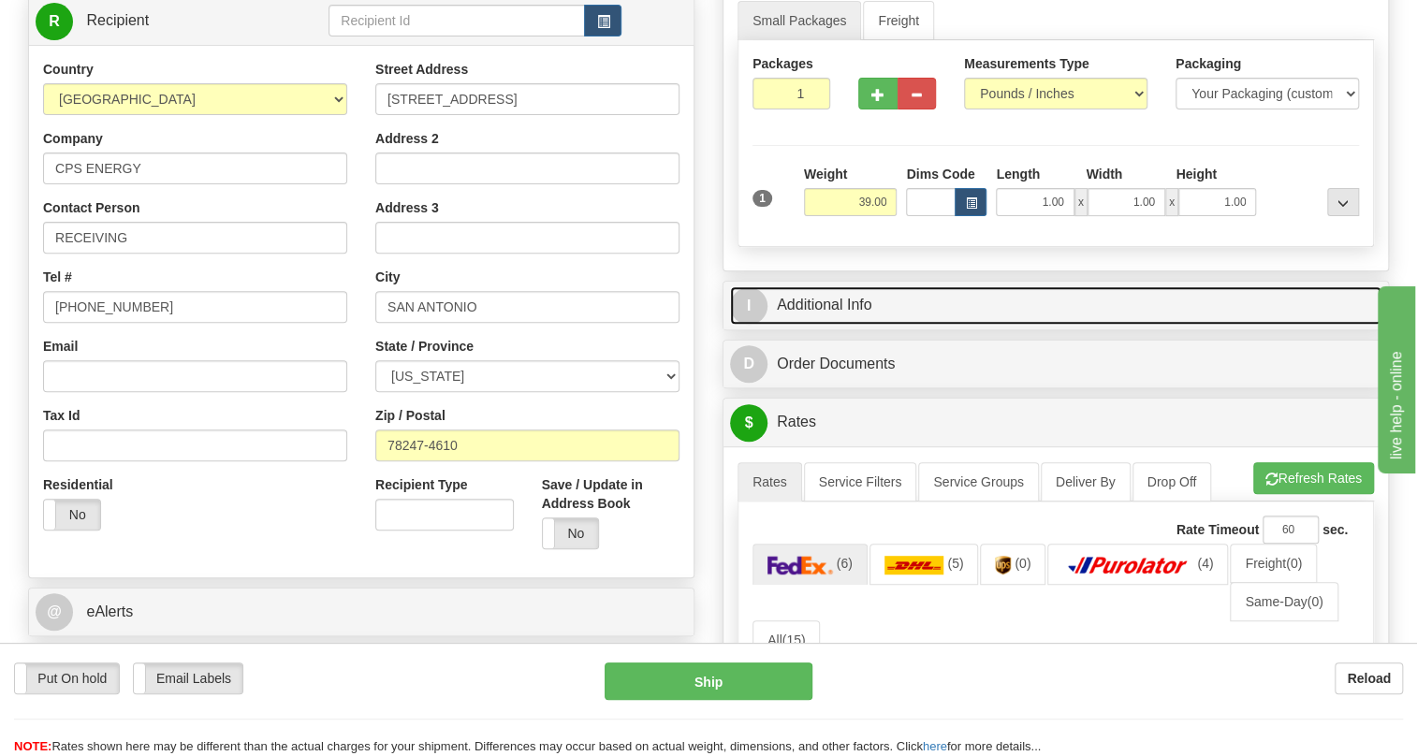
click at [835, 325] on link "I Additional Info" at bounding box center [1055, 305] width 651 height 38
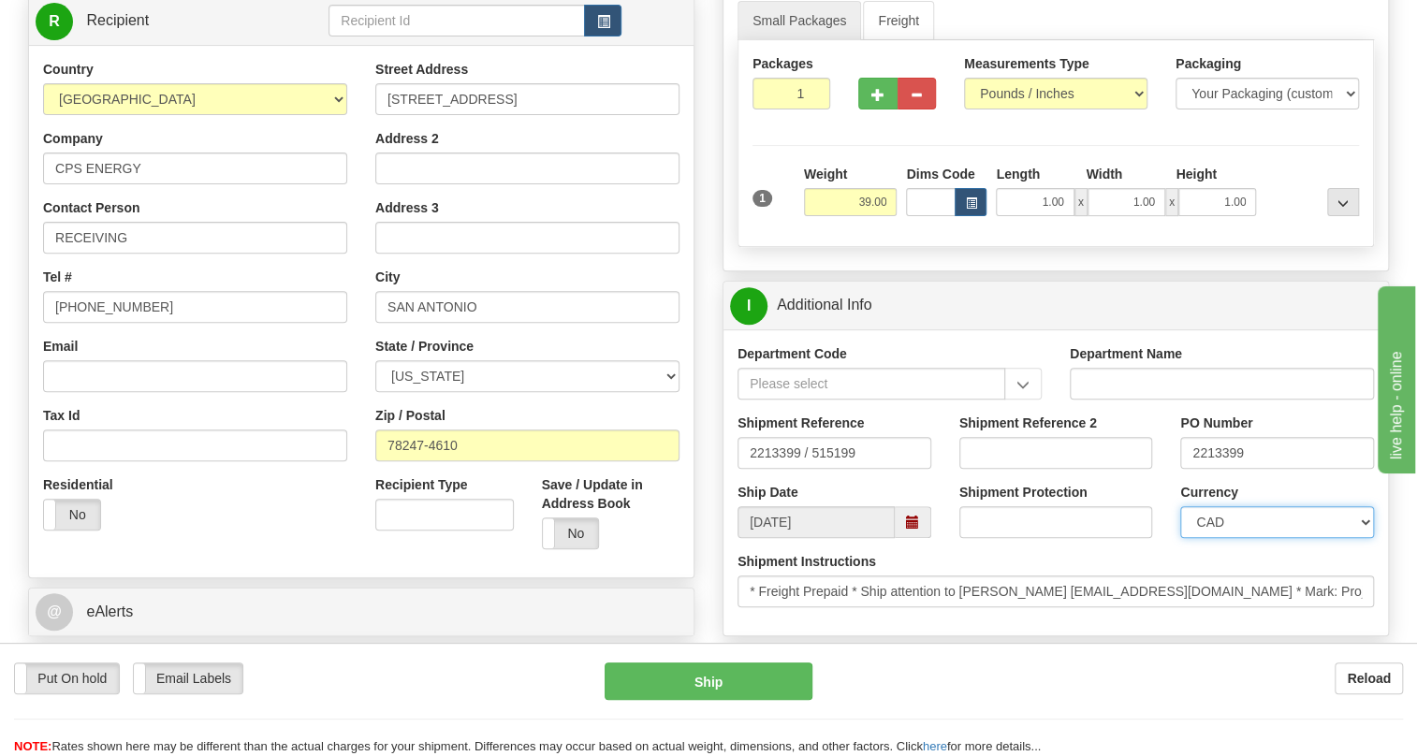
drag, startPoint x: 1256, startPoint y: 564, endPoint x: 1256, endPoint y: 549, distance: 15.0
click at [1256, 538] on select "CAD USD EUR ZAR [PERSON_NAME] ARN AUD AUS AWG BBD BFR BGN BHD BMD BND BRC BRL C…" at bounding box center [1277, 522] width 194 height 32
select select "1"
click at [1180, 538] on select "CAD USD EUR ZAR [PERSON_NAME] ARN AUD AUS AWG BBD BFR BGN BHD BMD BND BRC BRL C…" at bounding box center [1277, 522] width 194 height 32
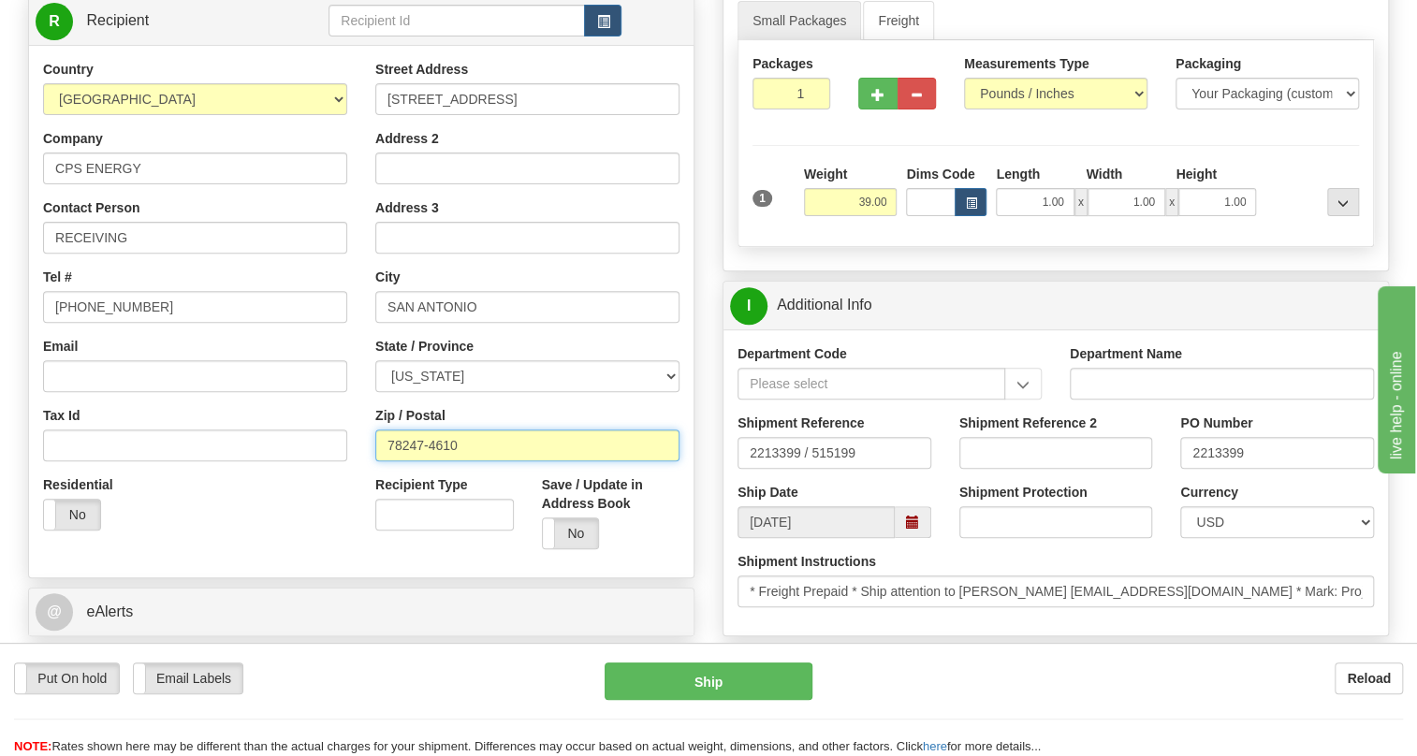
click at [457, 461] on input "78247-4610" at bounding box center [527, 446] width 304 height 32
drag, startPoint x: 457, startPoint y: 487, endPoint x: 381, endPoint y: 492, distance: 76.0
click at [381, 461] on input "78247-4610" at bounding box center [527, 446] width 304 height 32
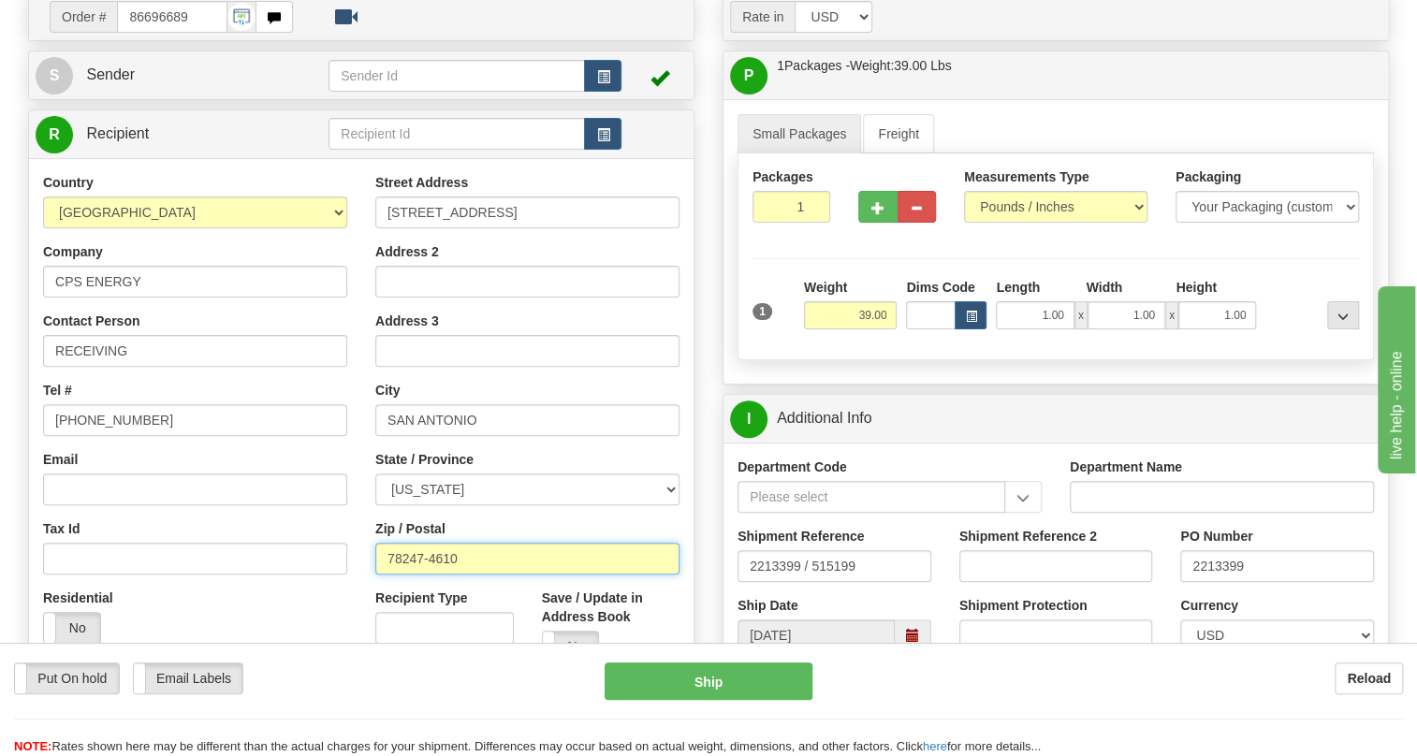
scroll to position [0, 0]
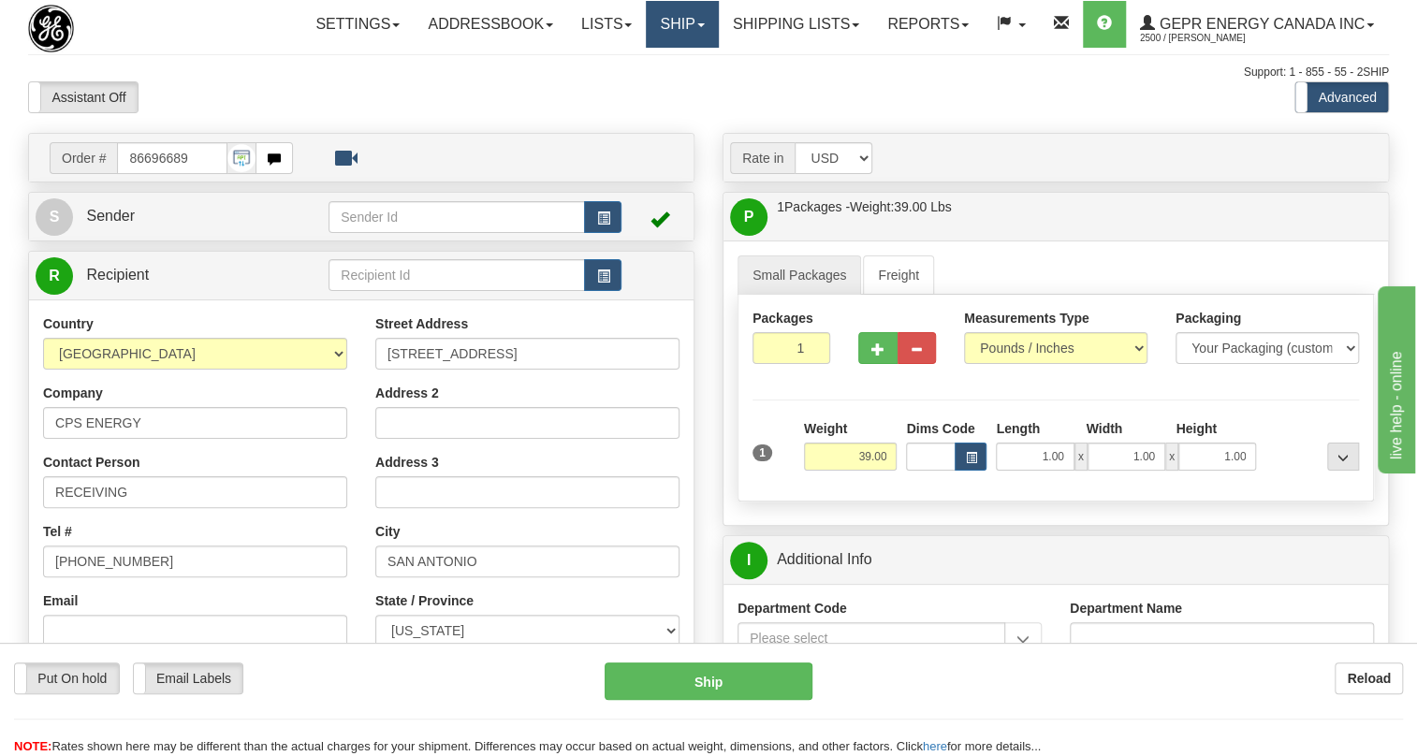
click at [697, 23] on span at bounding box center [700, 25] width 7 height 4
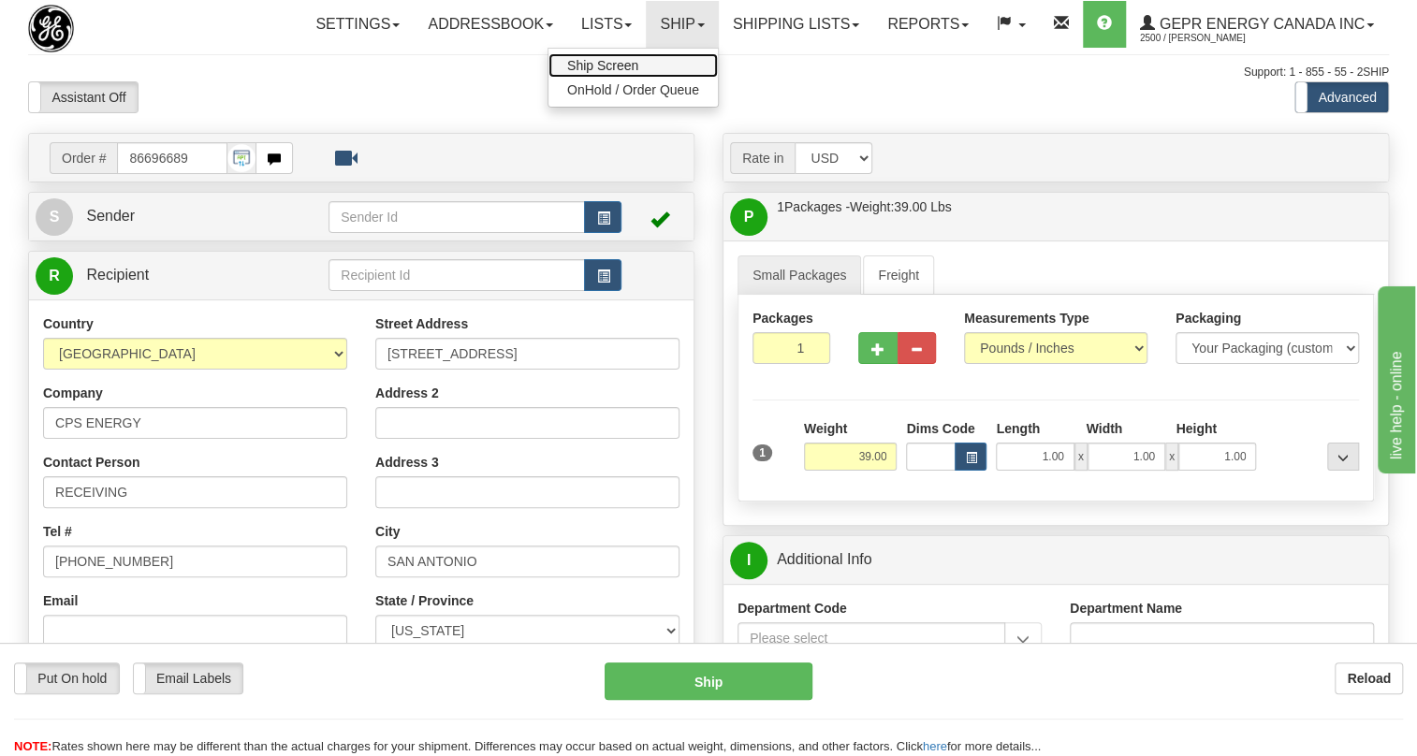
click at [612, 64] on span "Ship Screen" at bounding box center [602, 65] width 71 height 15
